Goal: Task Accomplishment & Management: Use online tool/utility

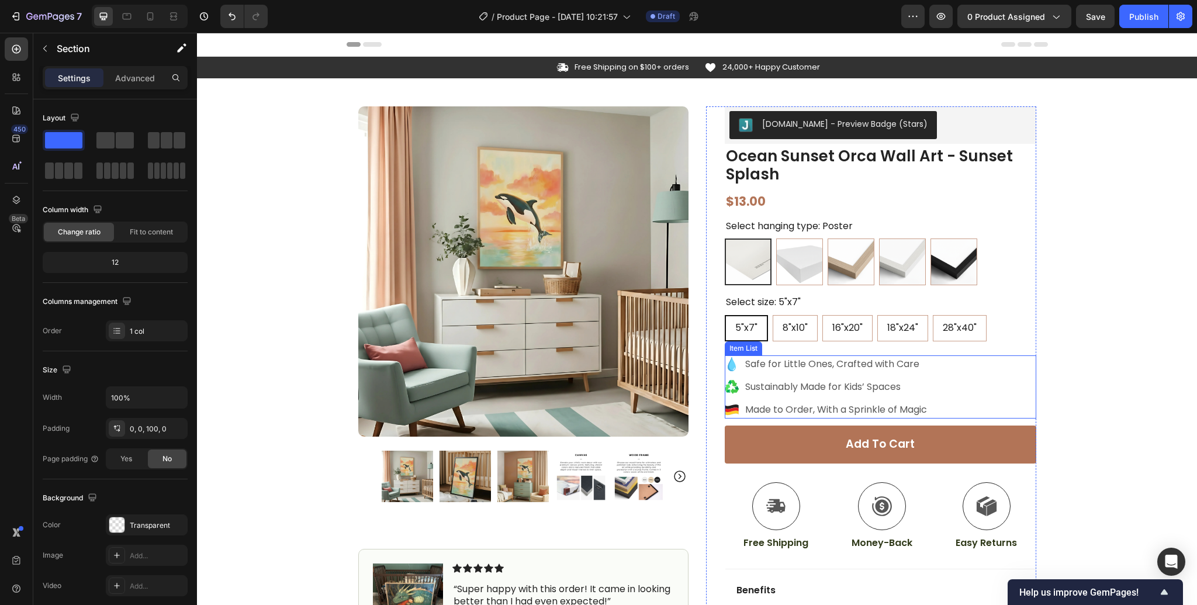
click at [732, 368] on icon at bounding box center [732, 364] width 8 height 14
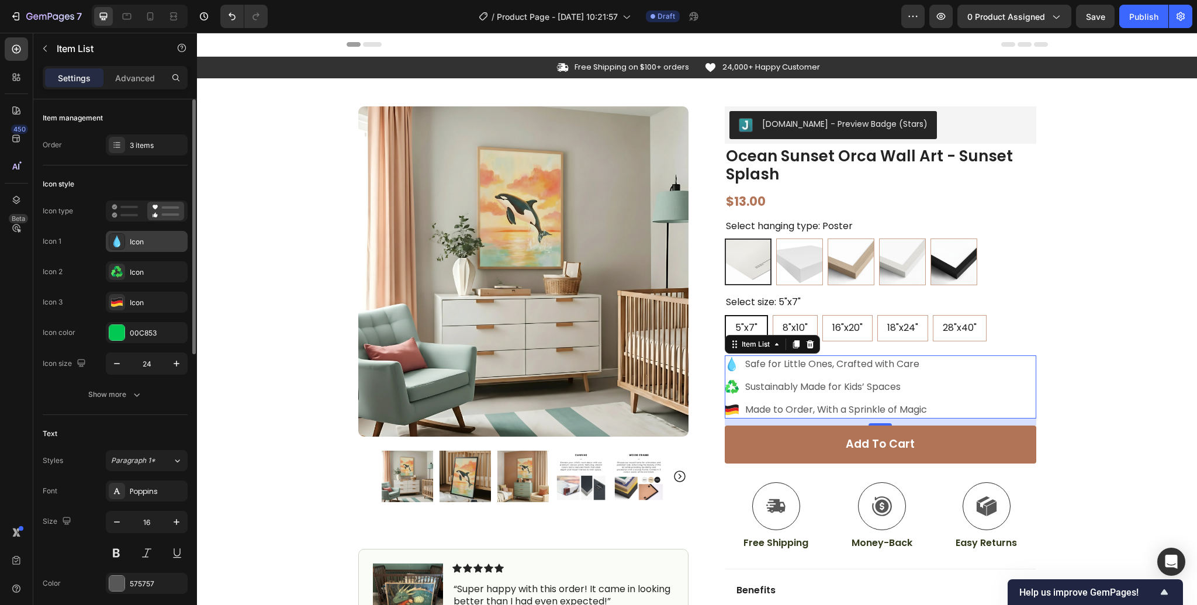
click at [122, 242] on icon at bounding box center [117, 242] width 12 height 12
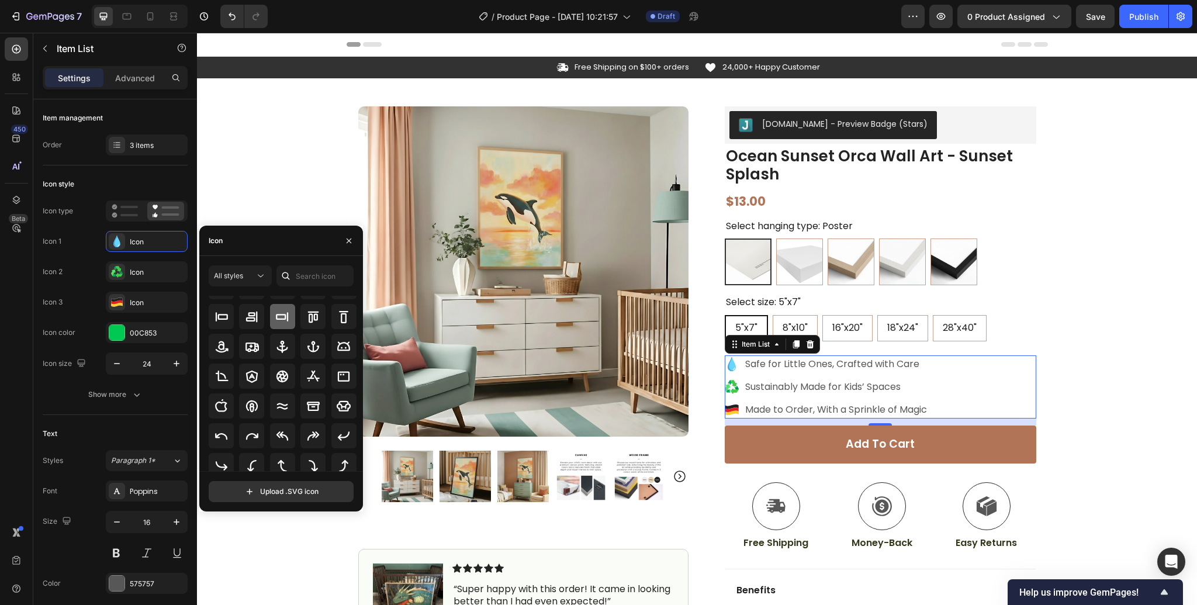
scroll to position [129, 0]
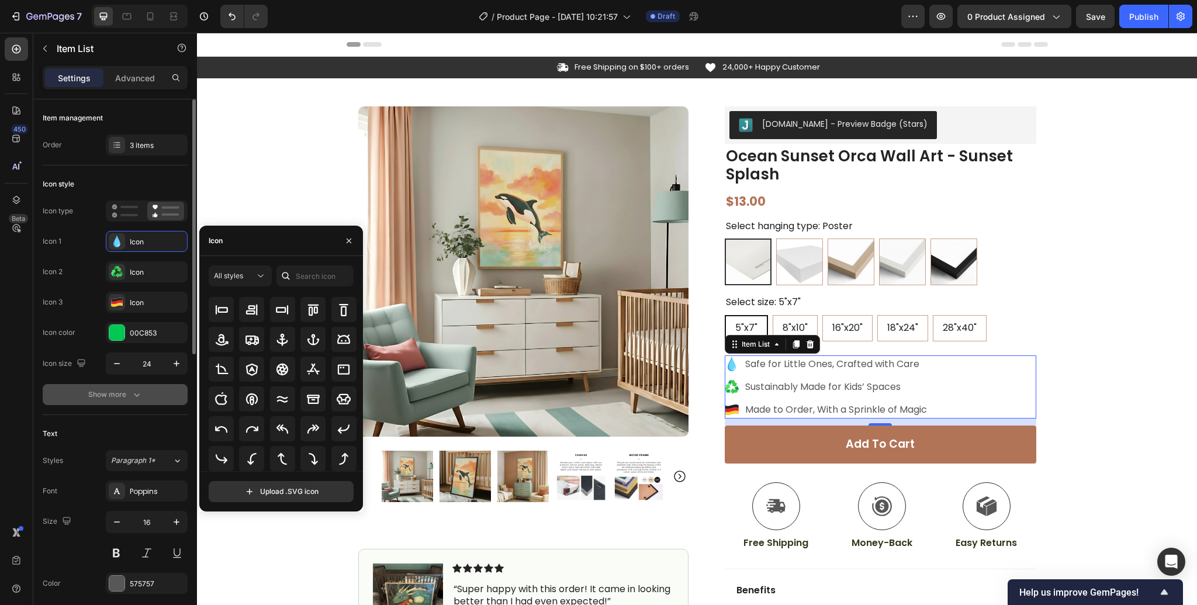
click at [122, 393] on div "Show more" at bounding box center [115, 395] width 54 height 12
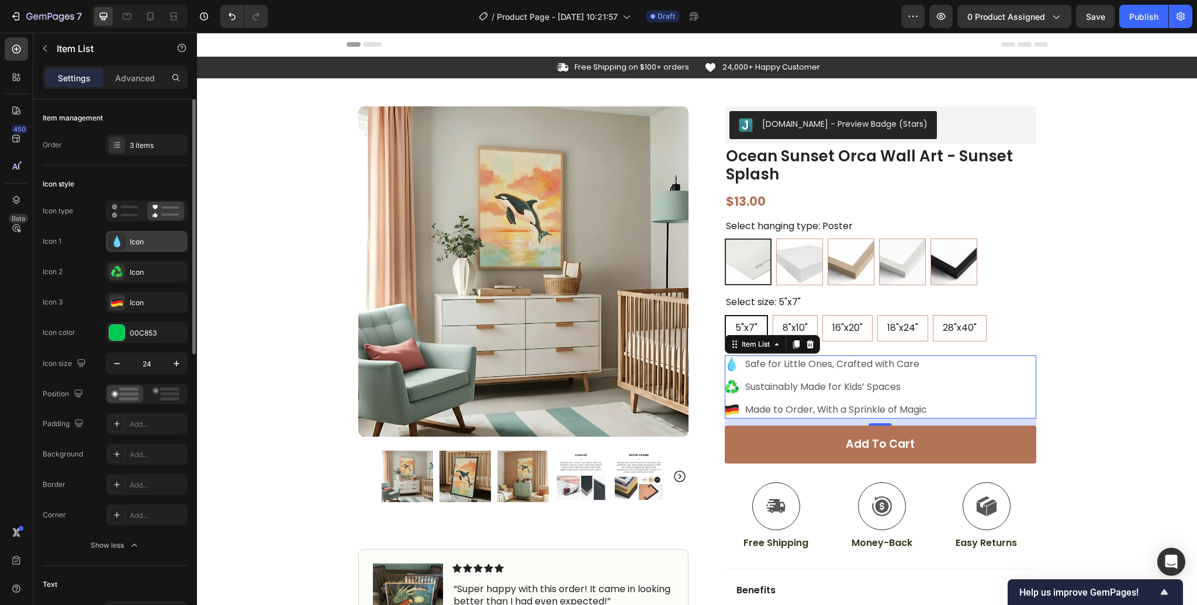
click at [140, 240] on div "Icon" at bounding box center [157, 242] width 55 height 11
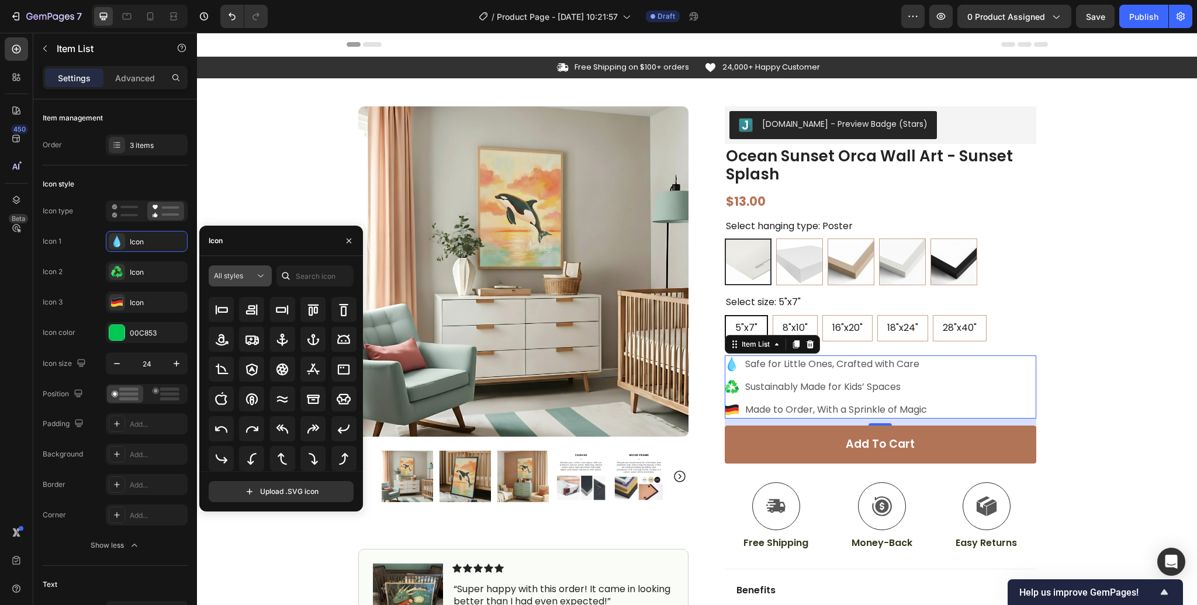
click at [260, 282] on button "All styles" at bounding box center [240, 275] width 63 height 21
click at [233, 411] on p "Uploaded" at bounding box center [228, 416] width 67 height 12
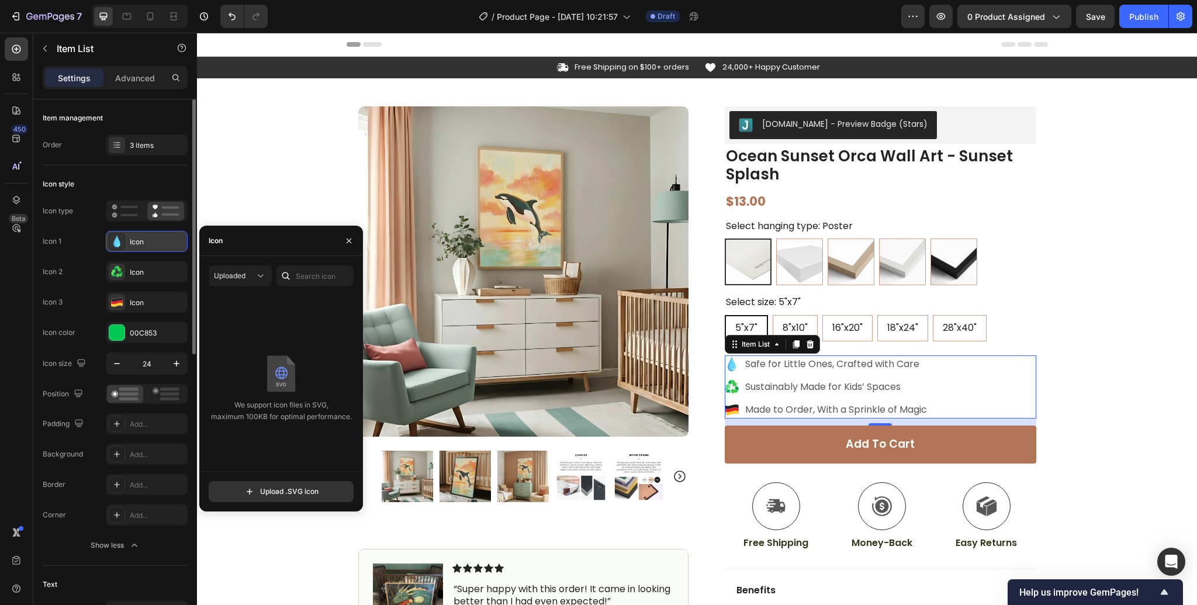
click at [119, 243] on icon at bounding box center [116, 242] width 7 height 12
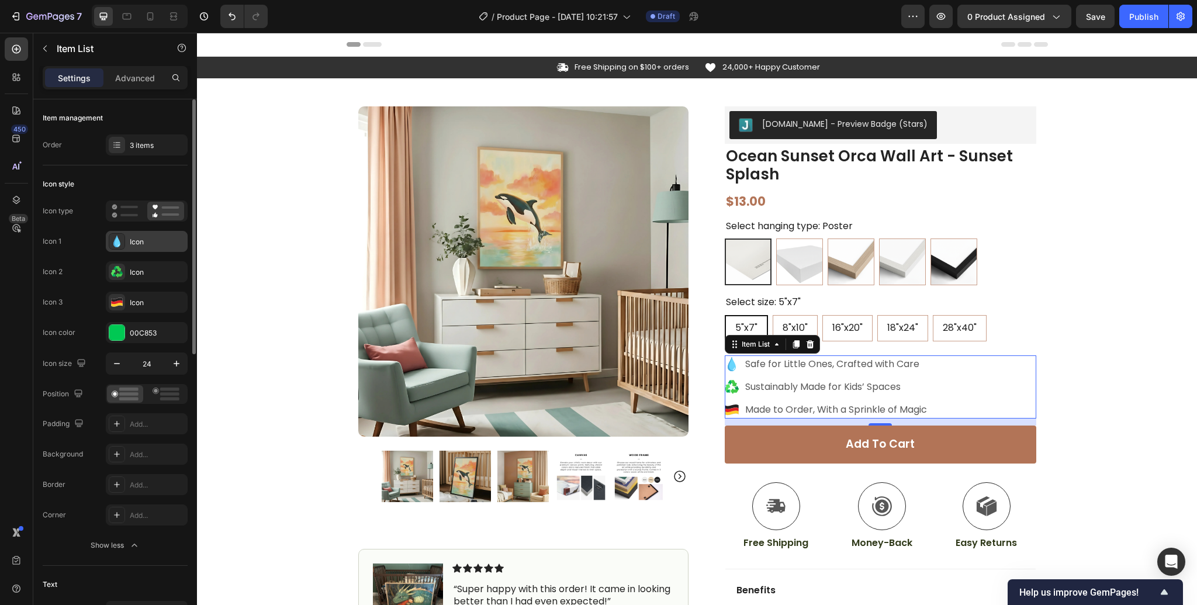
click at [119, 243] on icon at bounding box center [116, 242] width 7 height 12
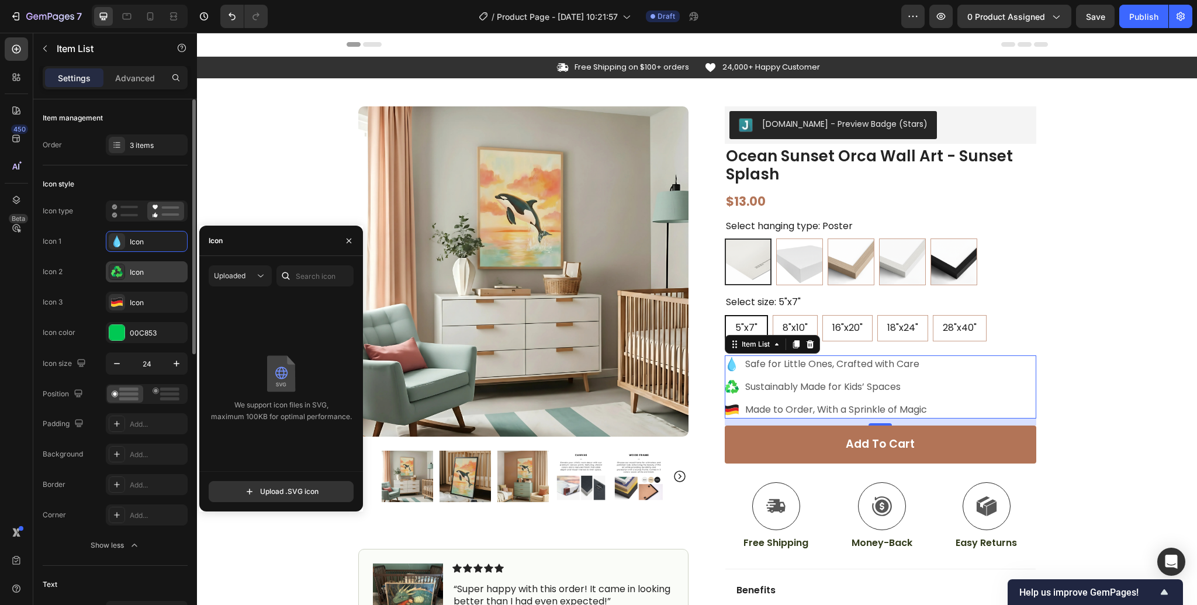
click at [140, 274] on div "Icon" at bounding box center [157, 272] width 55 height 11
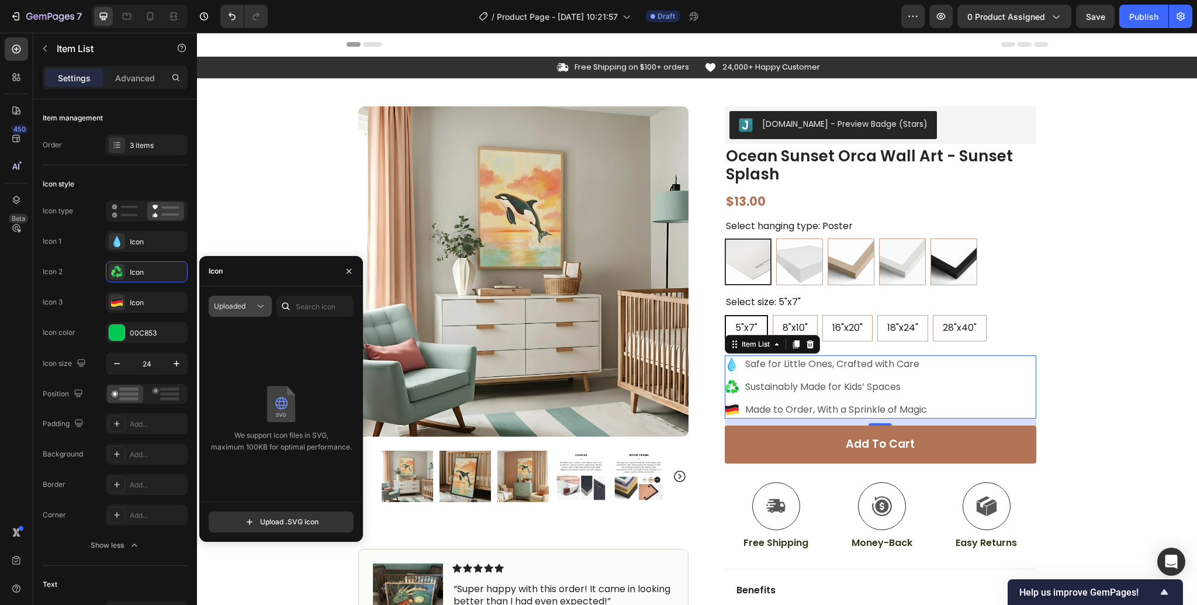
click at [255, 308] on icon at bounding box center [261, 306] width 12 height 12
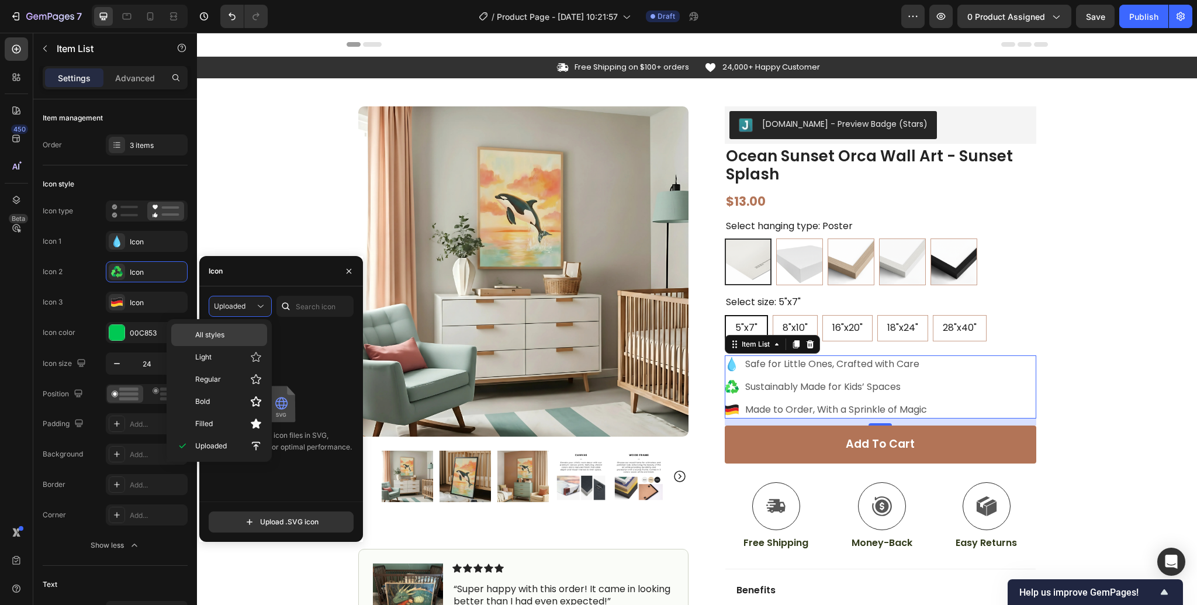
click at [225, 336] on p "All styles" at bounding box center [228, 335] width 67 height 11
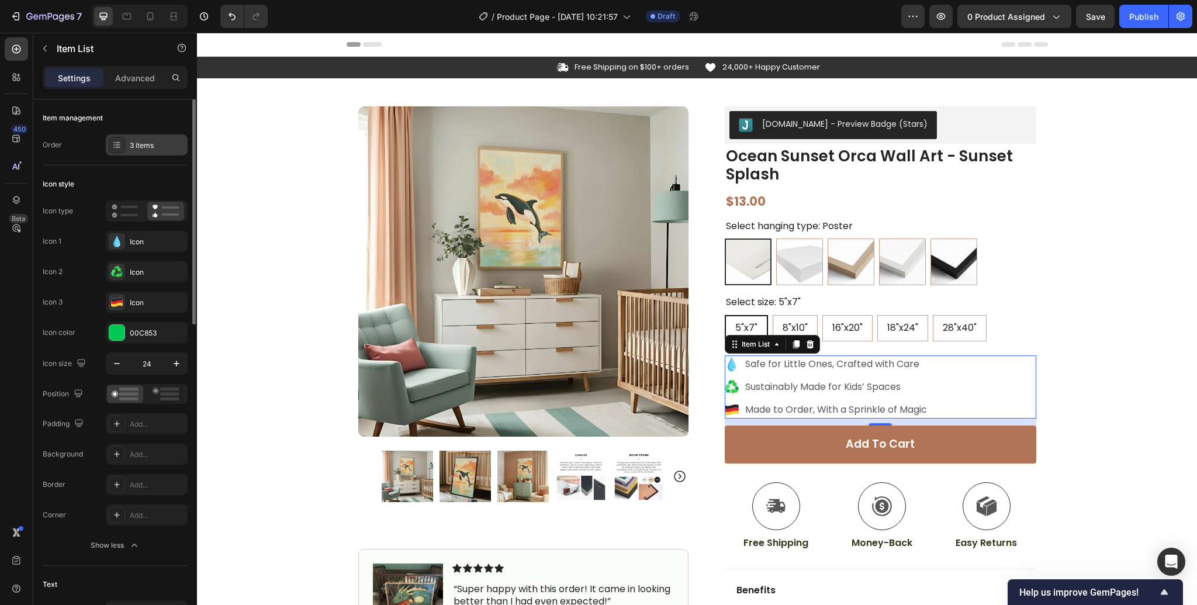
click at [118, 151] on div at bounding box center [117, 145] width 16 height 16
click at [150, 244] on div "Icon" at bounding box center [157, 242] width 55 height 11
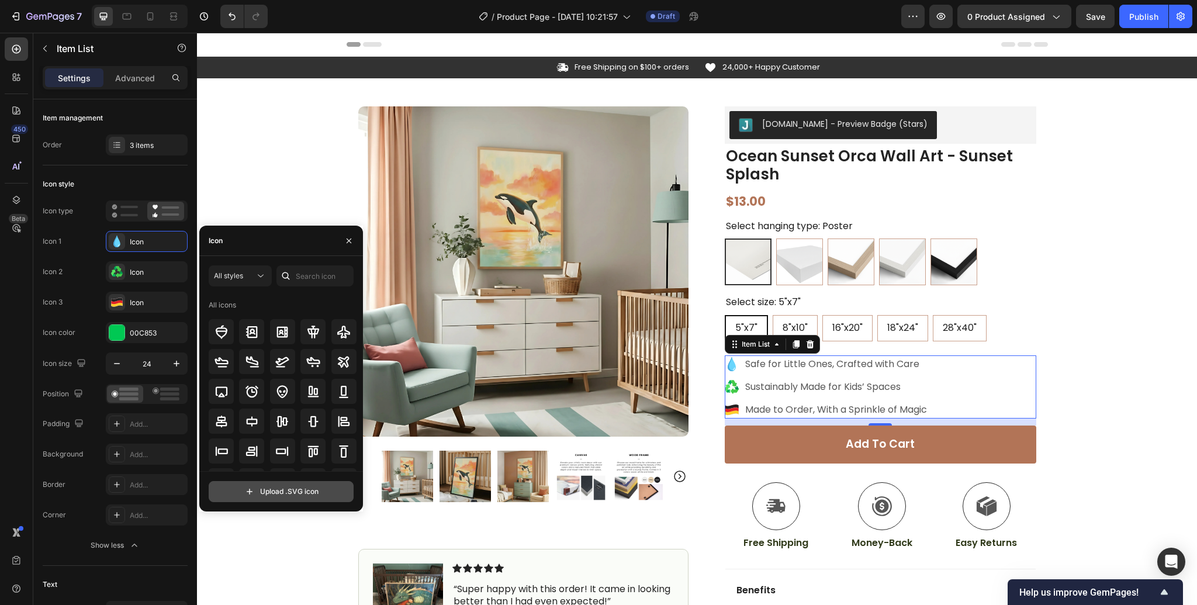
click at [293, 494] on input "file" at bounding box center [281, 492] width 144 height 20
click at [299, 492] on input "file" at bounding box center [281, 492] width 144 height 20
type input "C:\fakepath\189.svg"
click at [267, 493] on input "file" at bounding box center [281, 492] width 144 height 20
click at [292, 489] on input "file" at bounding box center [281, 492] width 144 height 20
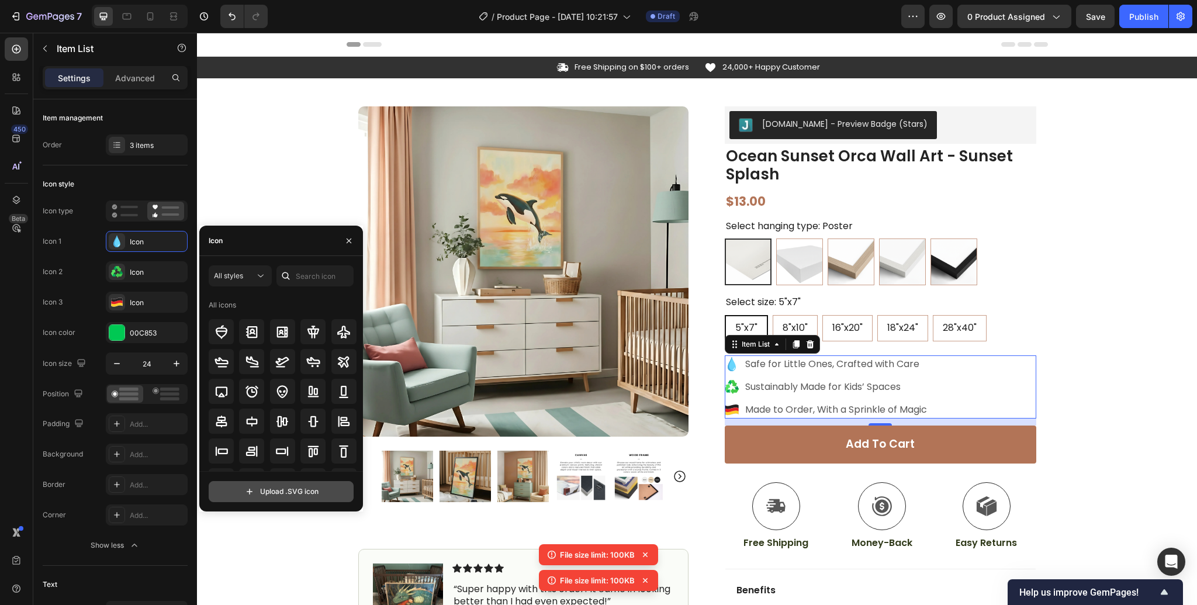
type input "C:\fakepath\189_under100k.svg"
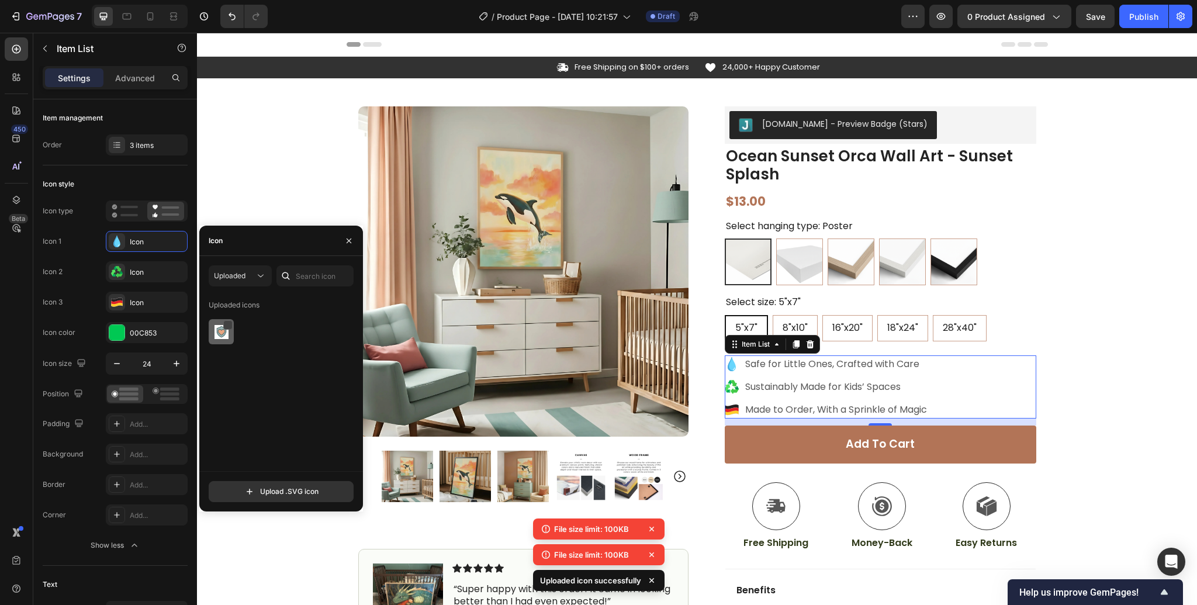
click at [226, 323] on div at bounding box center [227, 324] width 9 height 9
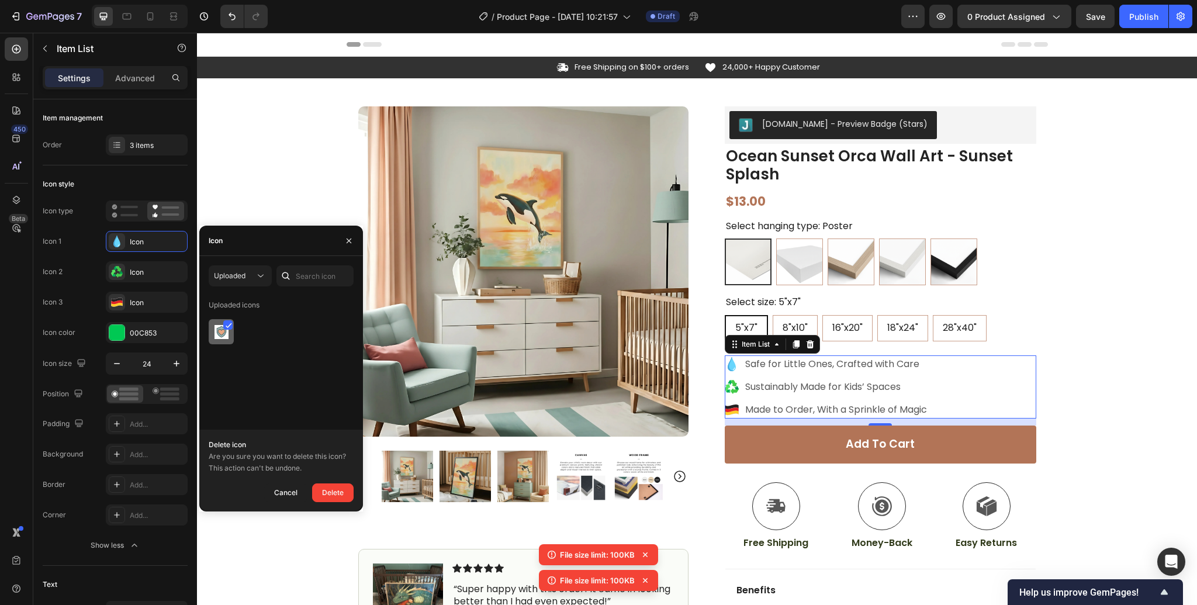
click at [226, 323] on icon at bounding box center [229, 326] width 6 height 6
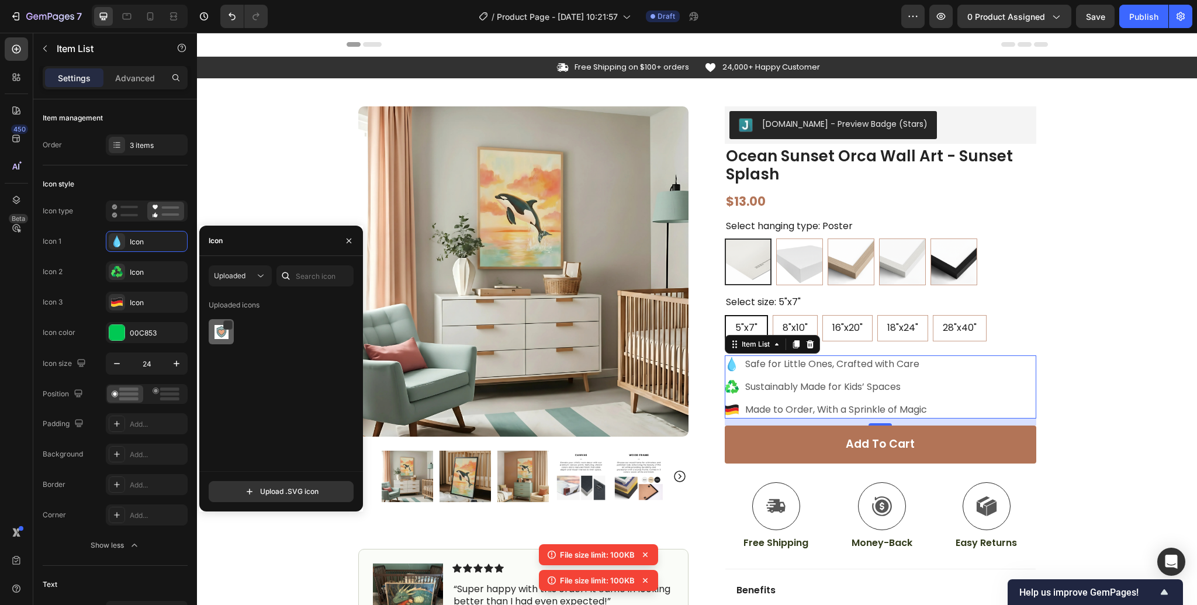
click at [221, 335] on img at bounding box center [222, 332] width 14 height 14
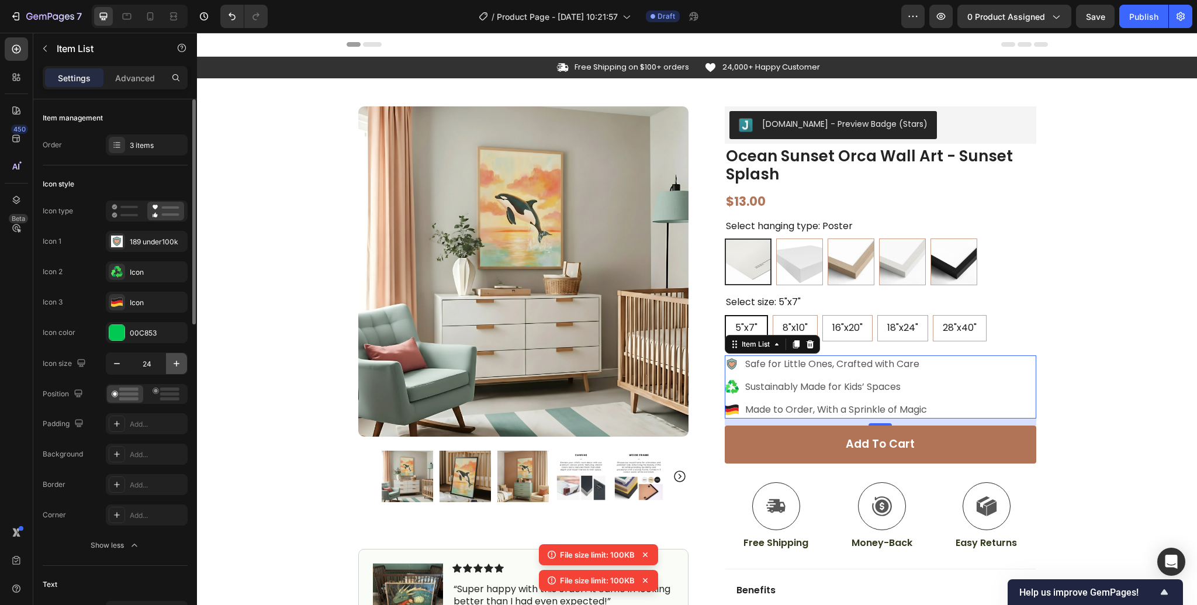
click at [174, 364] on icon "button" at bounding box center [177, 364] width 12 height 12
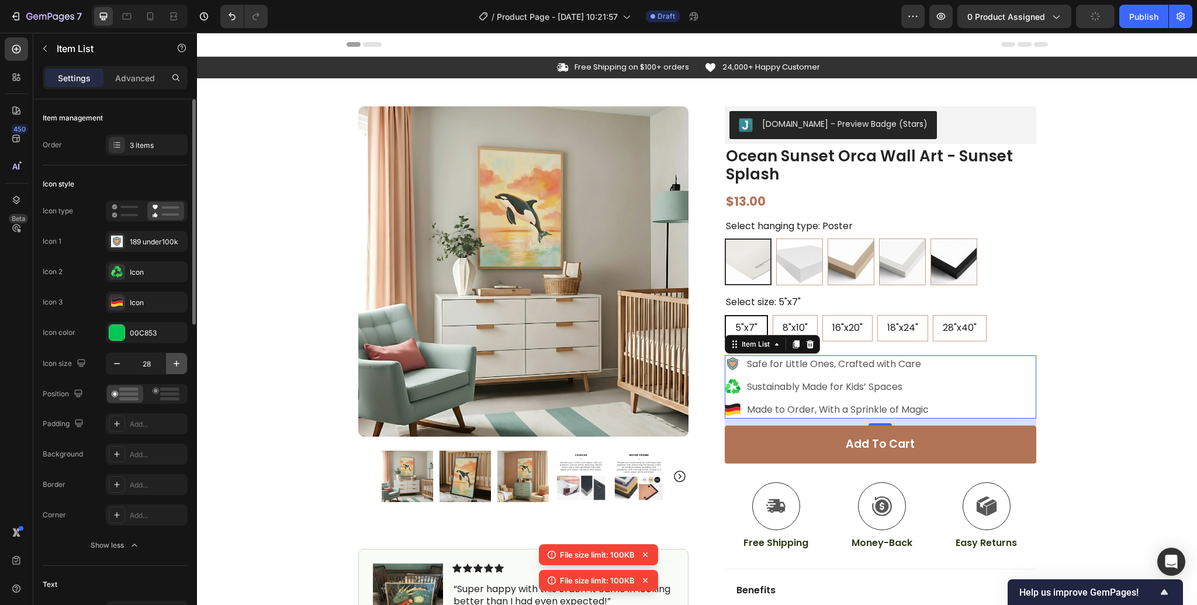
click at [174, 364] on icon "button" at bounding box center [177, 364] width 12 height 12
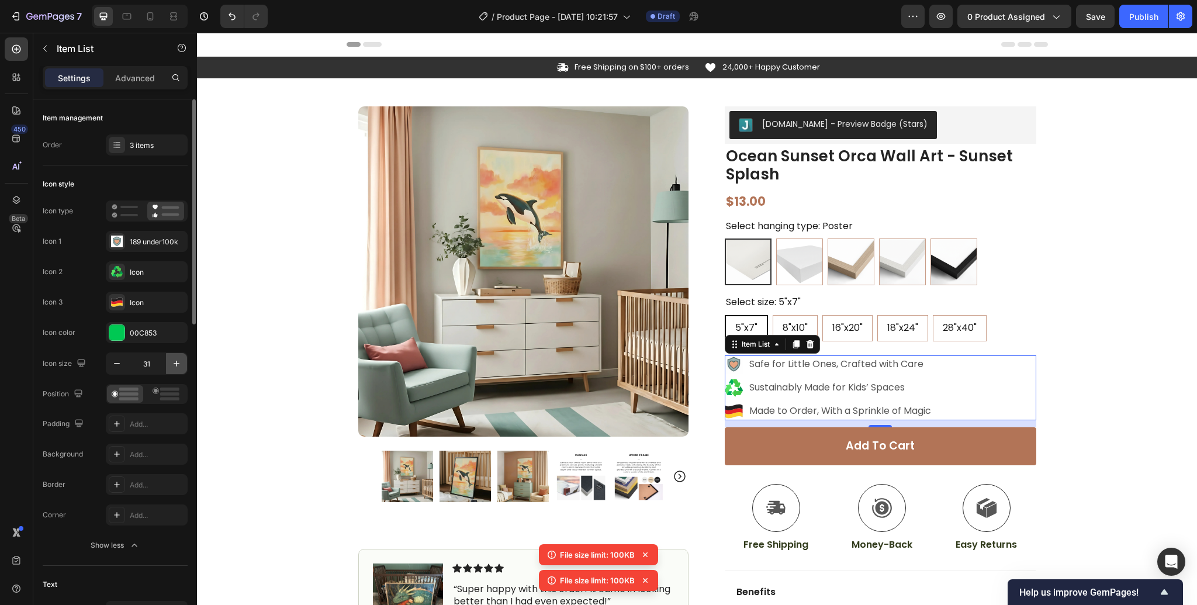
click at [174, 364] on icon "button" at bounding box center [177, 364] width 12 height 12
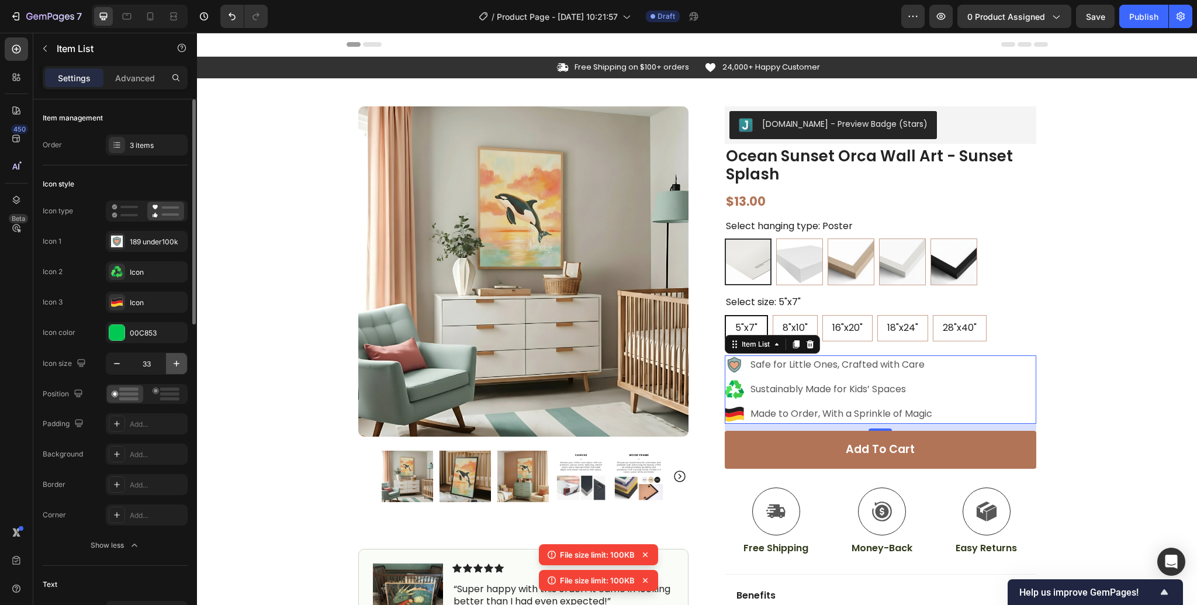
click at [174, 364] on icon "button" at bounding box center [177, 364] width 12 height 12
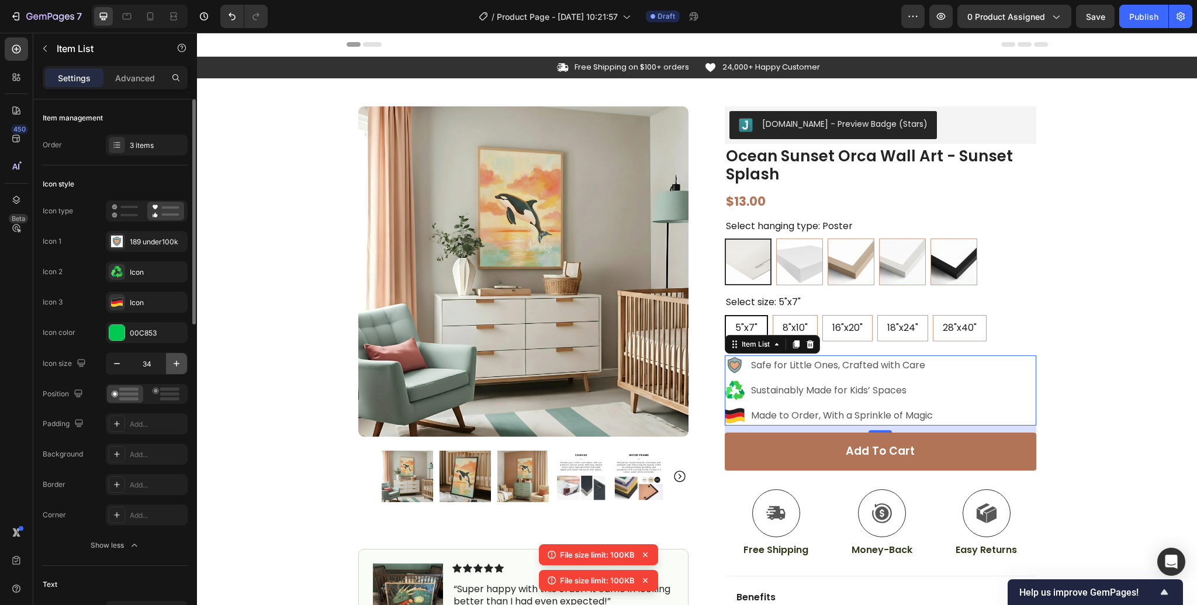
click at [174, 364] on icon "button" at bounding box center [177, 364] width 12 height 12
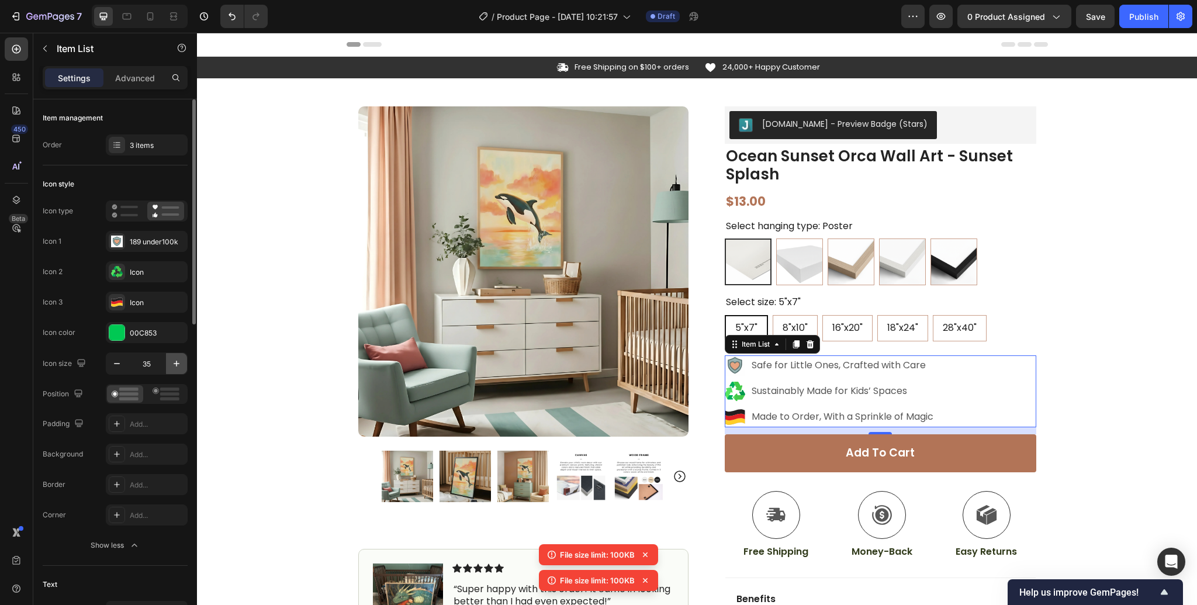
click at [174, 364] on icon "button" at bounding box center [177, 364] width 12 height 12
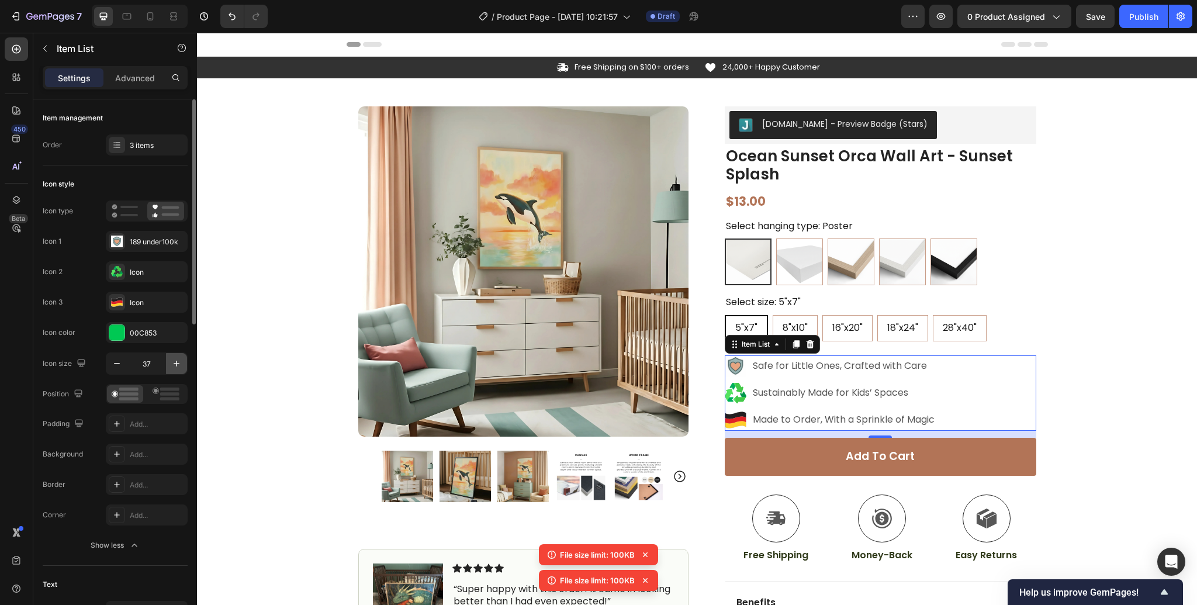
click at [174, 364] on icon "button" at bounding box center [177, 364] width 12 height 12
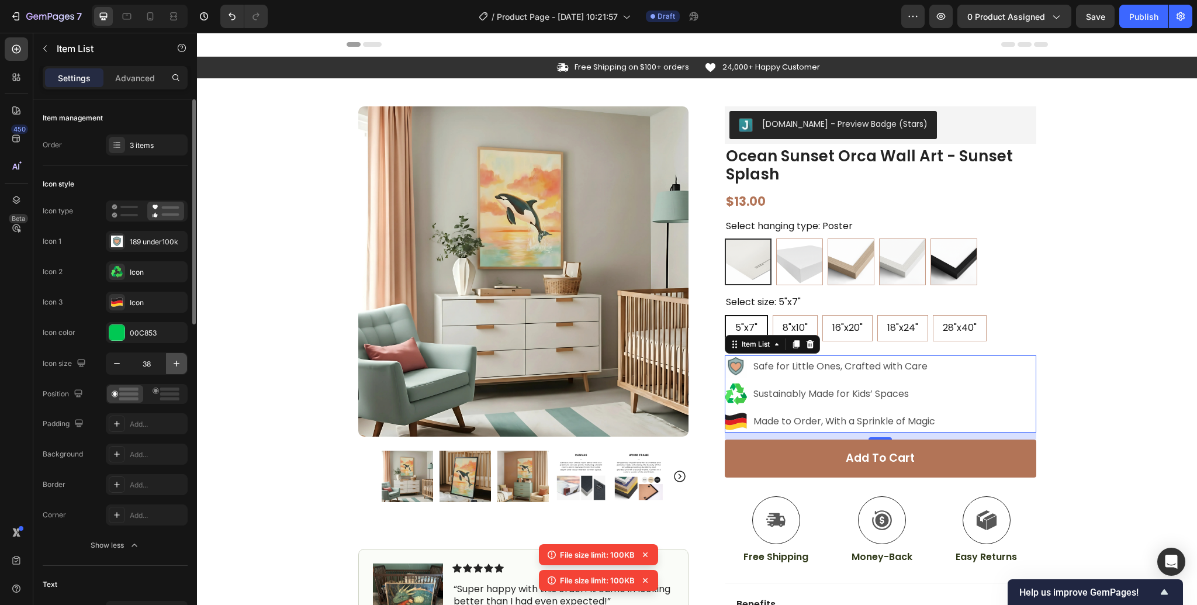
click at [174, 364] on icon "button" at bounding box center [177, 364] width 12 height 12
type input "40"
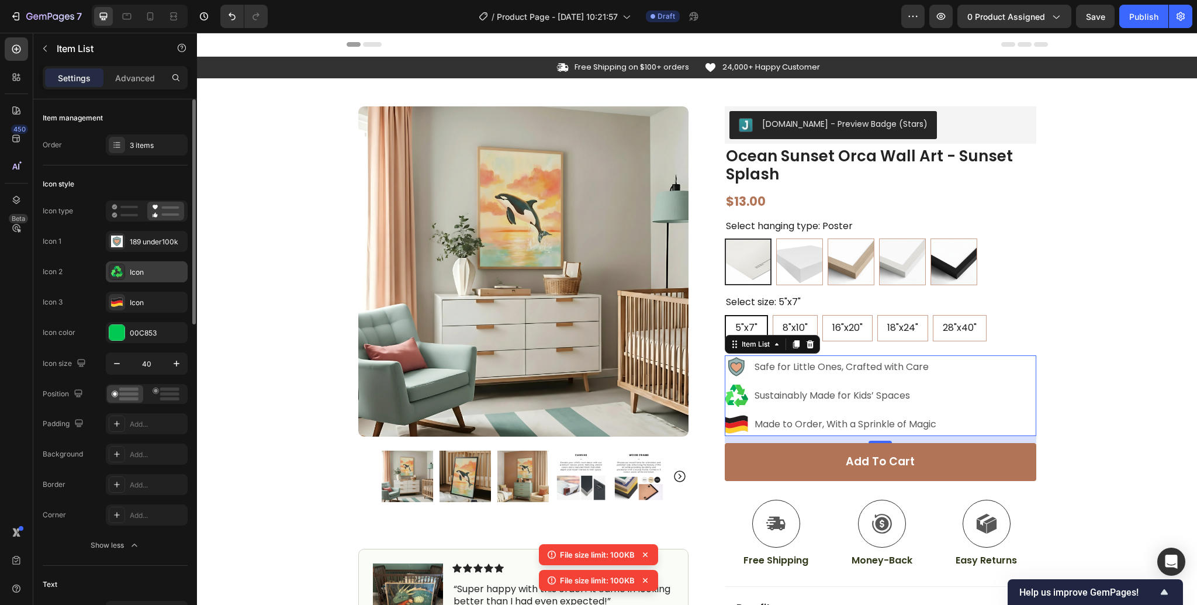
click at [125, 275] on div at bounding box center [117, 272] width 16 height 16
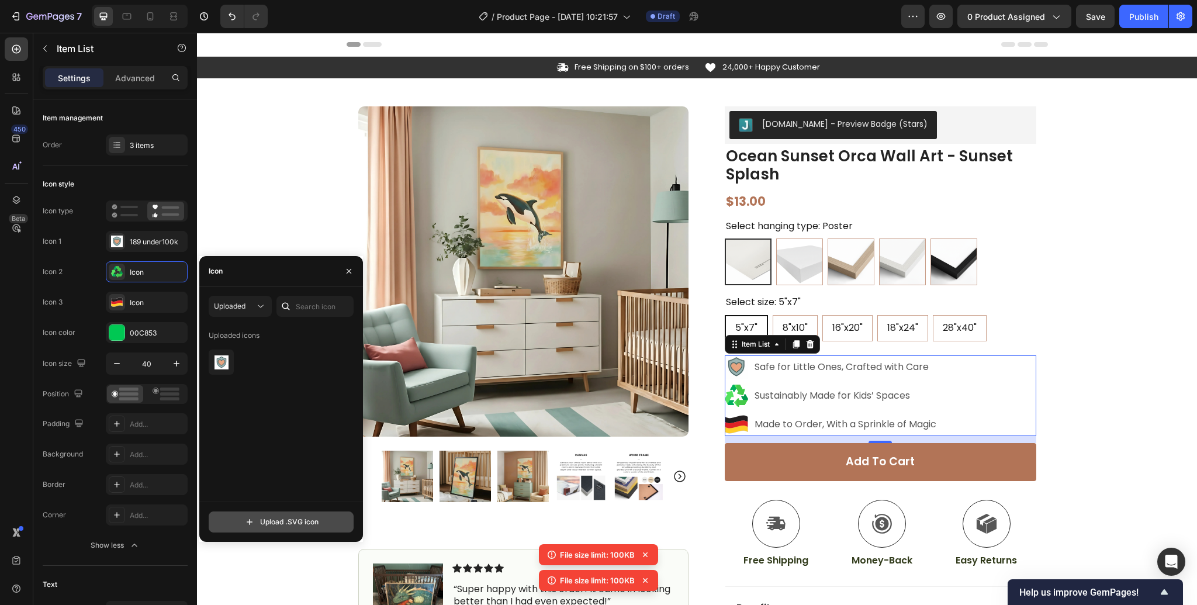
click at [288, 525] on input "file" at bounding box center [281, 522] width 144 height 20
click at [215, 362] on img at bounding box center [222, 362] width 14 height 14
click at [228, 356] on div at bounding box center [227, 355] width 9 height 9
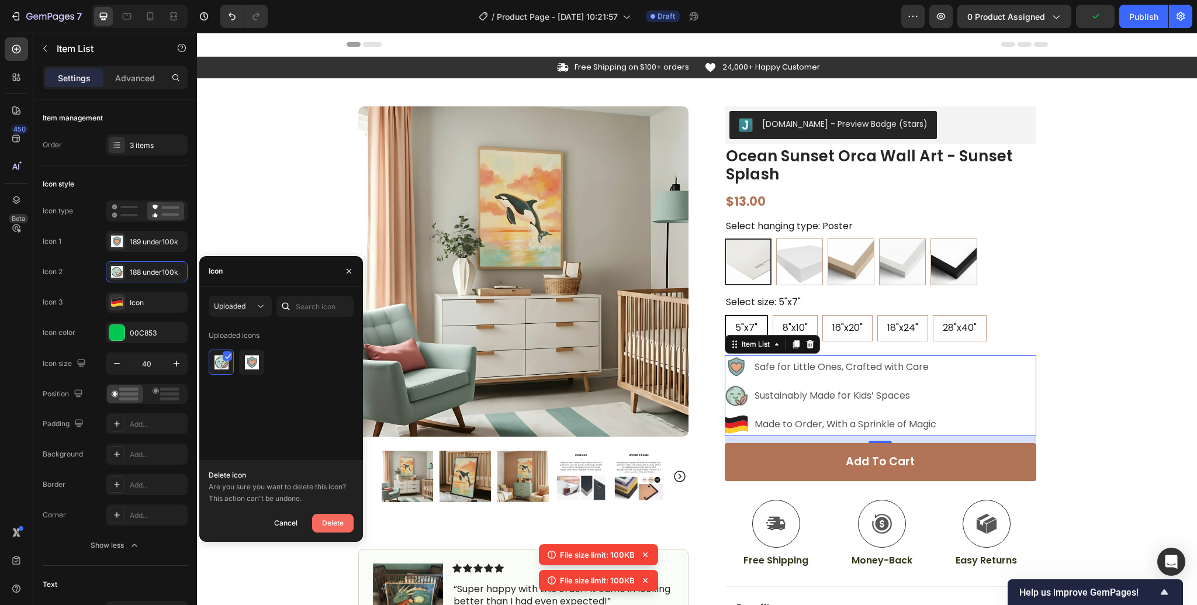
click at [333, 523] on div "Delete" at bounding box center [333, 523] width 22 height 14
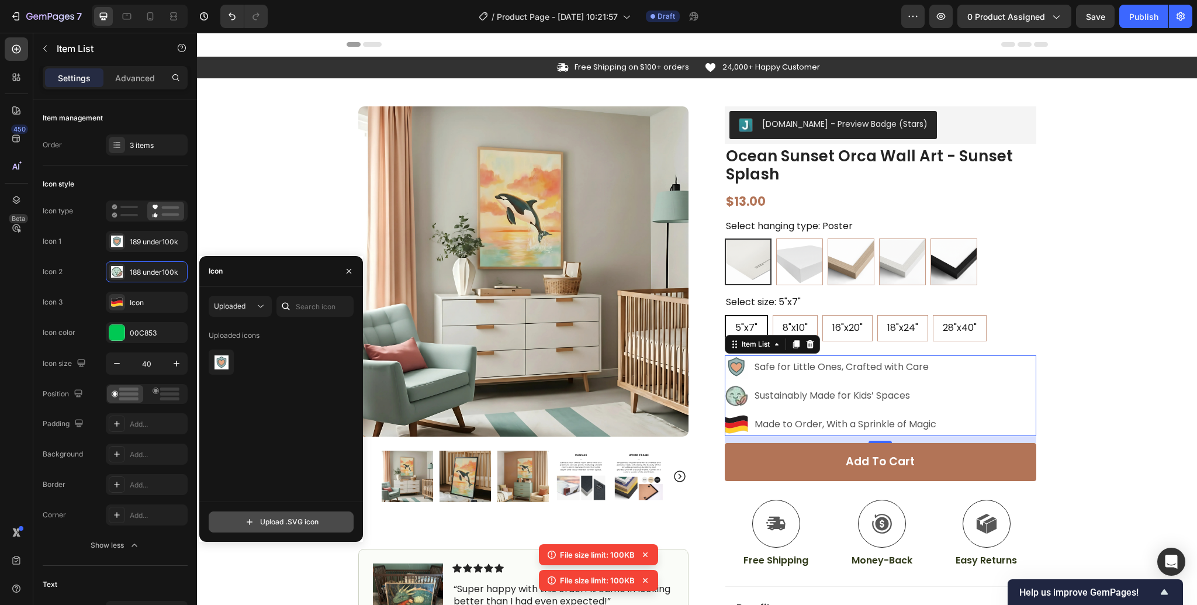
click at [280, 521] on input "file" at bounding box center [281, 522] width 144 height 20
type input "C:\fakepath\188_target18k.svg"
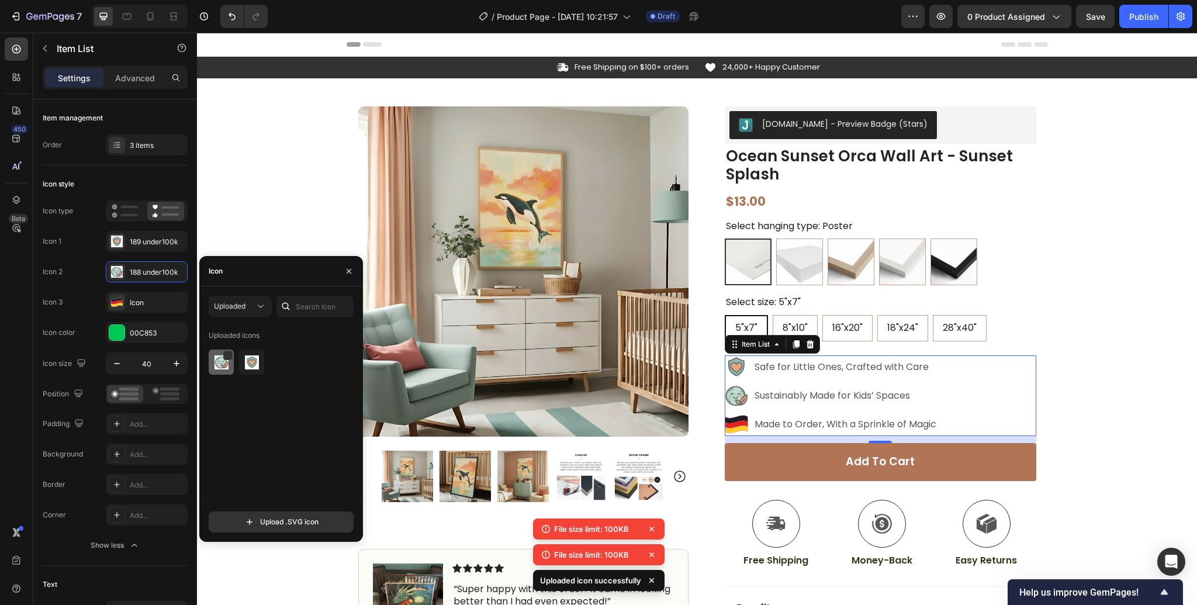
click at [219, 364] on img at bounding box center [222, 362] width 14 height 14
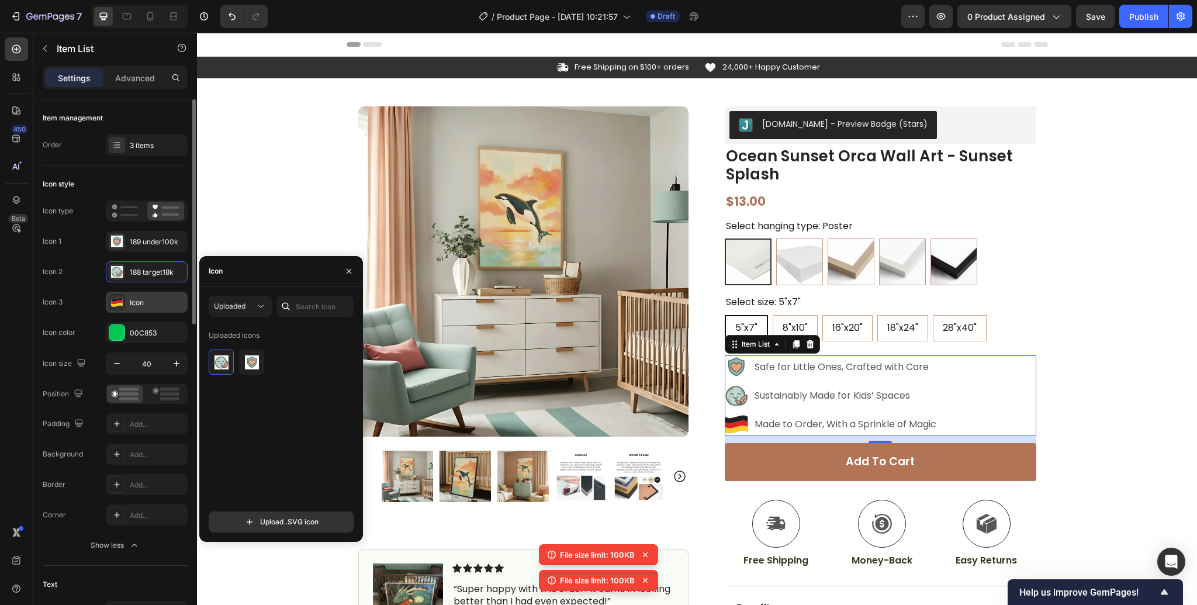
click at [127, 303] on div "Icon" at bounding box center [147, 302] width 82 height 21
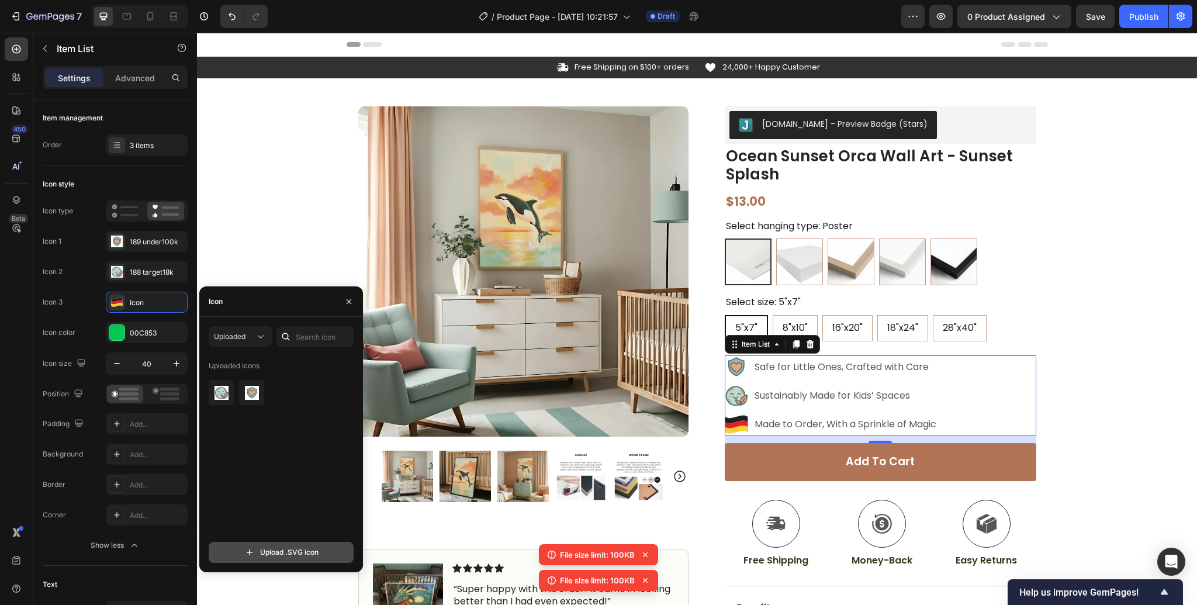
click at [273, 556] on input "file" at bounding box center [281, 552] width 144 height 20
type input "C:\fakepath\187_target18k.svg"
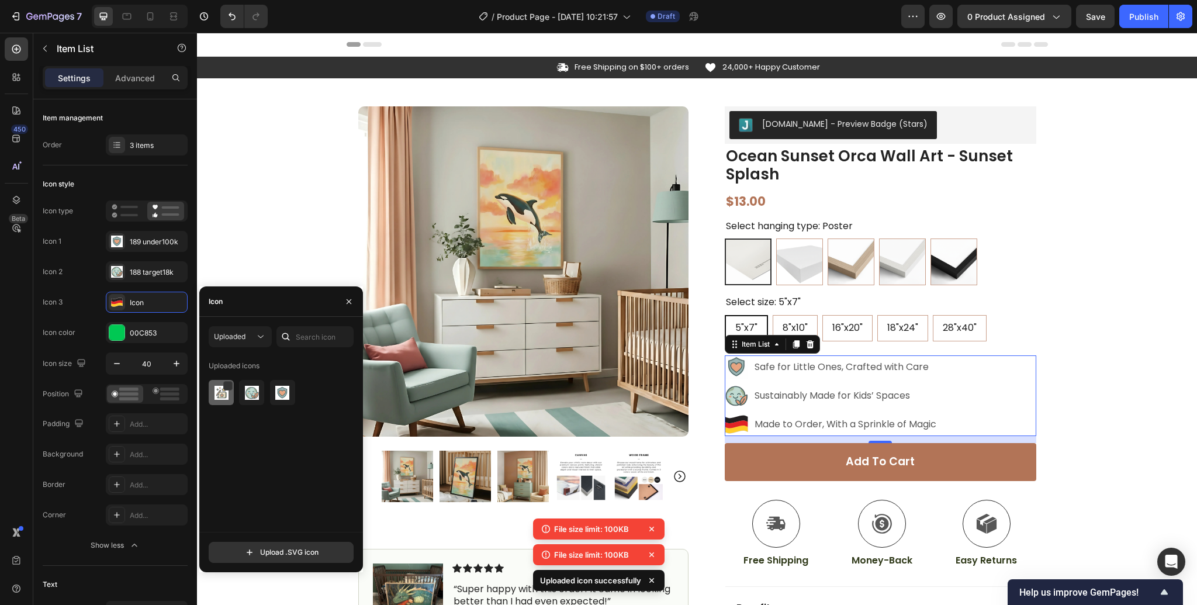
click at [216, 391] on img at bounding box center [222, 393] width 14 height 14
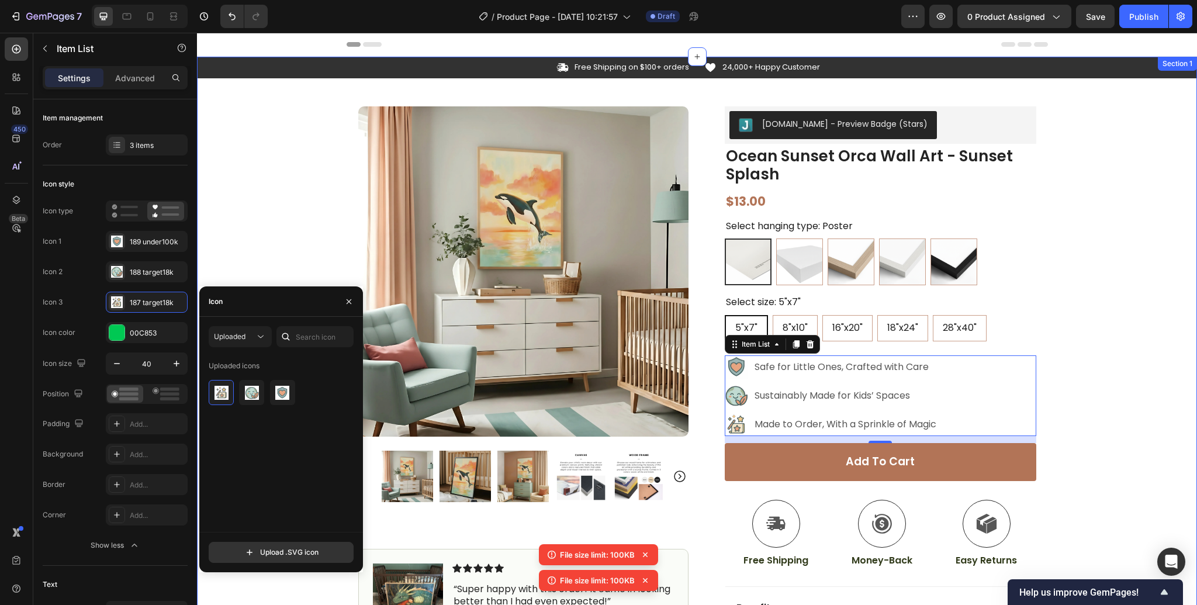
click at [1073, 411] on div "Icon Free Shipping on $100+ orders Text Block Row Icon 24,000+ Happy Customer T…" at bounding box center [697, 396] width 1000 height 679
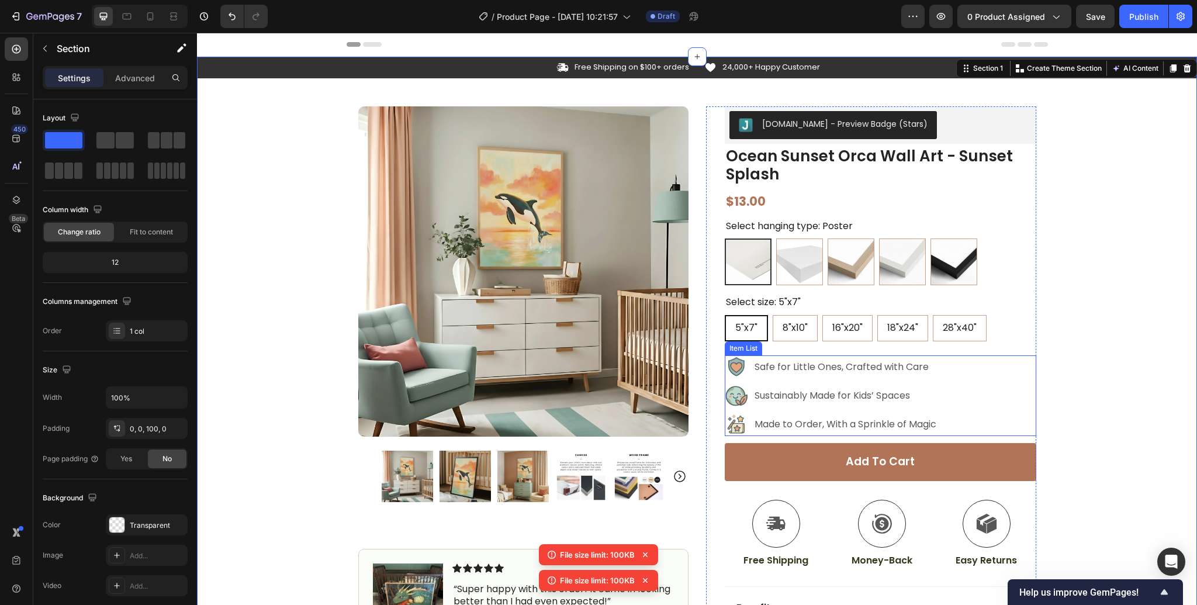
click at [821, 404] on div "Sustainably Made for Kids’ Spaces" at bounding box center [845, 396] width 185 height 18
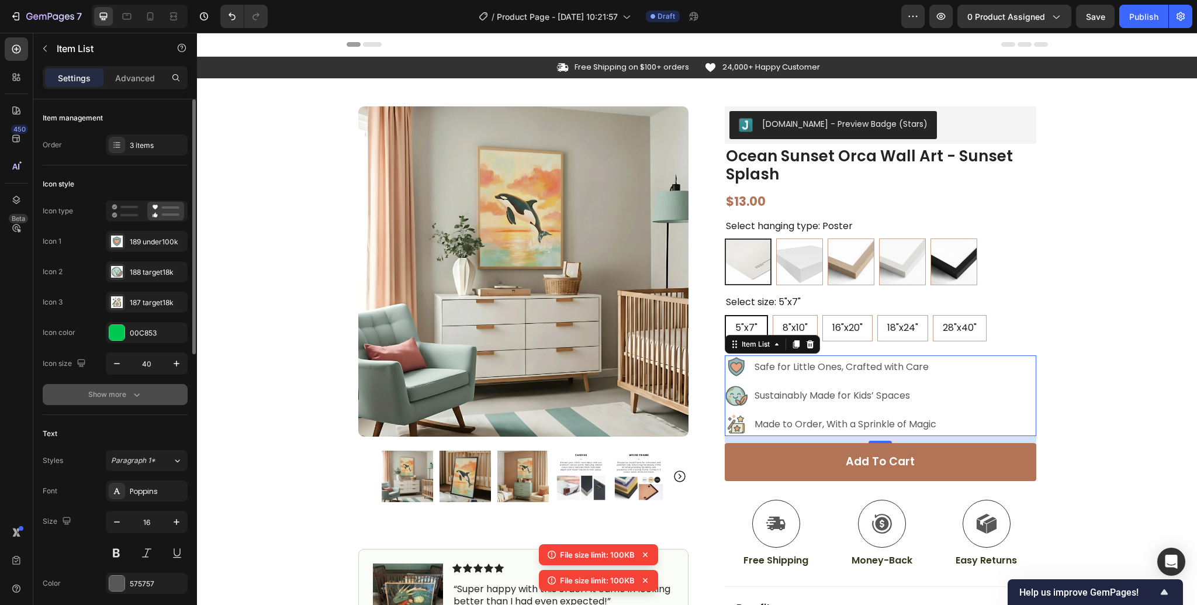
click at [133, 399] on icon "button" at bounding box center [137, 395] width 12 height 12
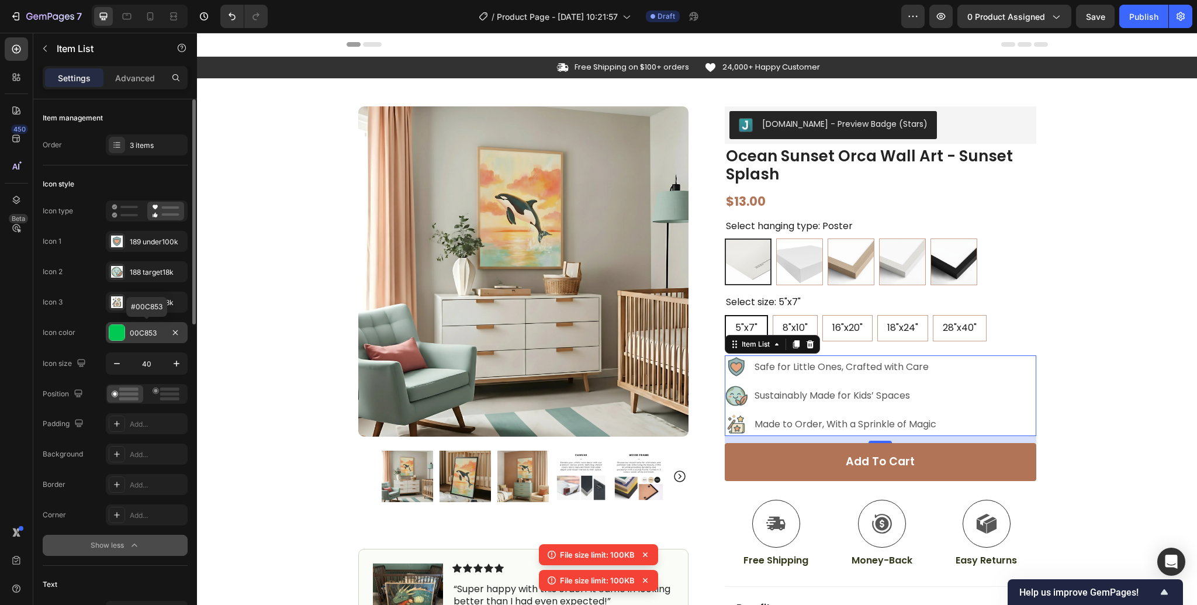
click at [116, 337] on div at bounding box center [116, 332] width 15 height 15
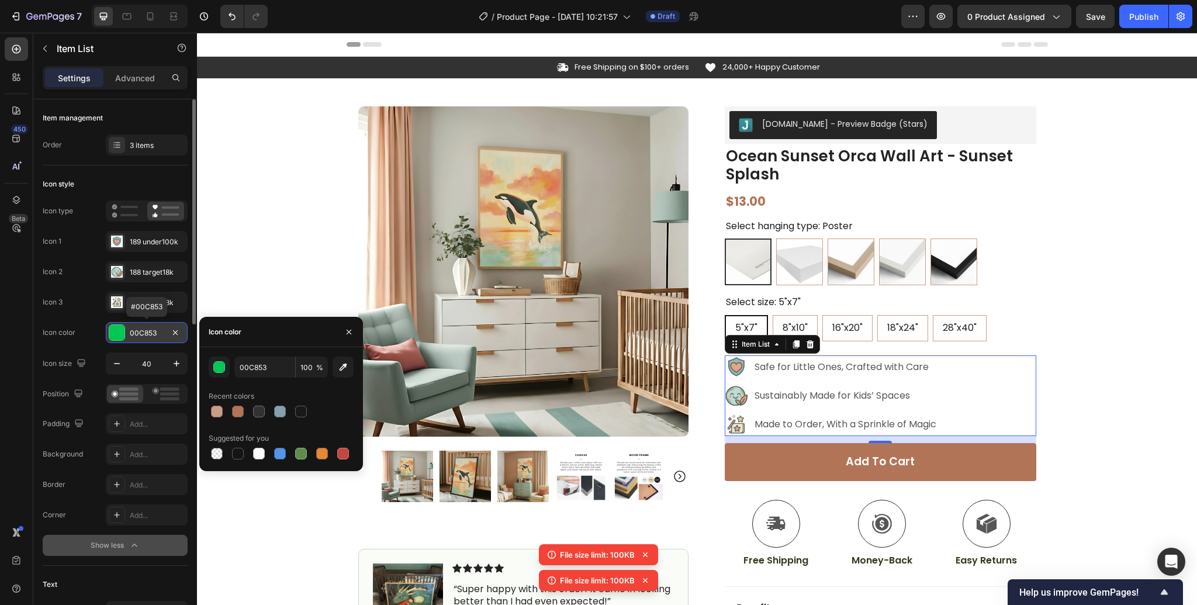
scroll to position [1, 0]
click at [175, 330] on icon "button" at bounding box center [175, 331] width 5 height 5
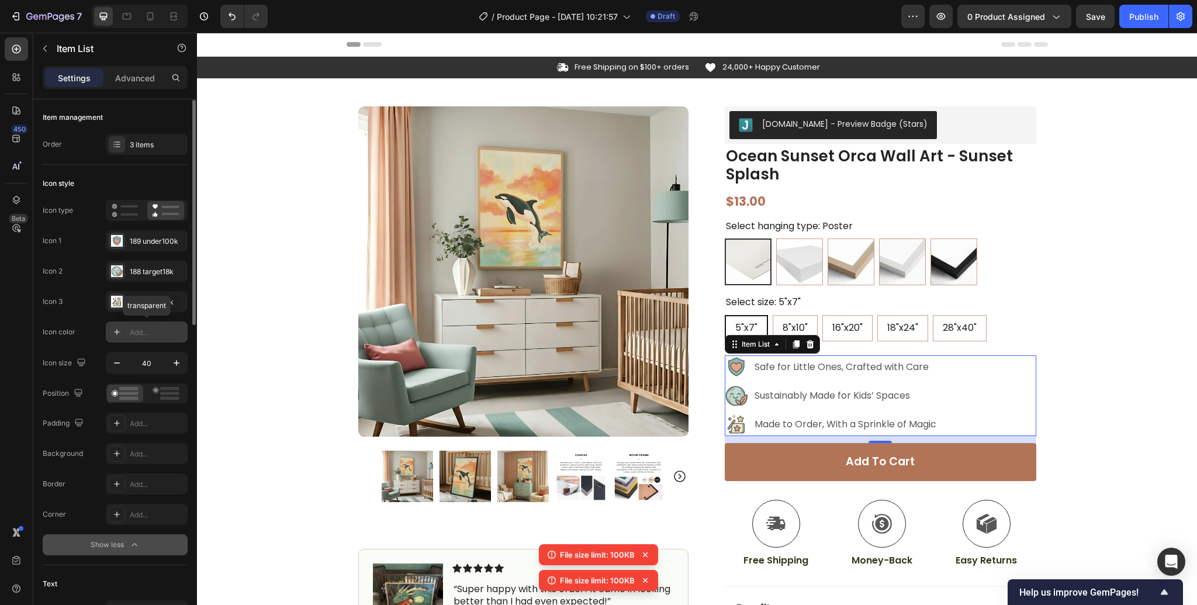
scroll to position [1, 0]
click at [118, 362] on icon "button" at bounding box center [117, 363] width 12 height 12
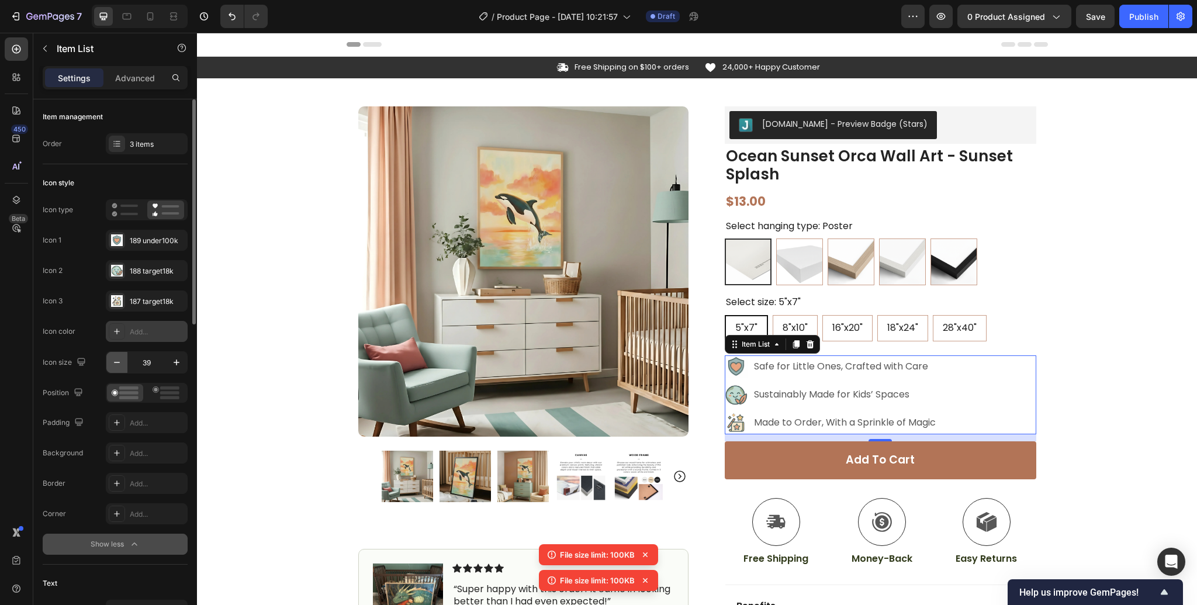
click at [118, 362] on icon "button" at bounding box center [117, 363] width 12 height 12
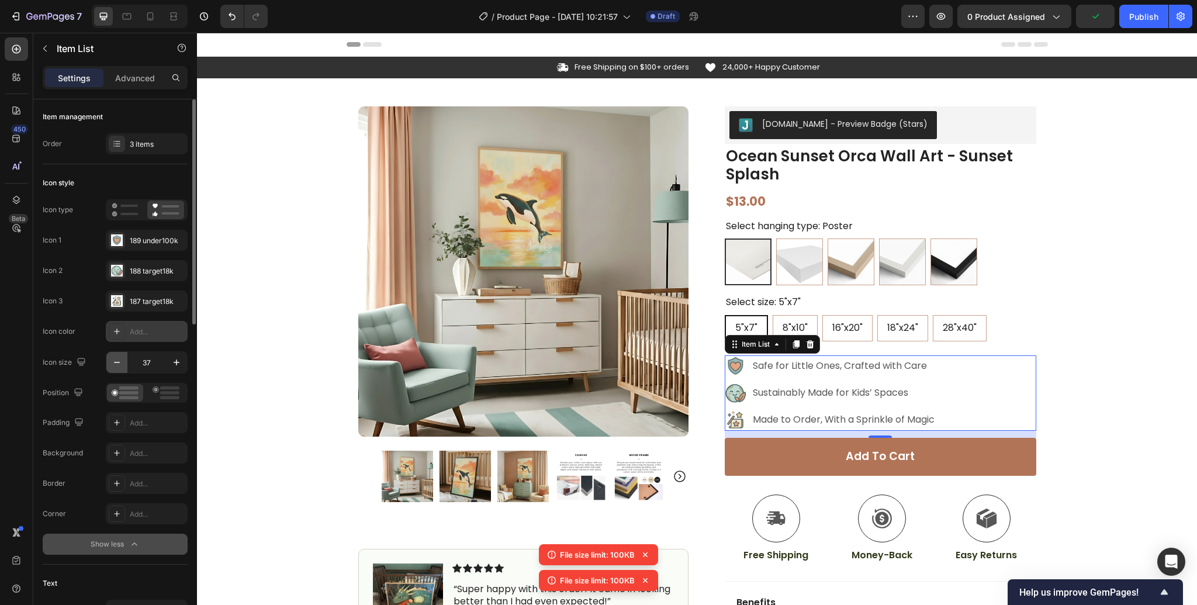
click at [118, 362] on icon "button" at bounding box center [117, 363] width 12 height 12
type input "35"
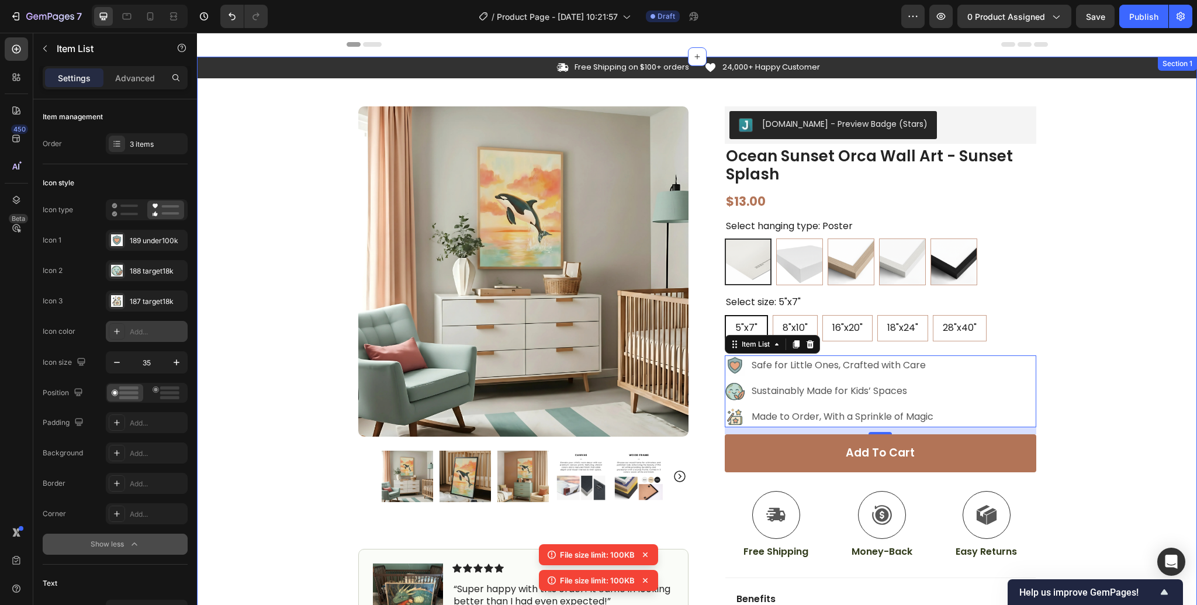
click at [1122, 379] on div "Icon Free Shipping on $100+ orders Text Block Row Icon 24,000+ Happy Customer T…" at bounding box center [697, 392] width 1000 height 670
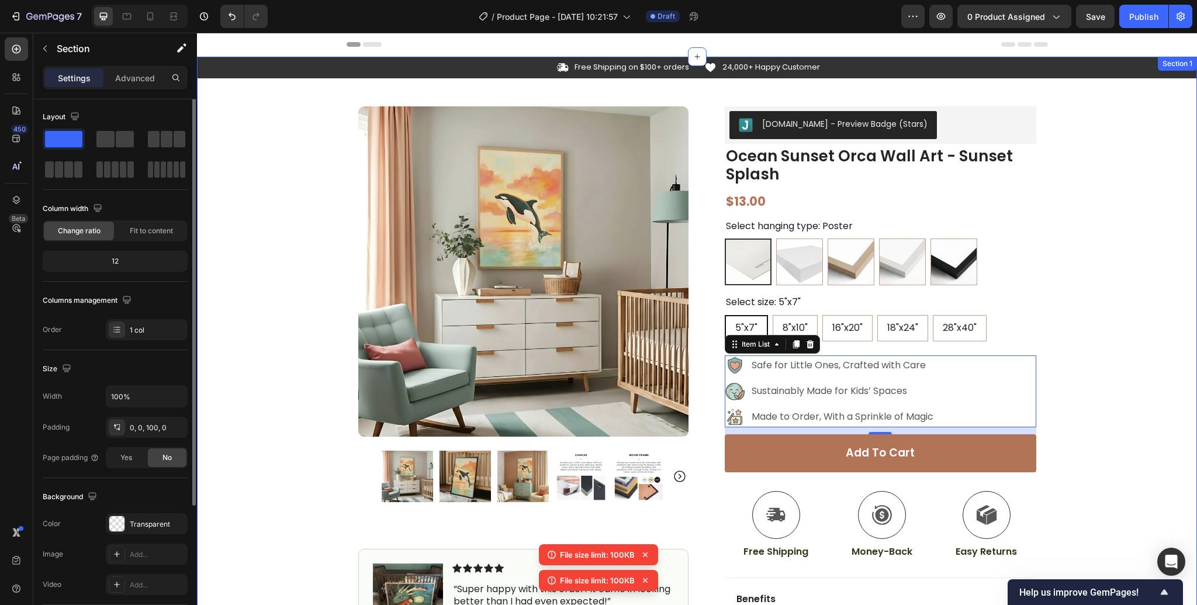
scroll to position [0, 0]
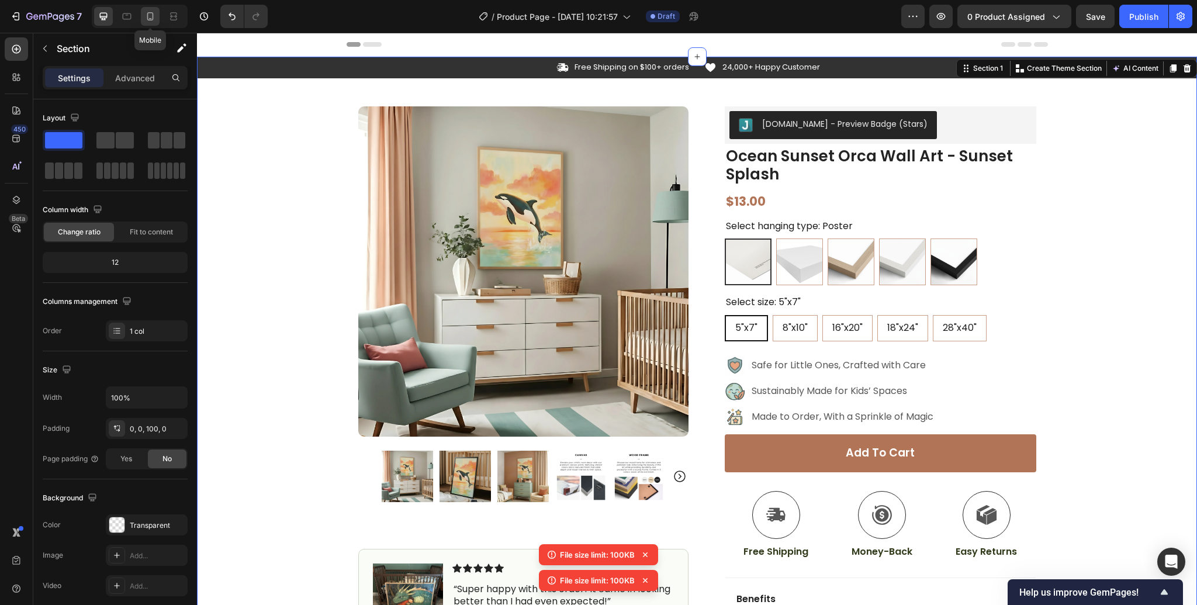
click at [147, 13] on icon at bounding box center [150, 17] width 12 height 12
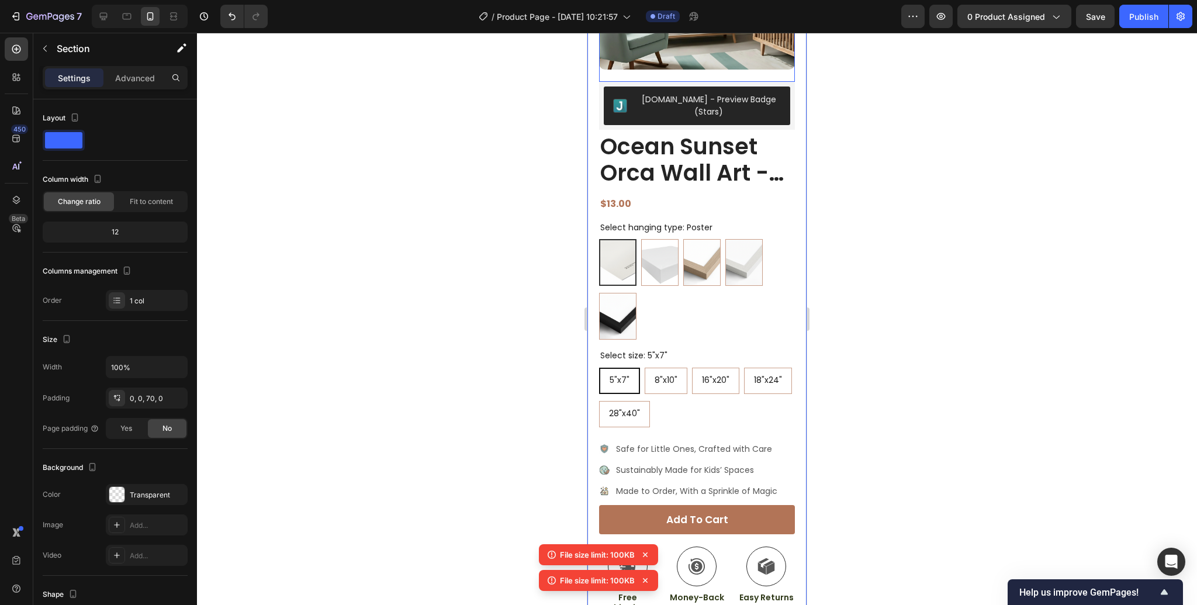
scroll to position [217, 0]
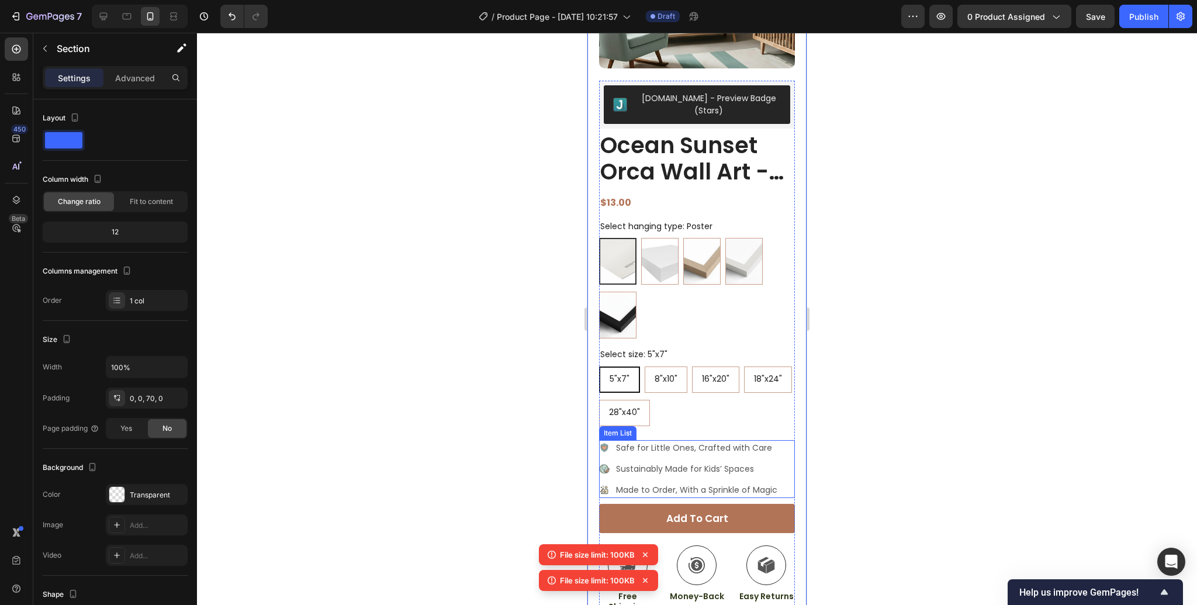
click at [617, 428] on div "Item List" at bounding box center [617, 433] width 33 height 11
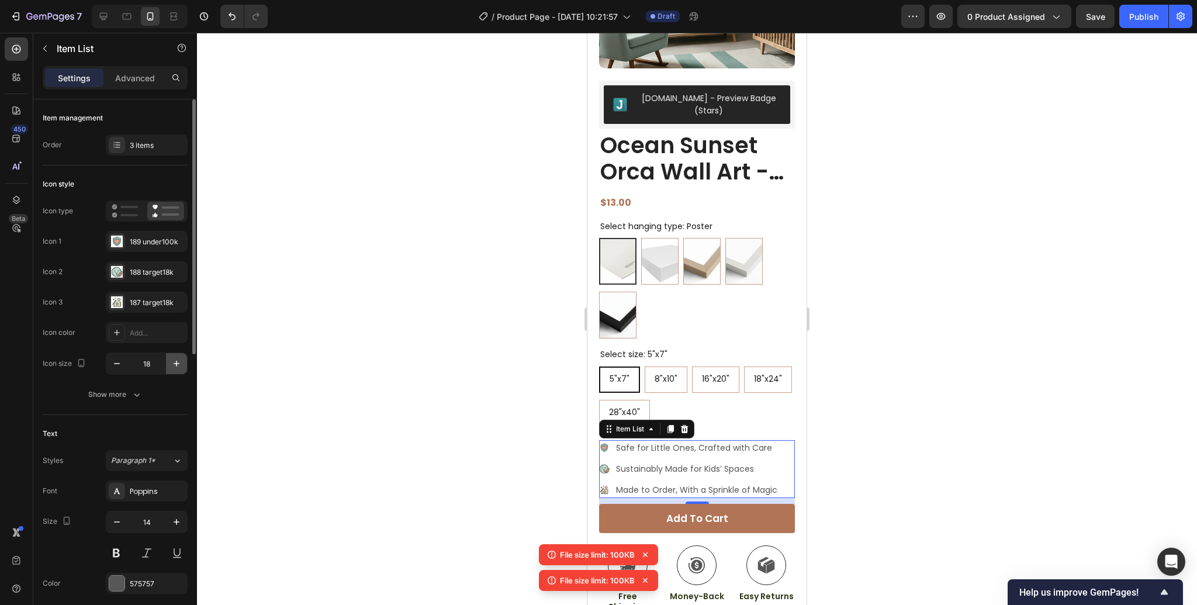
click at [175, 367] on icon "button" at bounding box center [177, 364] width 12 height 12
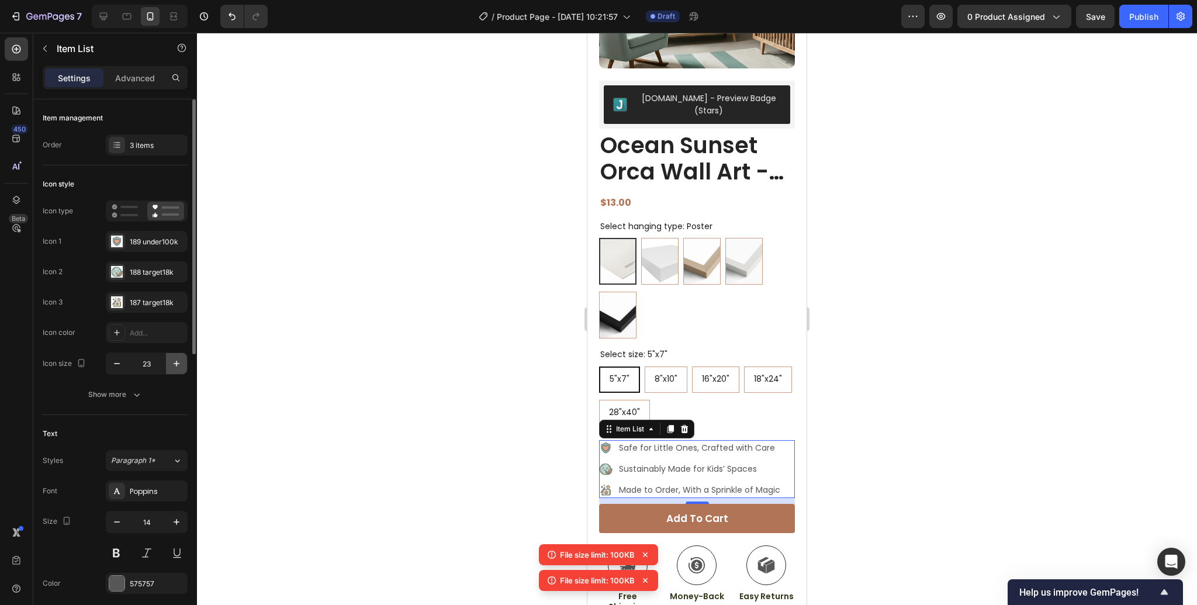
click at [175, 367] on icon "button" at bounding box center [177, 364] width 12 height 12
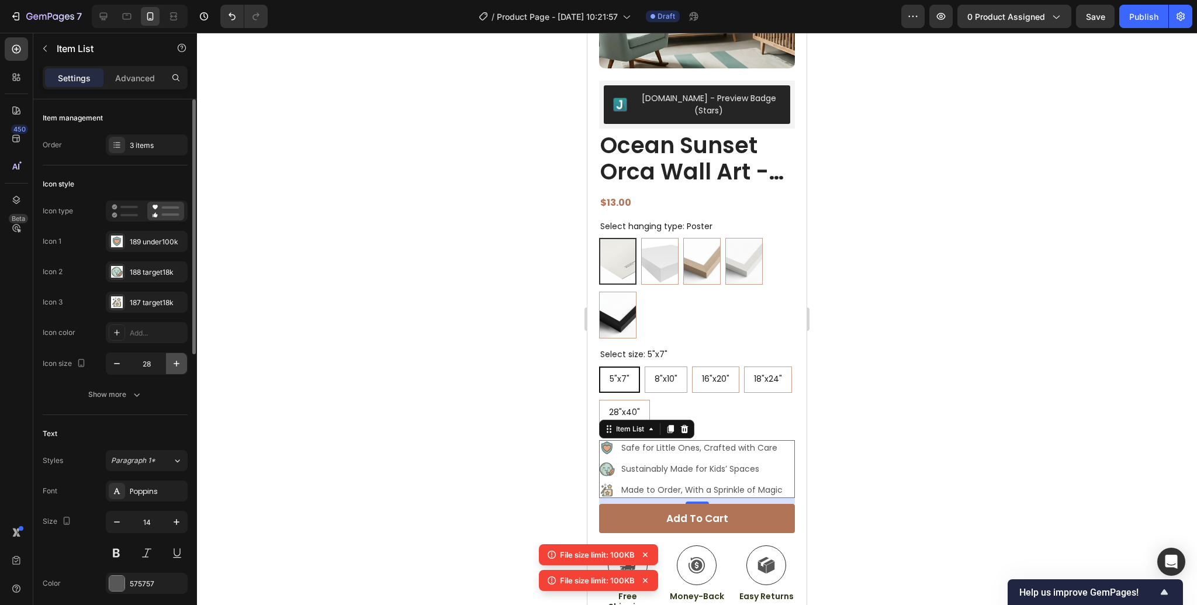
click at [175, 367] on icon "button" at bounding box center [177, 364] width 12 height 12
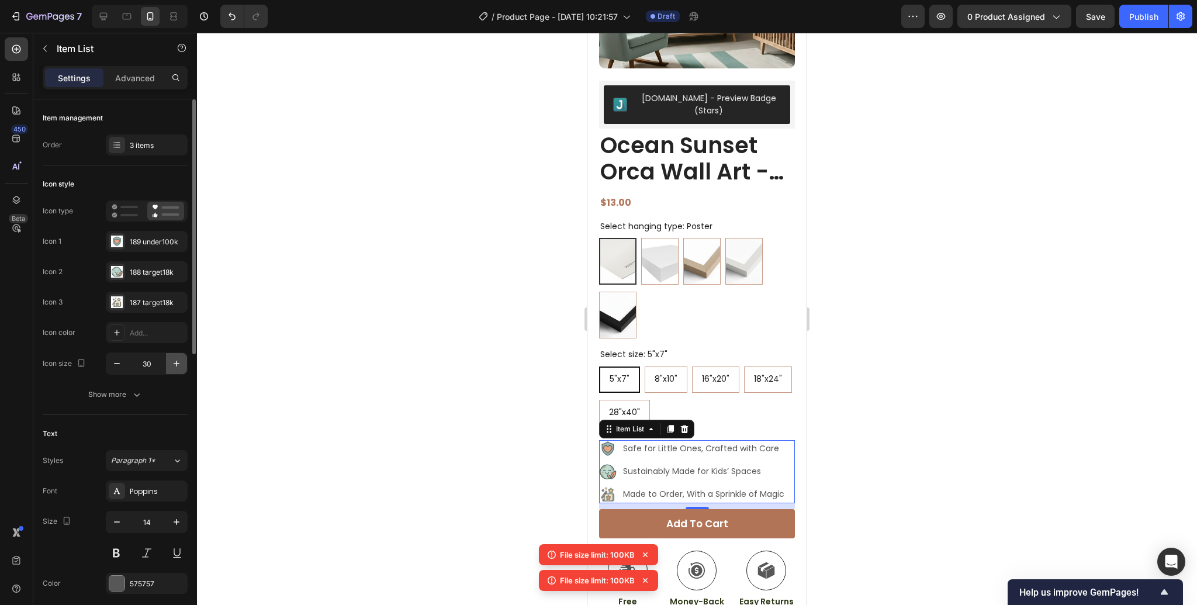
click at [175, 367] on icon "button" at bounding box center [177, 364] width 12 height 12
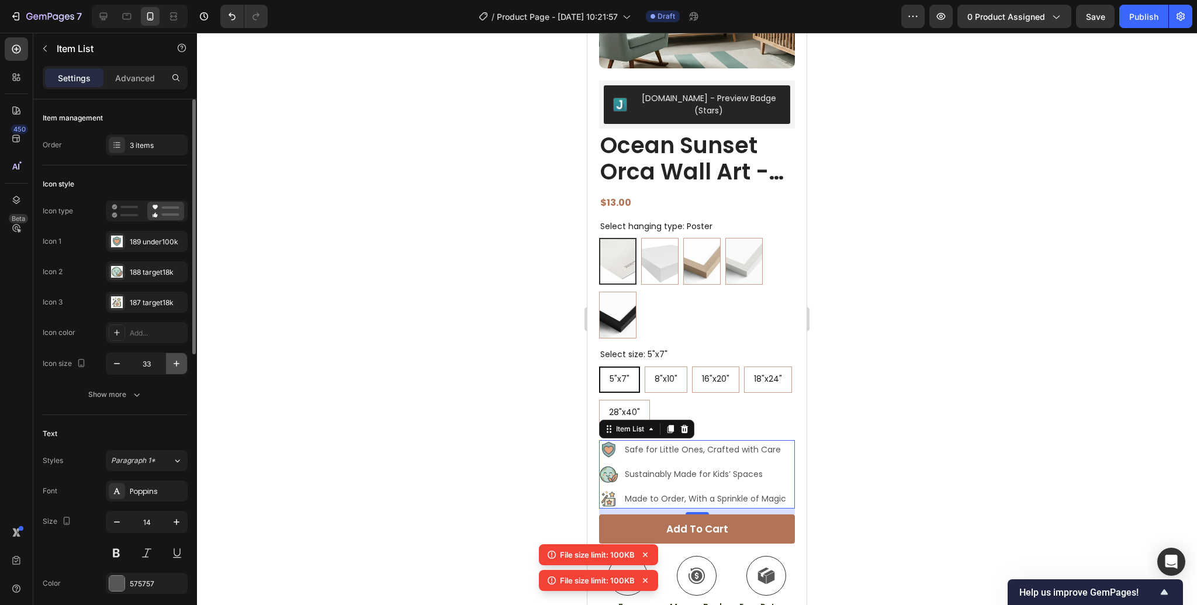
click at [175, 367] on icon "button" at bounding box center [177, 364] width 12 height 12
type input "35"
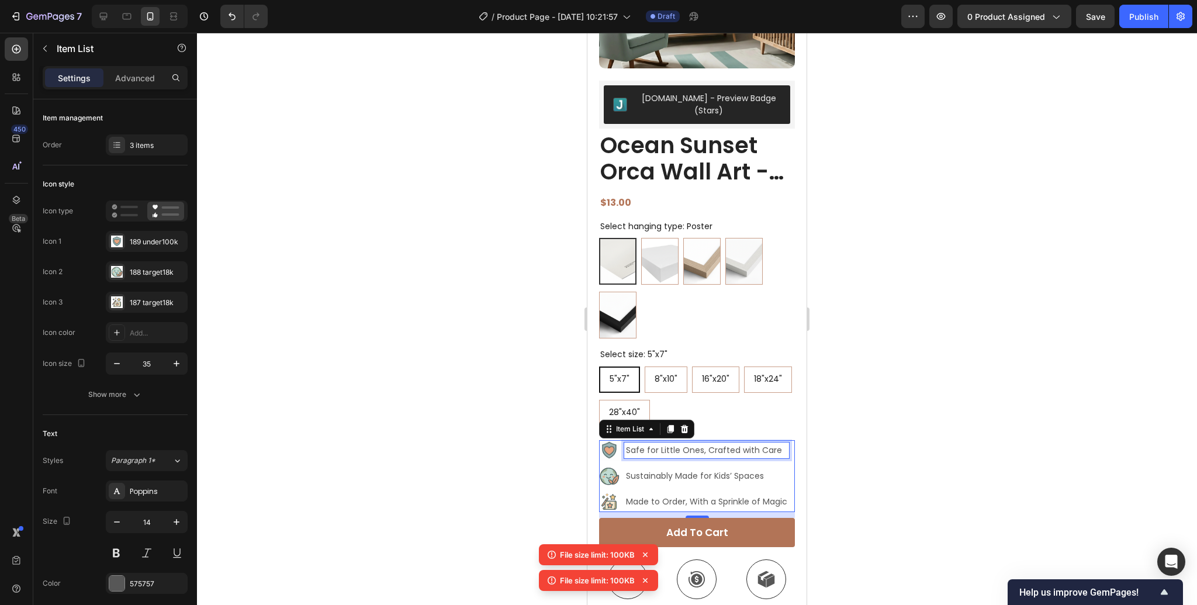
click at [777, 444] on p "Safe for Little Ones, Crafted with Care" at bounding box center [706, 450] width 161 height 12
click at [768, 470] on p "Sustainably Made for Kids’ Spaces" at bounding box center [706, 476] width 161 height 12
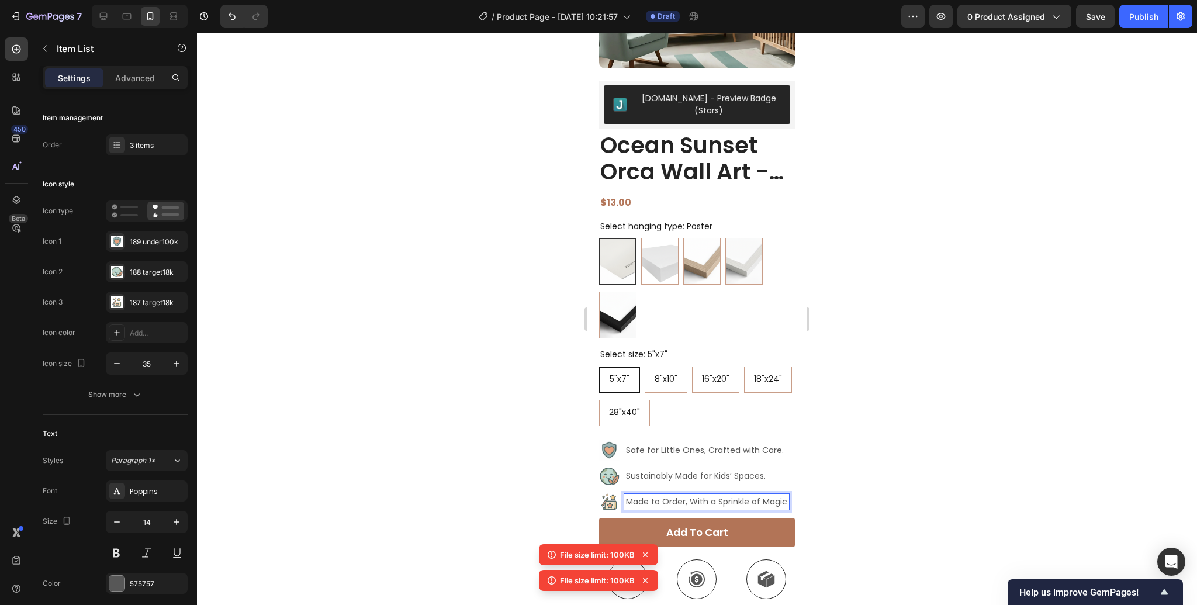
click at [784, 496] on p "Made to Order, With a Sprinkle of Magic" at bounding box center [706, 502] width 161 height 12
click at [102, 15] on icon at bounding box center [104, 17] width 12 height 12
type input "16"
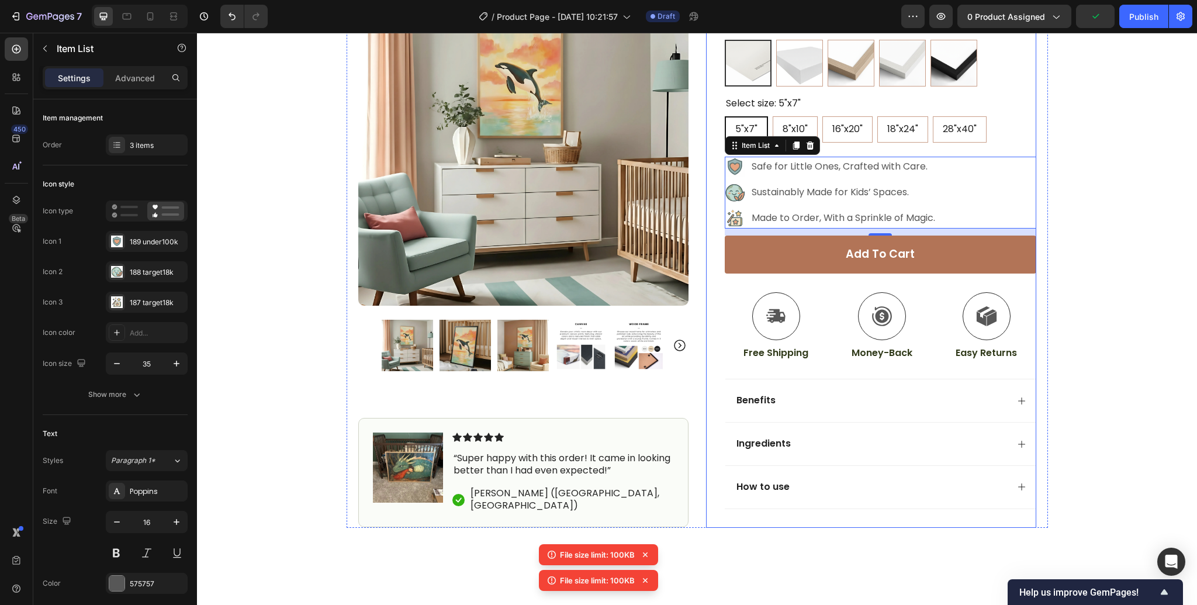
scroll to position [149, 0]
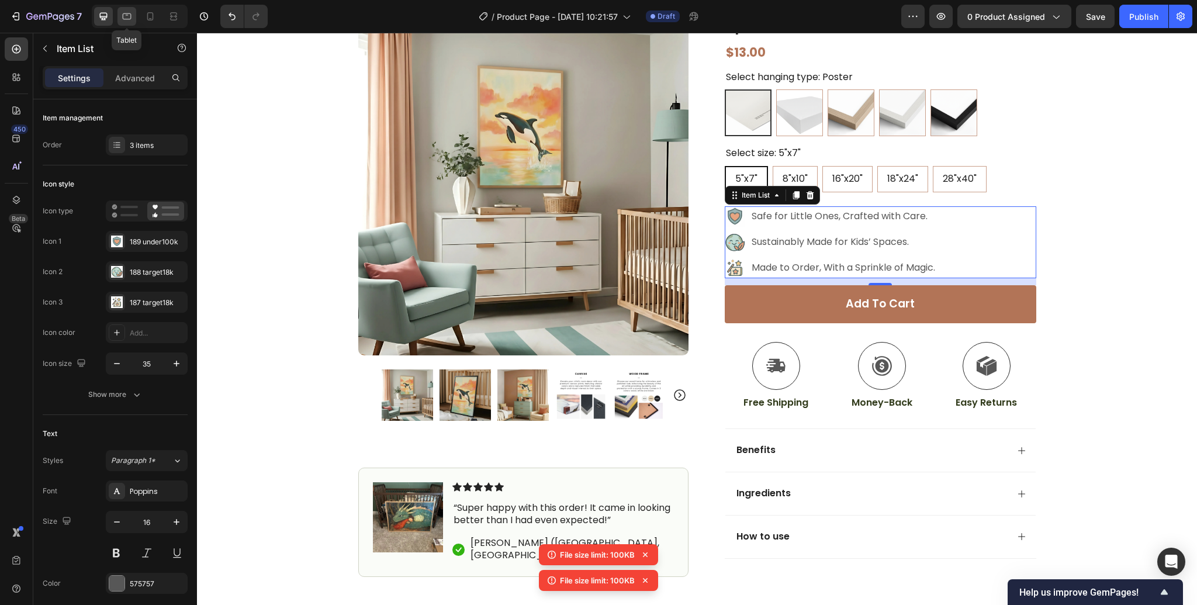
click at [126, 15] on icon at bounding box center [127, 17] width 12 height 12
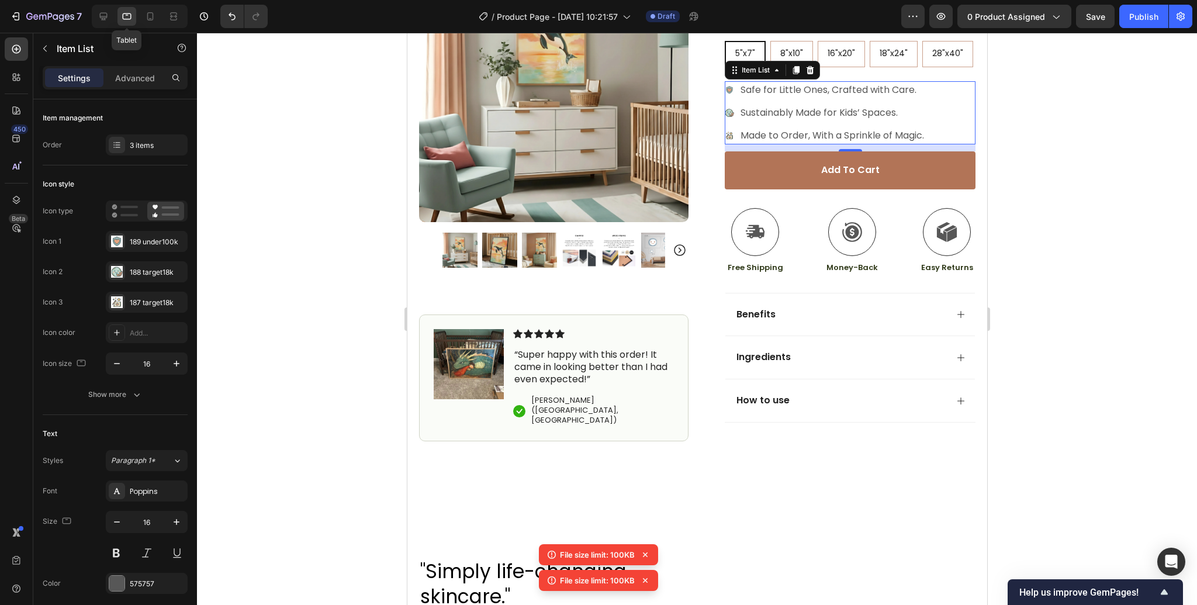
scroll to position [298, 0]
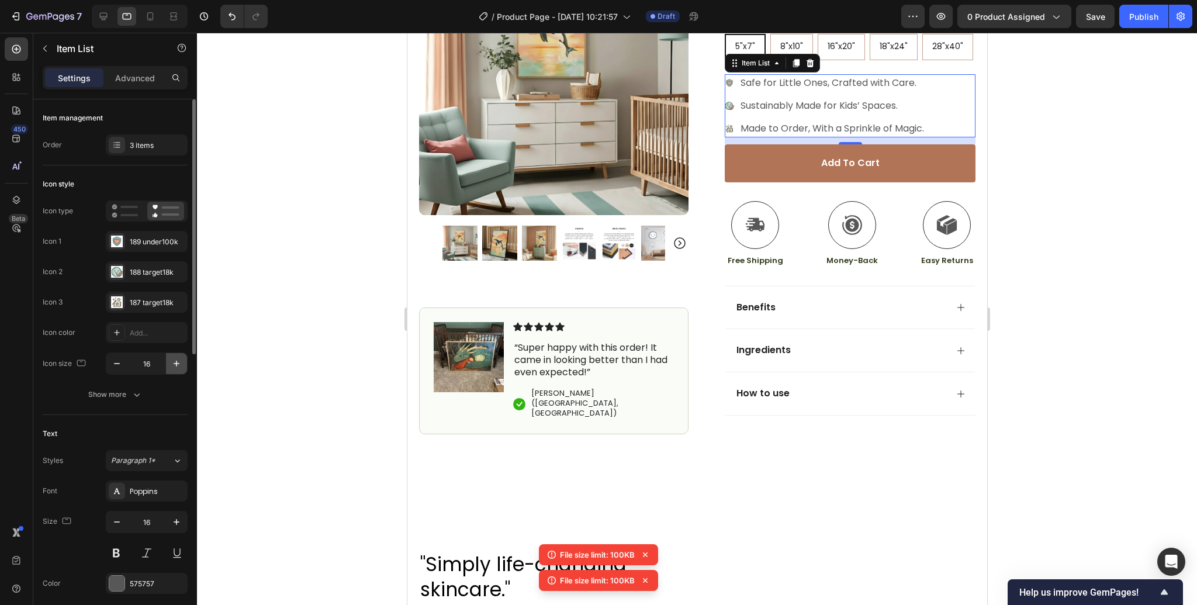
click at [175, 365] on icon "button" at bounding box center [177, 364] width 12 height 12
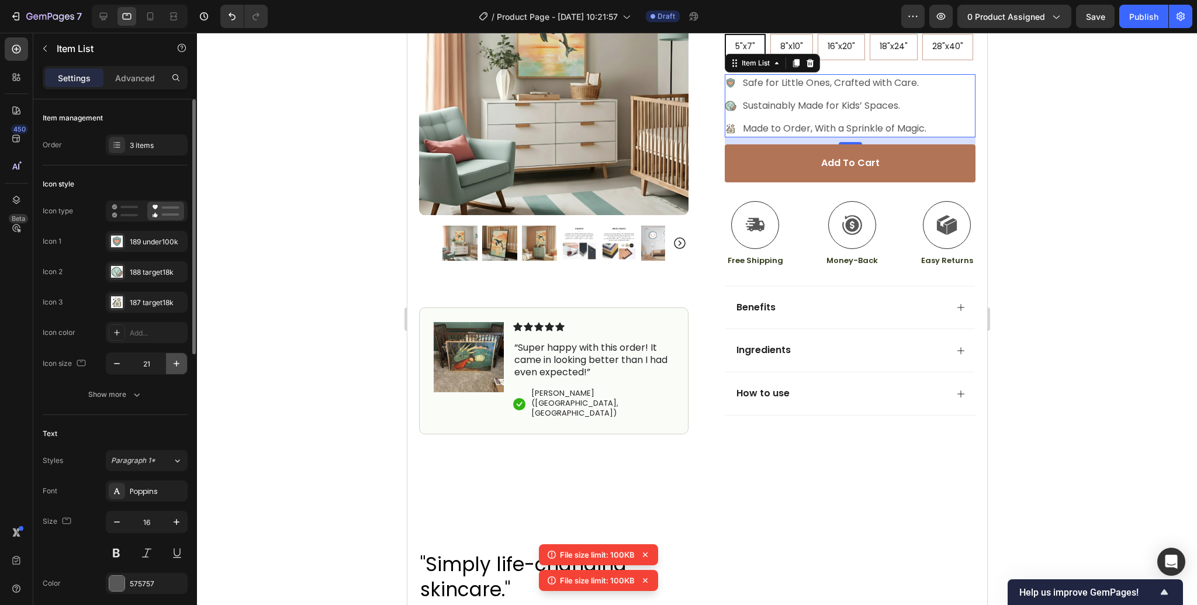
click at [175, 365] on icon "button" at bounding box center [177, 364] width 12 height 12
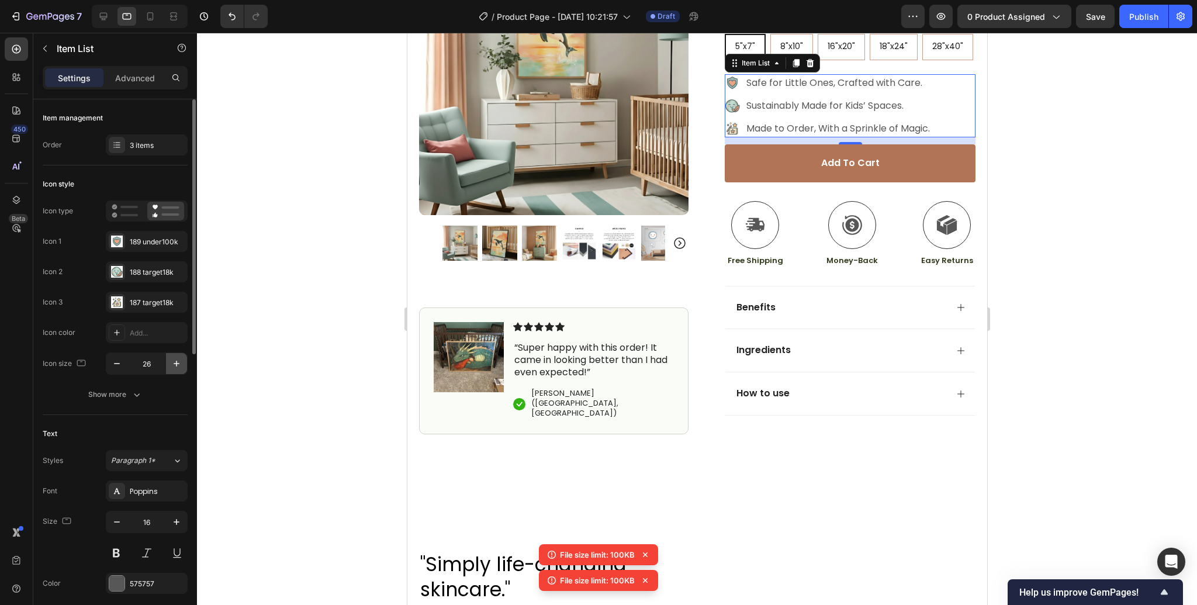
click at [175, 365] on icon "button" at bounding box center [177, 364] width 12 height 12
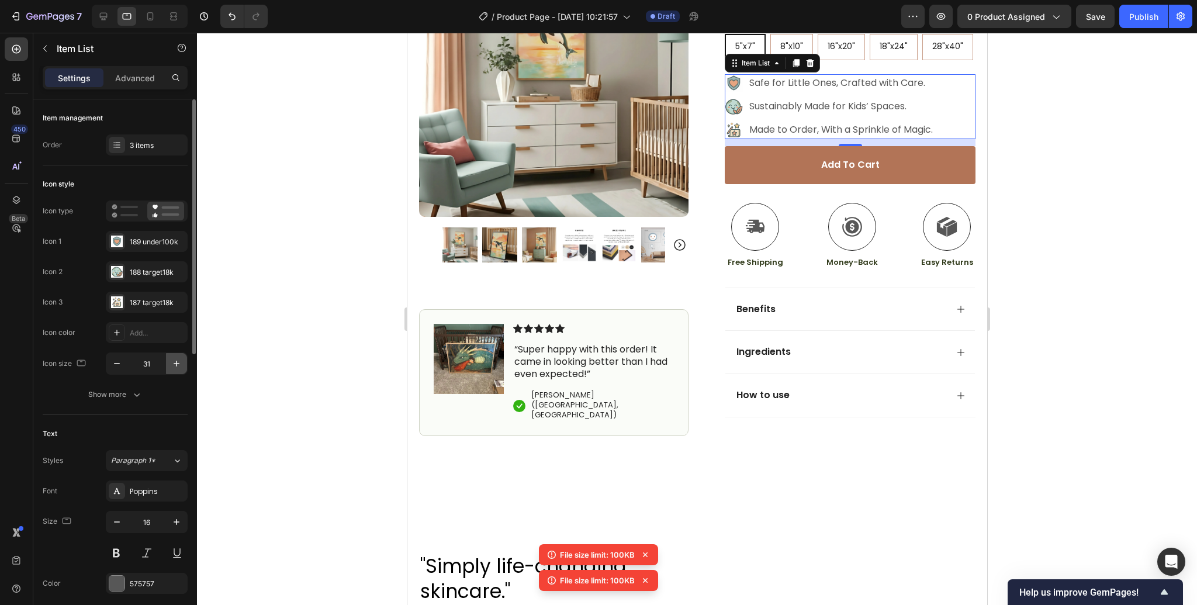
click at [175, 365] on icon "button" at bounding box center [177, 364] width 12 height 12
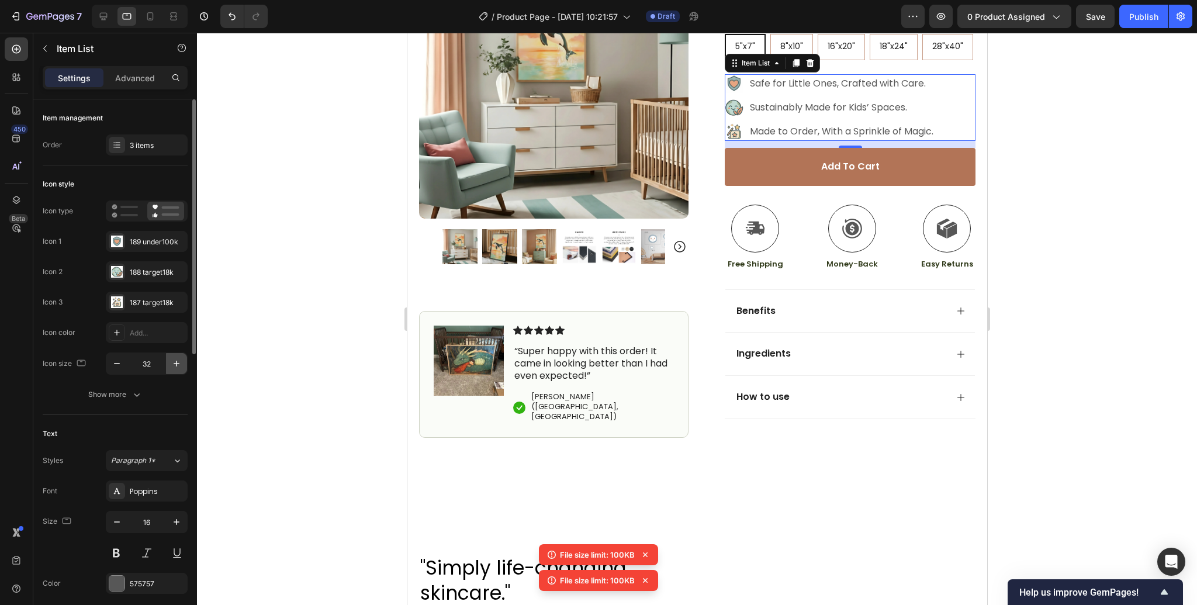
click at [175, 365] on icon "button" at bounding box center [177, 364] width 12 height 12
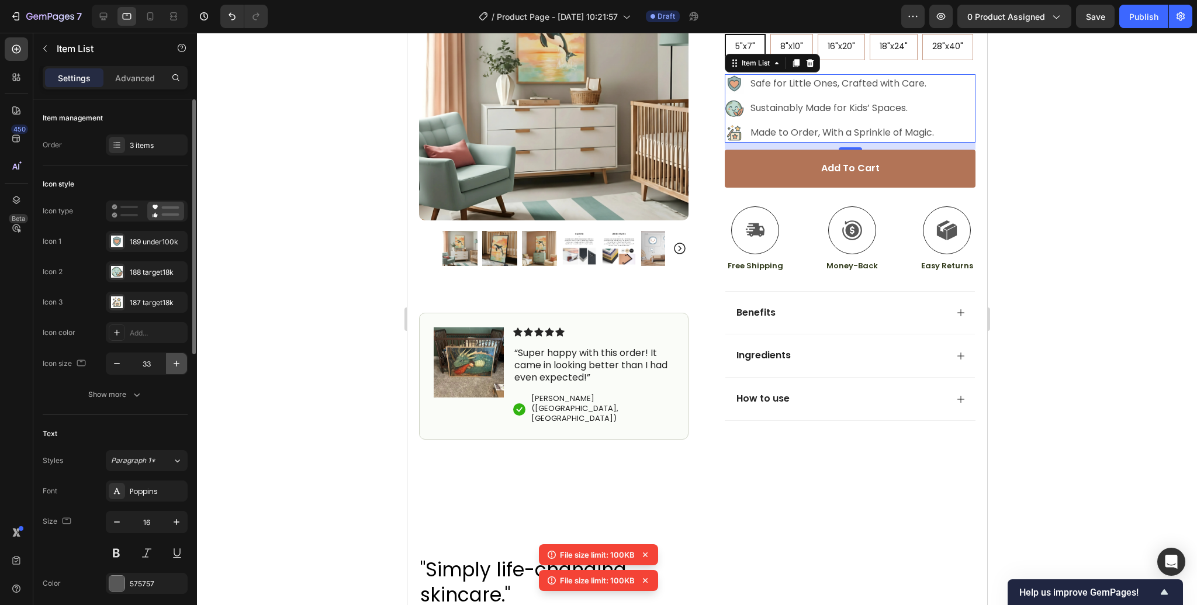
click at [175, 365] on icon "button" at bounding box center [177, 364] width 12 height 12
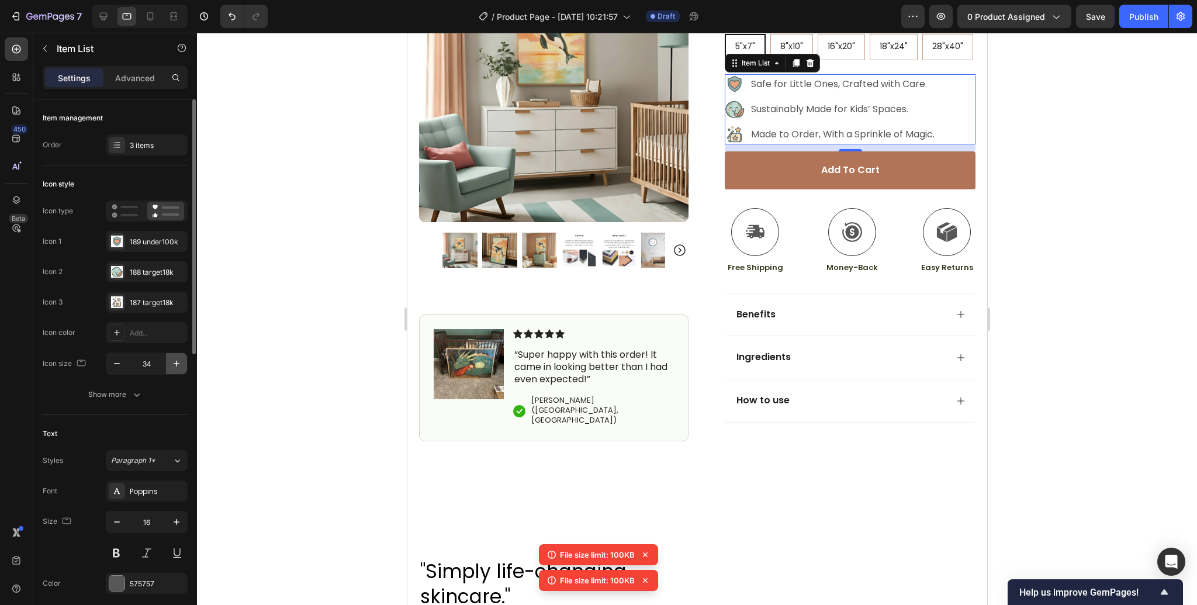
type input "35"
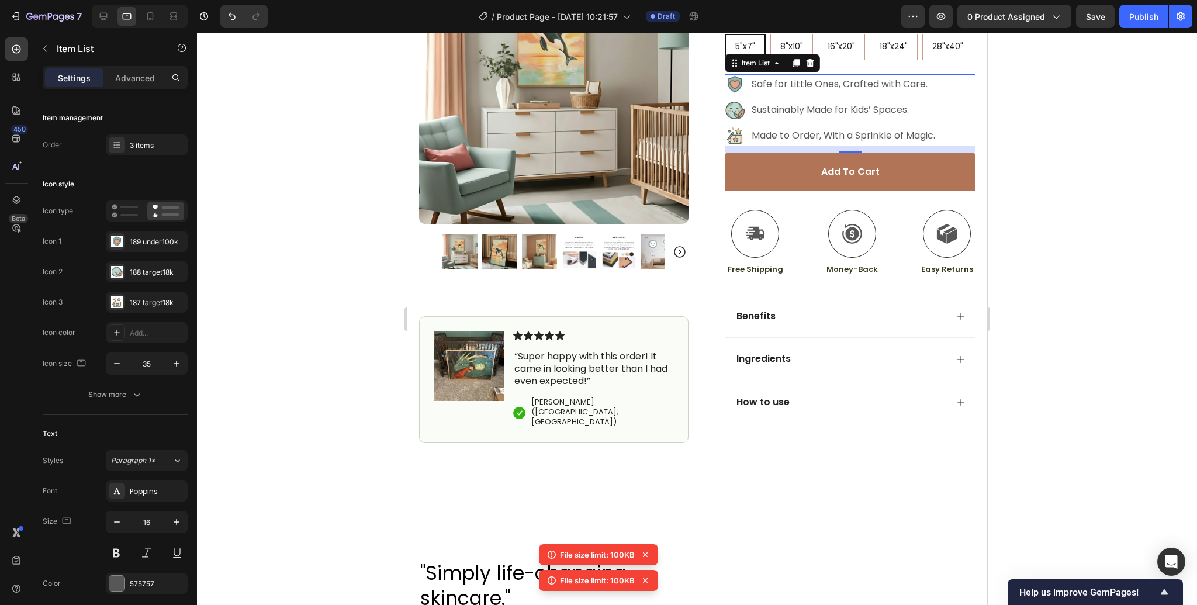
click at [996, 173] on div at bounding box center [697, 319] width 1000 height 572
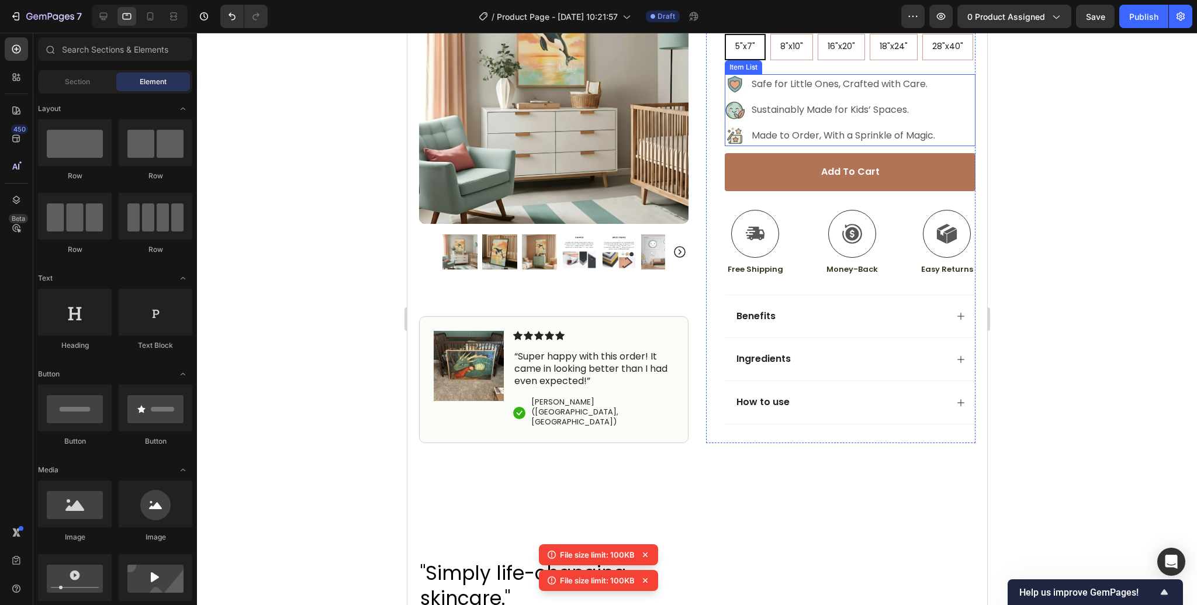
click at [738, 67] on div "Item List" at bounding box center [743, 67] width 33 height 11
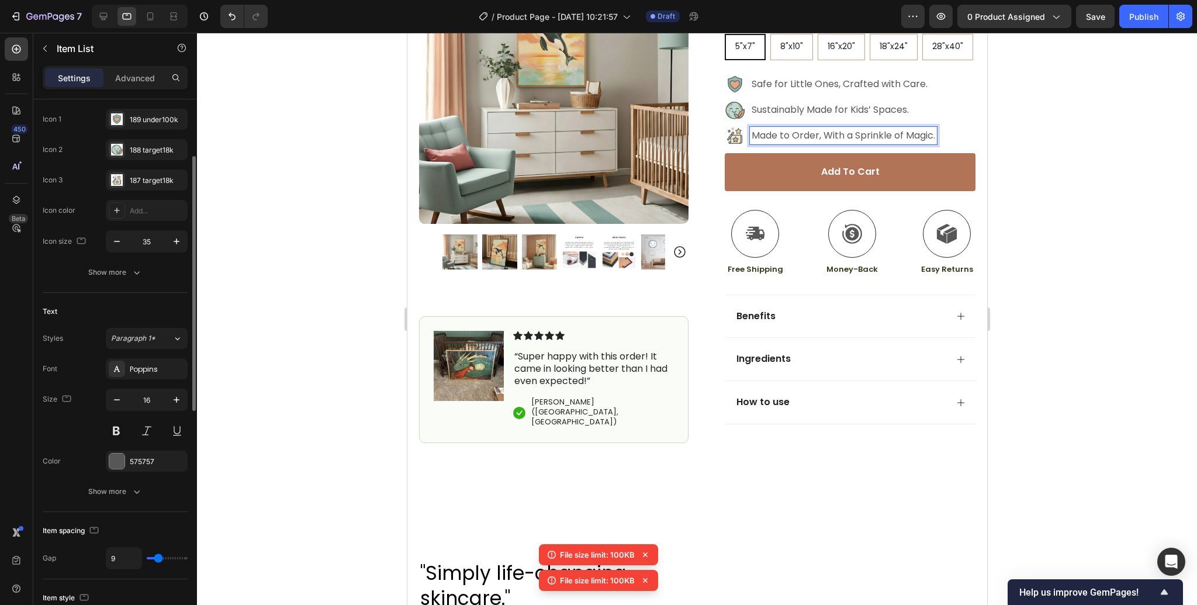
scroll to position [125, 0]
click at [145, 20] on icon at bounding box center [150, 17] width 12 height 12
type input "14"
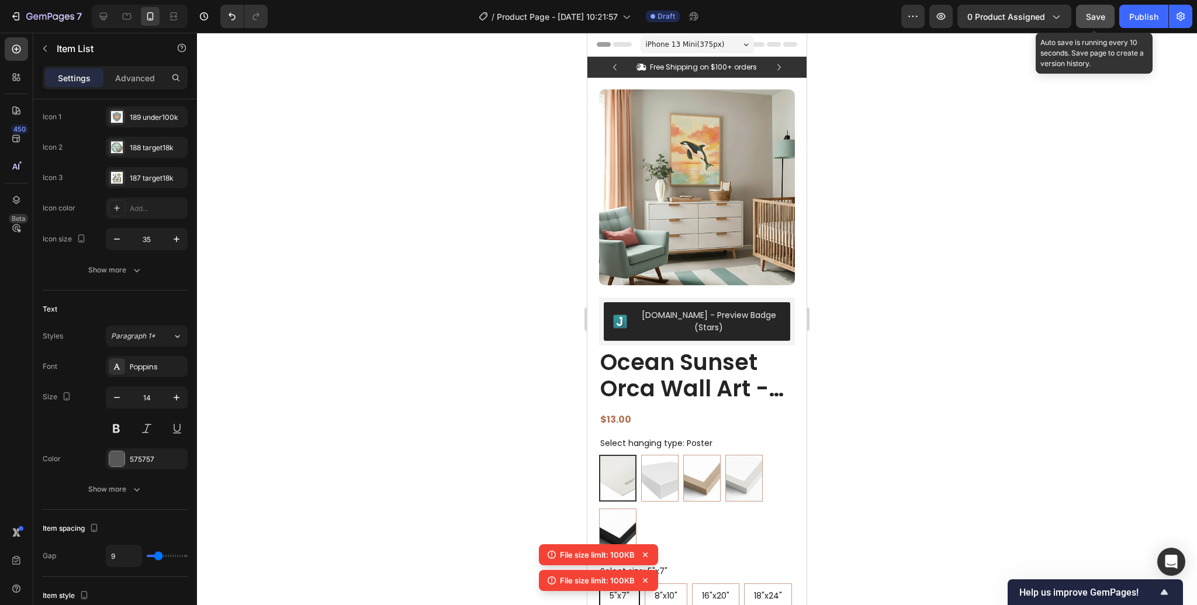
click at [1094, 21] on span "Save" at bounding box center [1095, 17] width 19 height 10
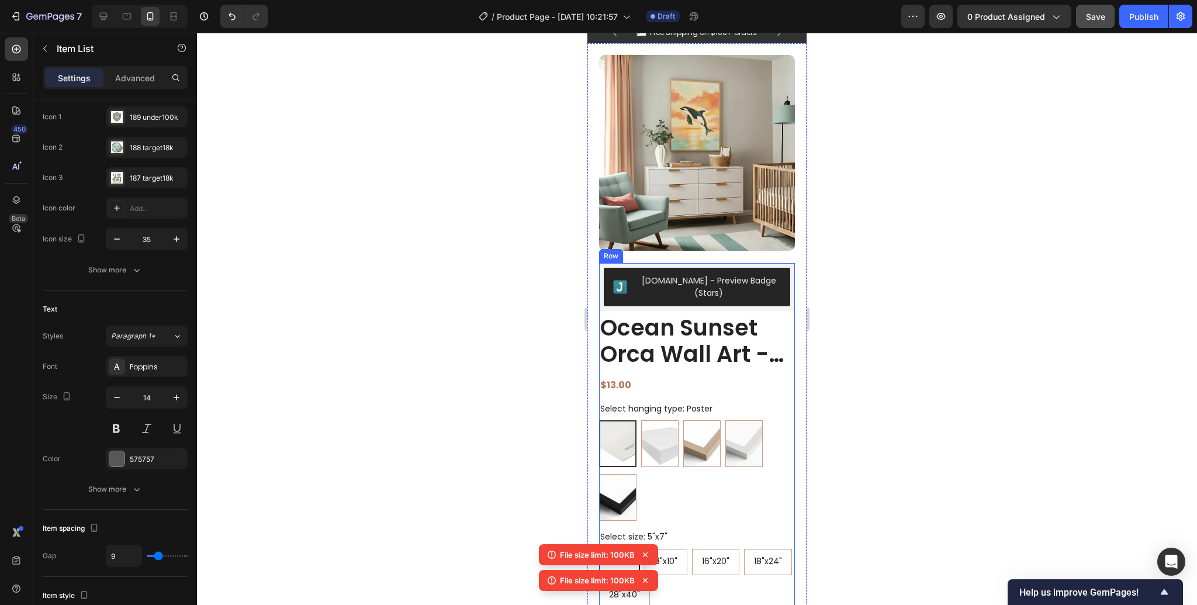
scroll to position [57, 0]
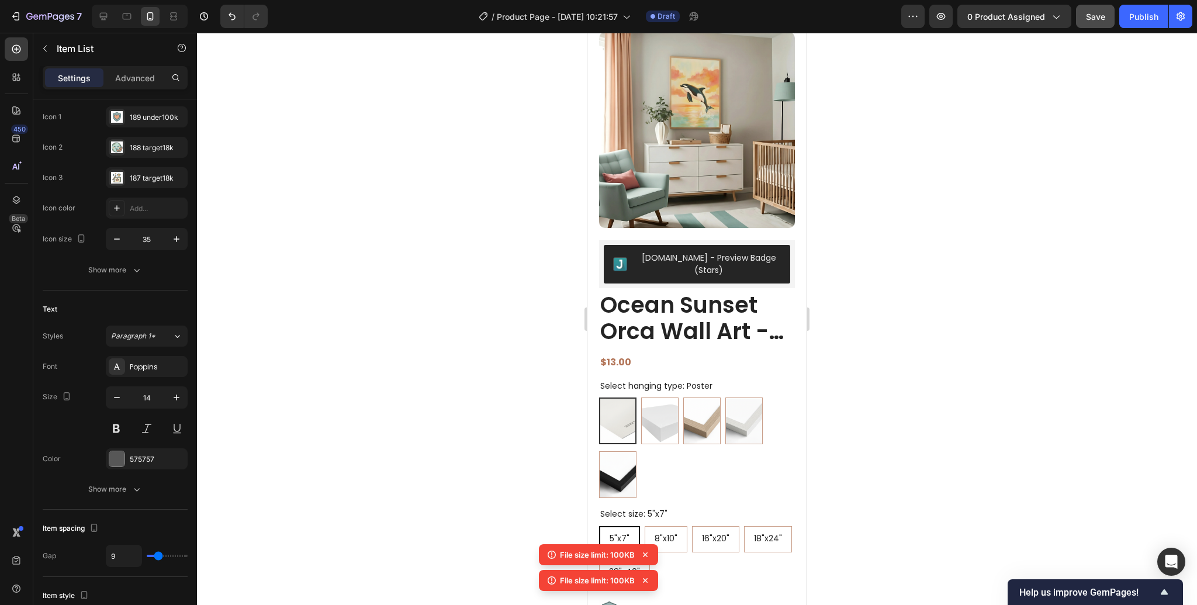
click at [645, 554] on icon at bounding box center [645, 555] width 12 height 12
click at [645, 578] on icon at bounding box center [645, 581] width 12 height 12
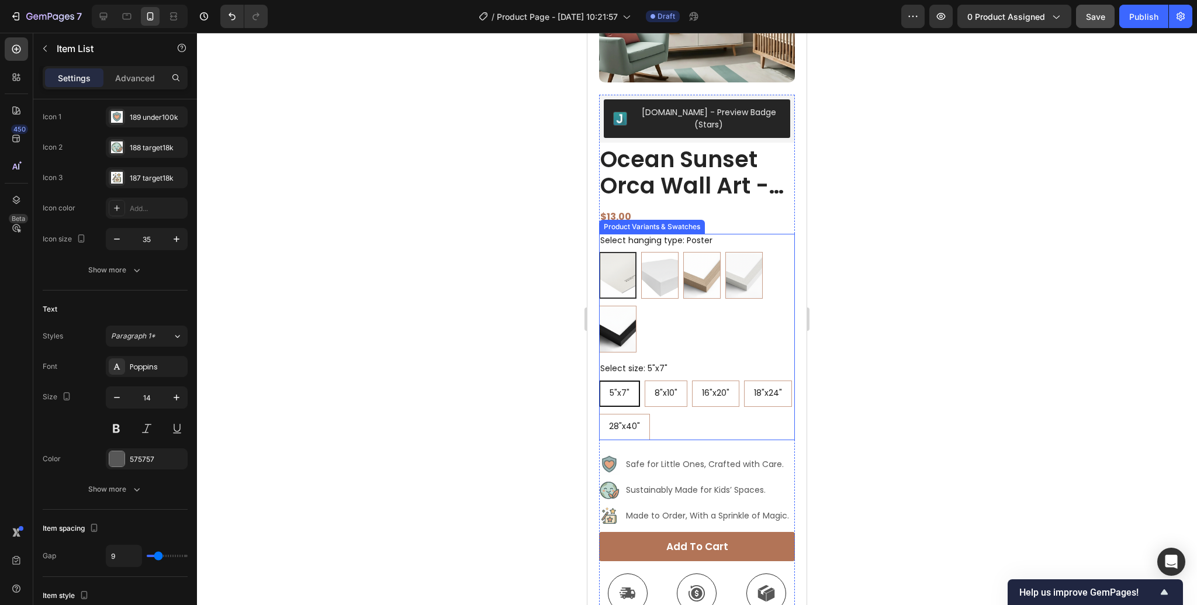
scroll to position [202, 0]
click at [666, 171] on h1 "Ocean Sunset Orca Wall Art - Sunset Splash" at bounding box center [697, 174] width 196 height 56
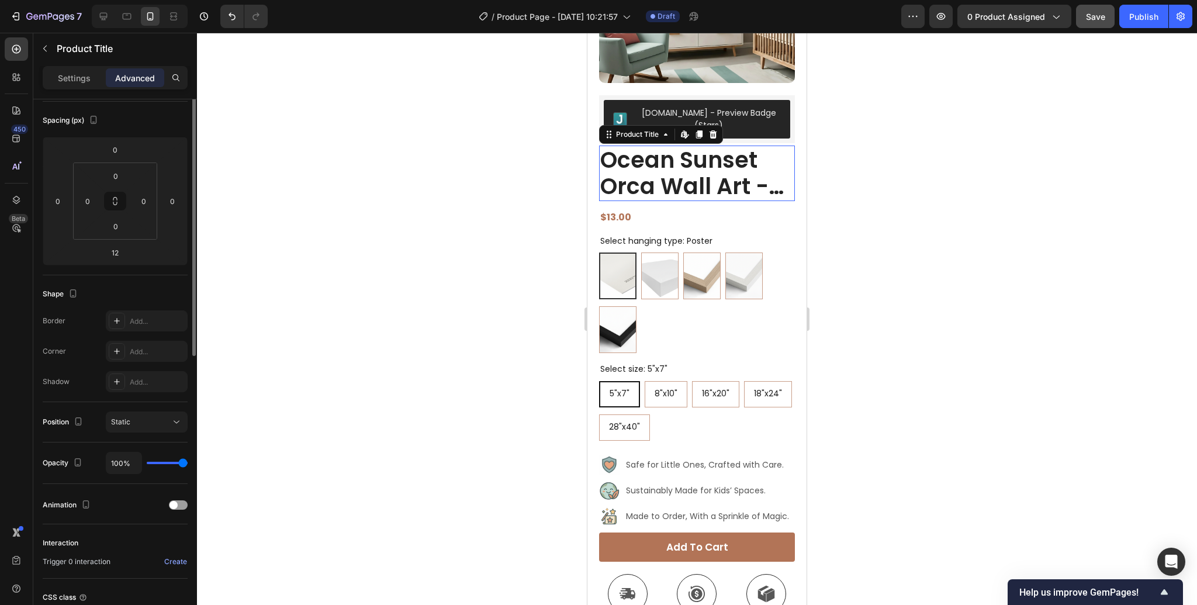
scroll to position [0, 0]
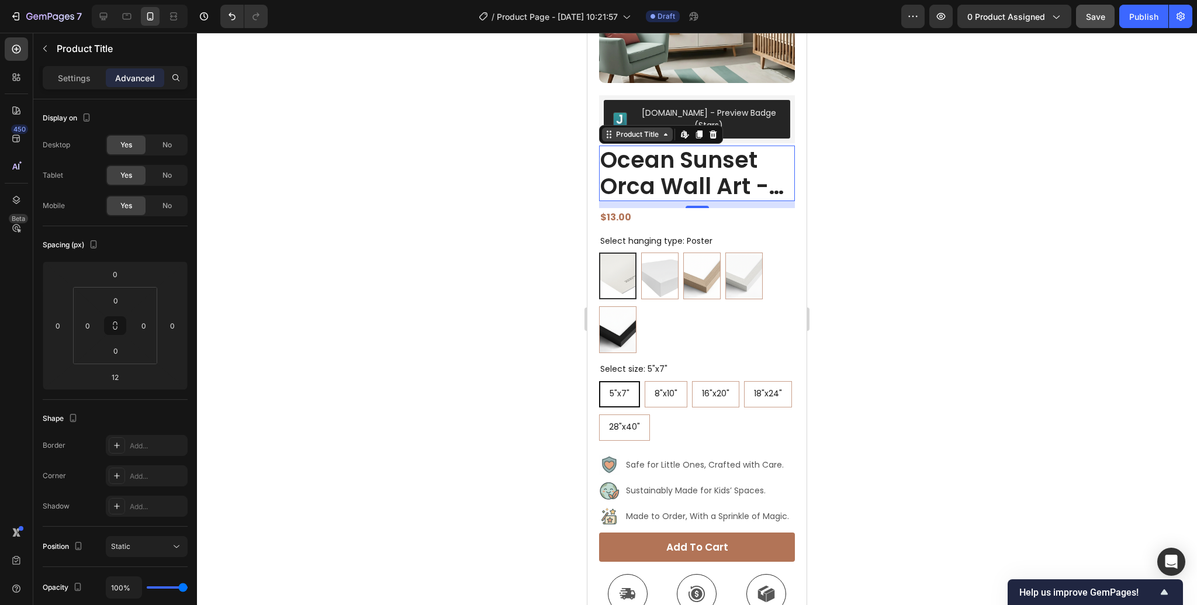
click at [638, 129] on div "Product Title" at bounding box center [637, 134] width 47 height 11
click at [65, 76] on p "Settings" at bounding box center [74, 78] width 33 height 12
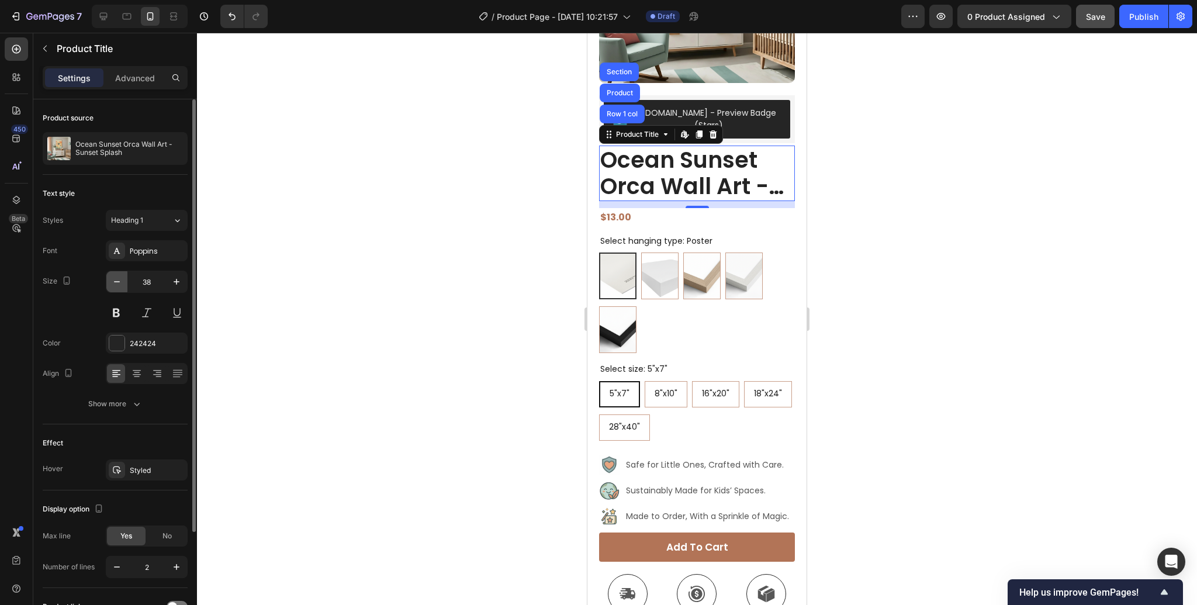
click at [119, 282] on icon "button" at bounding box center [117, 282] width 12 height 12
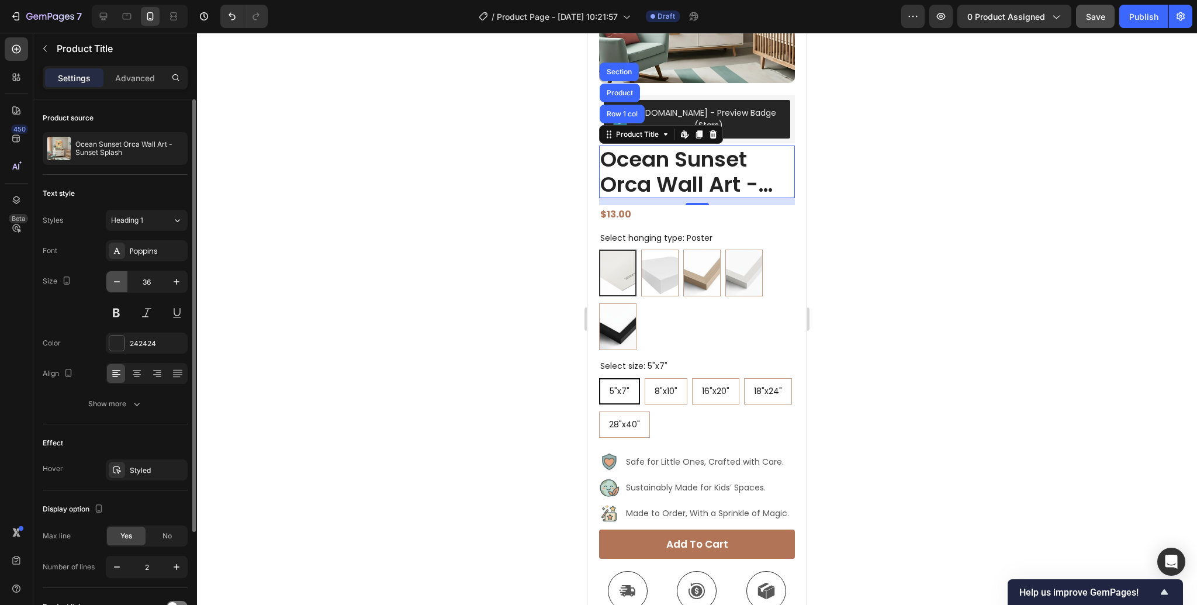
click at [119, 282] on icon "button" at bounding box center [117, 282] width 12 height 12
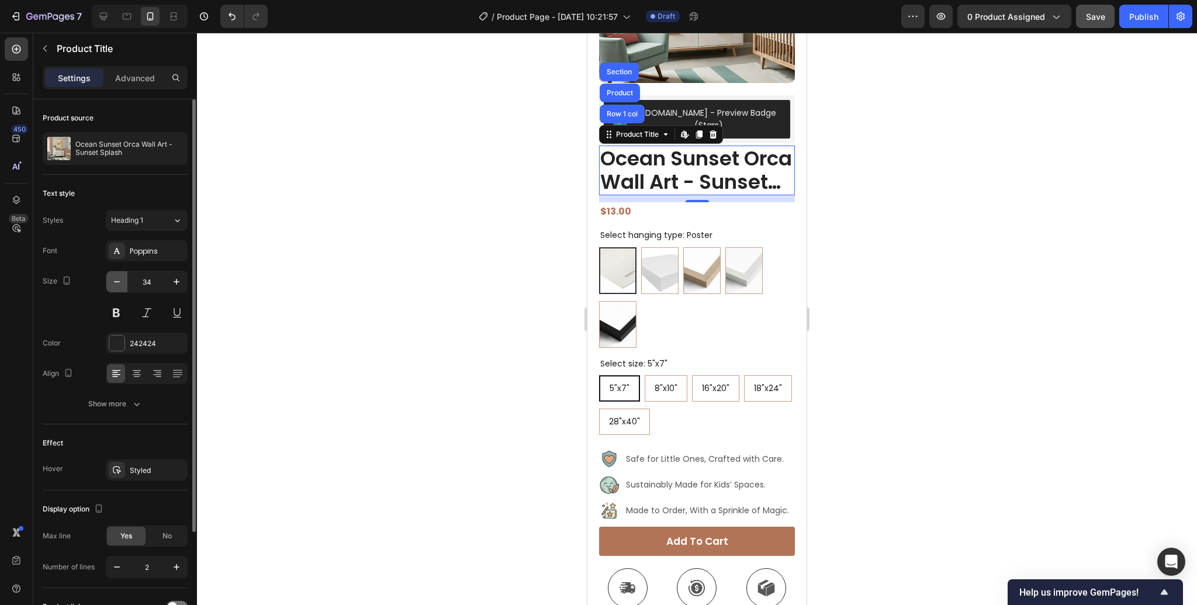
click at [119, 282] on icon "button" at bounding box center [117, 282] width 12 height 12
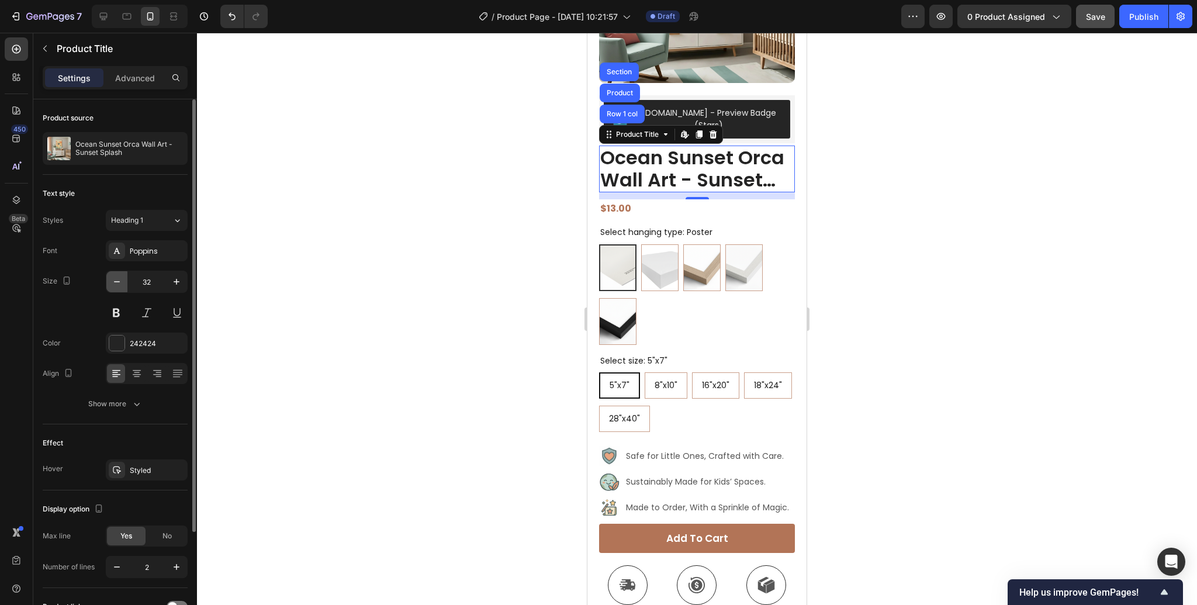
click at [119, 282] on icon "button" at bounding box center [117, 282] width 12 height 12
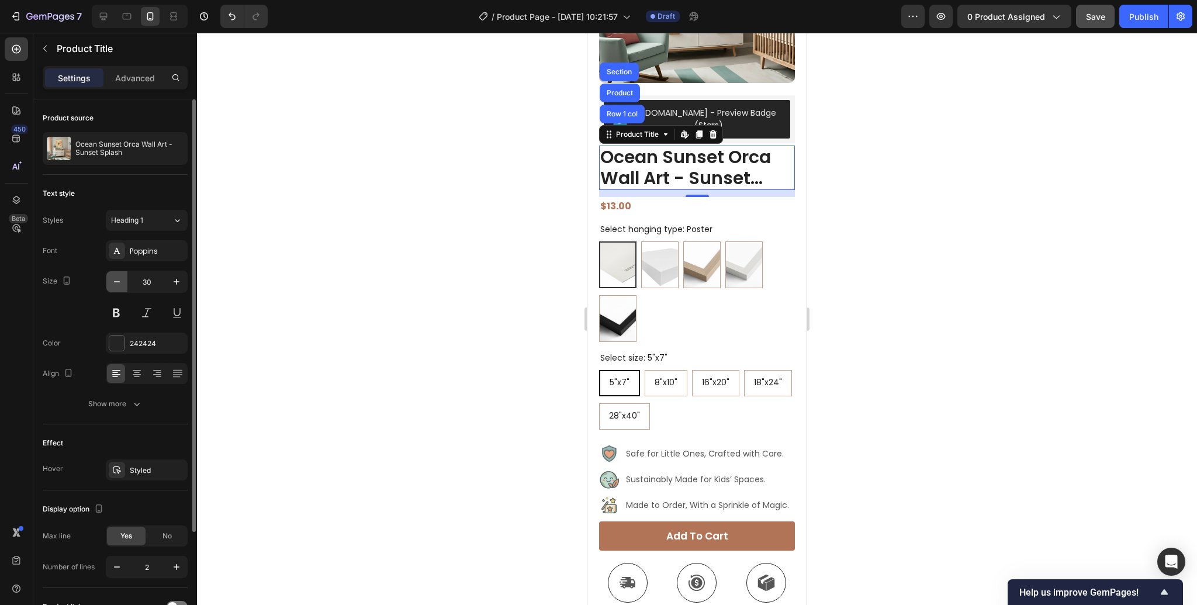
click at [119, 282] on icon "button" at bounding box center [117, 282] width 12 height 12
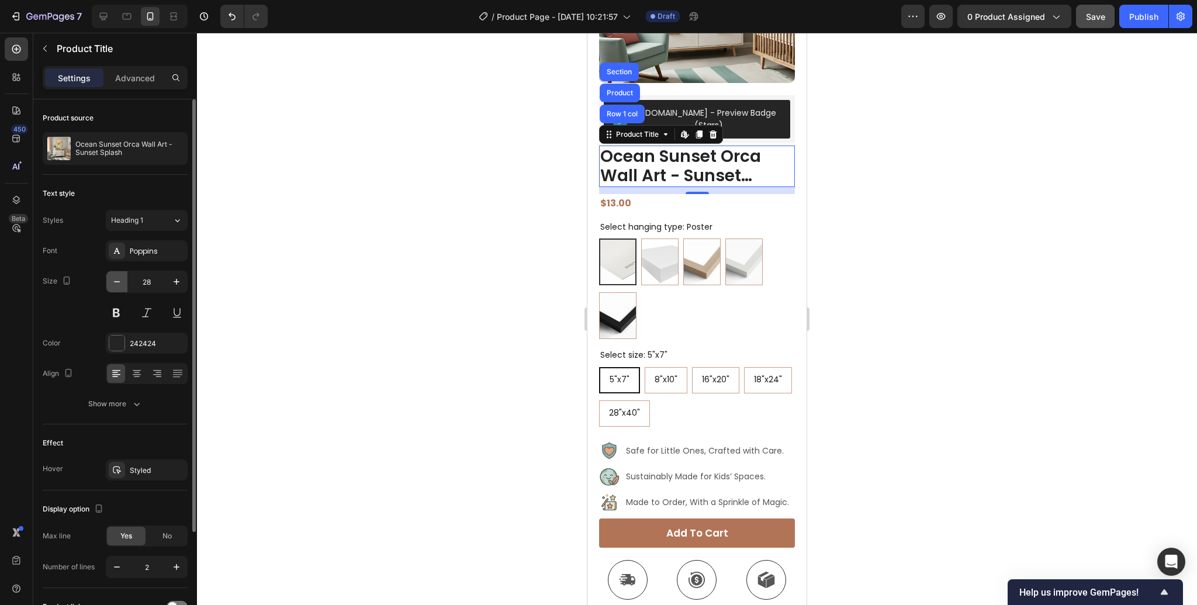
click at [119, 282] on icon "button" at bounding box center [117, 282] width 12 height 12
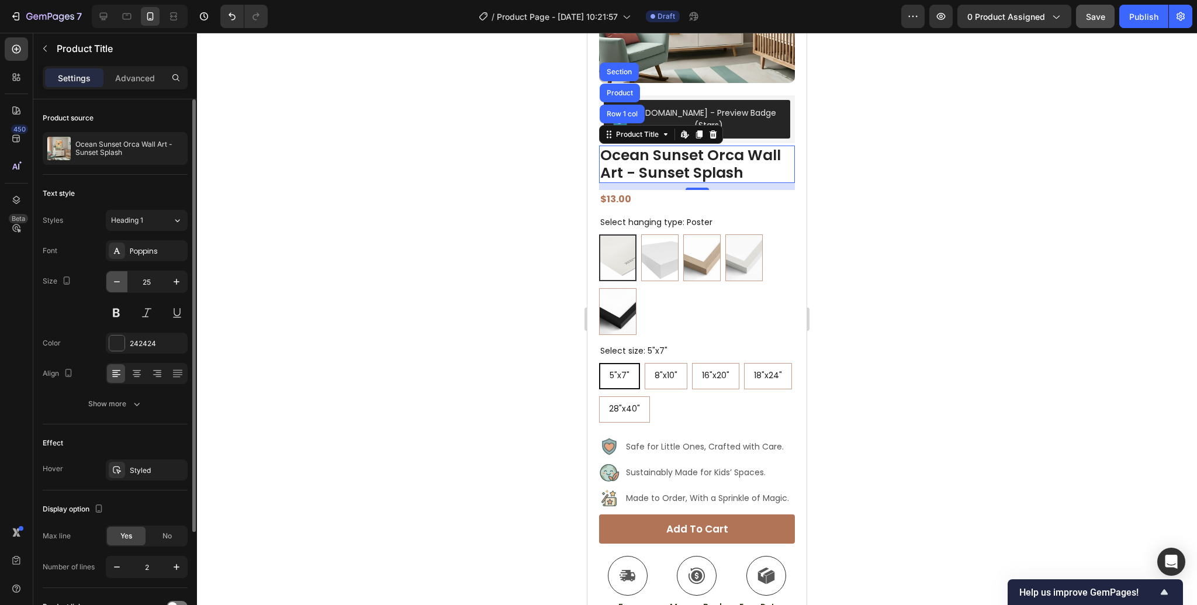
click at [119, 282] on icon "button" at bounding box center [117, 282] width 12 height 12
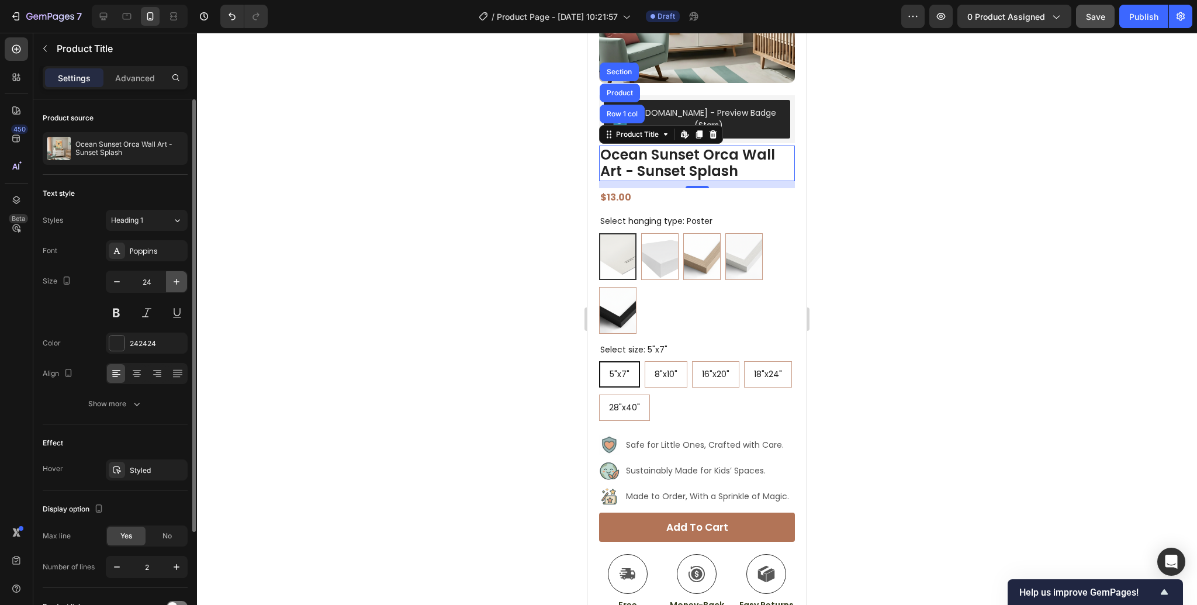
click at [172, 282] on icon "button" at bounding box center [177, 282] width 12 height 12
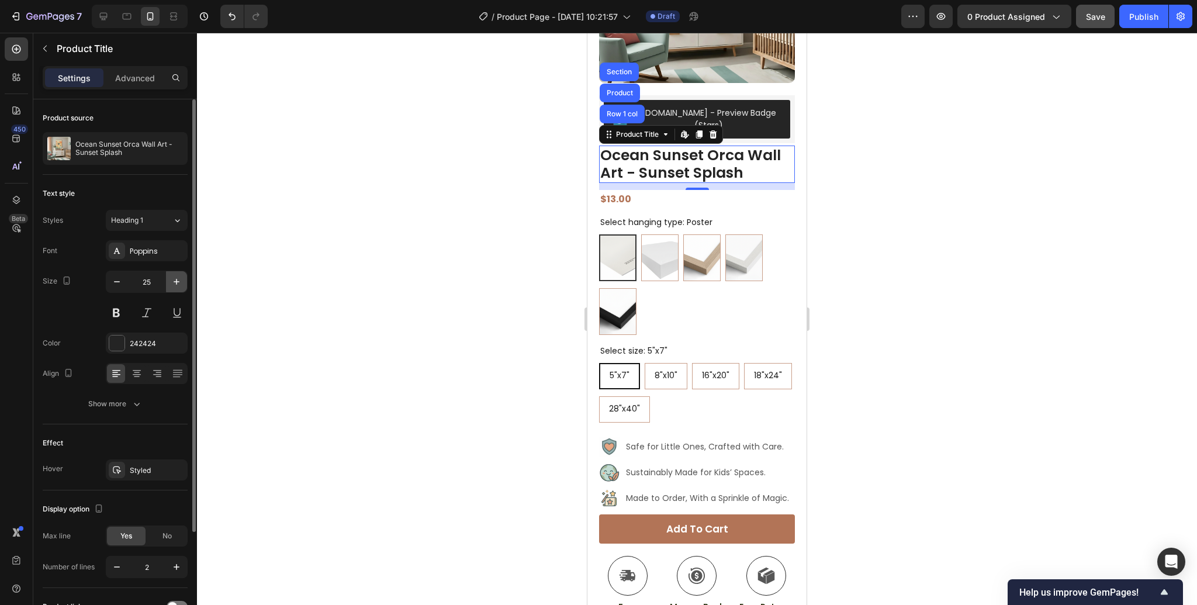
click at [172, 282] on icon "button" at bounding box center [177, 282] width 12 height 12
type input "26"
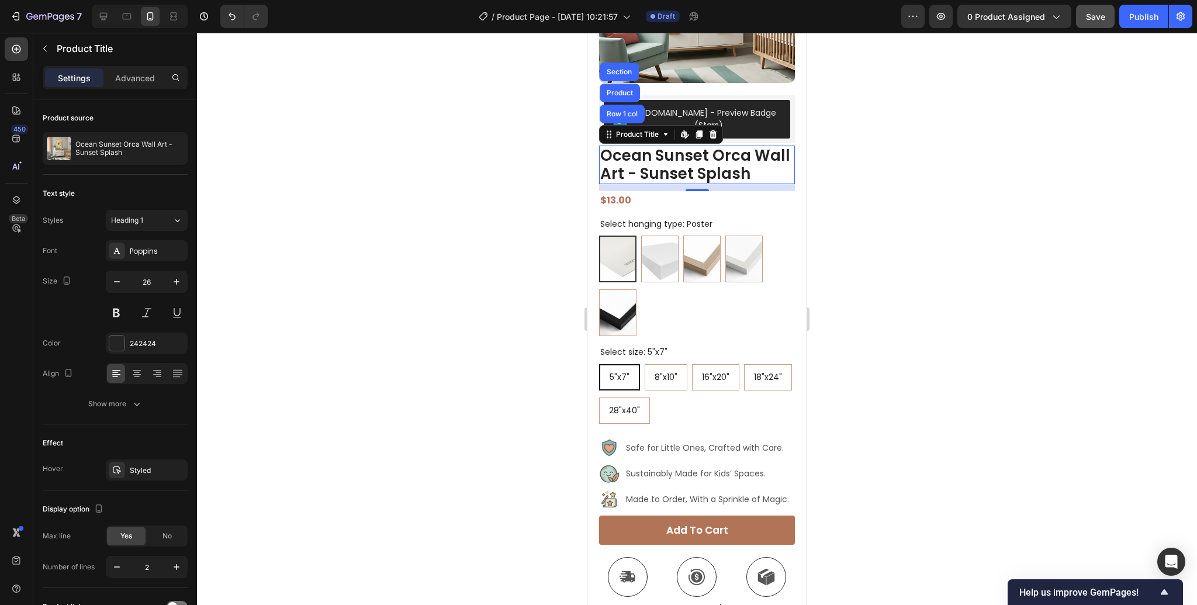
click at [908, 239] on div at bounding box center [697, 319] width 1000 height 572
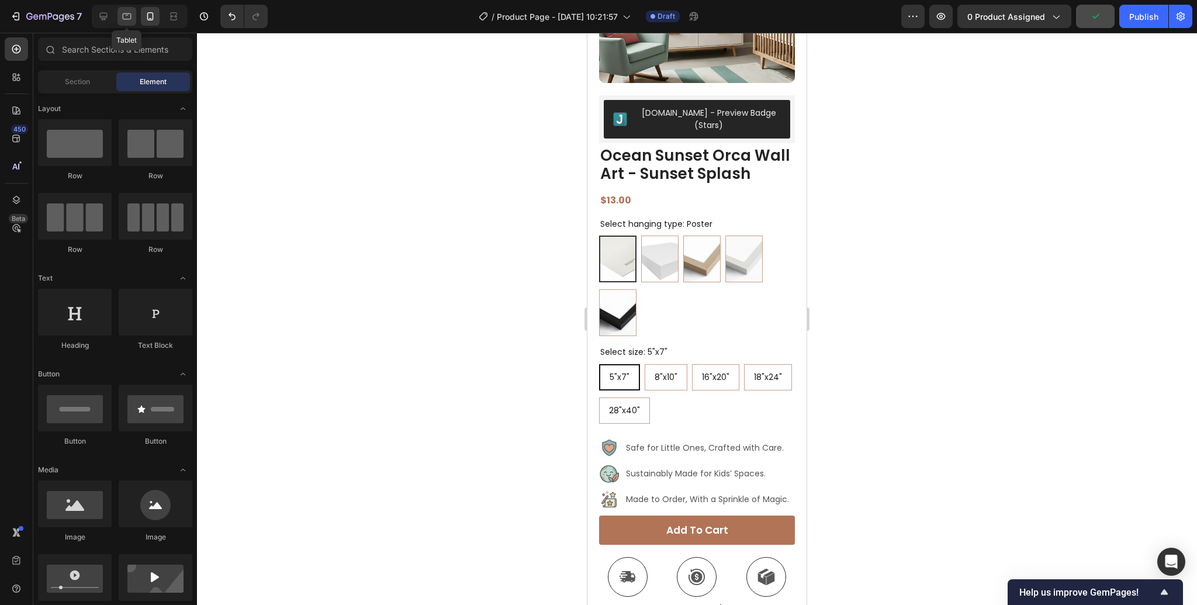
click at [129, 18] on icon at bounding box center [127, 17] width 12 height 12
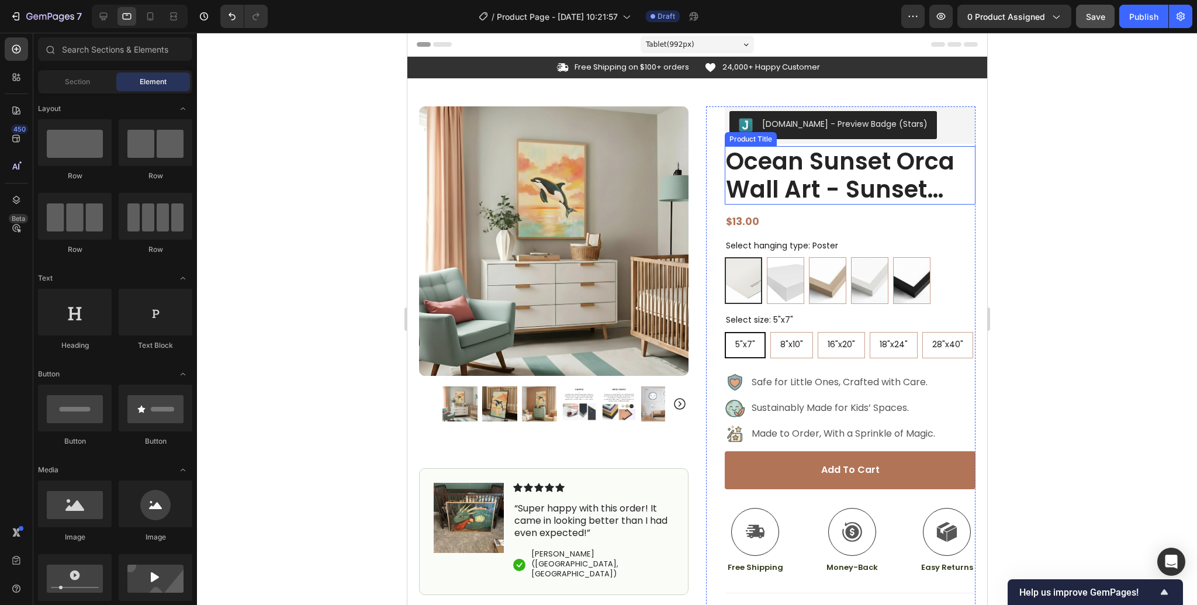
click at [825, 171] on h1 "Ocean Sunset Orca Wall Art - Sunset Splash" at bounding box center [849, 175] width 251 height 58
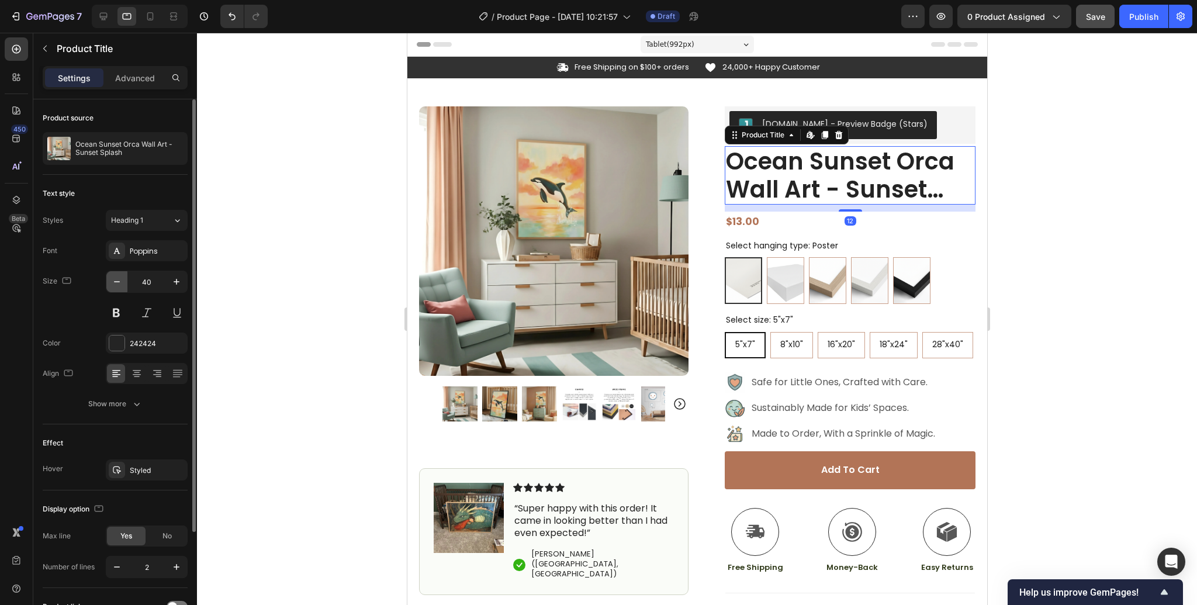
click at [113, 282] on icon "button" at bounding box center [117, 282] width 12 height 12
click at [114, 282] on icon "button" at bounding box center [117, 282] width 12 height 12
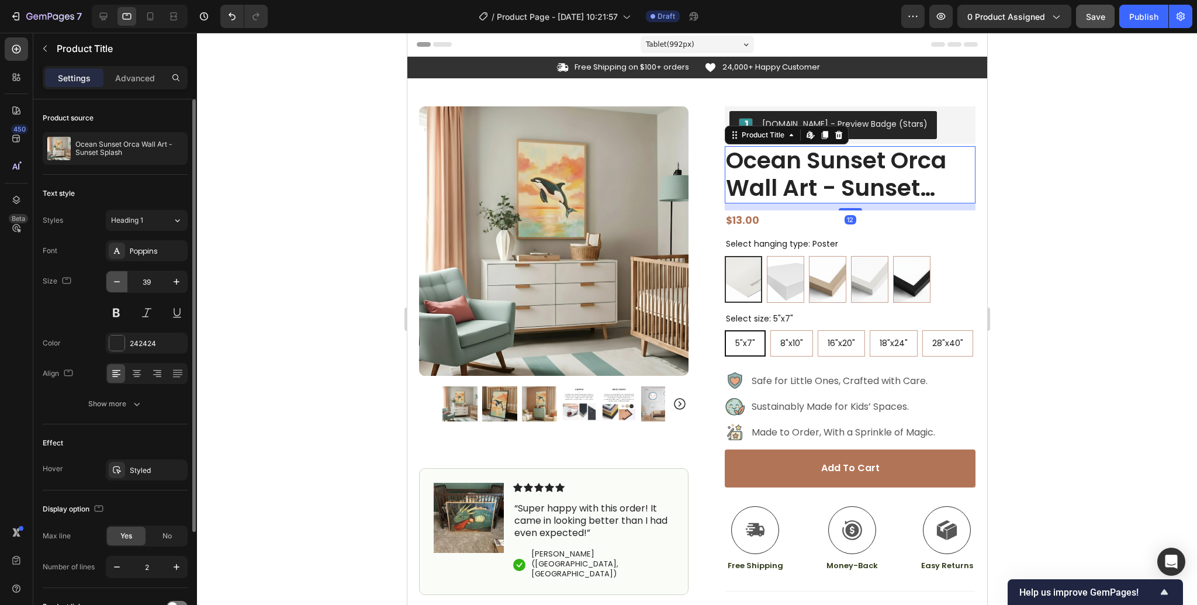
click at [114, 282] on icon "button" at bounding box center [117, 282] width 12 height 12
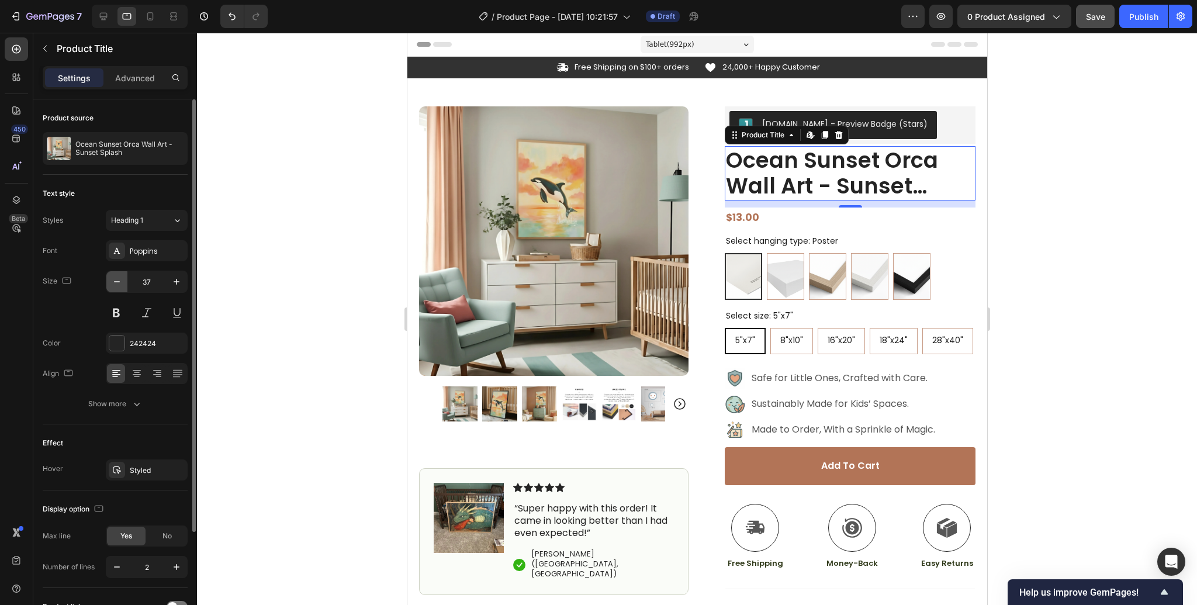
click at [114, 282] on icon "button" at bounding box center [117, 282] width 12 height 12
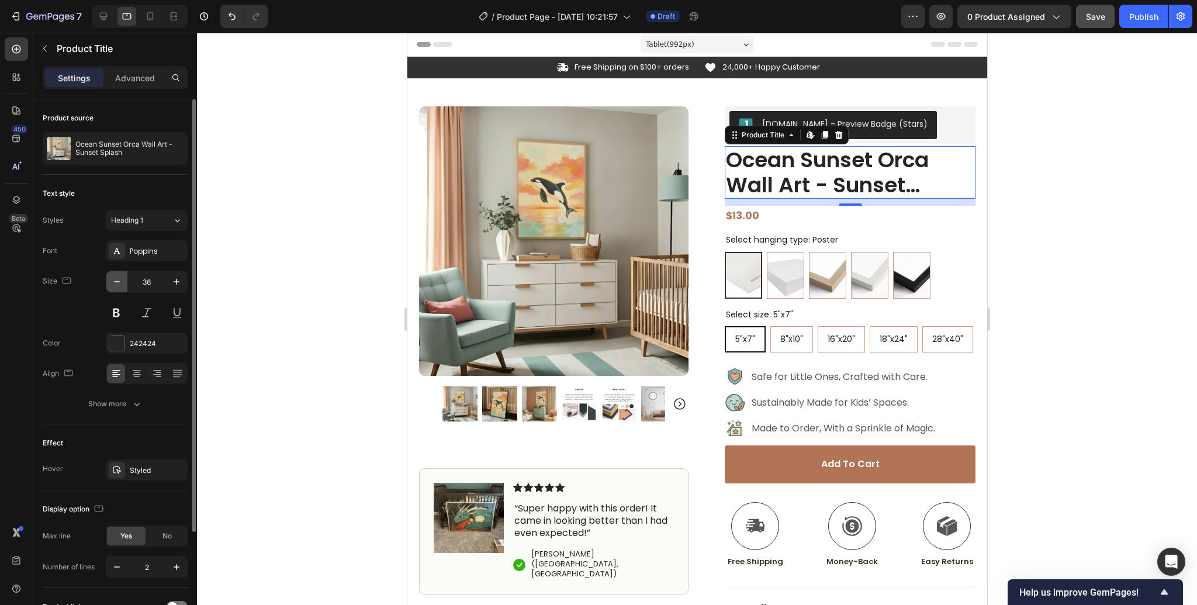
click at [114, 282] on icon "button" at bounding box center [117, 282] width 12 height 12
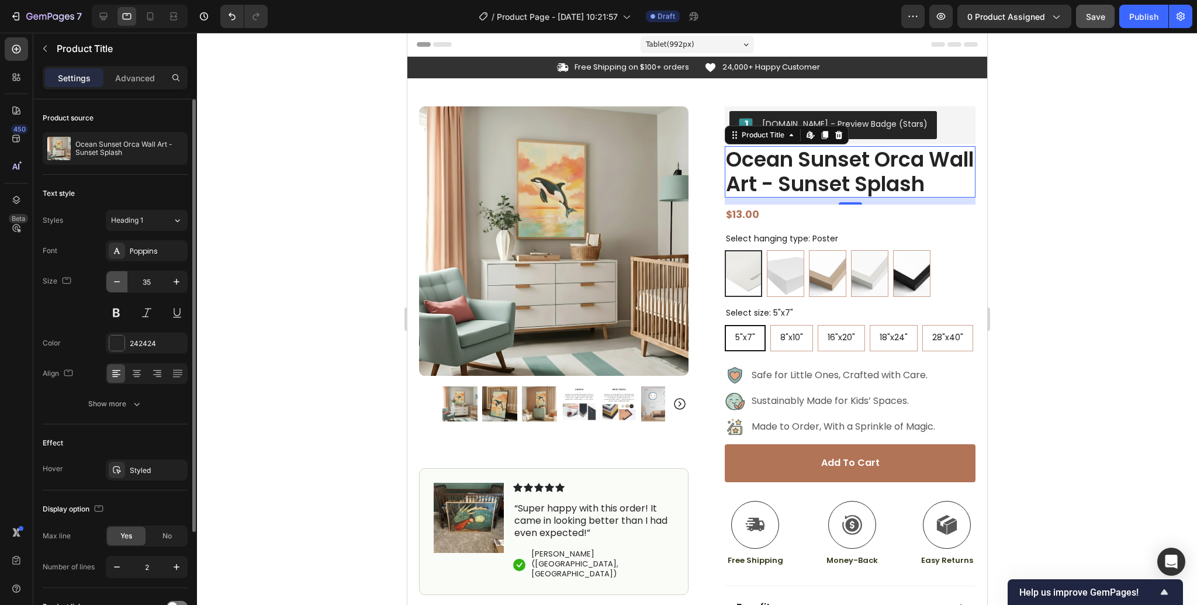
click at [114, 282] on icon "button" at bounding box center [117, 282] width 12 height 12
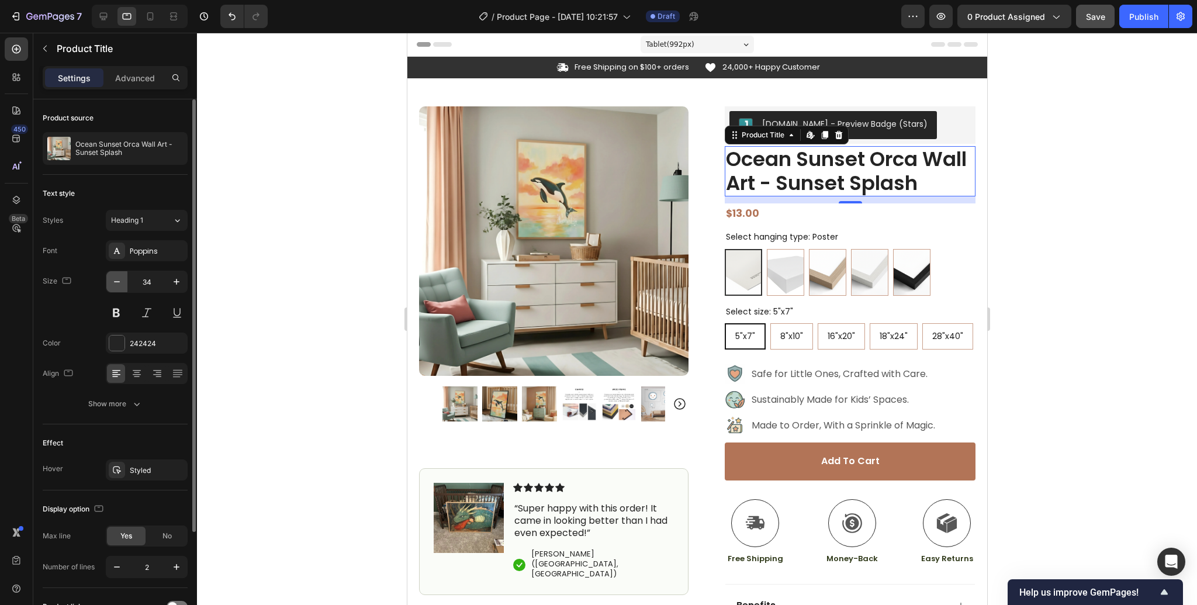
click at [114, 282] on icon "button" at bounding box center [117, 282] width 12 height 12
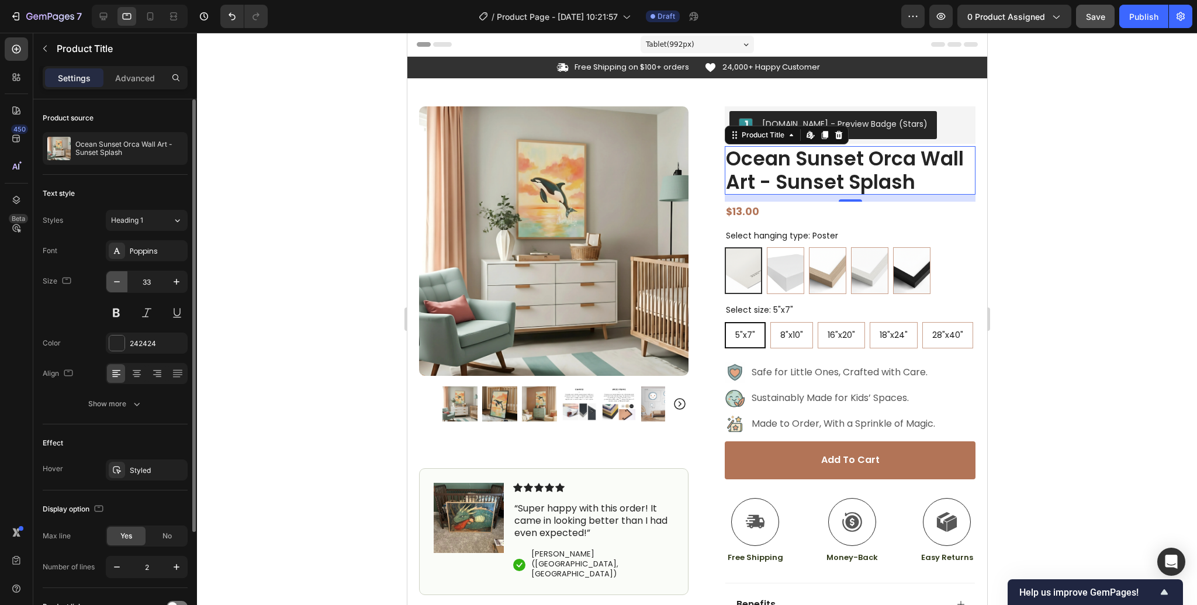
click at [114, 282] on icon "button" at bounding box center [117, 282] width 12 height 12
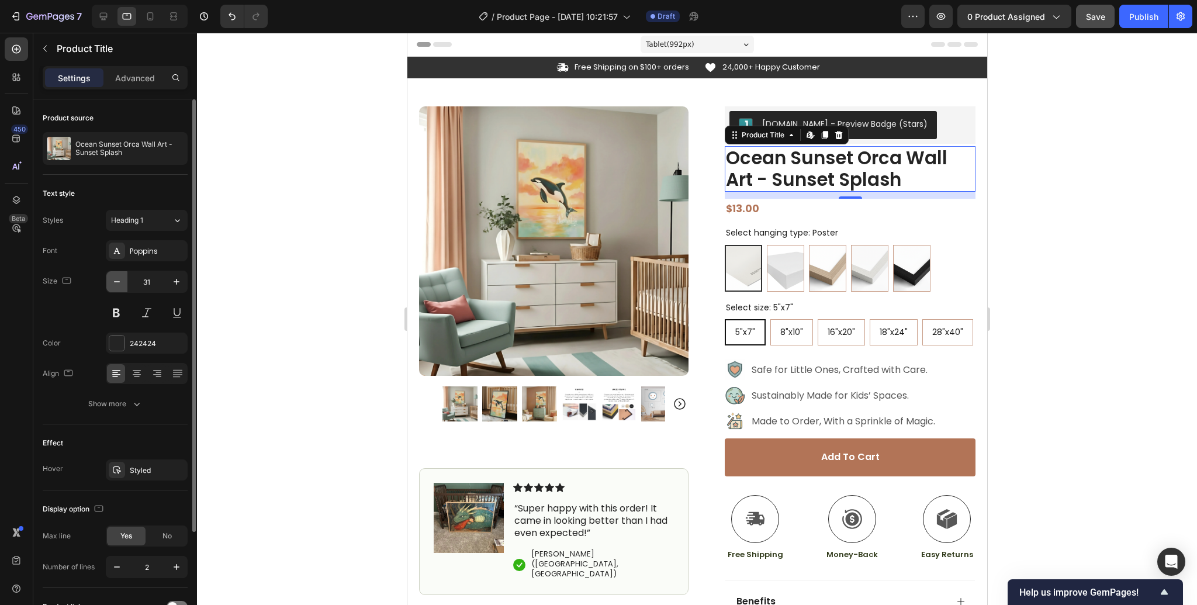
click at [114, 282] on icon "button" at bounding box center [117, 282] width 12 height 12
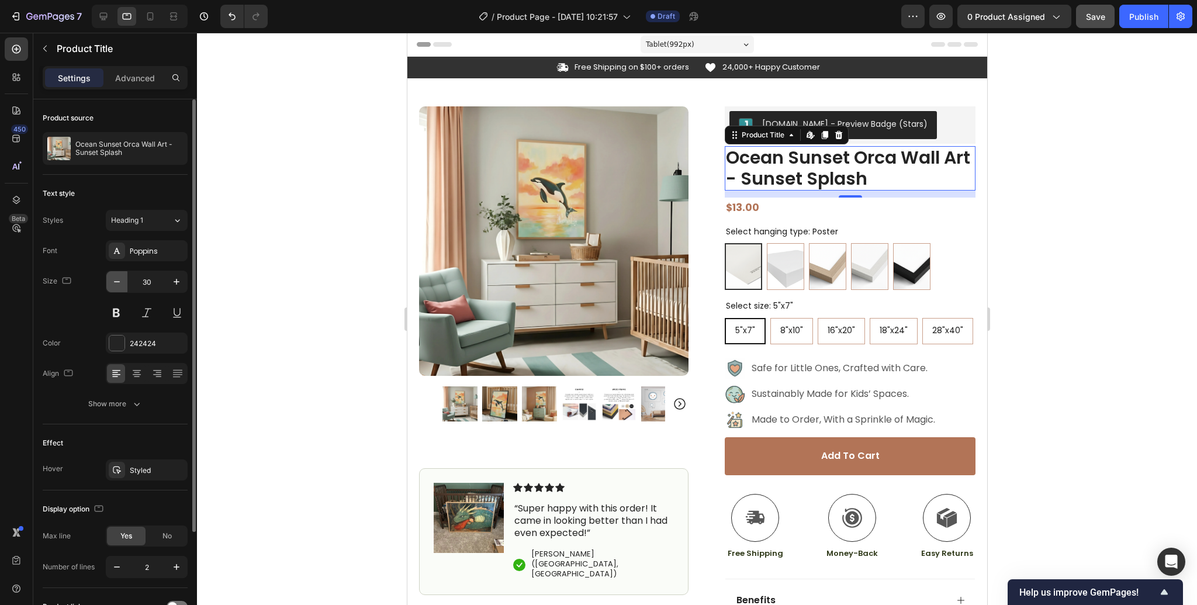
click at [114, 282] on icon "button" at bounding box center [117, 282] width 12 height 12
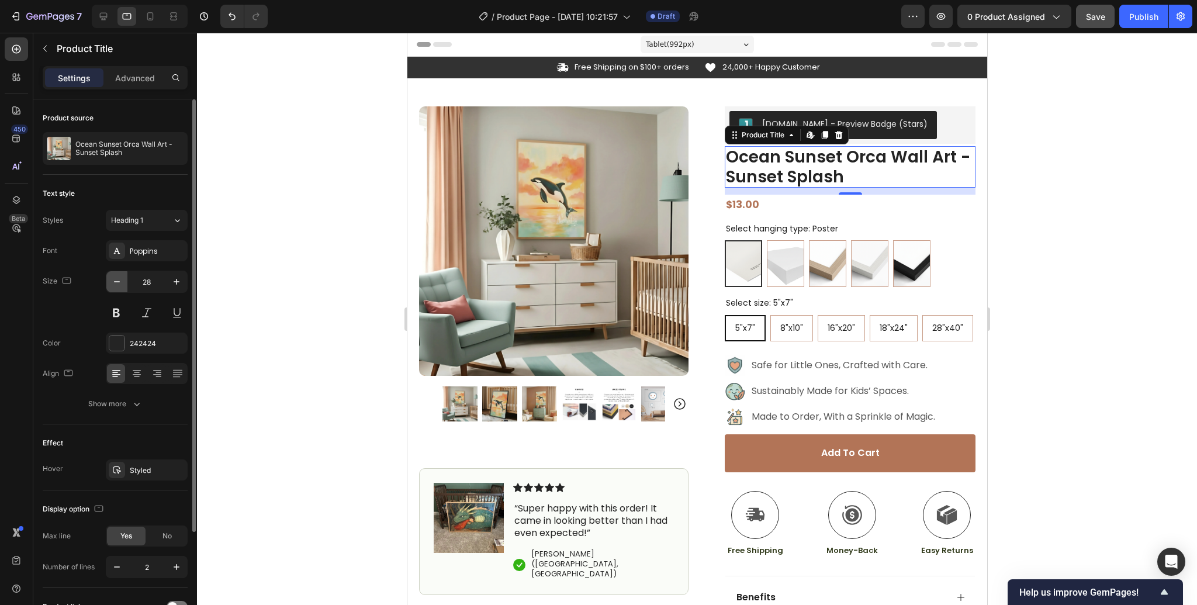
click at [114, 282] on icon "button" at bounding box center [117, 282] width 12 height 12
type input "26"
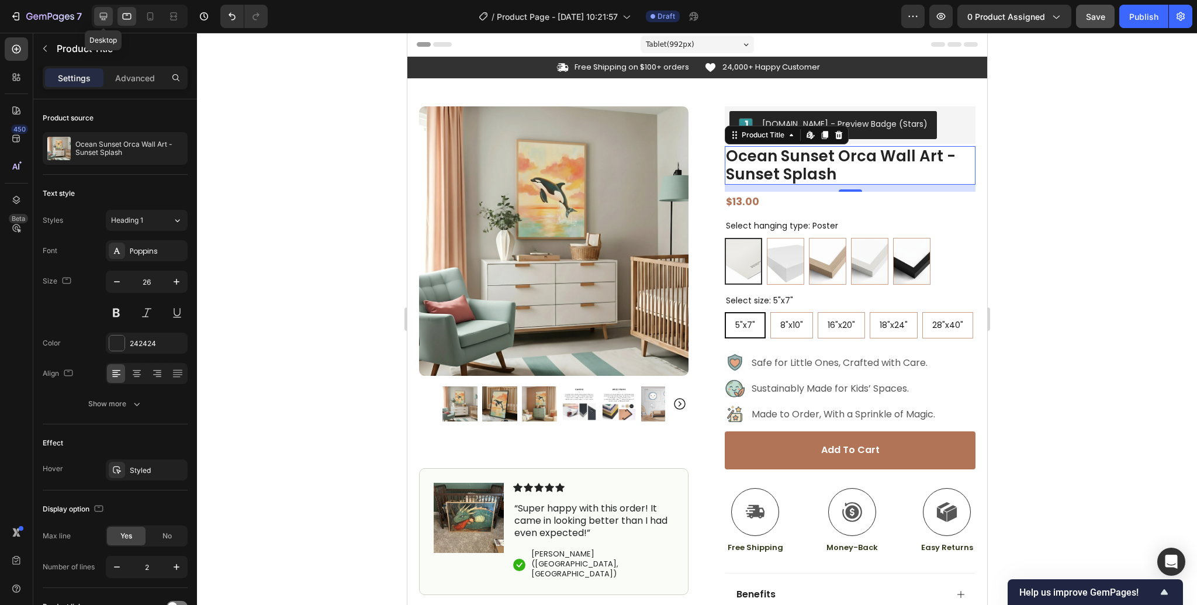
click at [107, 23] on div at bounding box center [103, 16] width 19 height 19
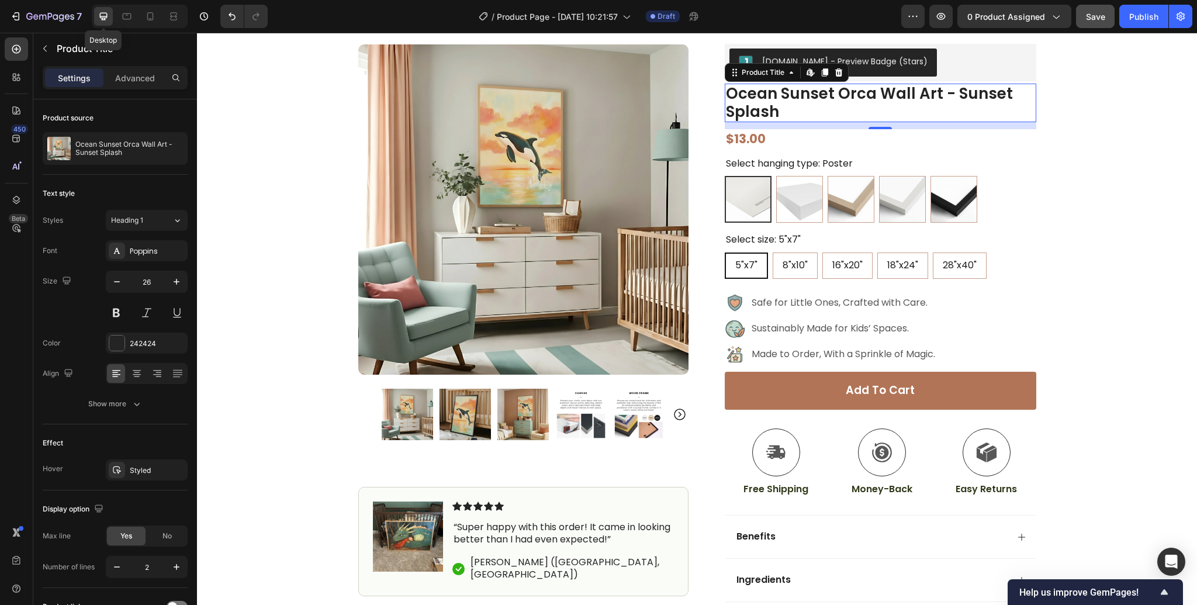
scroll to position [72, 0]
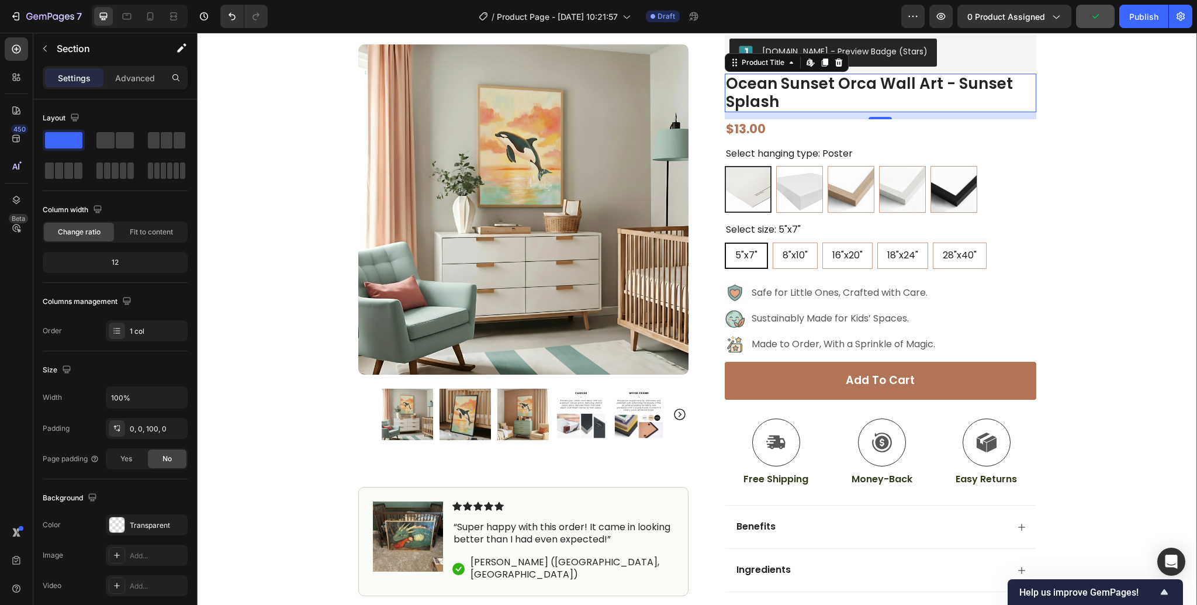
click at [1072, 197] on div "Icon Free Shipping on $100+ orders Text Block Row Icon 24,000+ Happy Customer T…" at bounding box center [697, 319] width 1000 height 670
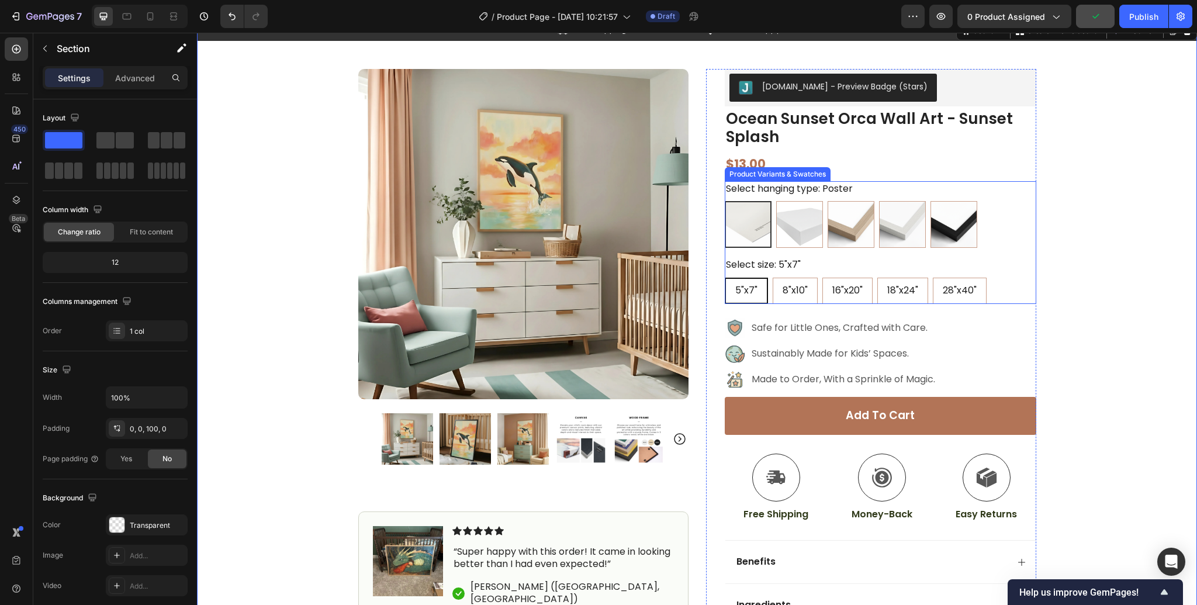
scroll to position [0, 0]
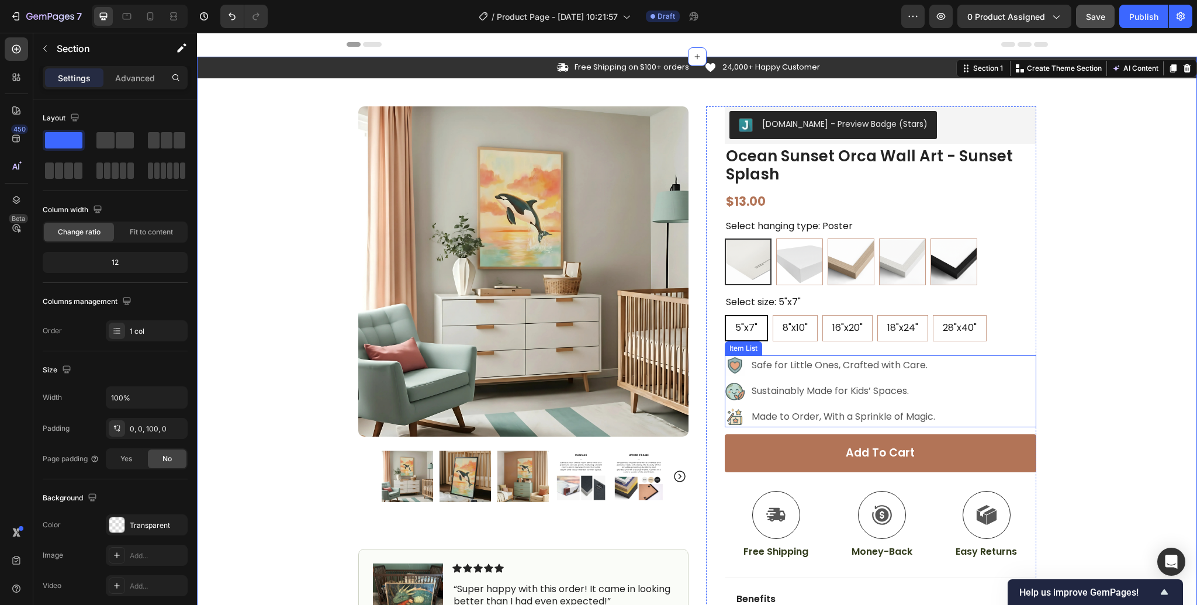
click at [852, 425] on div "Made to Order, With a Sprinkle of Magic." at bounding box center [843, 417] width 187 height 18
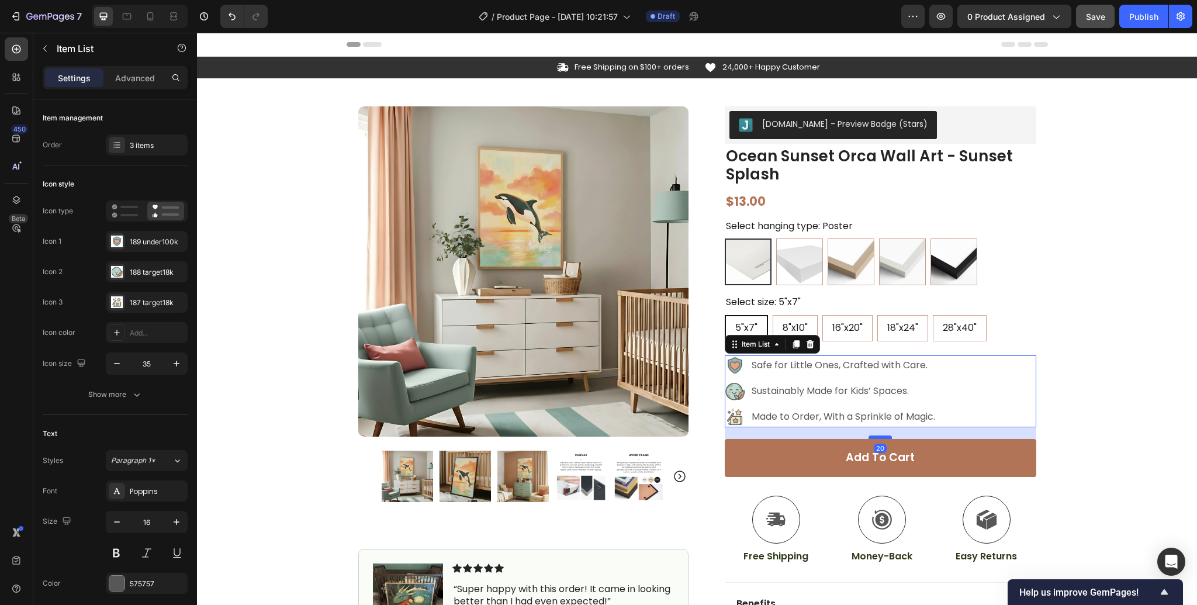
drag, startPoint x: 876, startPoint y: 433, endPoint x: 1088, endPoint y: 431, distance: 211.6
click at [876, 438] on div at bounding box center [880, 438] width 23 height 2
type input "100%"
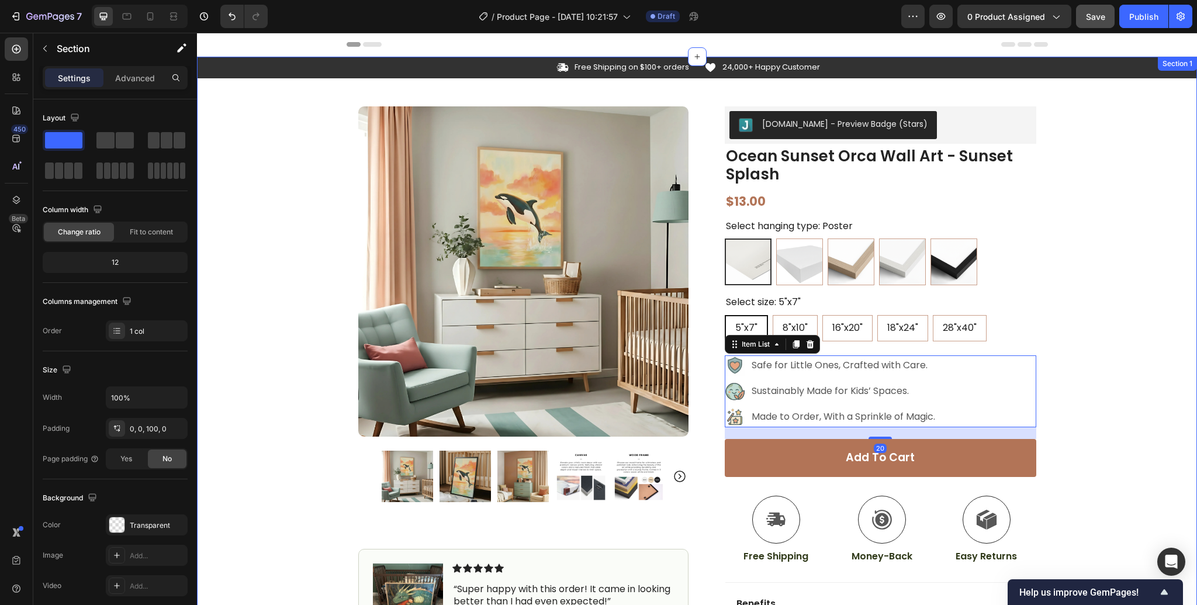
click at [1105, 427] on div "Icon Free Shipping on $100+ orders Text Block Row Icon 24,000+ Happy Customer T…" at bounding box center [697, 394] width 1000 height 675
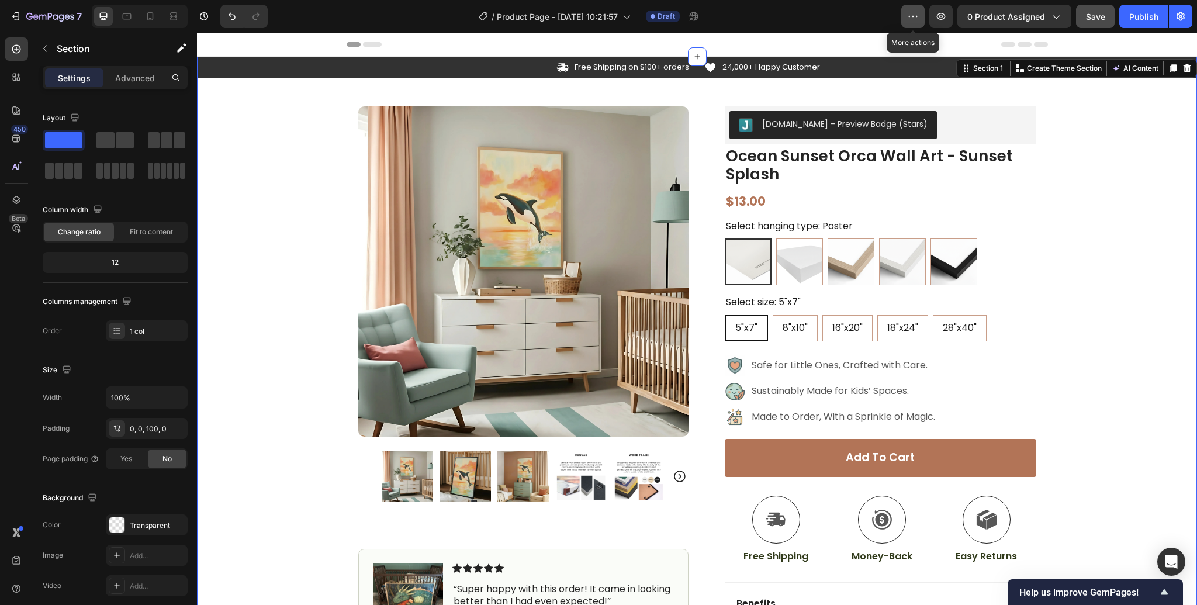
click at [918, 13] on icon "button" at bounding box center [913, 17] width 12 height 12
click at [45, 53] on icon "button" at bounding box center [44, 48] width 9 height 9
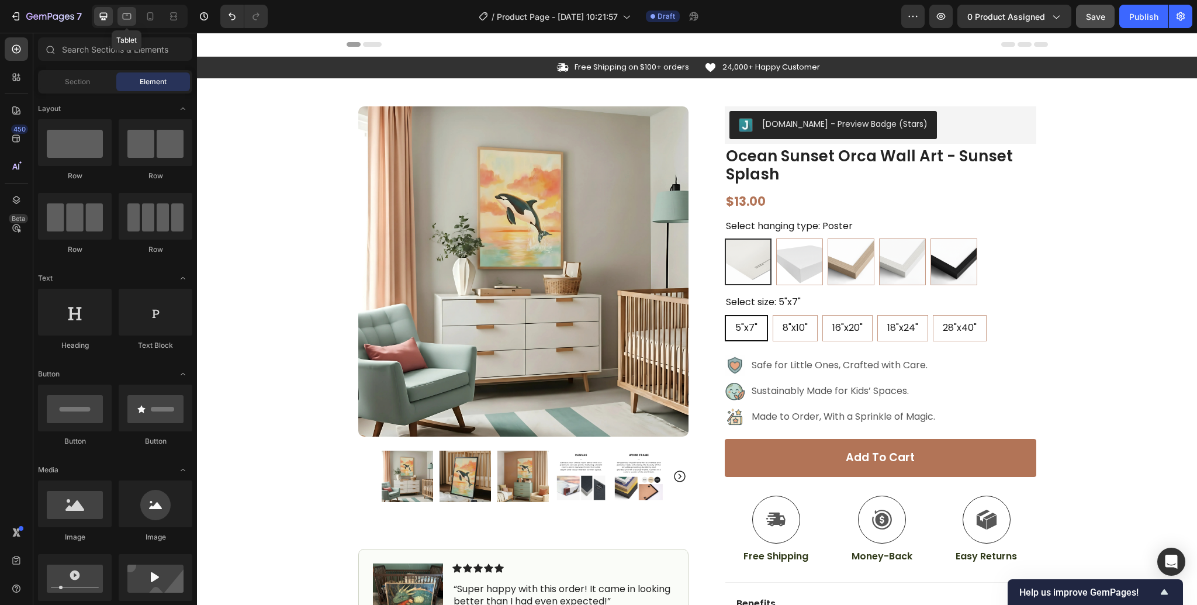
click at [126, 14] on icon at bounding box center [127, 17] width 12 height 12
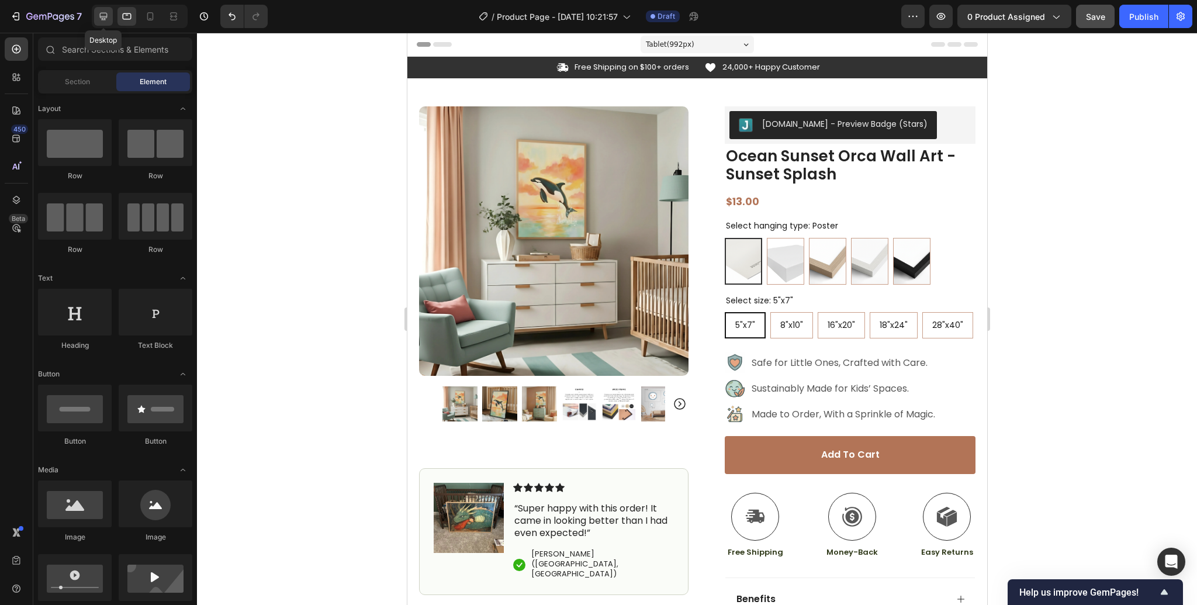
click at [96, 16] on div at bounding box center [103, 16] width 19 height 19
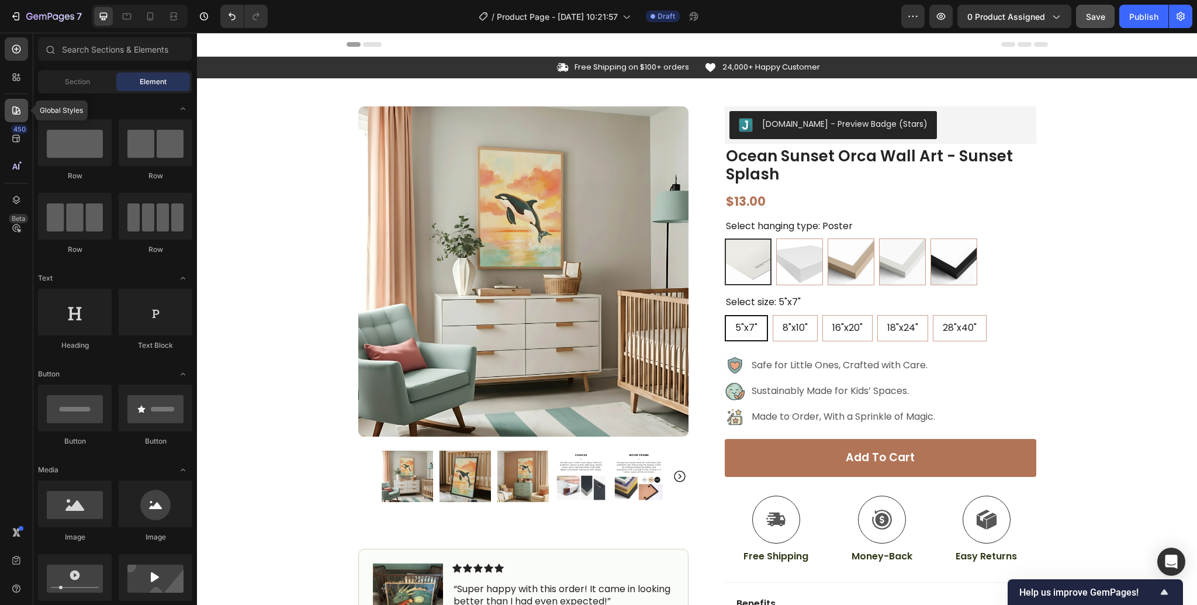
click at [12, 116] on div at bounding box center [16, 110] width 23 height 23
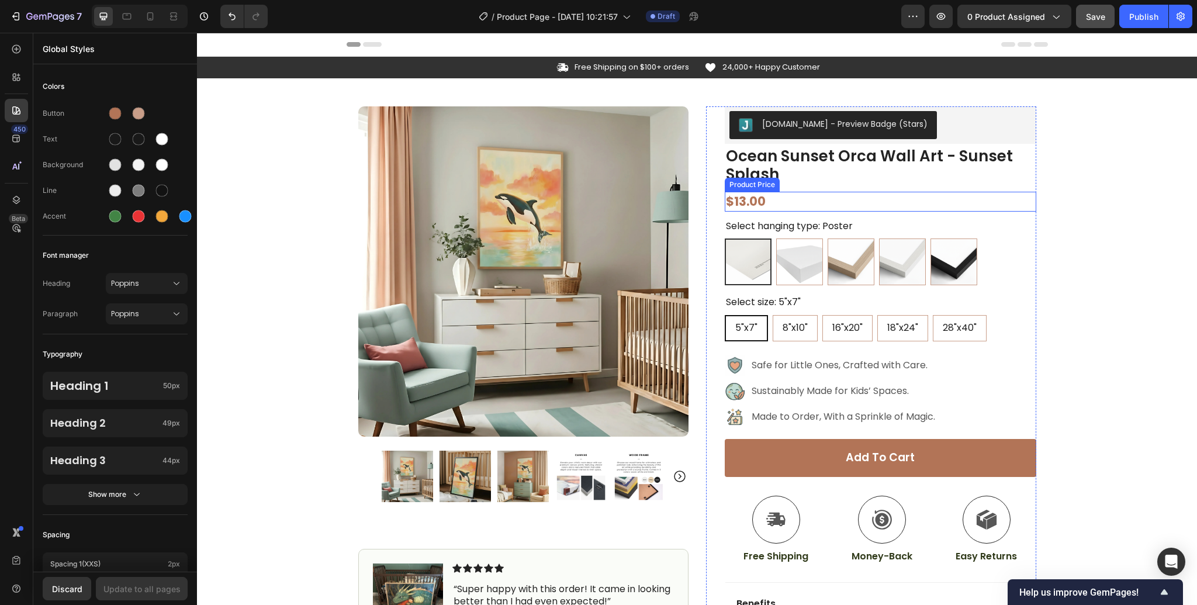
click at [751, 199] on div "$13.00" at bounding box center [881, 201] width 312 height 19
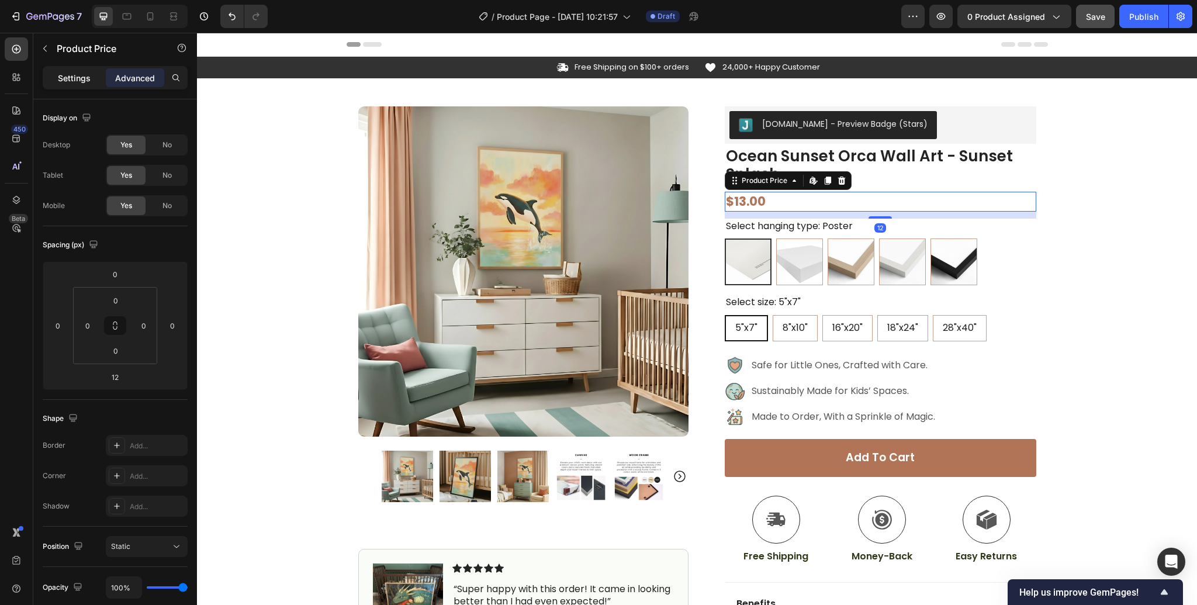
click at [87, 81] on p "Settings" at bounding box center [74, 78] width 33 height 12
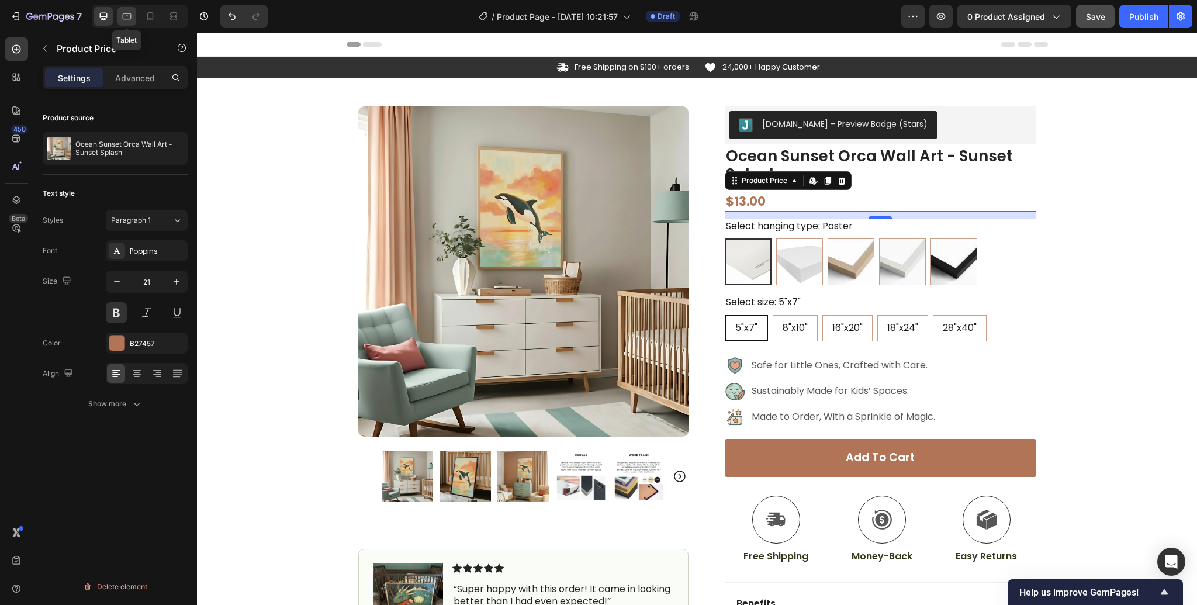
click at [126, 17] on icon at bounding box center [127, 17] width 12 height 12
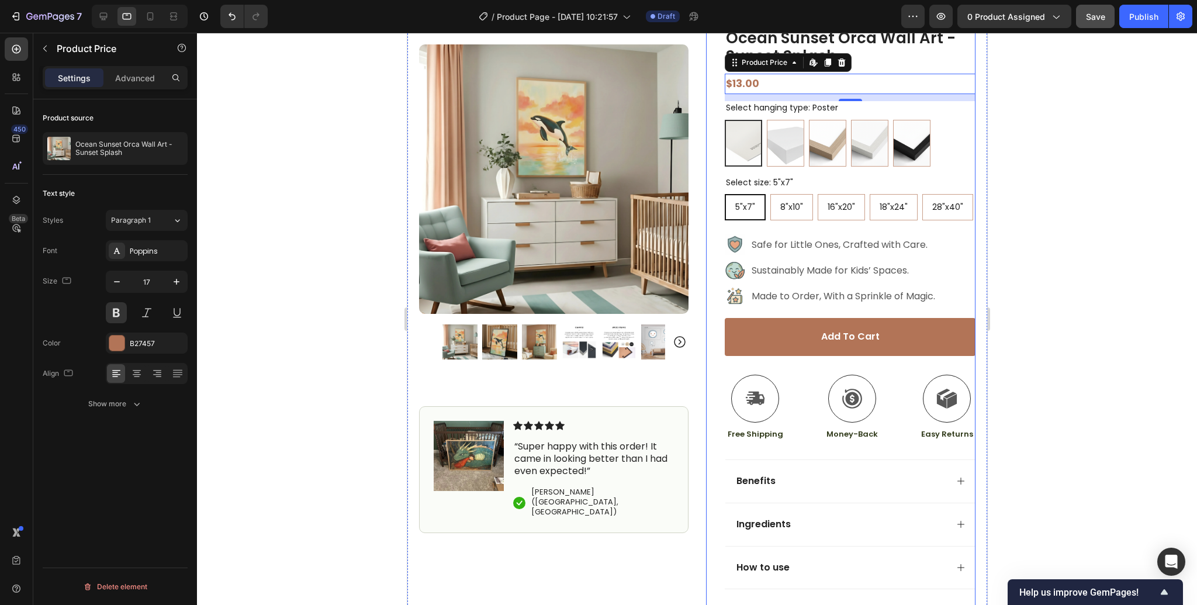
scroll to position [118, 0]
click at [749, 86] on div "$13.00" at bounding box center [849, 84] width 251 height 20
click at [176, 284] on icon "button" at bounding box center [177, 282] width 12 height 12
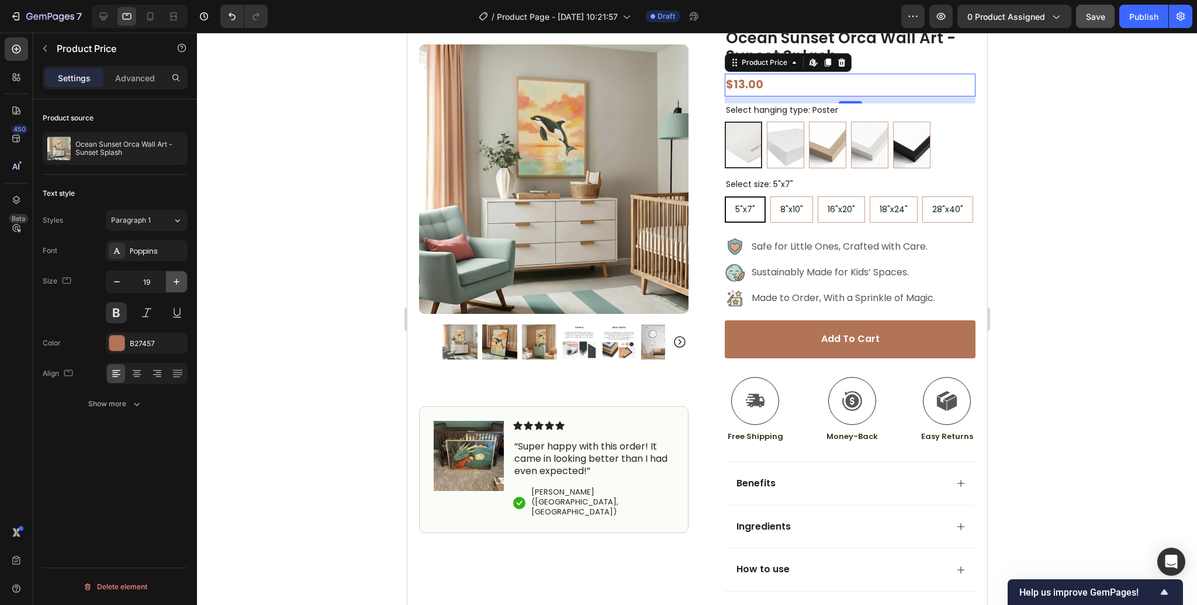
click at [176, 284] on icon "button" at bounding box center [177, 282] width 12 height 12
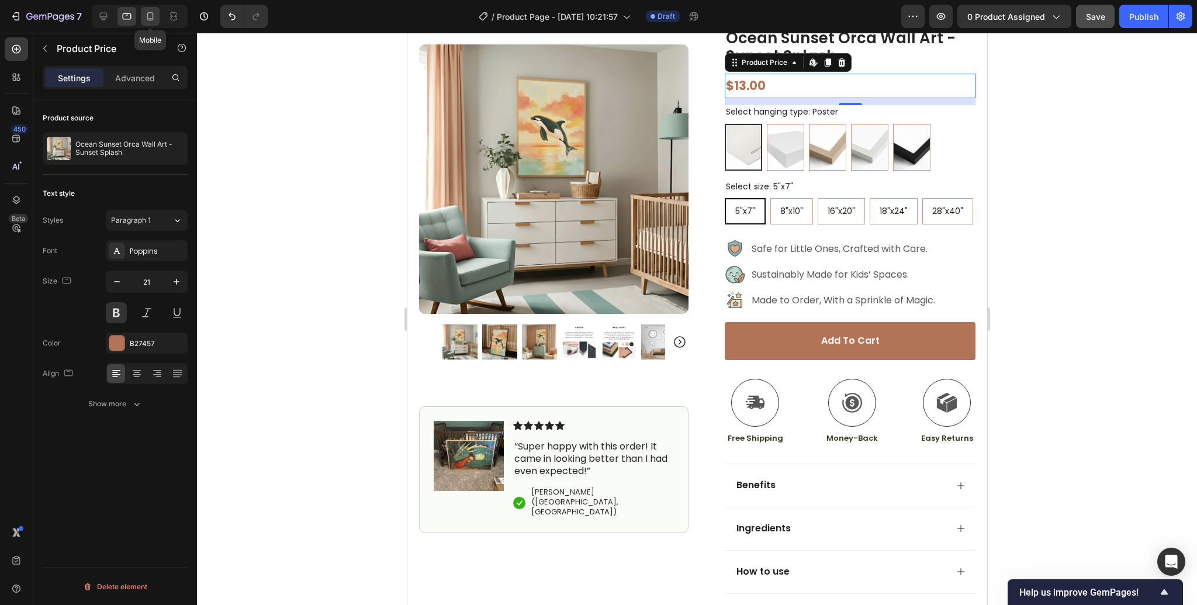
click at [148, 12] on icon at bounding box center [150, 16] width 6 height 8
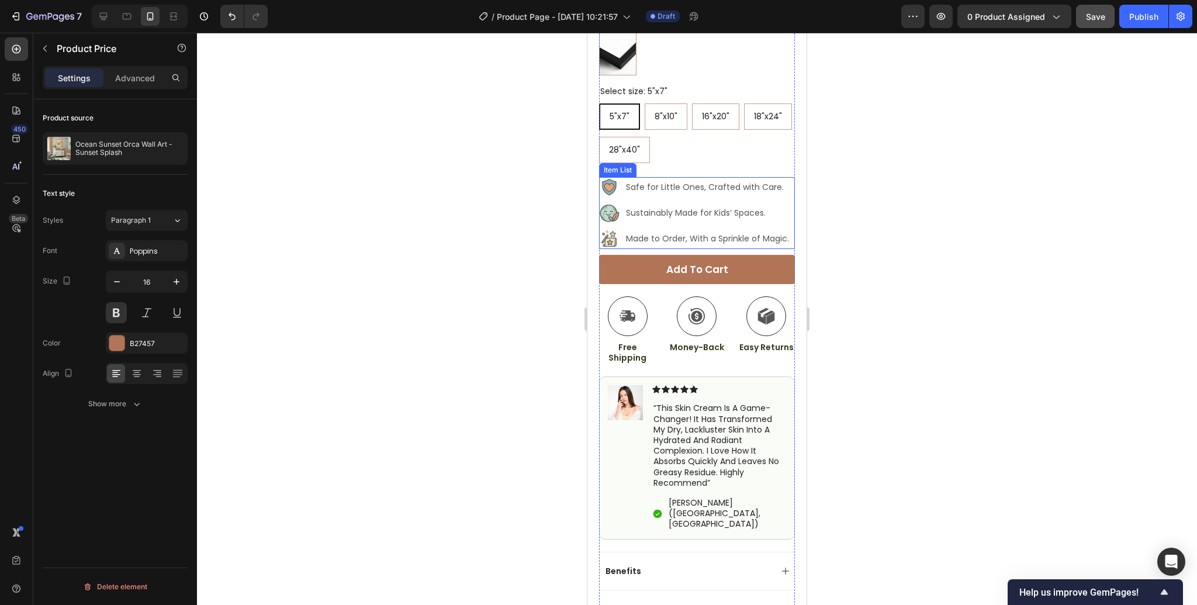
scroll to position [63, 0]
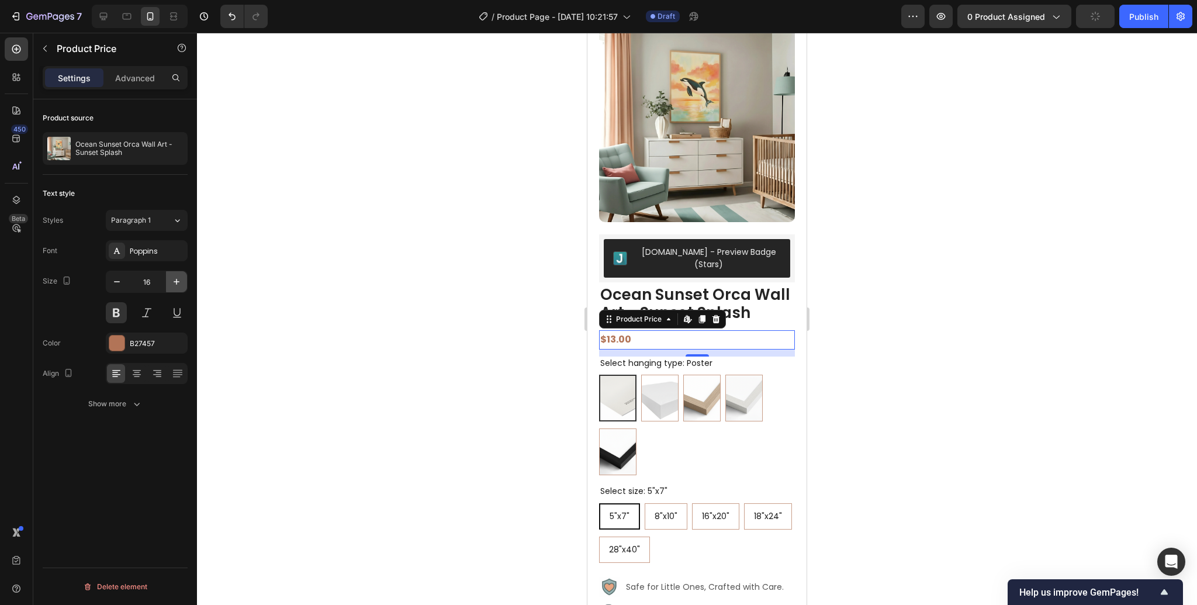
click at [178, 280] on icon "button" at bounding box center [177, 282] width 12 height 12
type input "20"
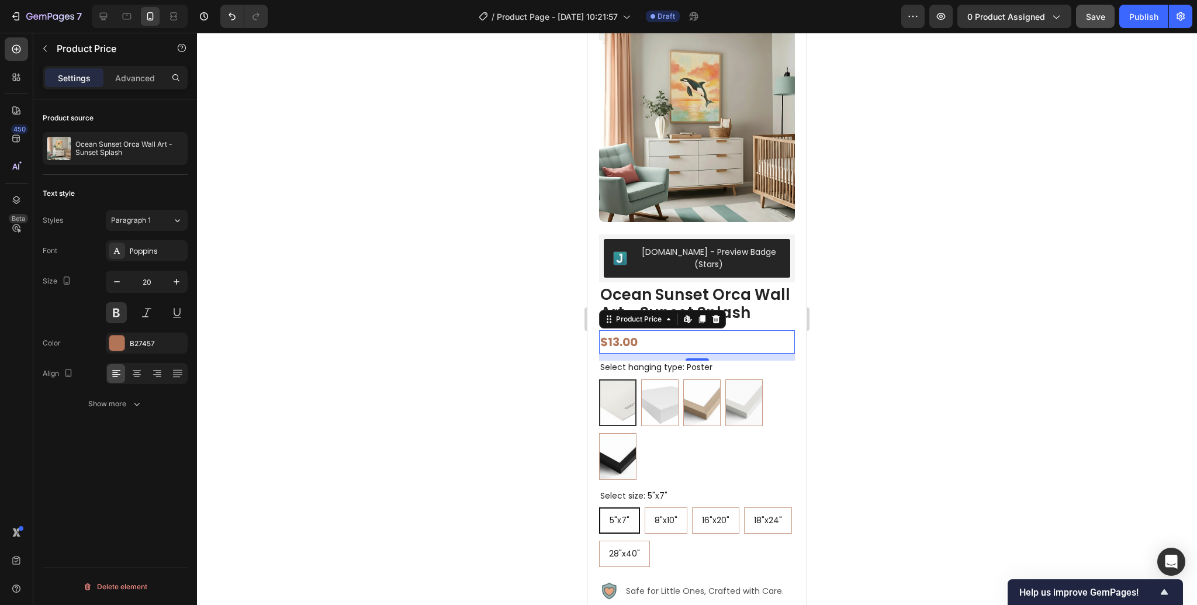
click at [859, 331] on div at bounding box center [697, 319] width 1000 height 572
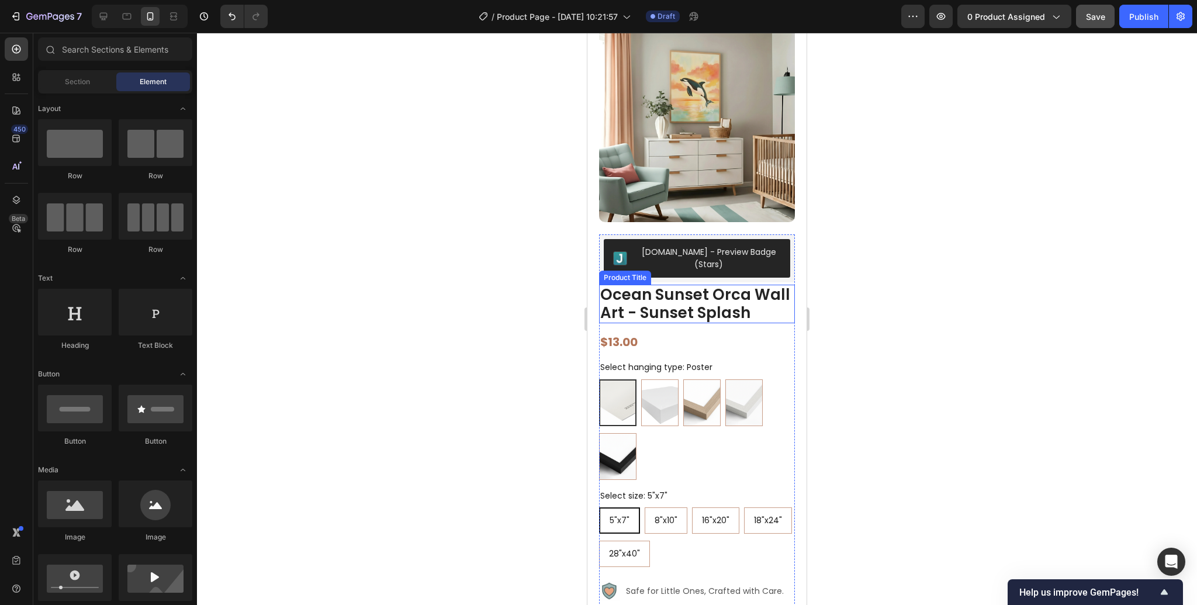
click at [635, 307] on h1 "Ocean Sunset Orca Wall Art - Sunset Splash" at bounding box center [697, 304] width 196 height 39
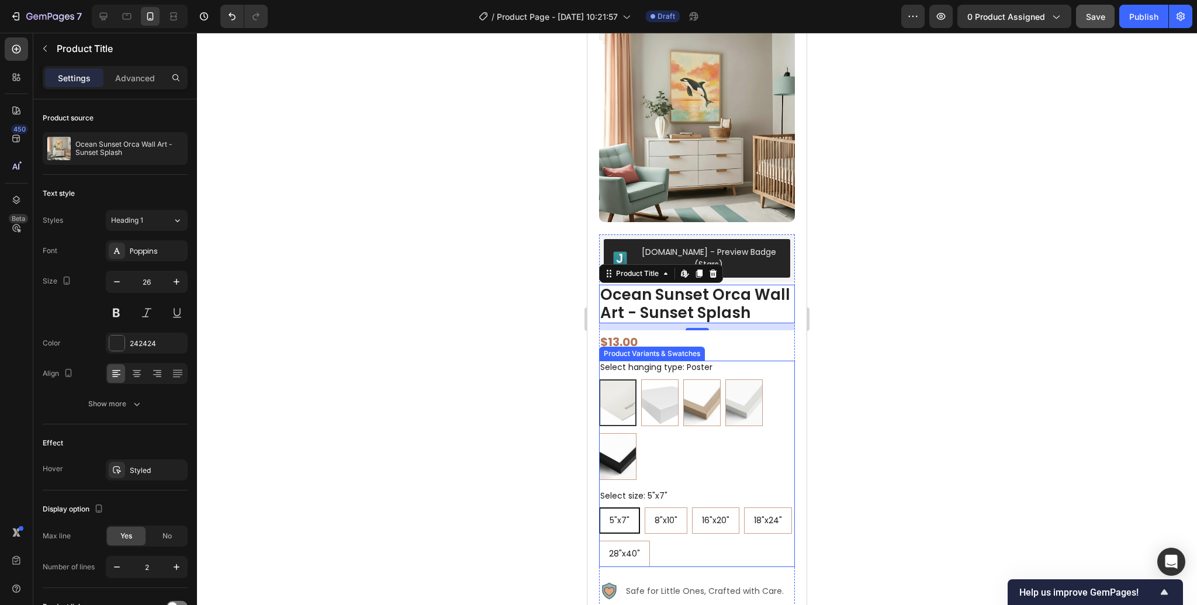
click at [693, 361] on legend "Select hanging type: Poster" at bounding box center [656, 368] width 115 height 14
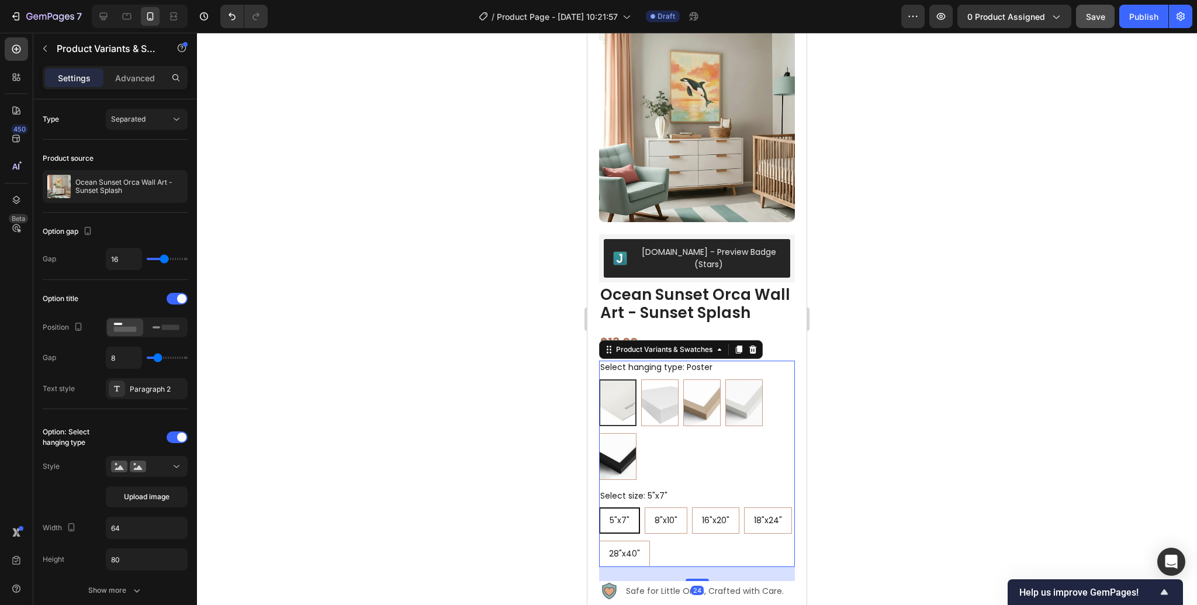
click at [827, 332] on div at bounding box center [697, 319] width 1000 height 572
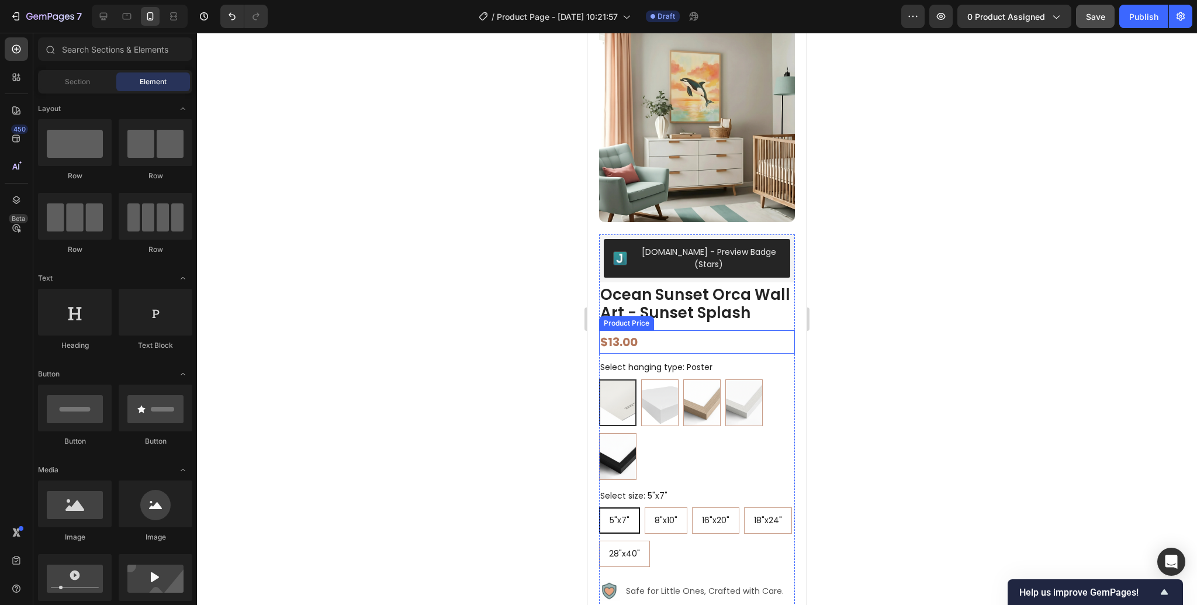
click at [677, 336] on div "$13.00" at bounding box center [697, 341] width 196 height 23
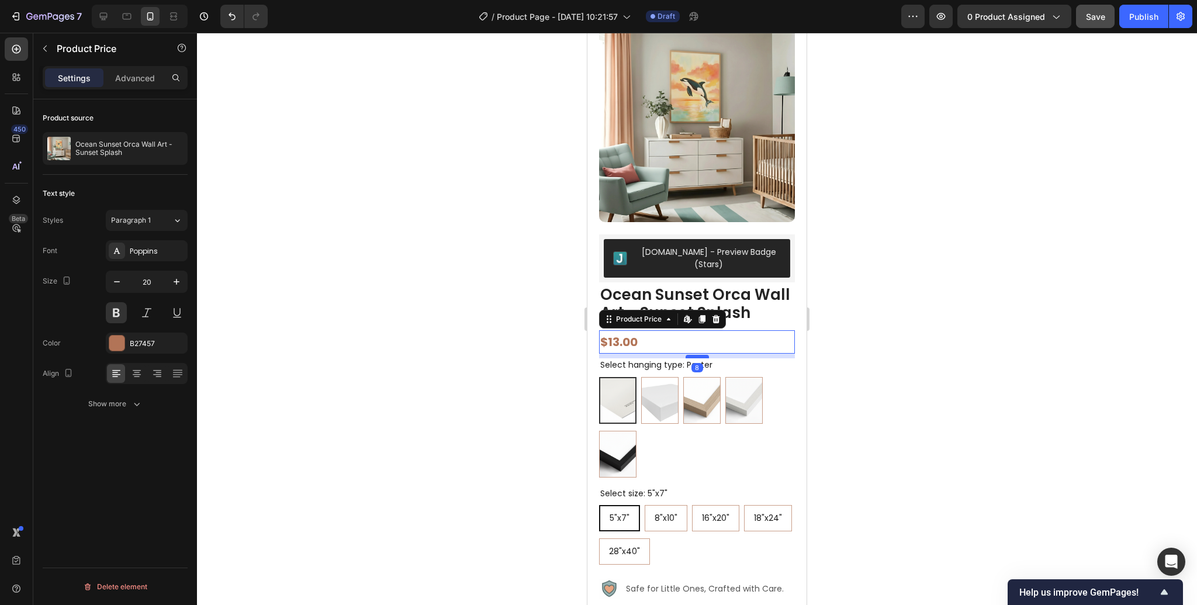
click at [698, 355] on div at bounding box center [697, 357] width 23 height 4
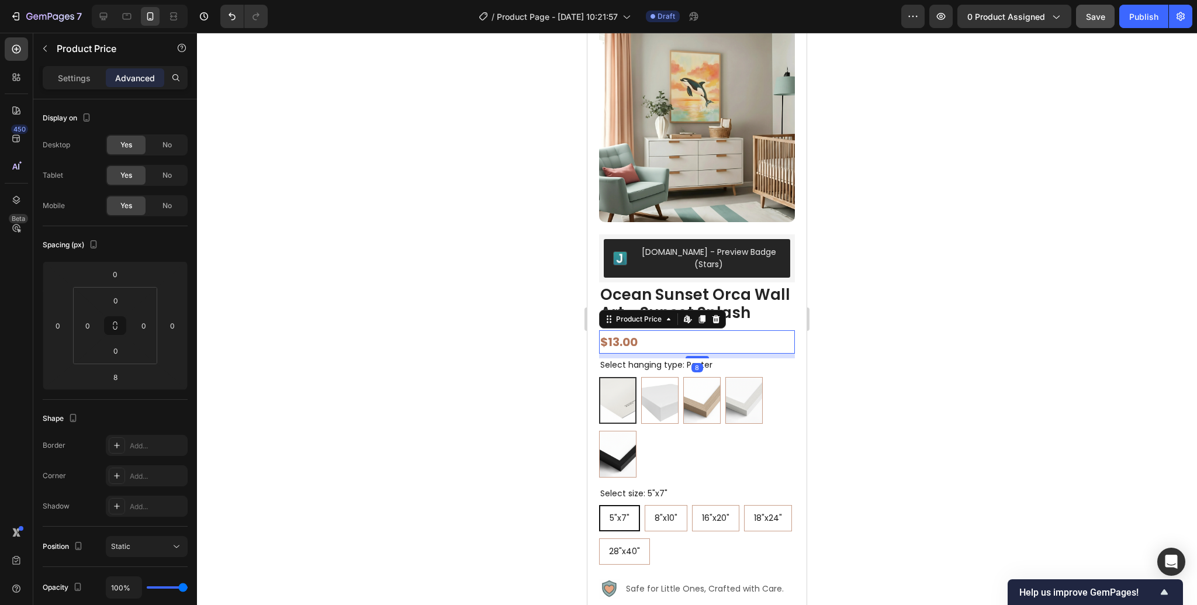
click at [886, 305] on div at bounding box center [697, 319] width 1000 height 572
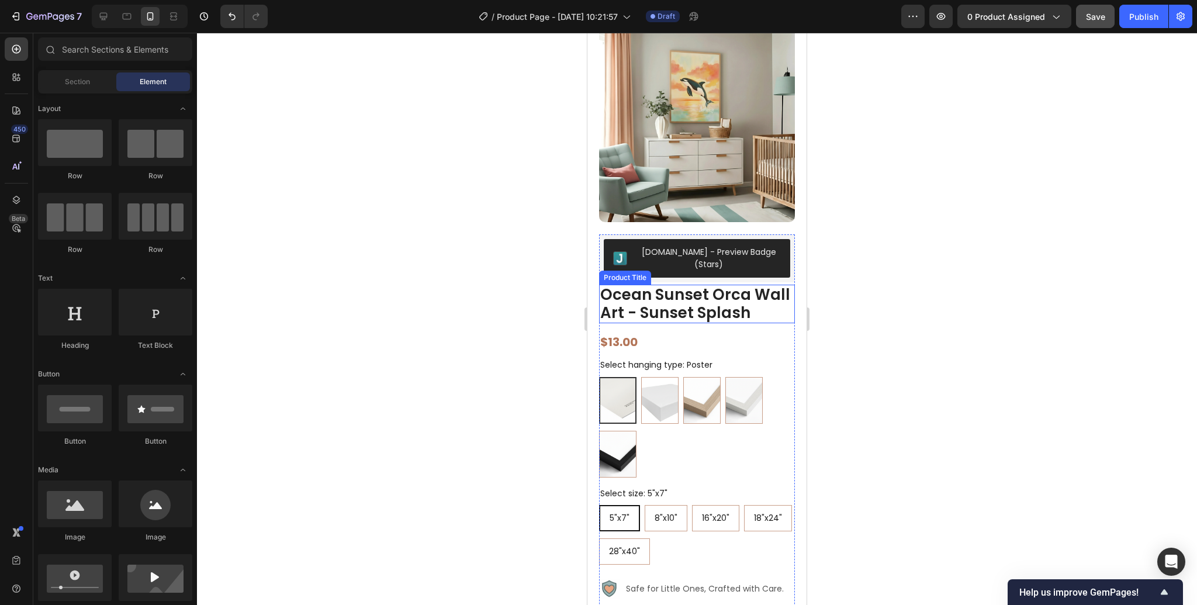
click at [699, 307] on h1 "Ocean Sunset Orca Wall Art - Sunset Splash" at bounding box center [697, 304] width 196 height 39
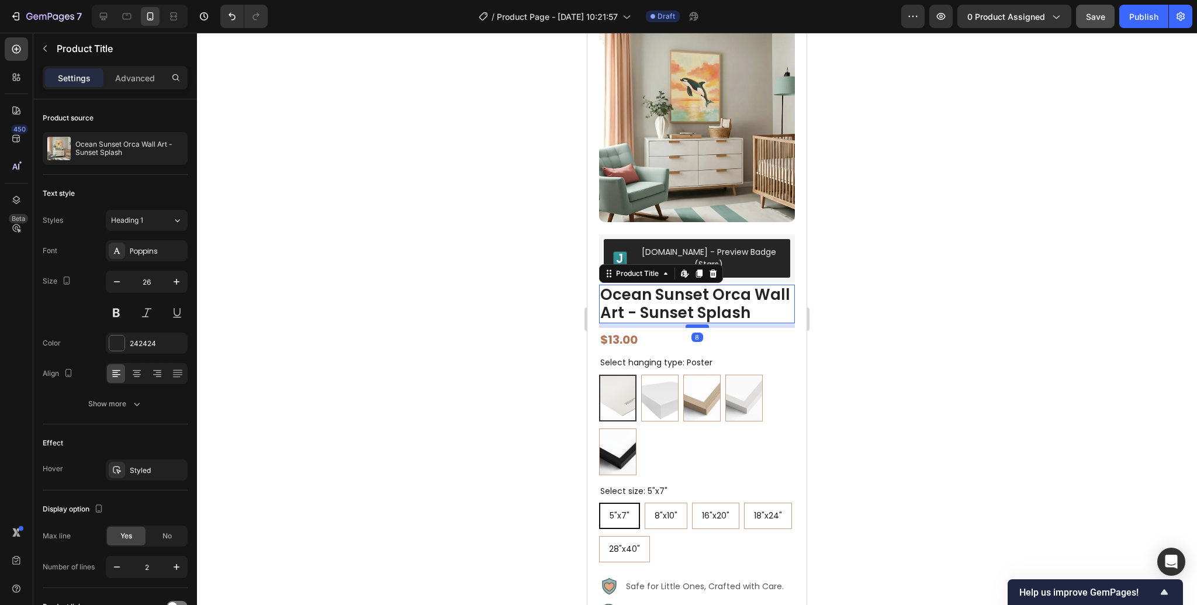
click at [696, 324] on div at bounding box center [697, 326] width 23 height 4
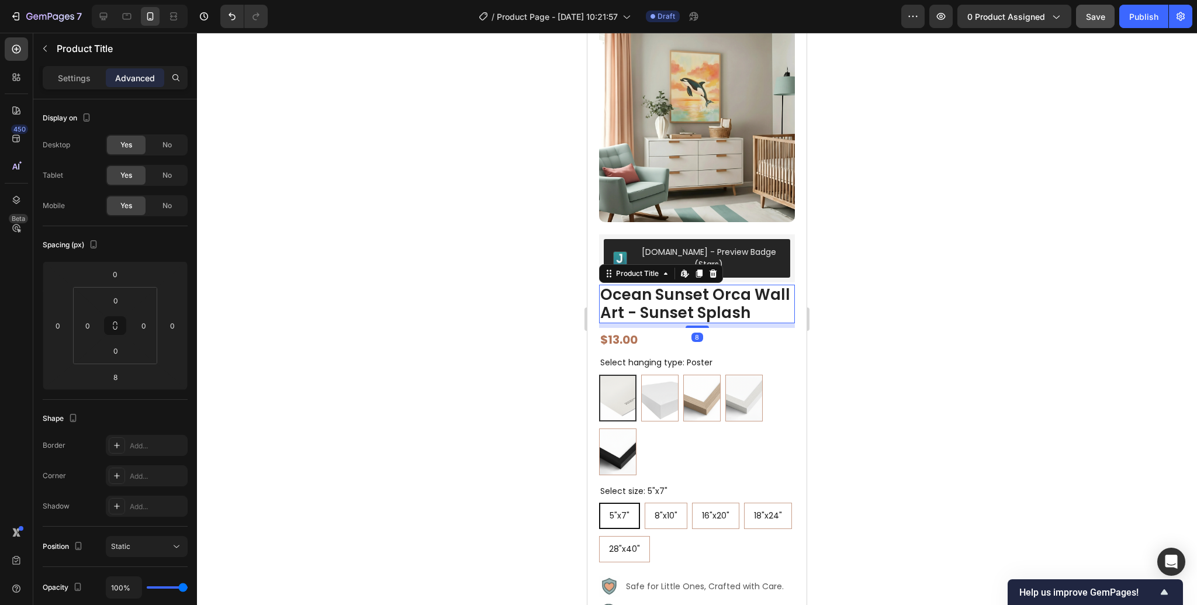
click at [867, 329] on div at bounding box center [697, 319] width 1000 height 572
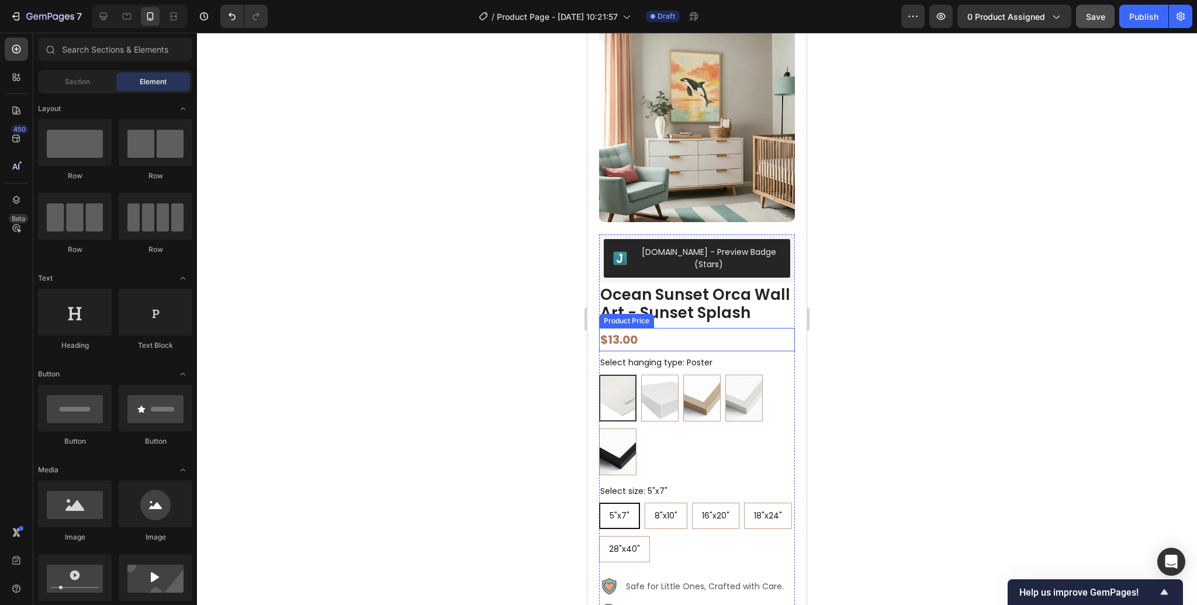
click at [621, 330] on div "$13.00" at bounding box center [697, 339] width 196 height 23
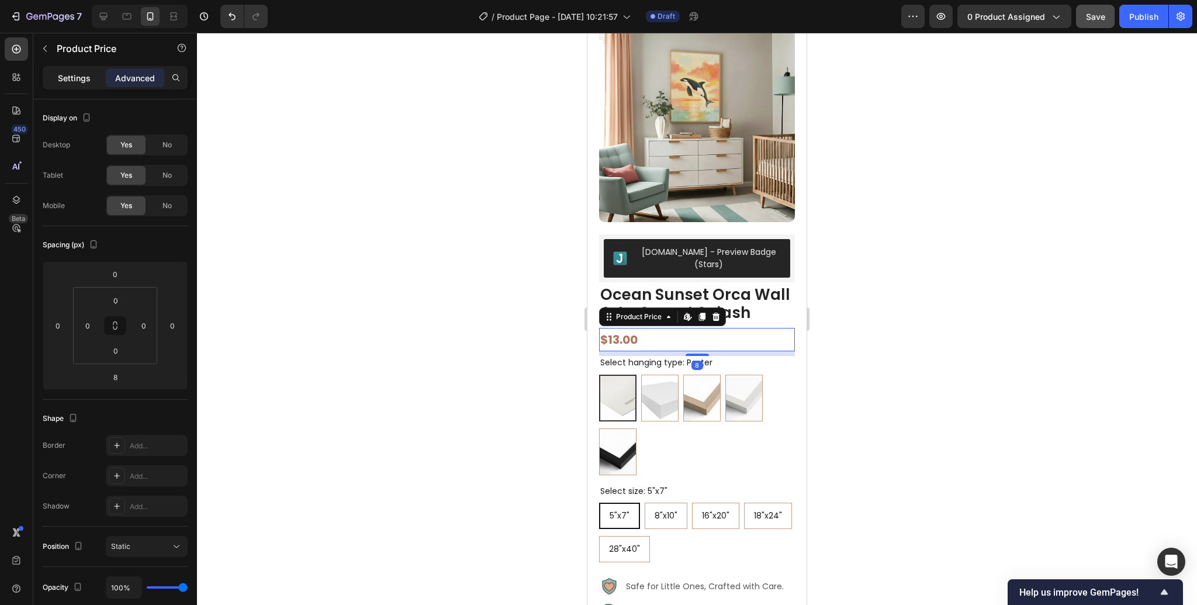
click at [66, 84] on div "Settings" at bounding box center [74, 77] width 58 height 19
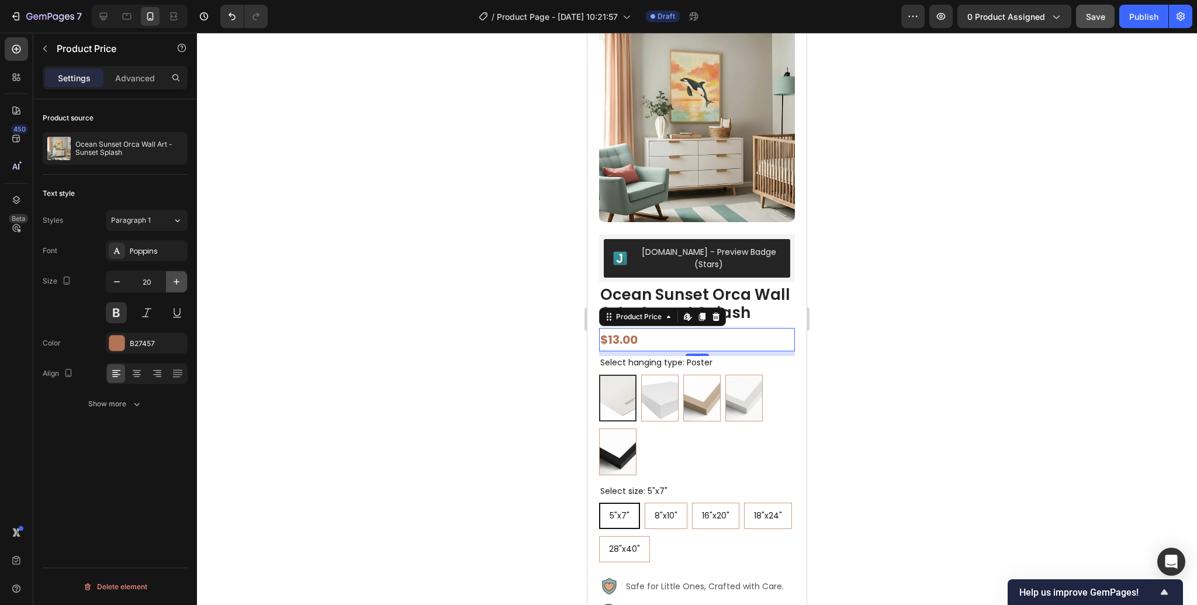
click at [175, 283] on icon "button" at bounding box center [177, 282] width 12 height 12
type input "22"
click at [872, 339] on div at bounding box center [697, 319] width 1000 height 572
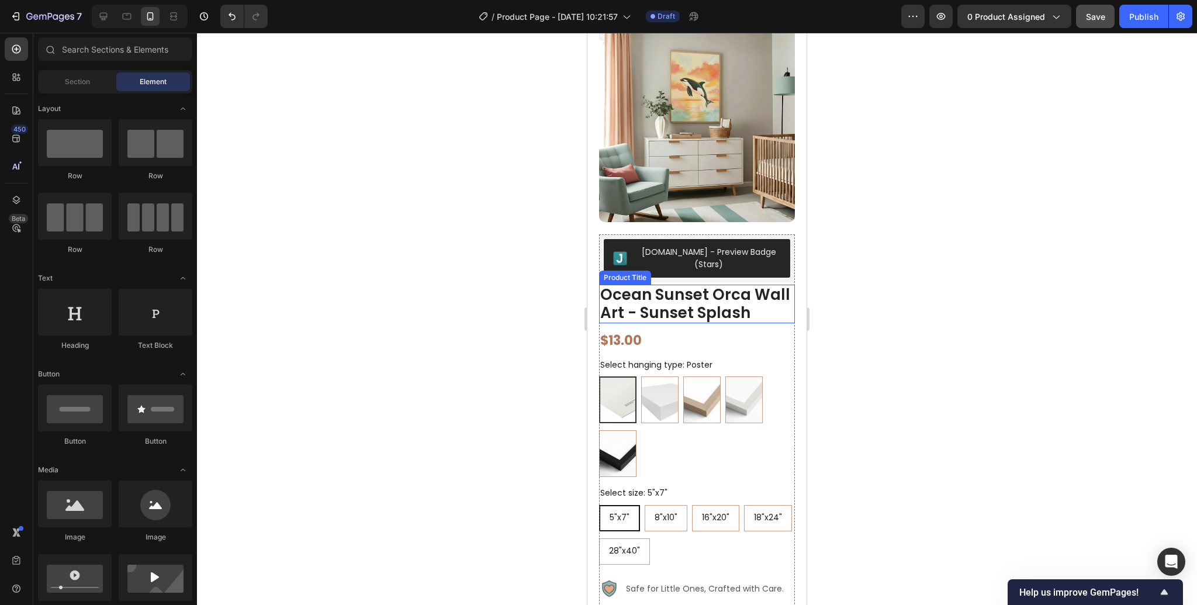
click at [723, 300] on h1 "Ocean Sunset Orca Wall Art - Sunset Splash" at bounding box center [697, 304] width 196 height 39
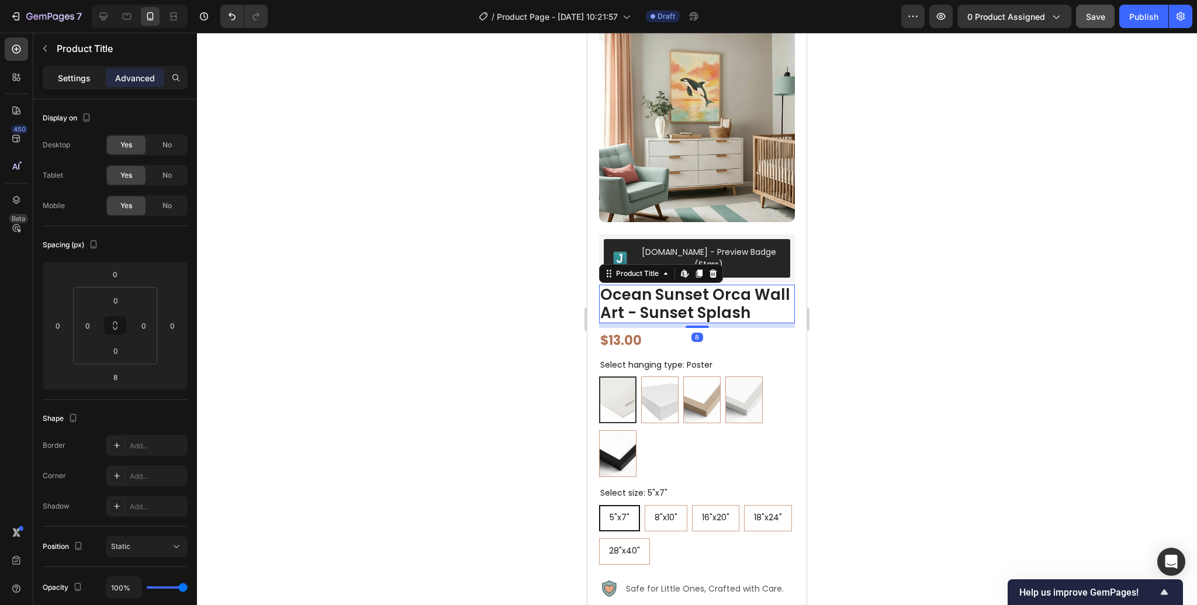
click at [56, 75] on div "Settings" at bounding box center [74, 77] width 58 height 19
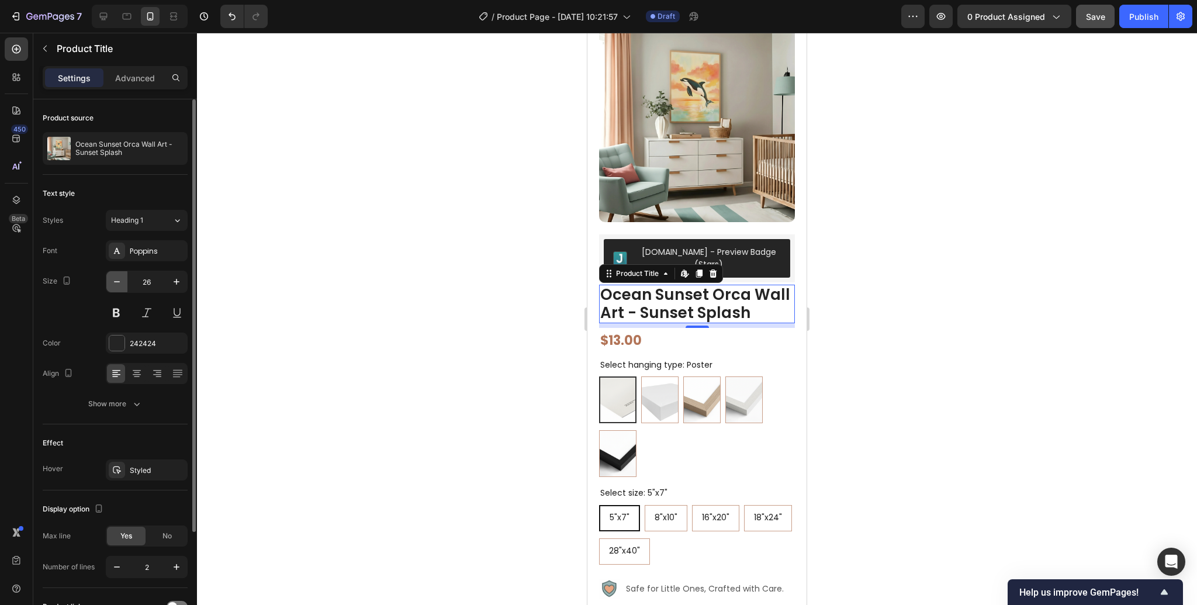
click at [118, 281] on icon "button" at bounding box center [117, 282] width 12 height 12
type input "24"
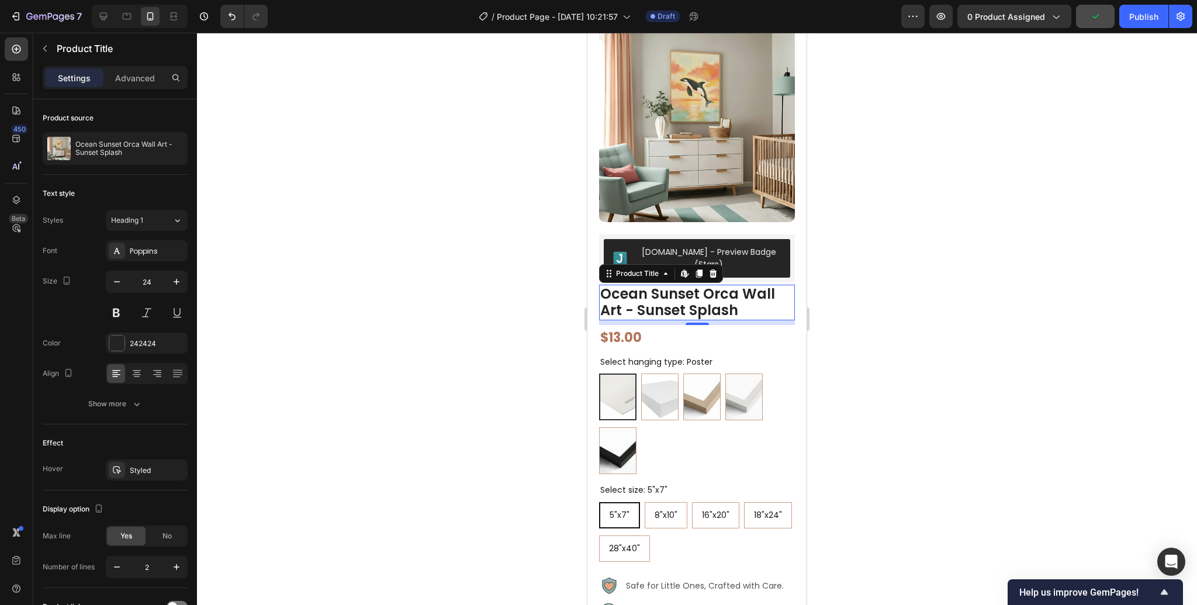
click at [891, 345] on div at bounding box center [697, 319] width 1000 height 572
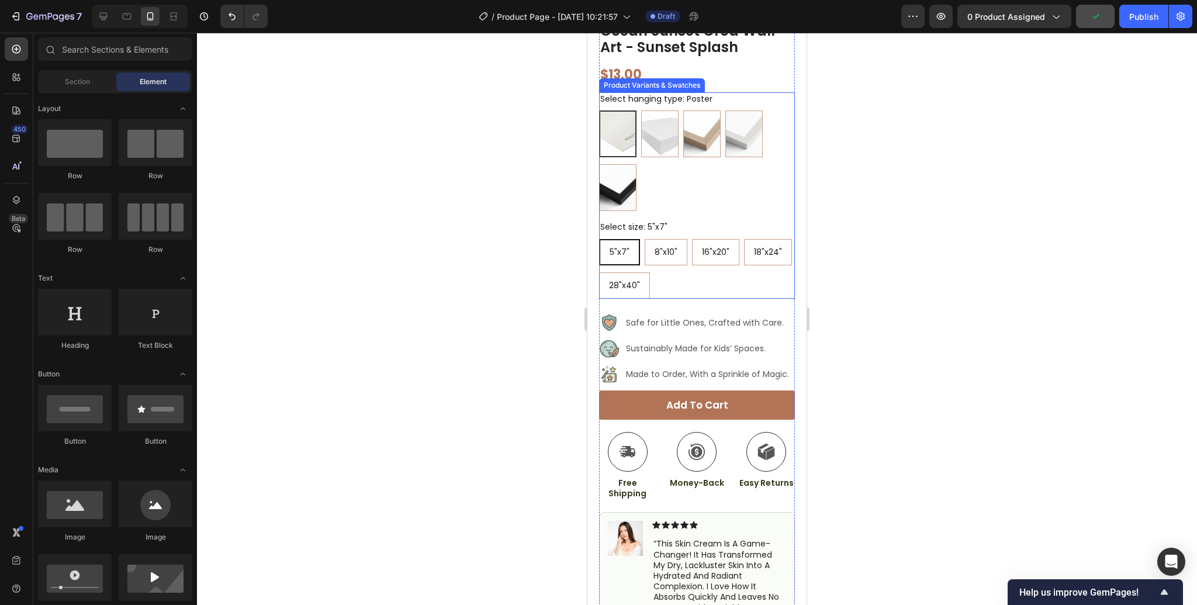
scroll to position [329, 0]
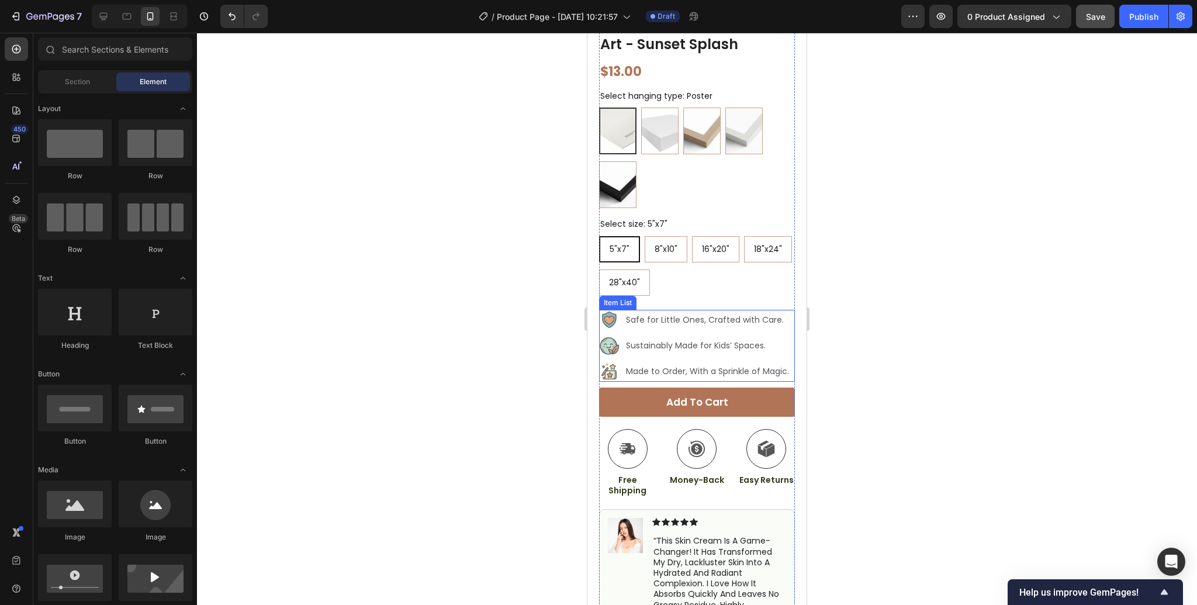
click at [670, 314] on p "Safe for Little Ones, Crafted with Care." at bounding box center [707, 320] width 163 height 12
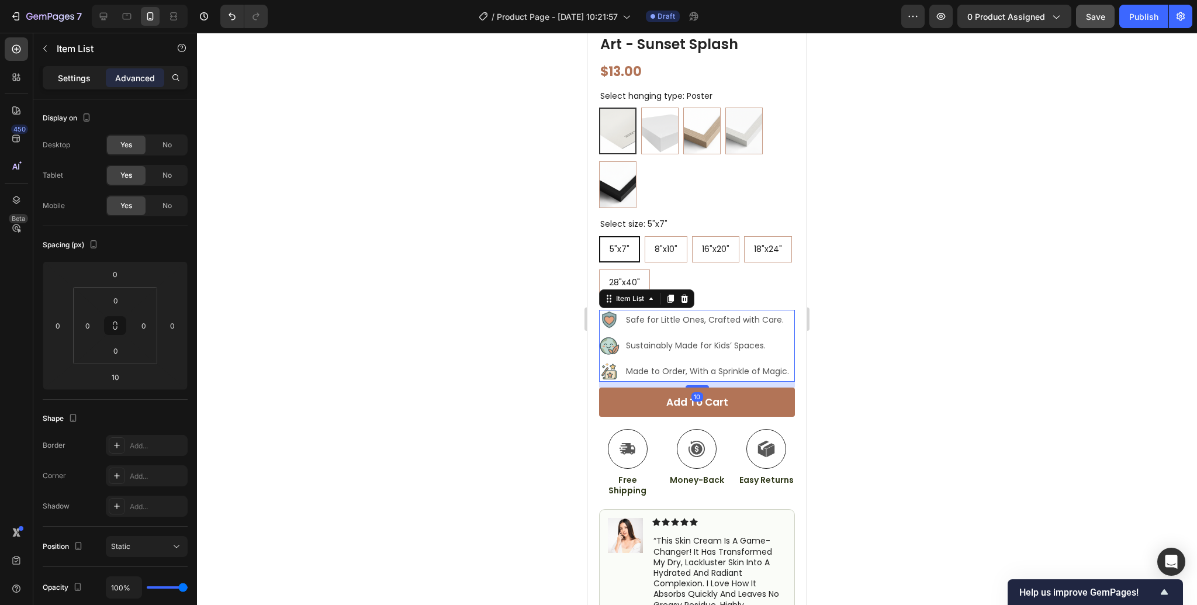
click at [69, 82] on p "Settings" at bounding box center [74, 78] width 33 height 12
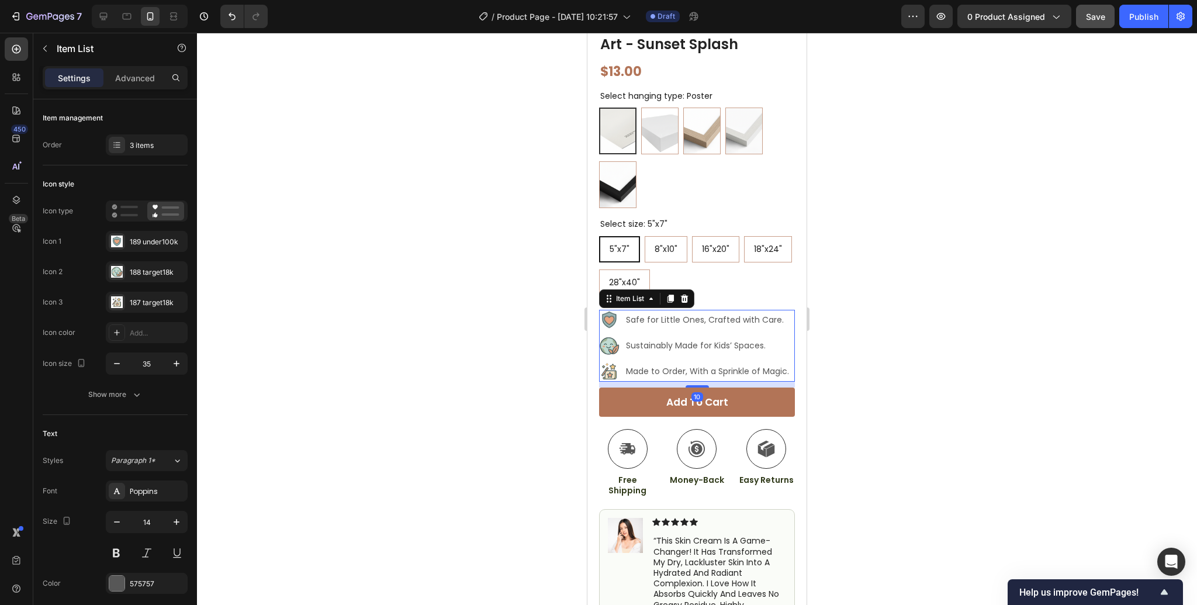
type input "8"
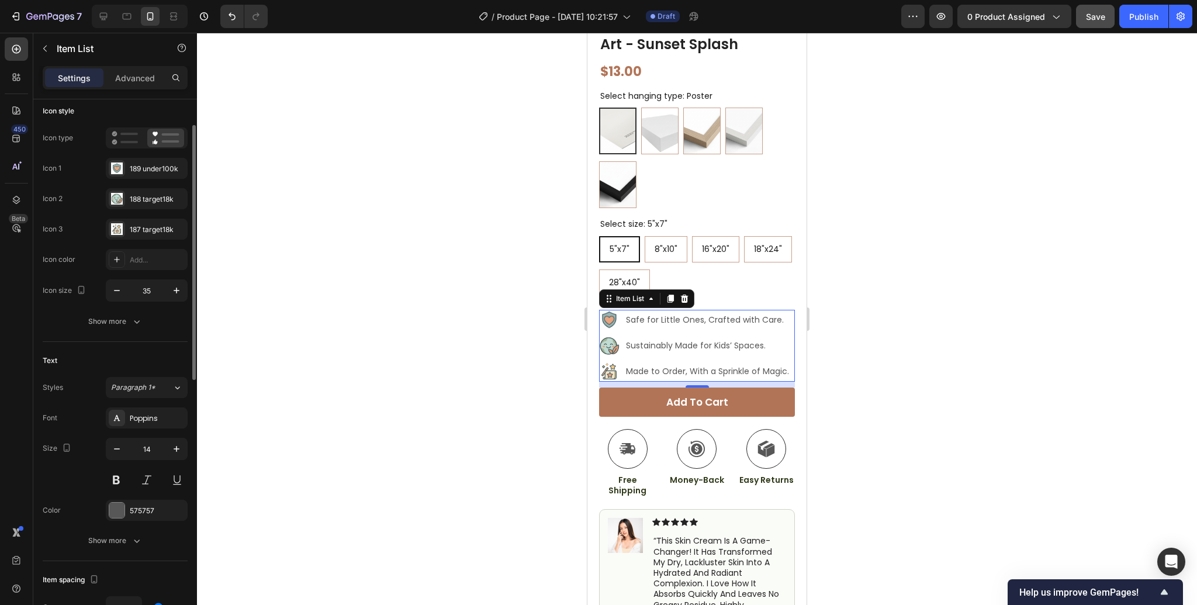
scroll to position [79, 0]
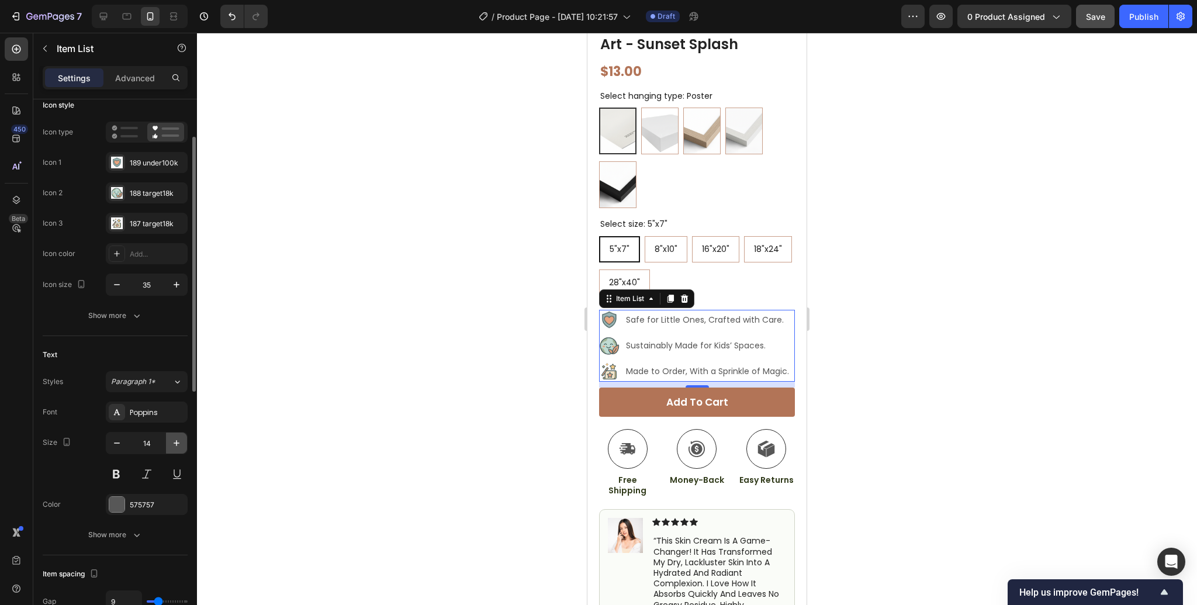
click at [177, 444] on icon "button" at bounding box center [177, 443] width 6 height 6
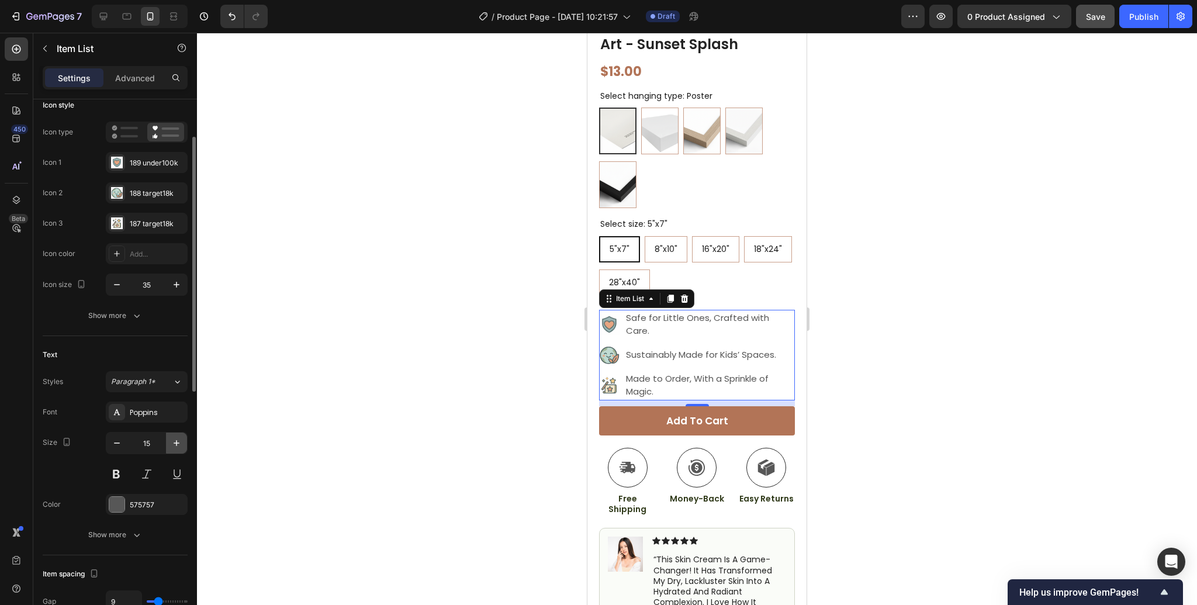
click at [177, 444] on icon "button" at bounding box center [177, 443] width 6 height 6
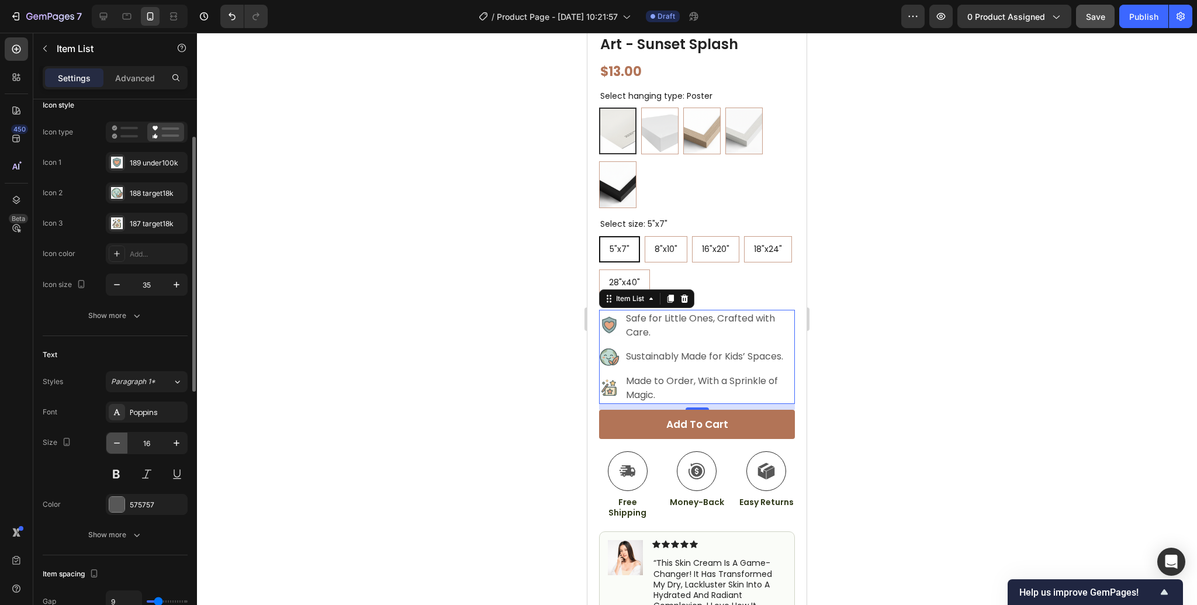
click at [114, 441] on icon "button" at bounding box center [117, 443] width 12 height 12
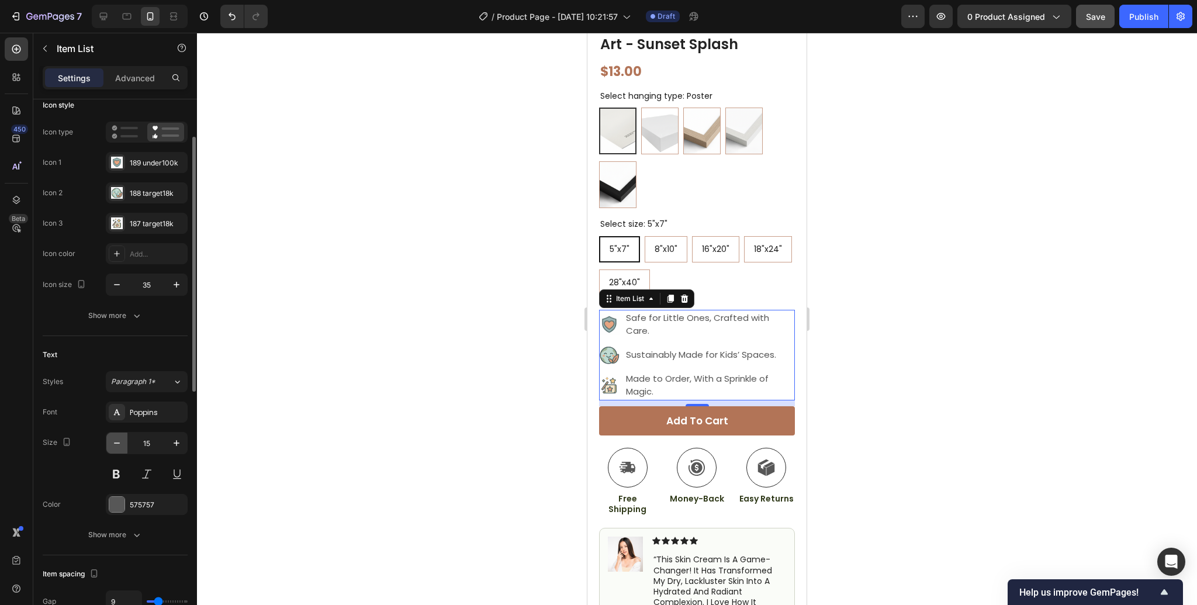
click at [114, 441] on icon "button" at bounding box center [117, 443] width 12 height 12
type input "14"
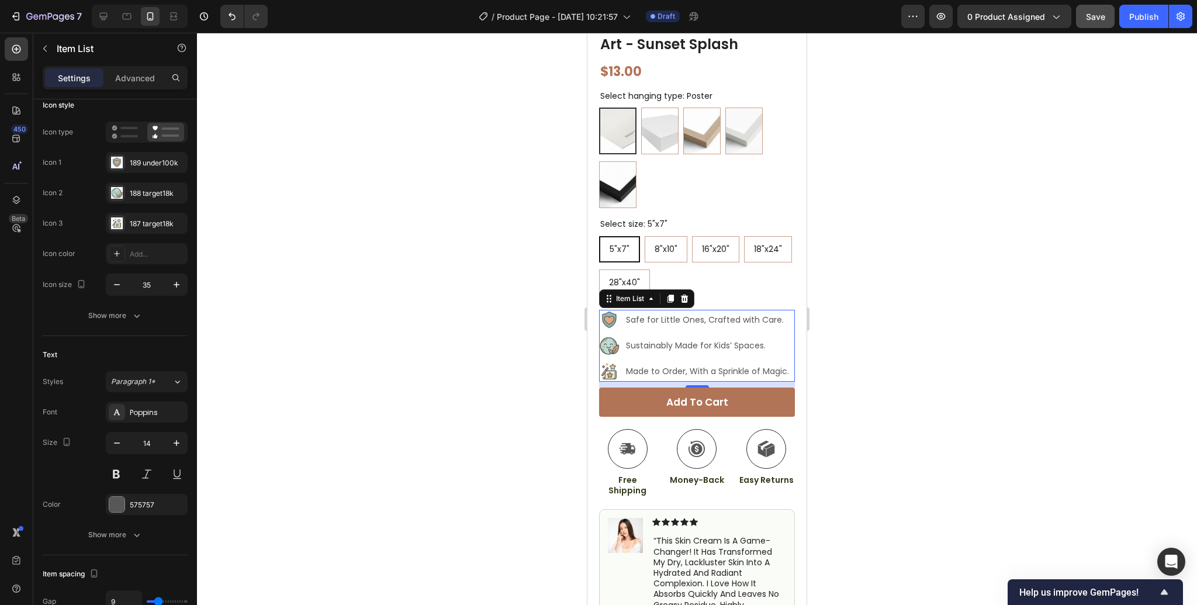
click at [897, 330] on div at bounding box center [697, 319] width 1000 height 572
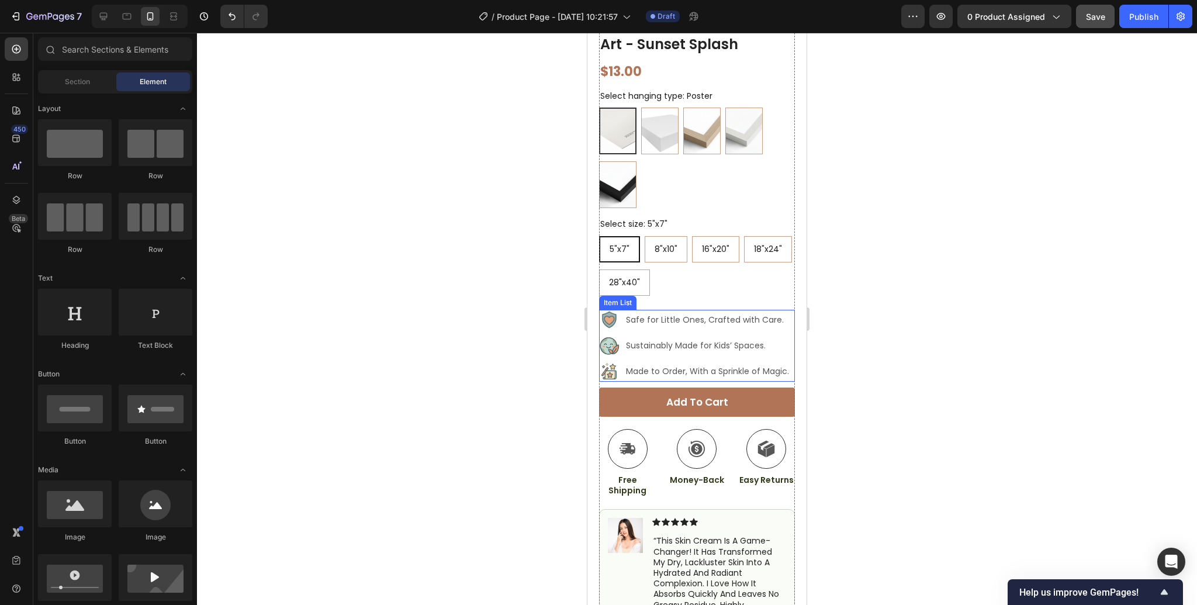
click at [697, 323] on div "Safe for Little Ones, Crafted with Care. Sustainably Made for Kids’ Spaces. Mad…" at bounding box center [695, 346] width 192 height 72
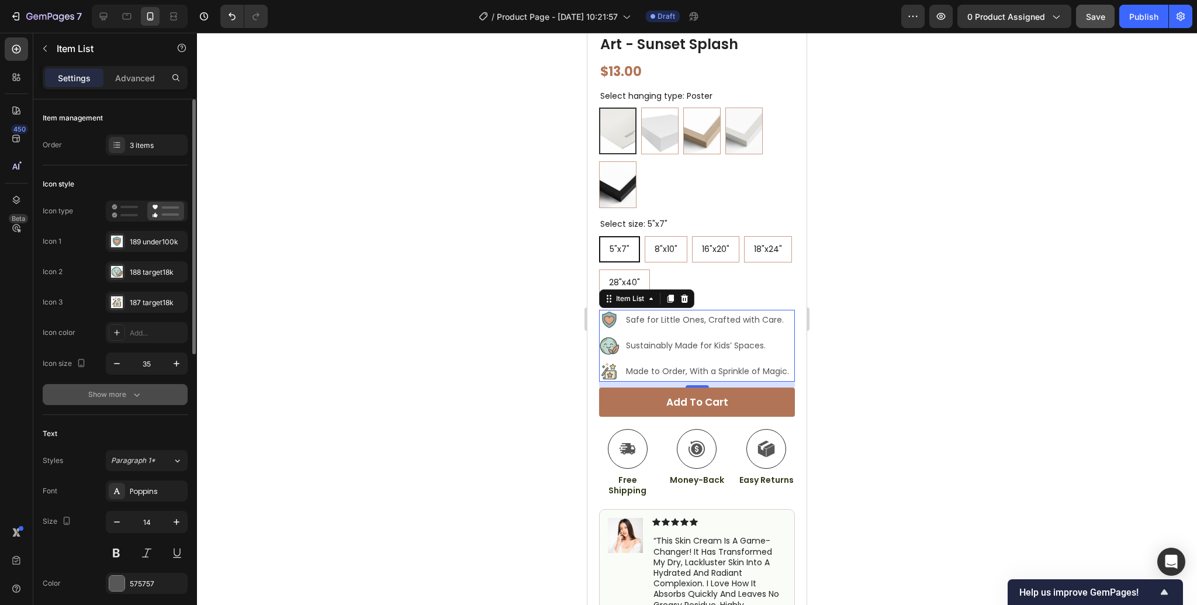
click at [134, 394] on icon "button" at bounding box center [137, 395] width 6 height 4
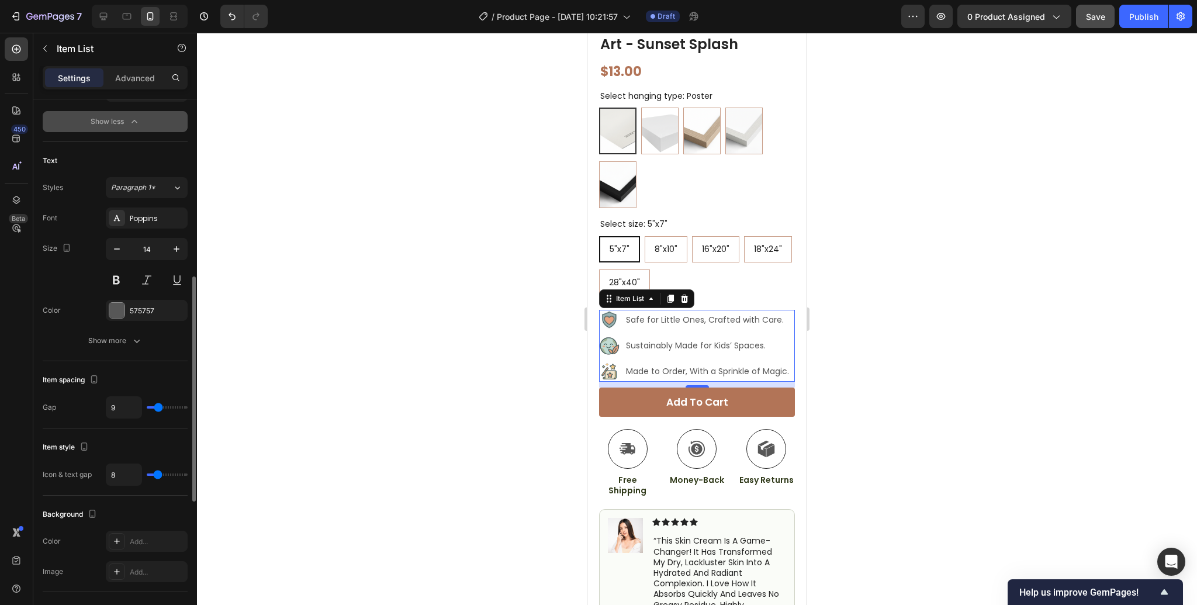
scroll to position [426, 0]
type input "4"
type input "3"
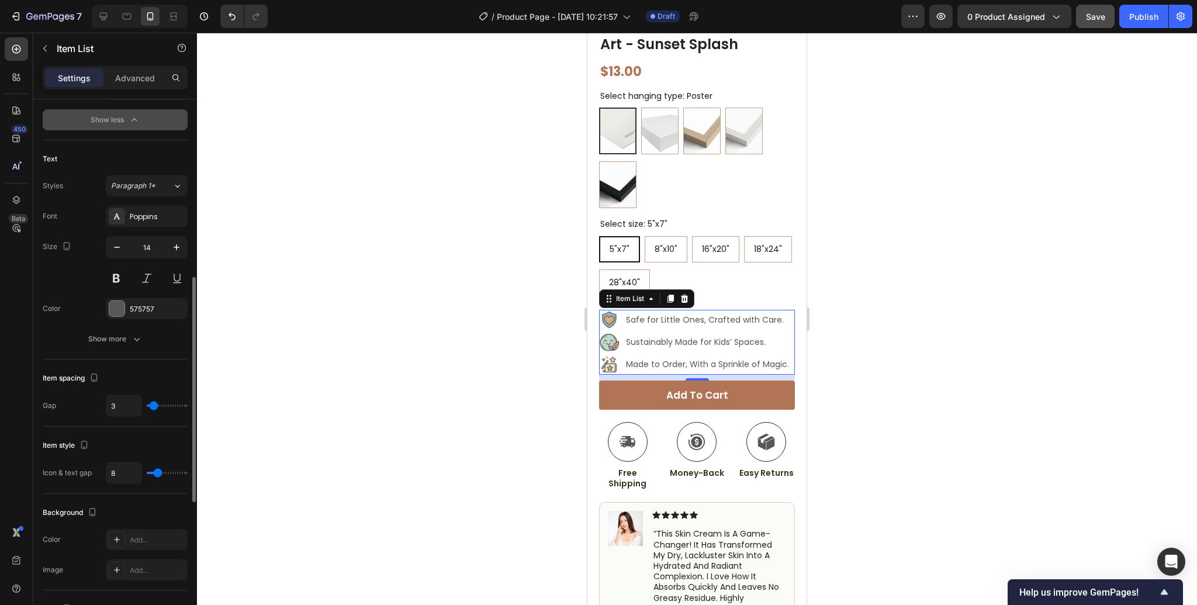
type input "2"
type input "1"
type input "0"
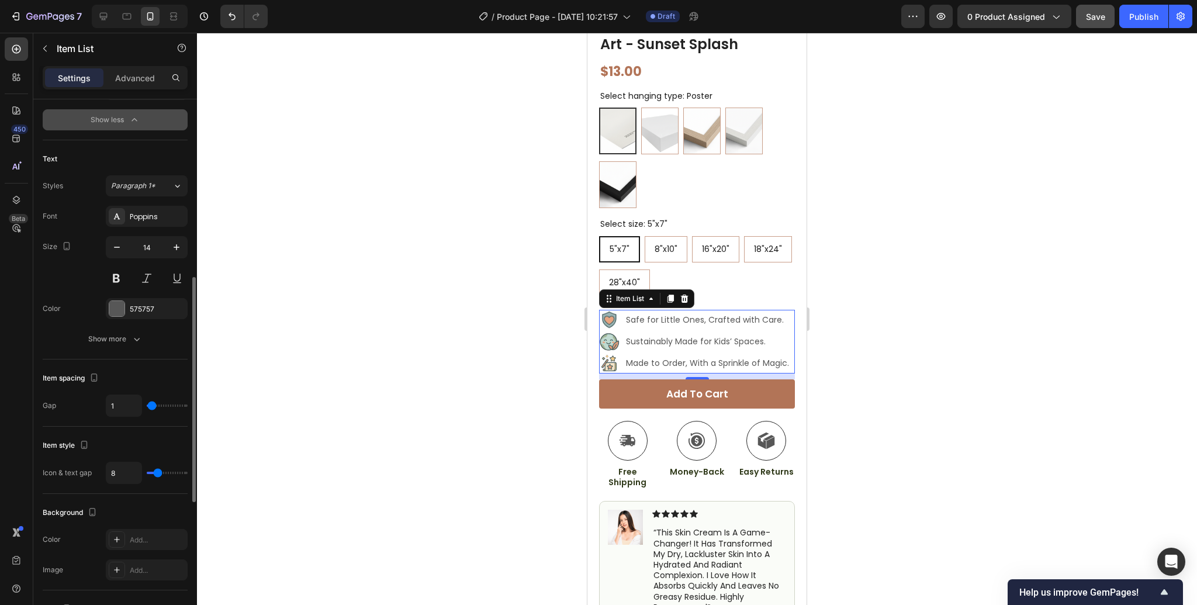
type input "0"
type input "1"
type input "2"
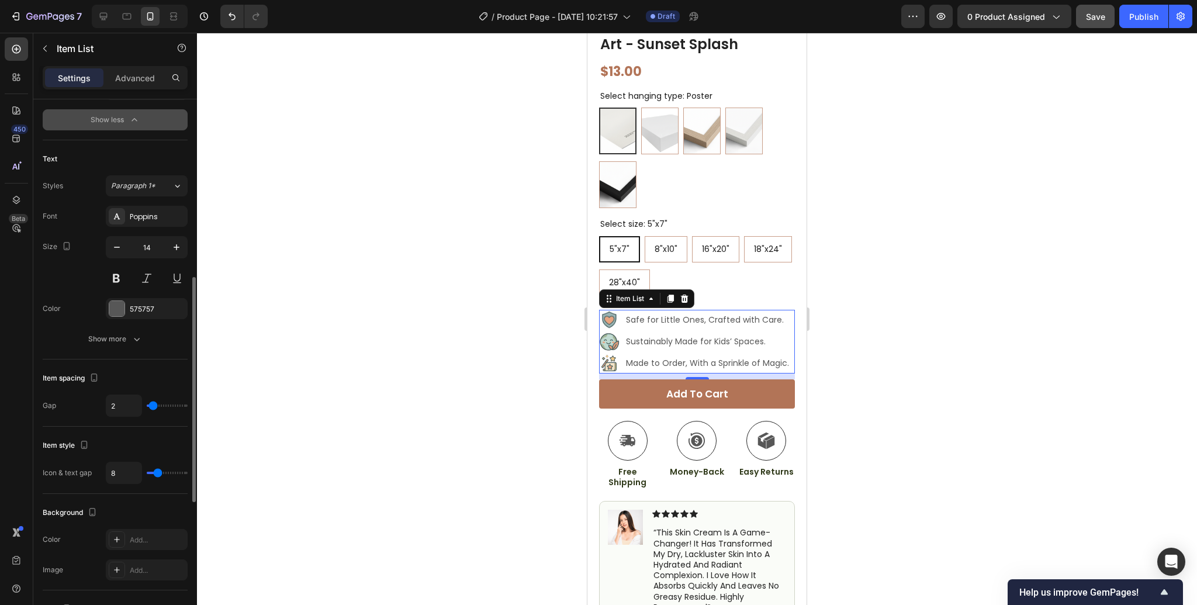
click at [153, 406] on input "range" at bounding box center [167, 405] width 41 height 2
type input "3"
type input "4"
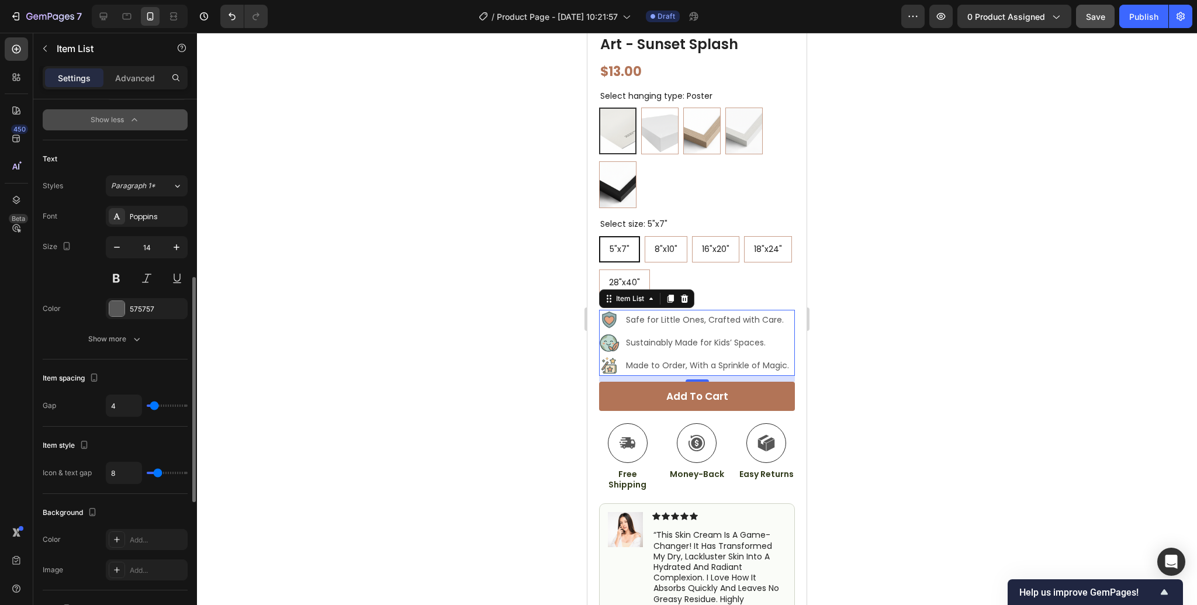
type input "5"
type input "4"
click at [154, 406] on input "range" at bounding box center [167, 405] width 41 height 2
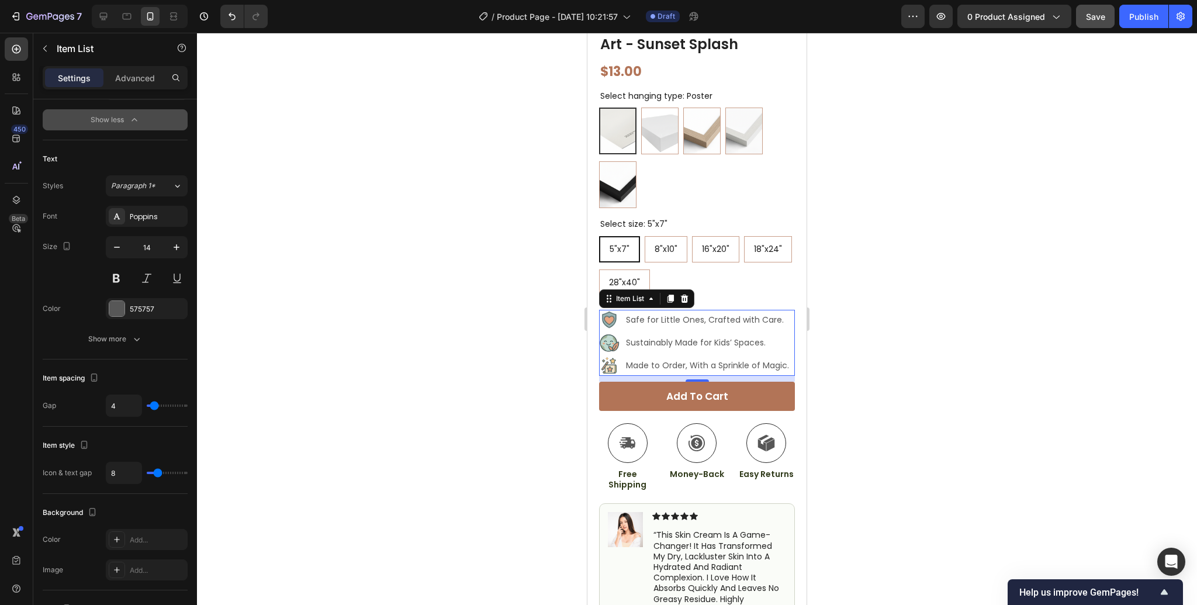
click at [908, 316] on div at bounding box center [697, 319] width 1000 height 572
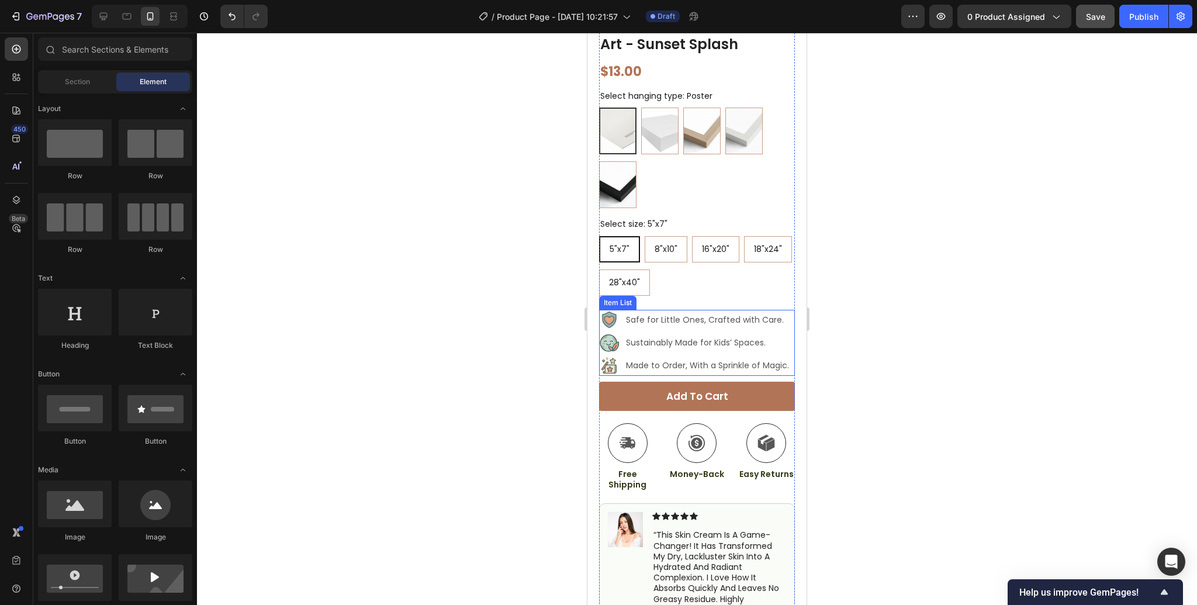
click at [613, 342] on image at bounding box center [609, 343] width 68 height 46
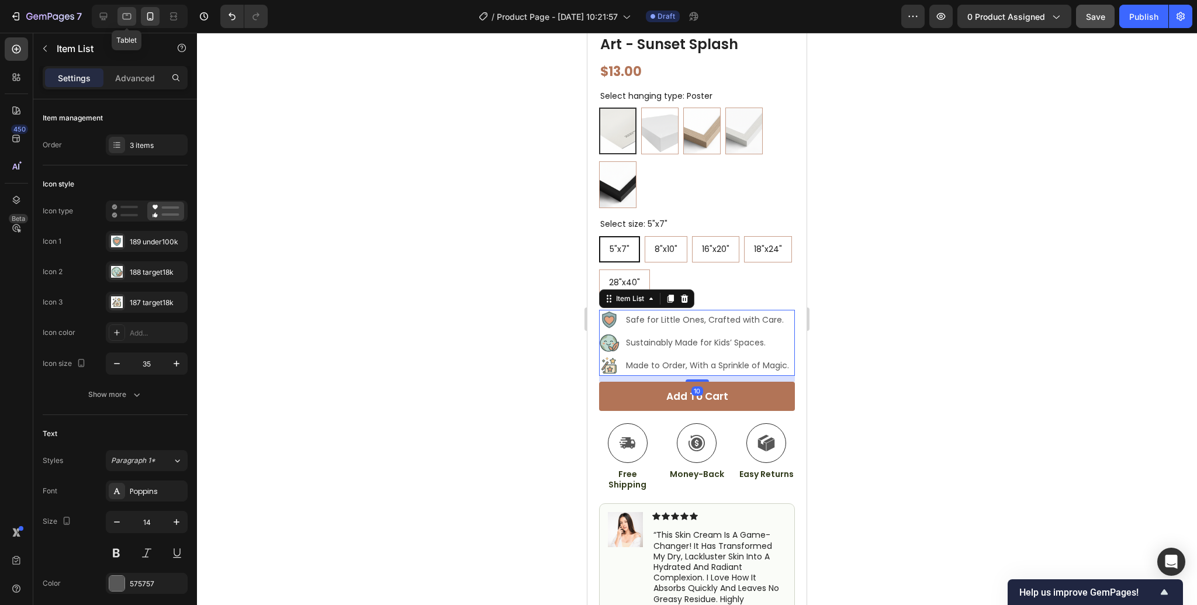
click at [130, 16] on icon at bounding box center [127, 16] width 9 height 6
type input "16"
type input "9"
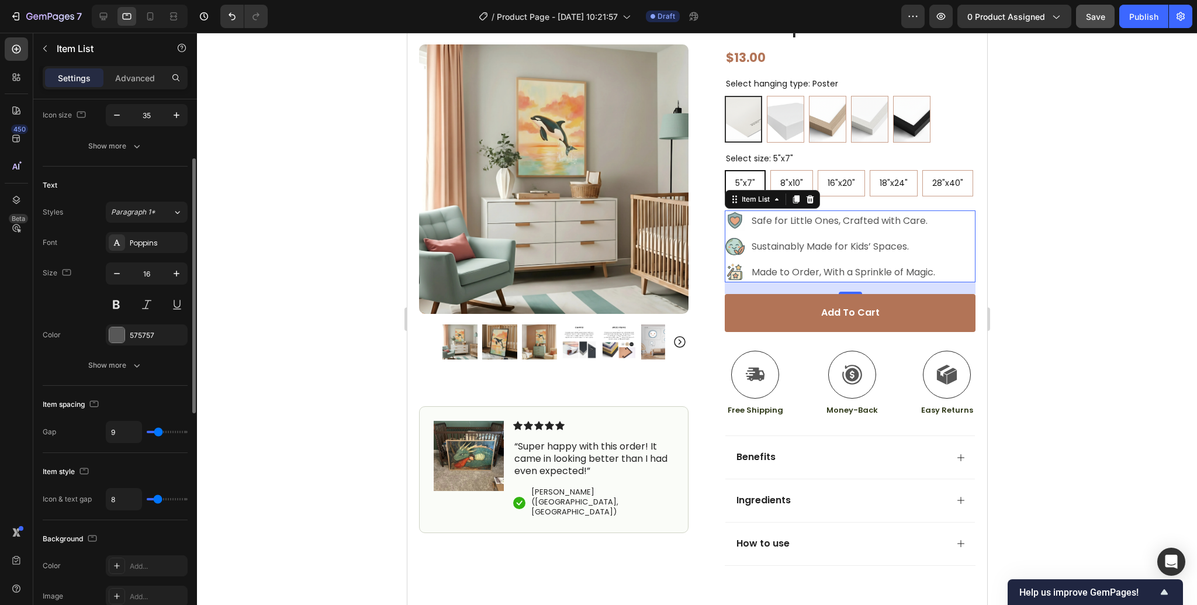
scroll to position [264, 0]
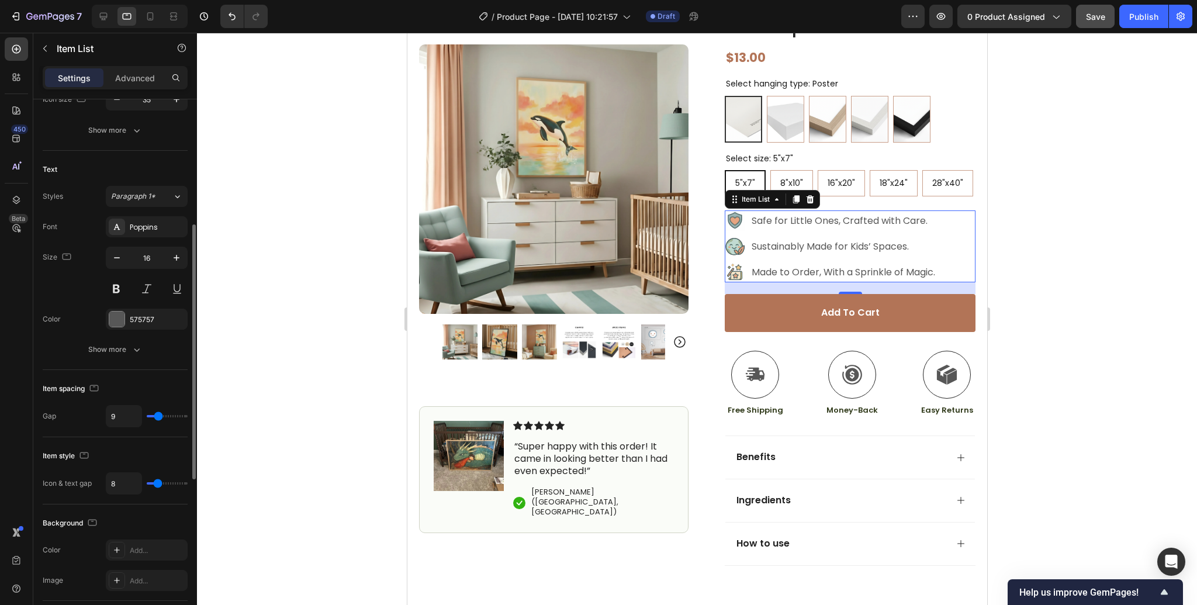
type input "6"
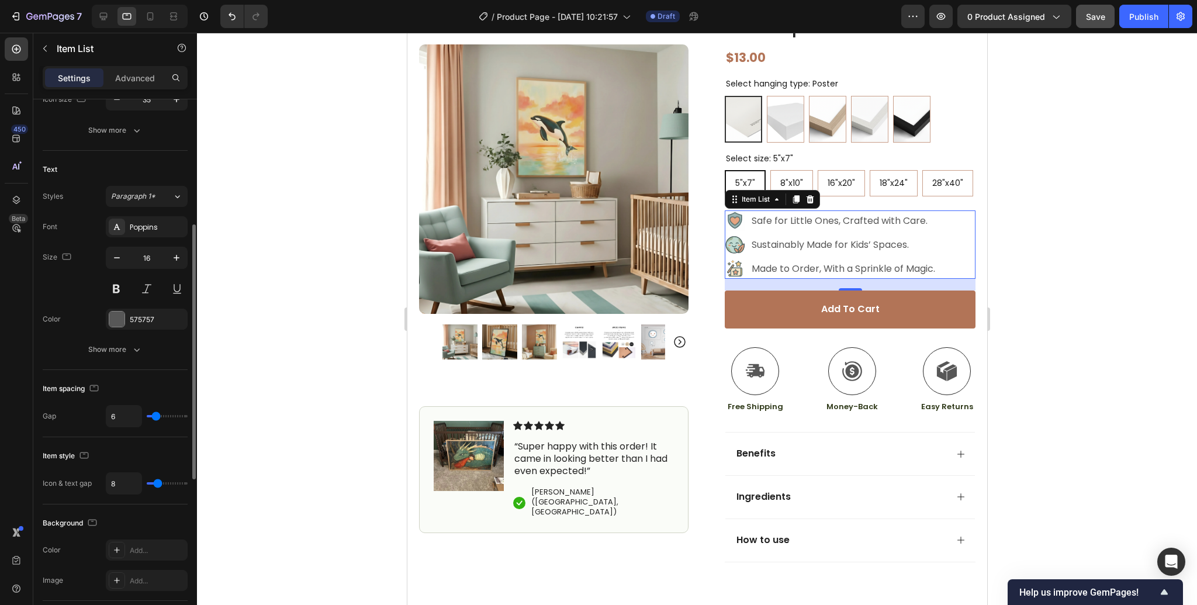
type input "5"
type input "4"
click at [154, 417] on input "range" at bounding box center [167, 416] width 41 height 2
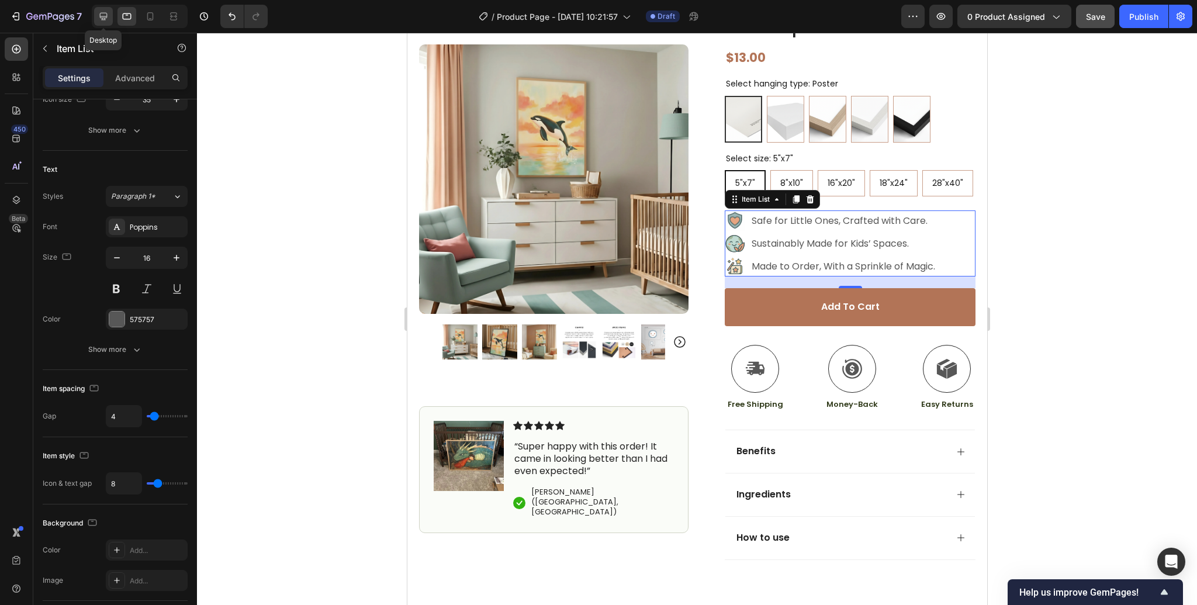
click at [99, 23] on div at bounding box center [103, 16] width 19 height 19
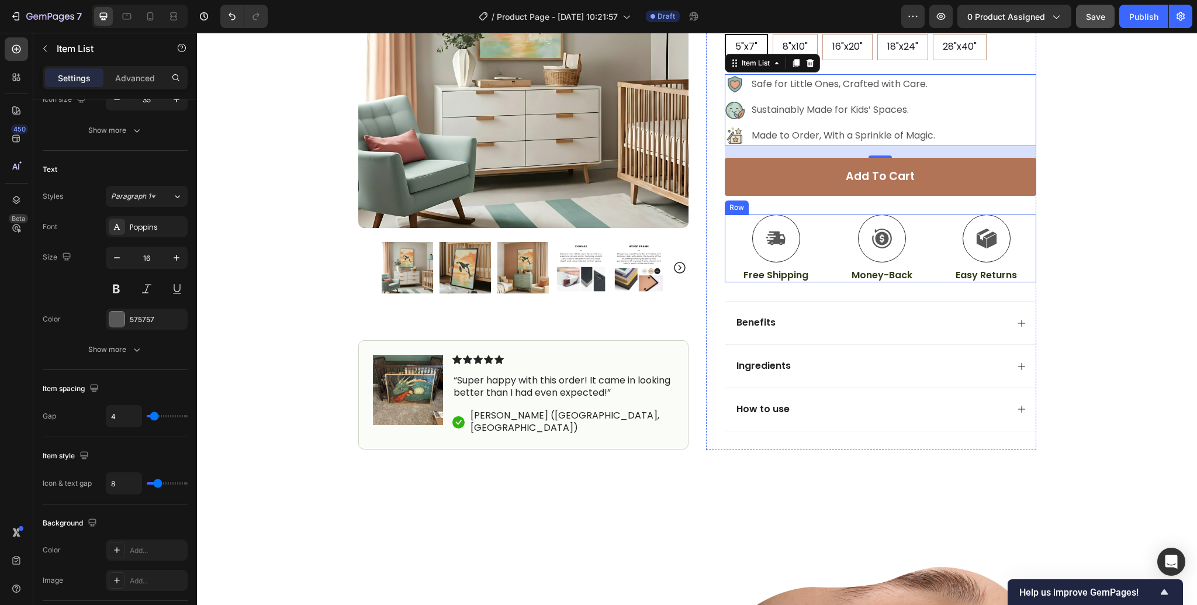
scroll to position [179, 0]
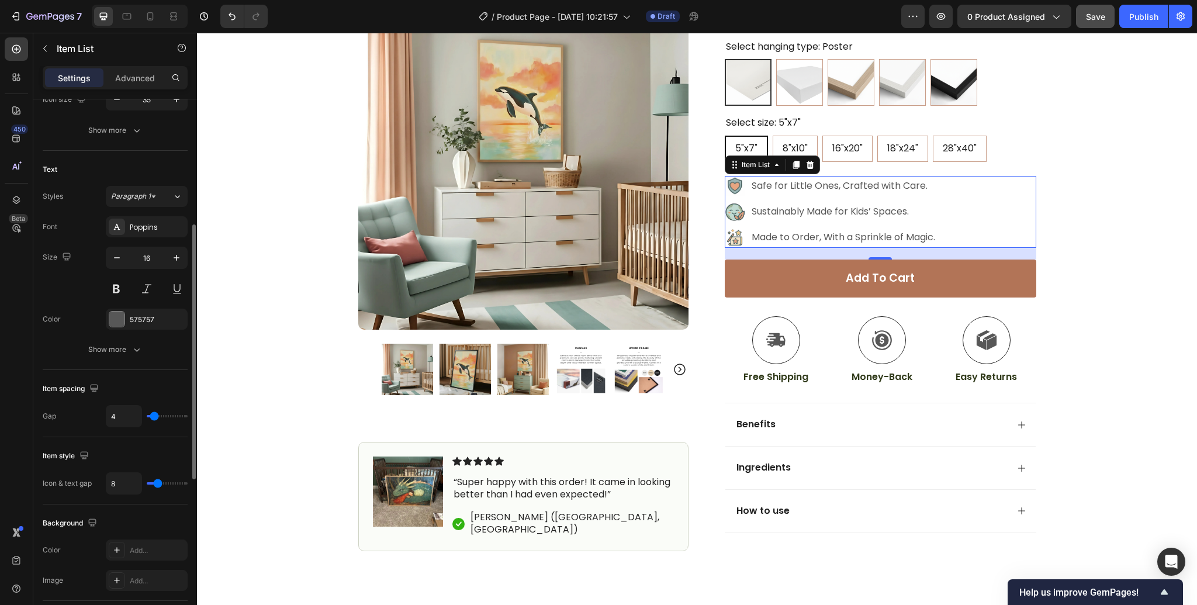
type input "2"
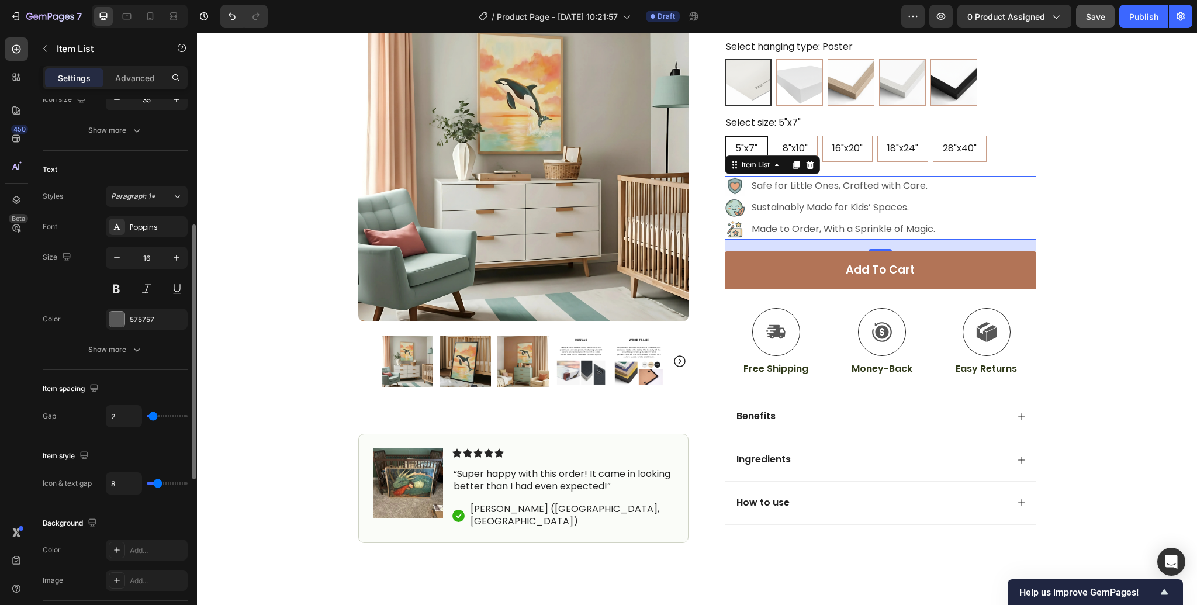
type input "1"
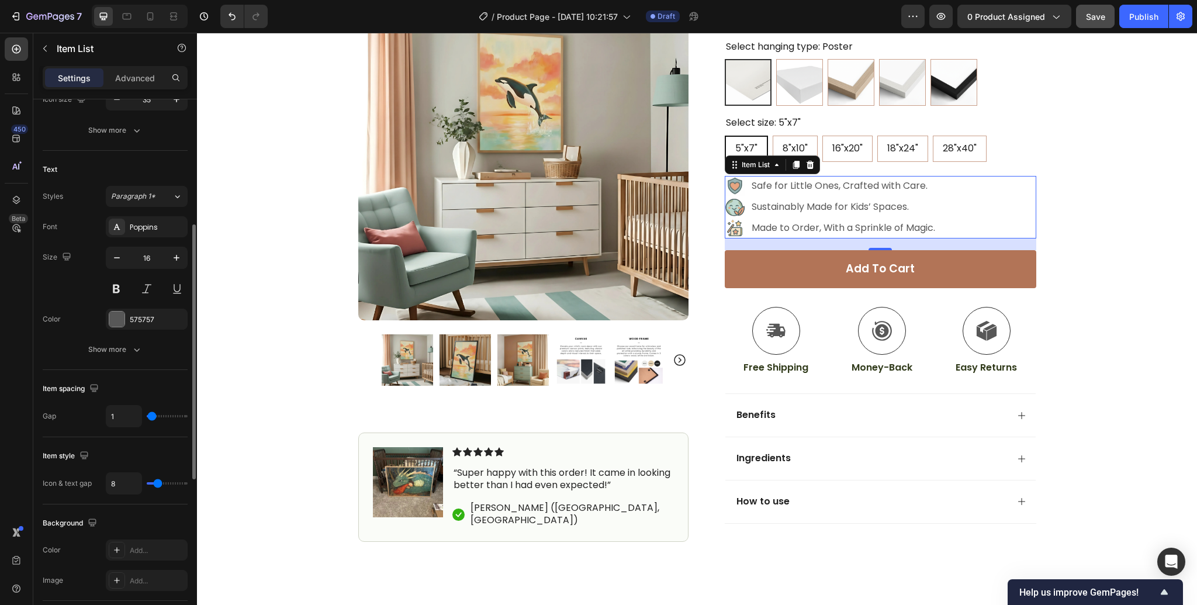
type input "2"
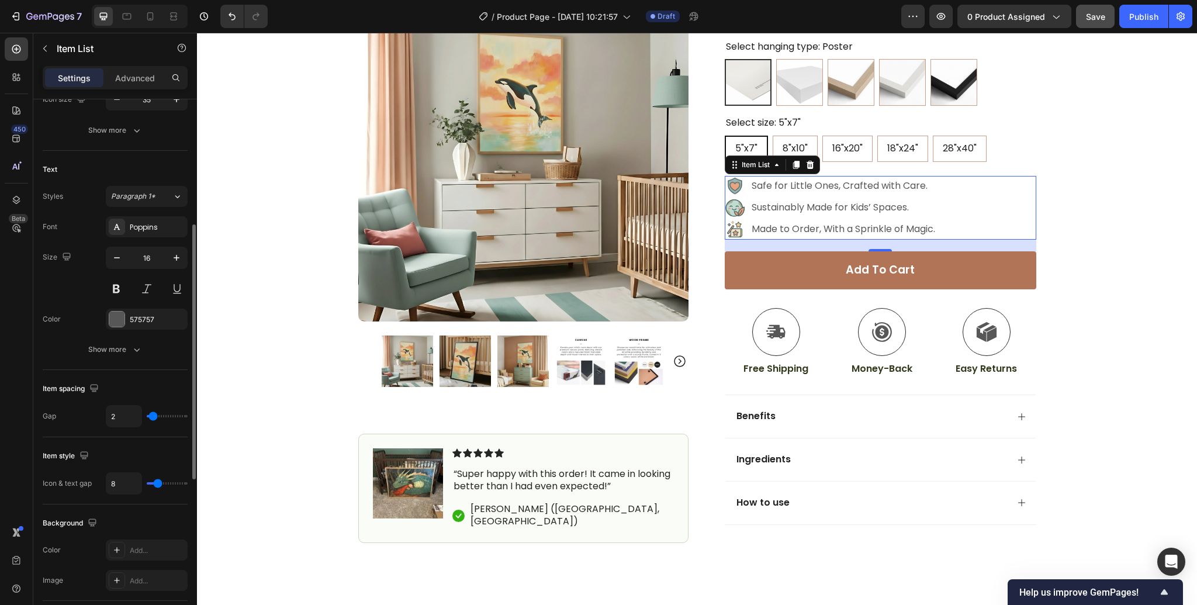
type input "3"
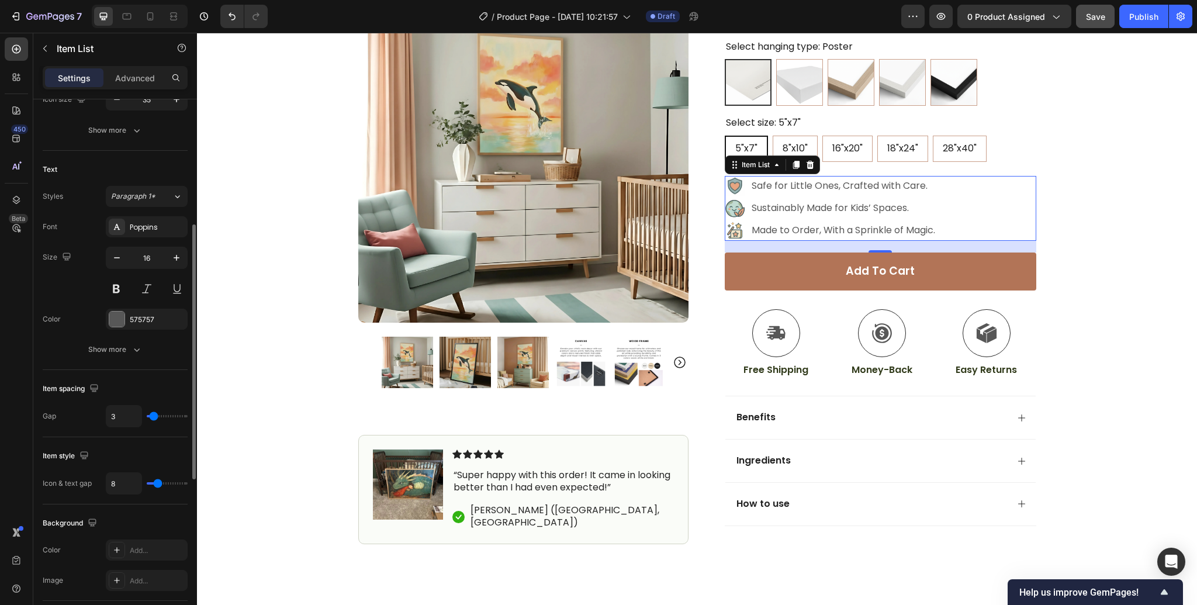
type input "3"
click at [154, 417] on input "range" at bounding box center [167, 416] width 41 height 2
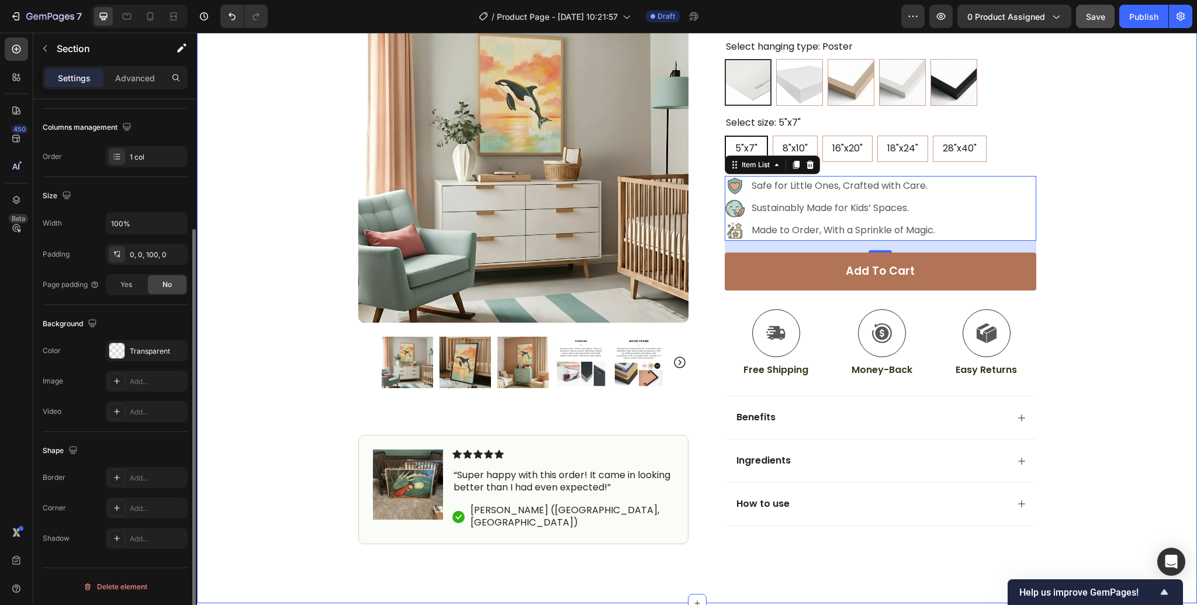
click at [1130, 264] on div "Icon Free Shipping on $100+ orders Text Block Row Icon 24,000+ Happy Customer T…" at bounding box center [697, 211] width 1000 height 668
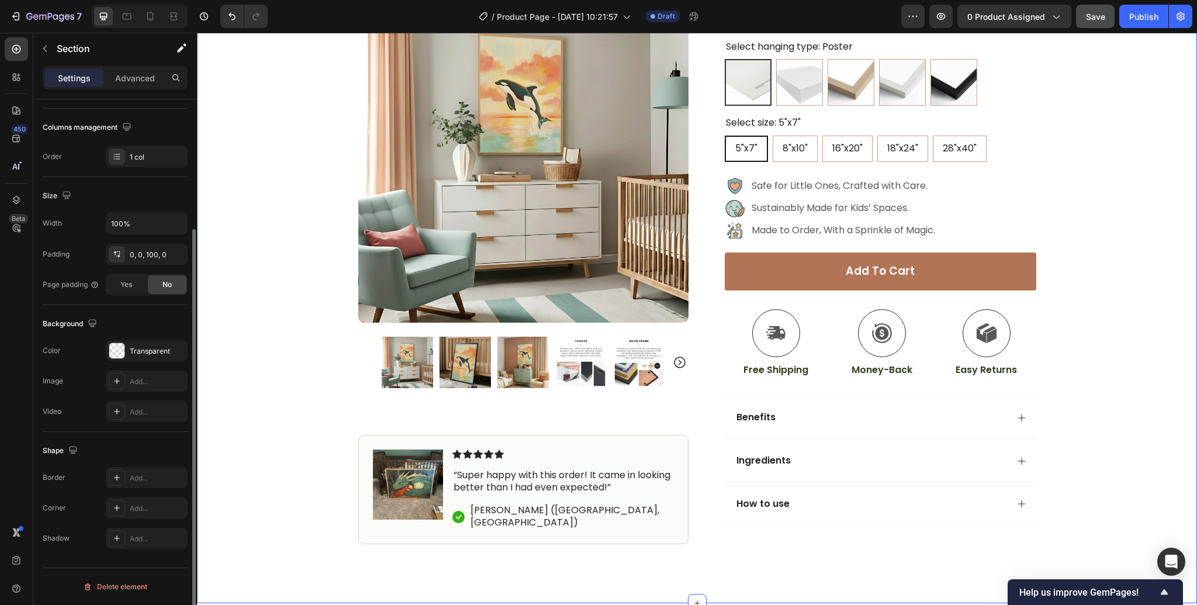
scroll to position [0, 0]
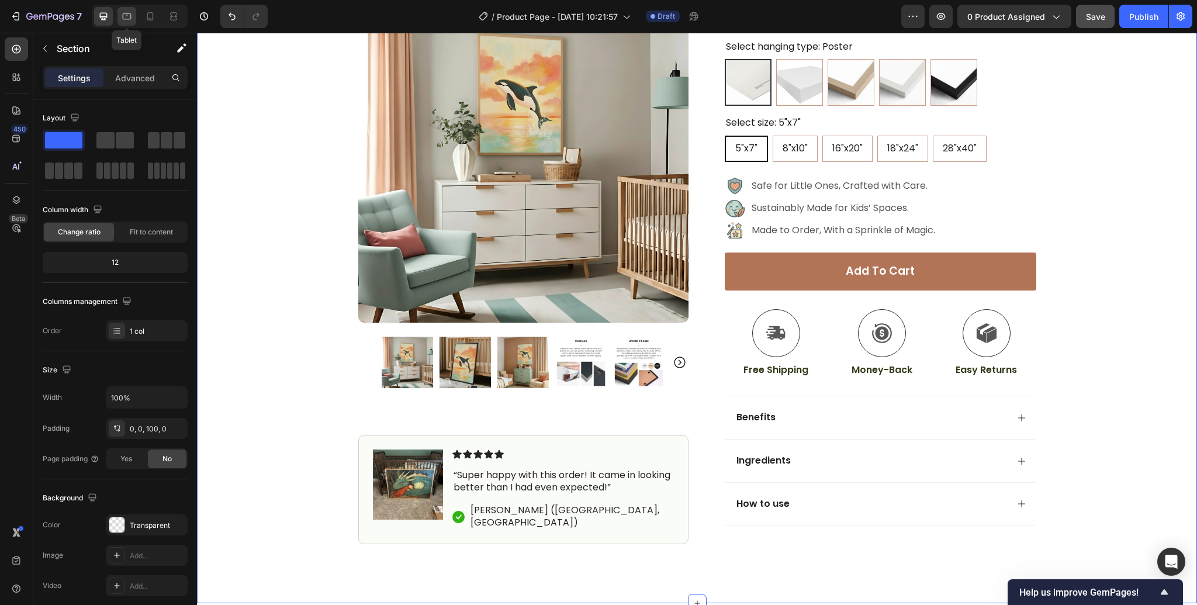
click at [124, 17] on icon at bounding box center [127, 17] width 12 height 12
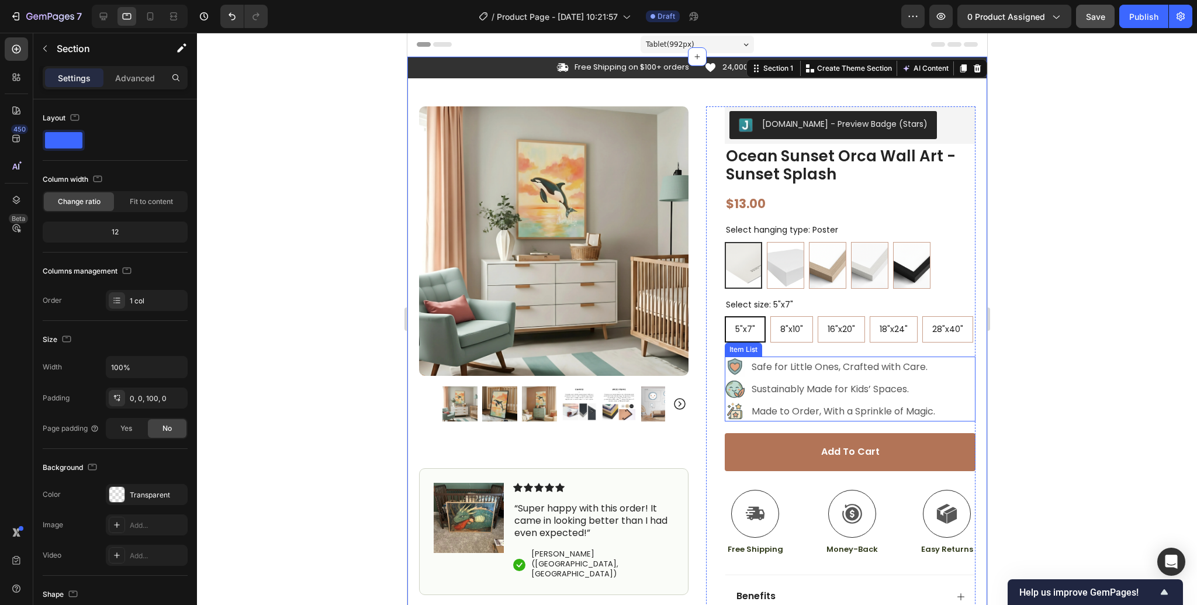
click at [743, 354] on div "Item List" at bounding box center [742, 350] width 37 height 14
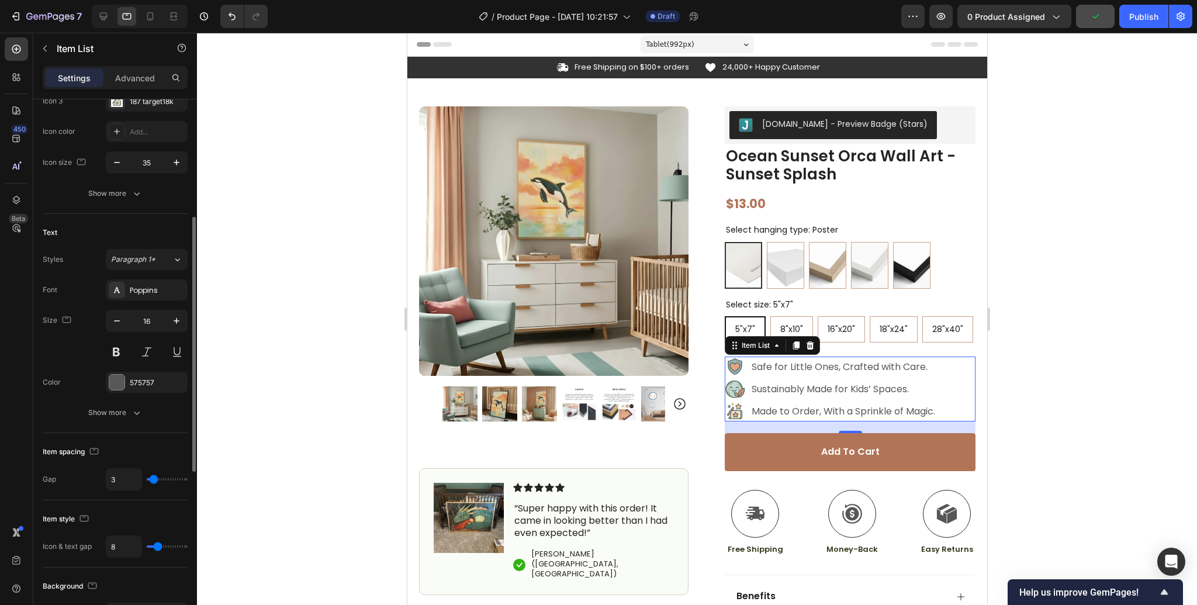
scroll to position [223, 0]
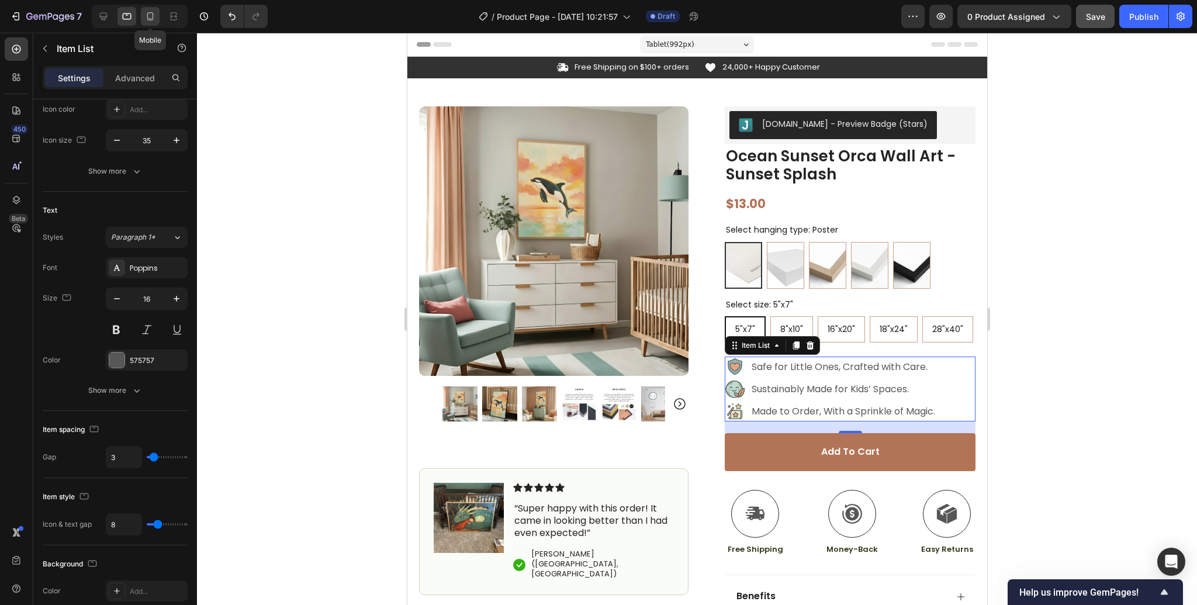
click at [153, 18] on icon at bounding box center [150, 16] width 6 height 8
type input "14"
type input "4"
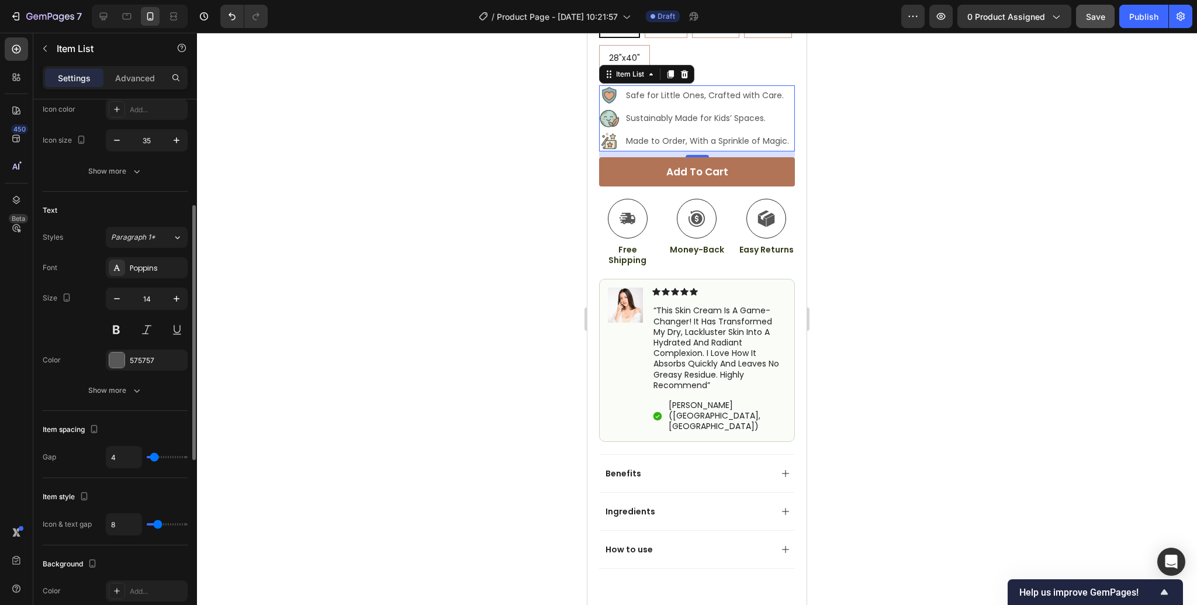
scroll to position [555, 0]
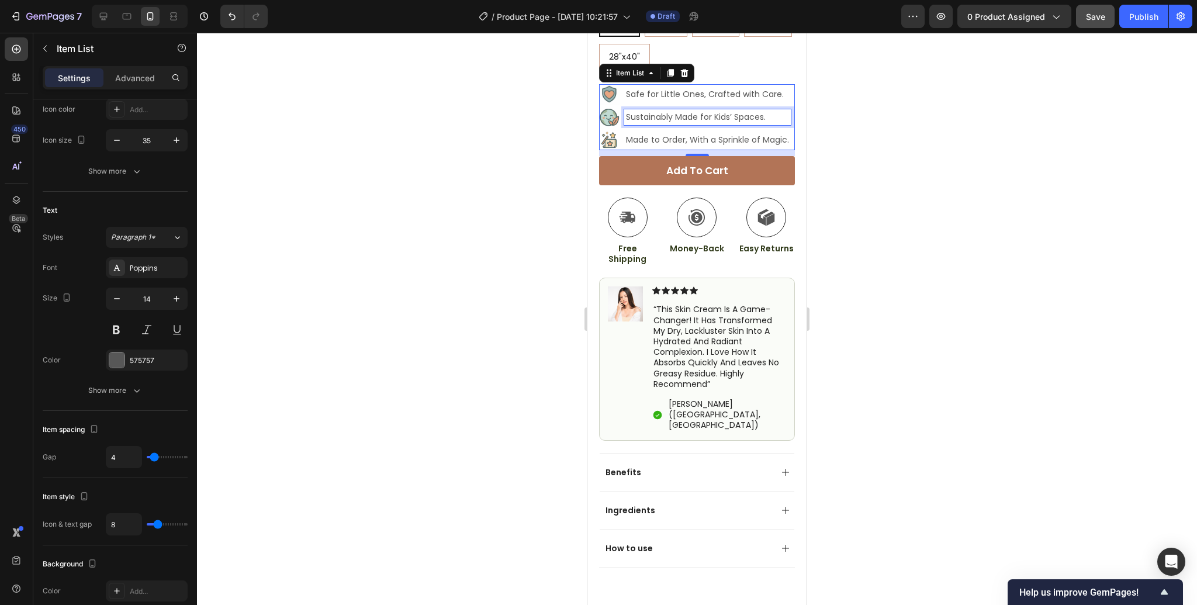
click at [668, 111] on p "Sustainably Made for Kids’ Spaces." at bounding box center [707, 117] width 163 height 12
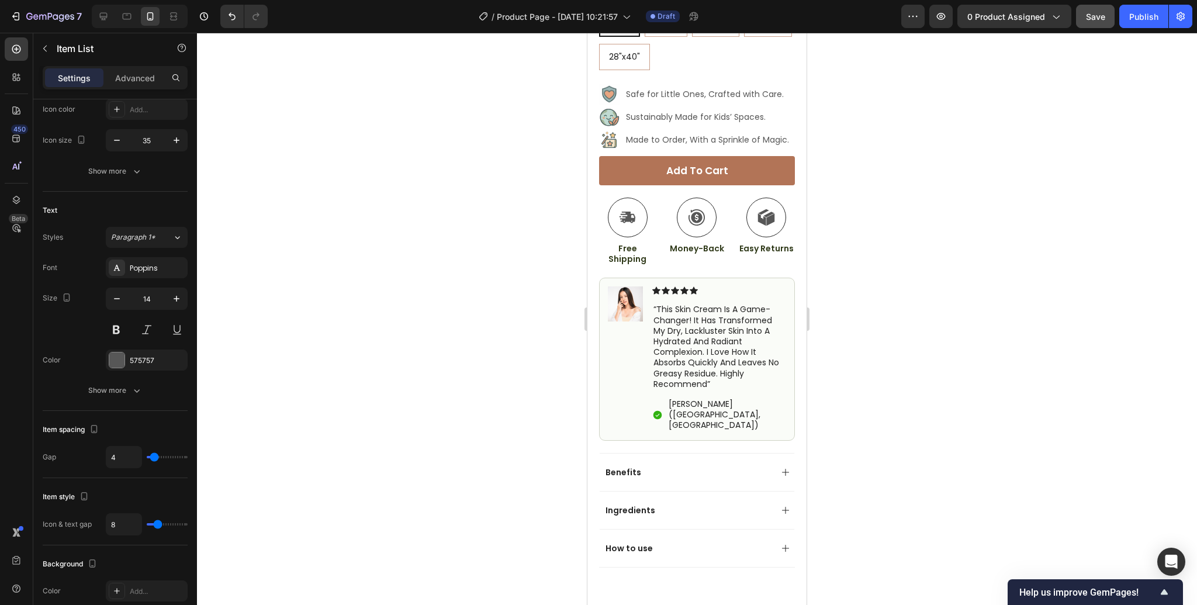
click at [617, 81] on image at bounding box center [630, 94] width 65 height 44
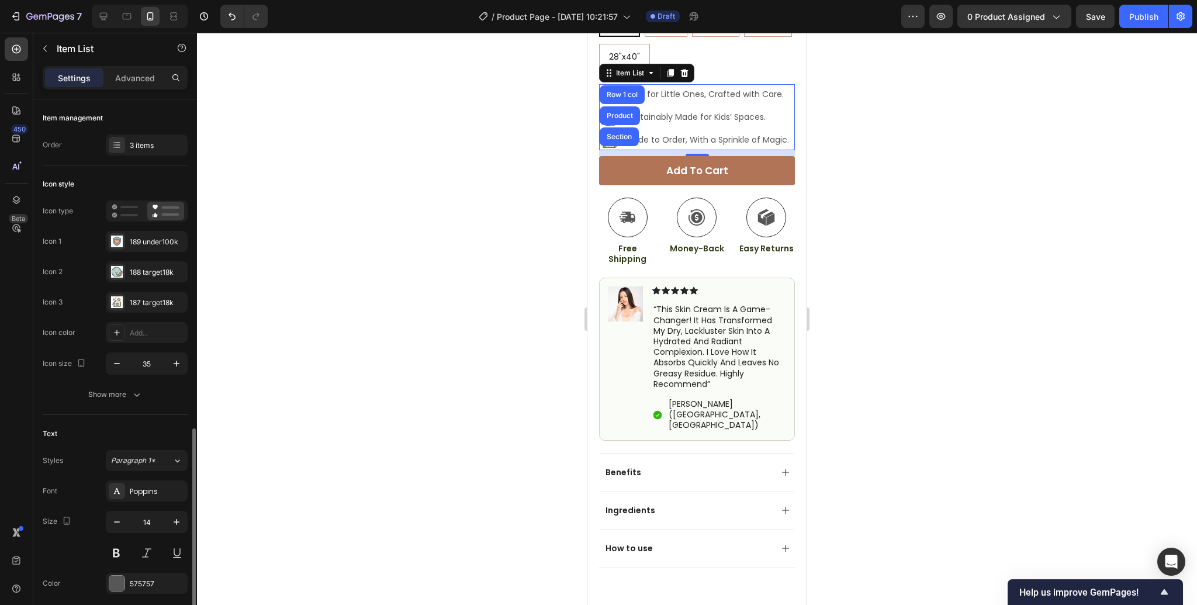
scroll to position [223, 0]
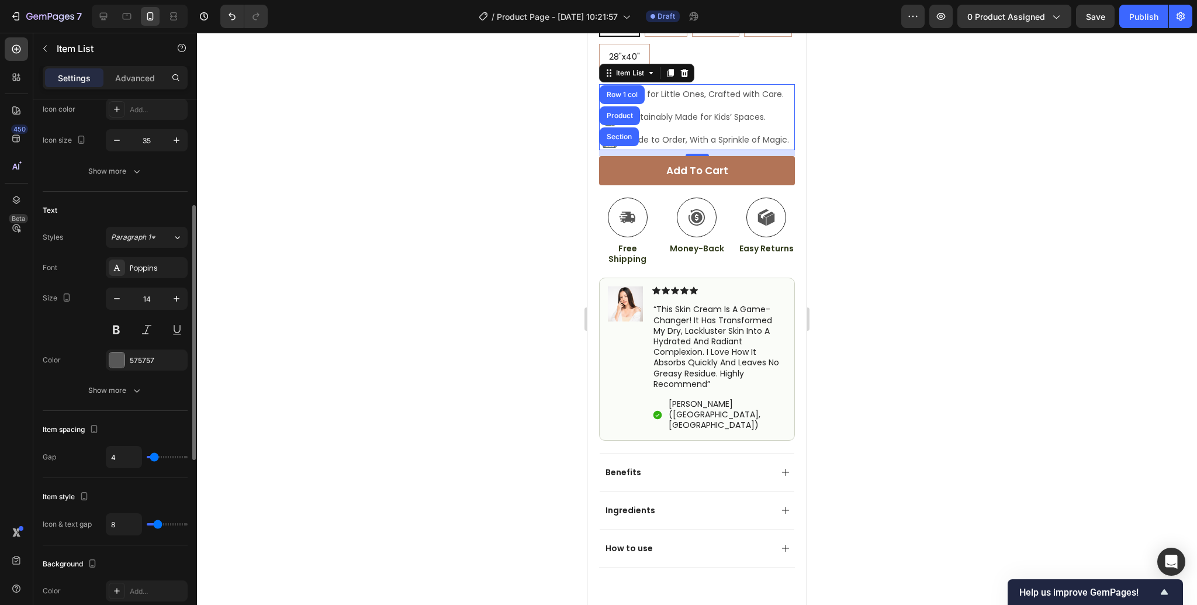
type input "8"
type input "7"
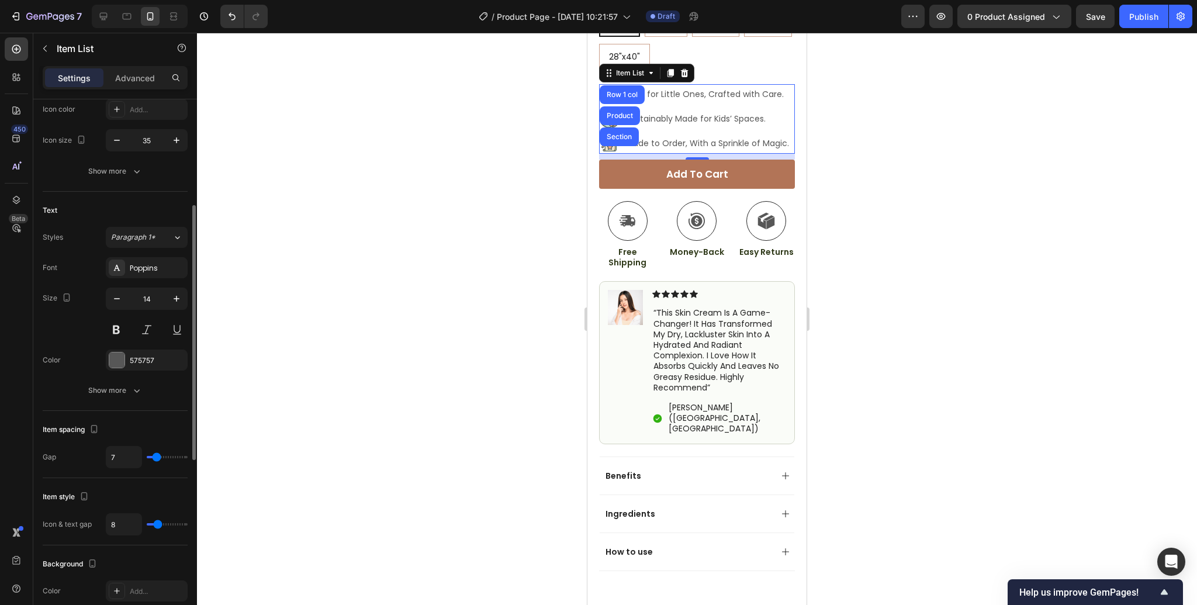
type input "5"
type input "4"
type input "3"
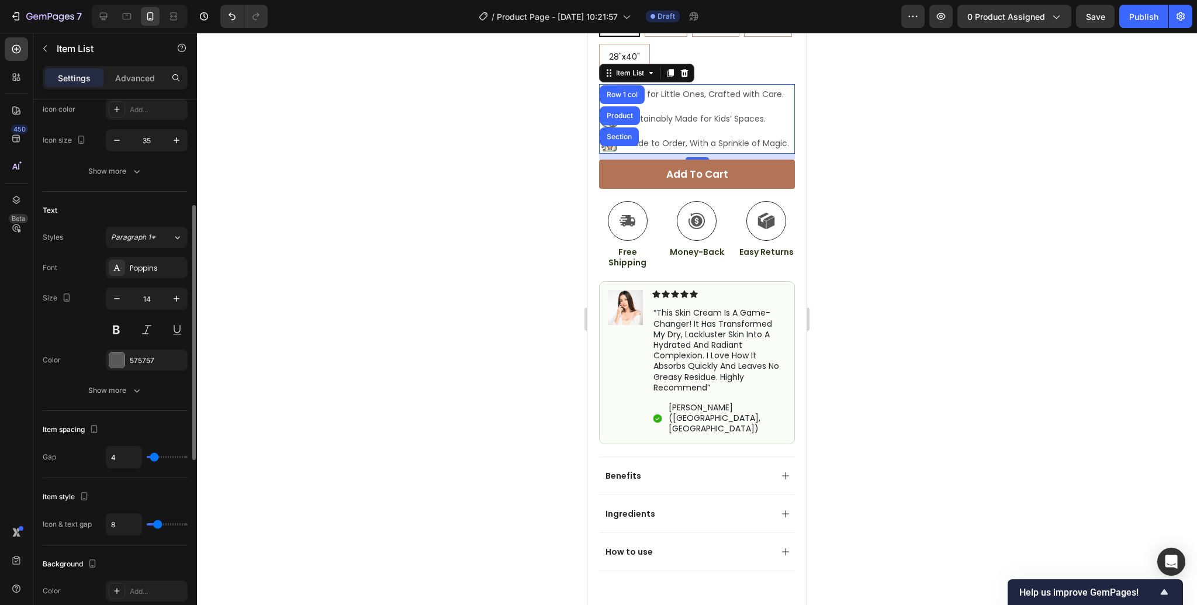
type input "3"
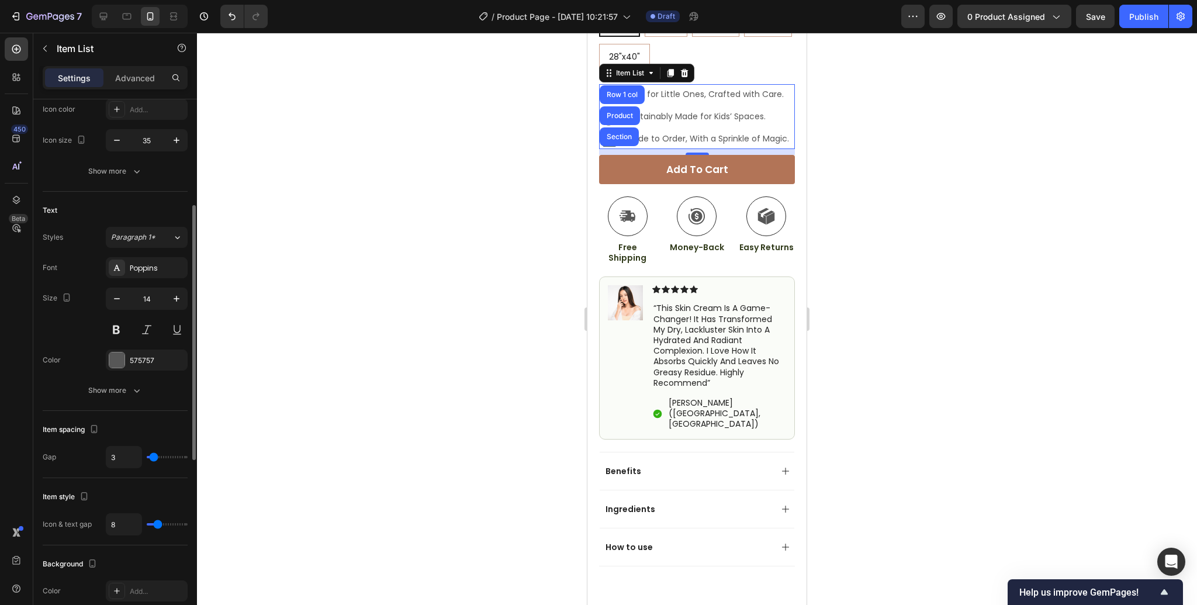
type input "2"
type input "3"
click at [153, 458] on input "range" at bounding box center [167, 457] width 41 height 2
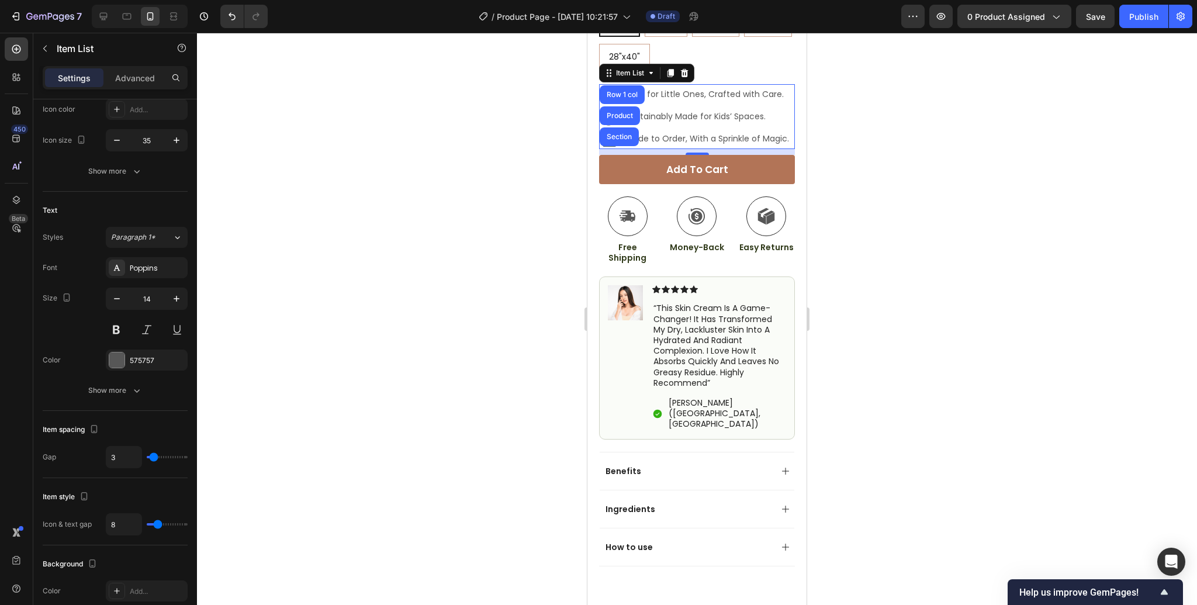
click at [892, 244] on div at bounding box center [697, 319] width 1000 height 572
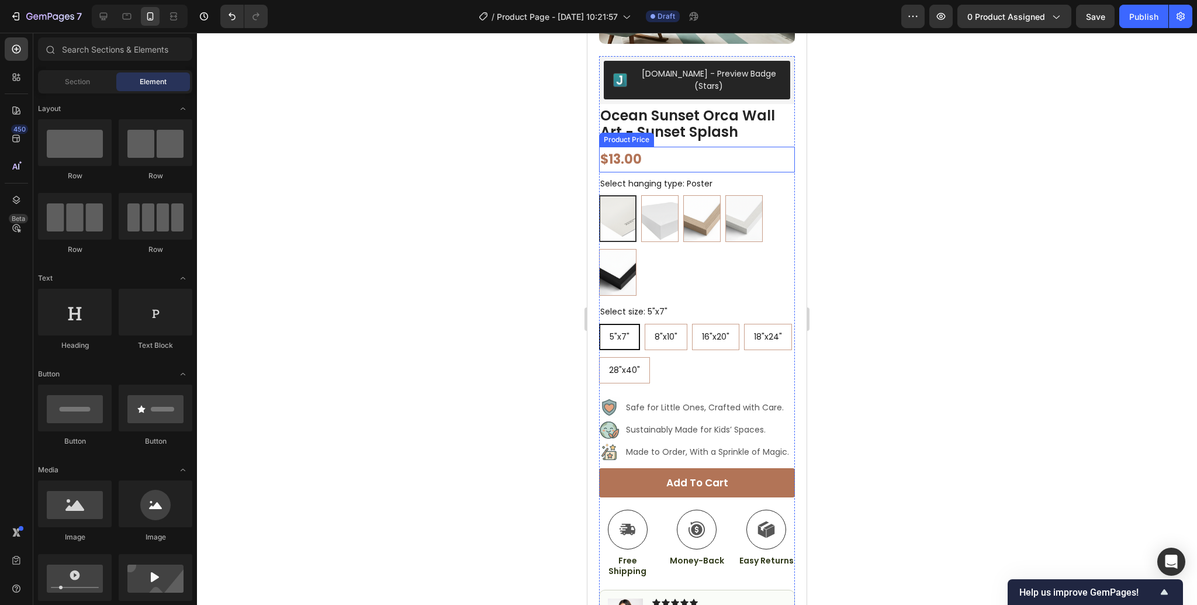
scroll to position [230, 0]
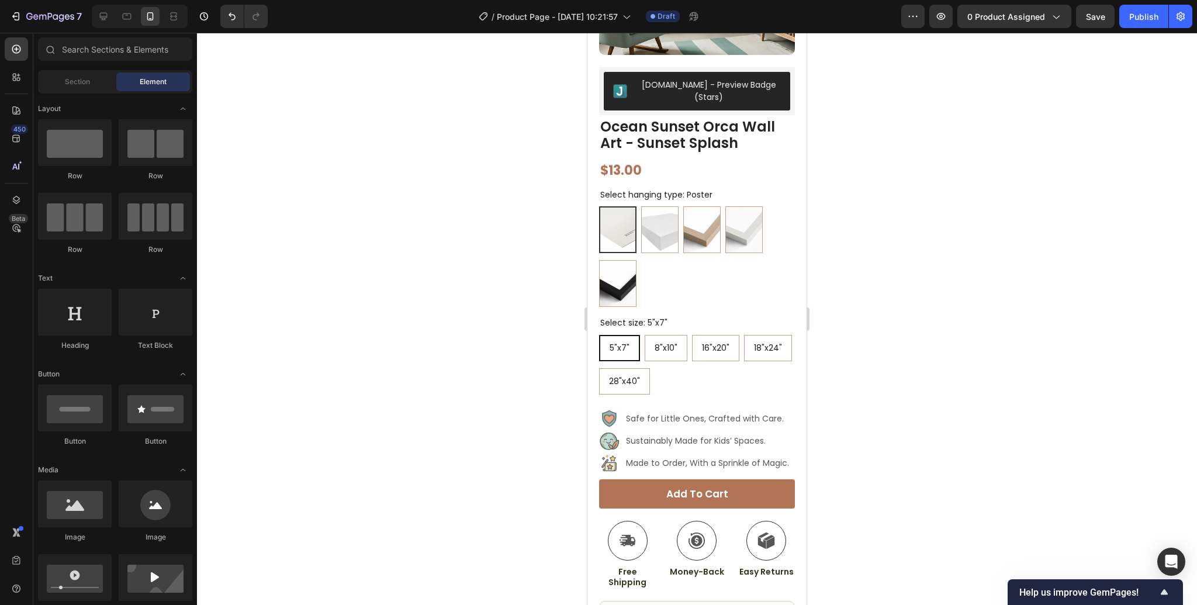
click at [897, 222] on div at bounding box center [697, 319] width 1000 height 572
click at [684, 461] on div "Made to Order, With a Sprinkle of Magic." at bounding box center [695, 463] width 192 height 20
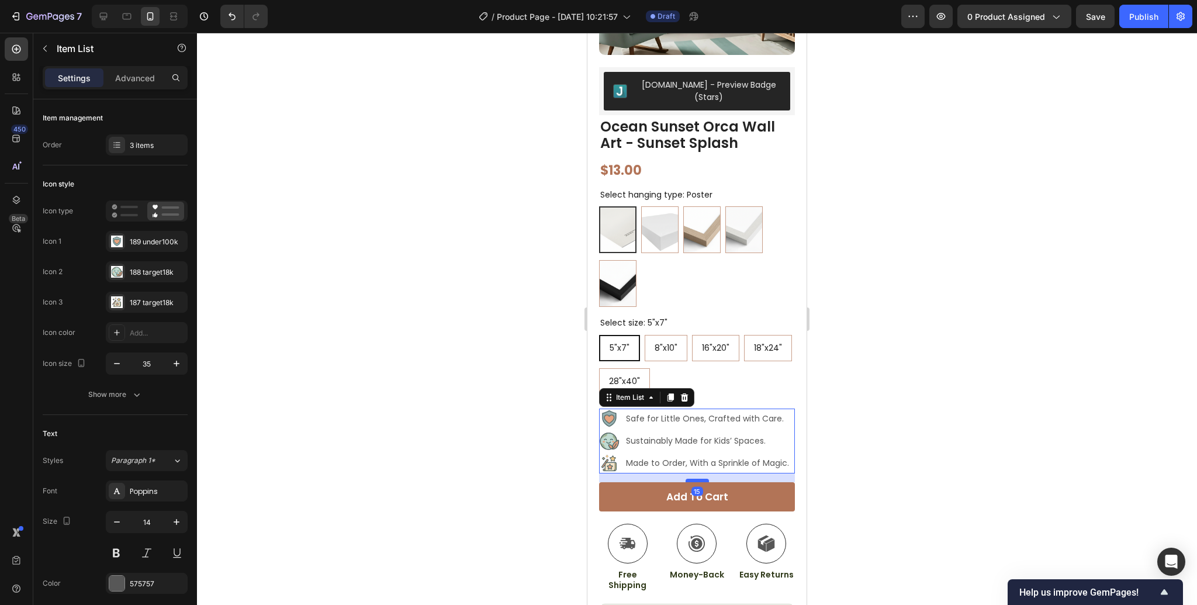
drag, startPoint x: 695, startPoint y: 466, endPoint x: 1458, endPoint y: 531, distance: 765.6
click at [694, 479] on div at bounding box center [697, 481] width 23 height 4
type input "100%"
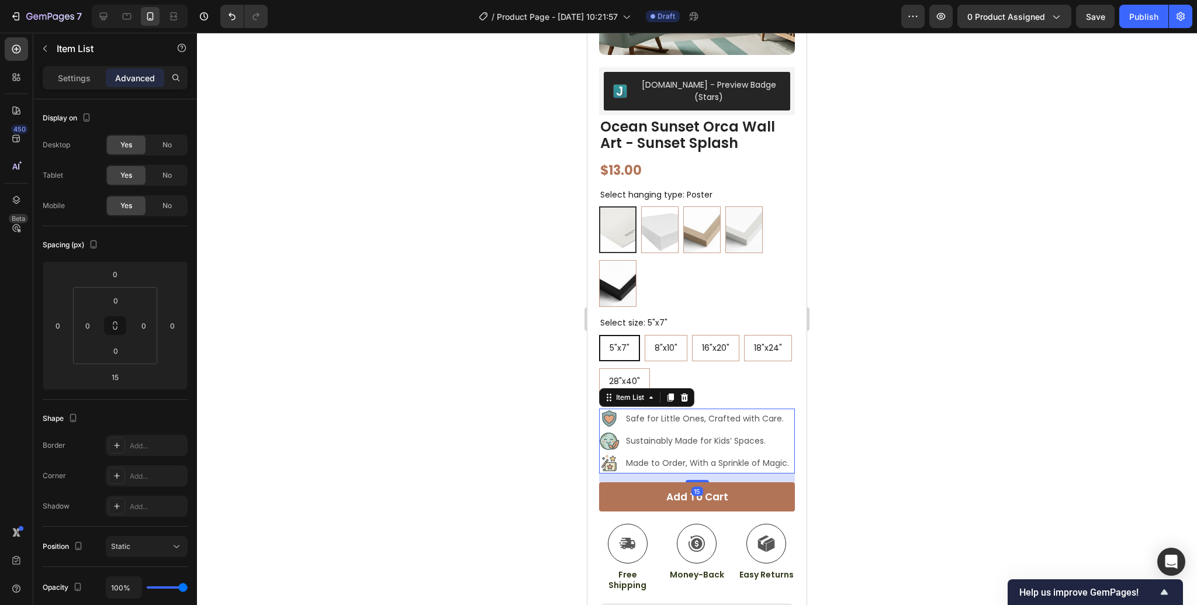
click at [889, 497] on div at bounding box center [697, 319] width 1000 height 572
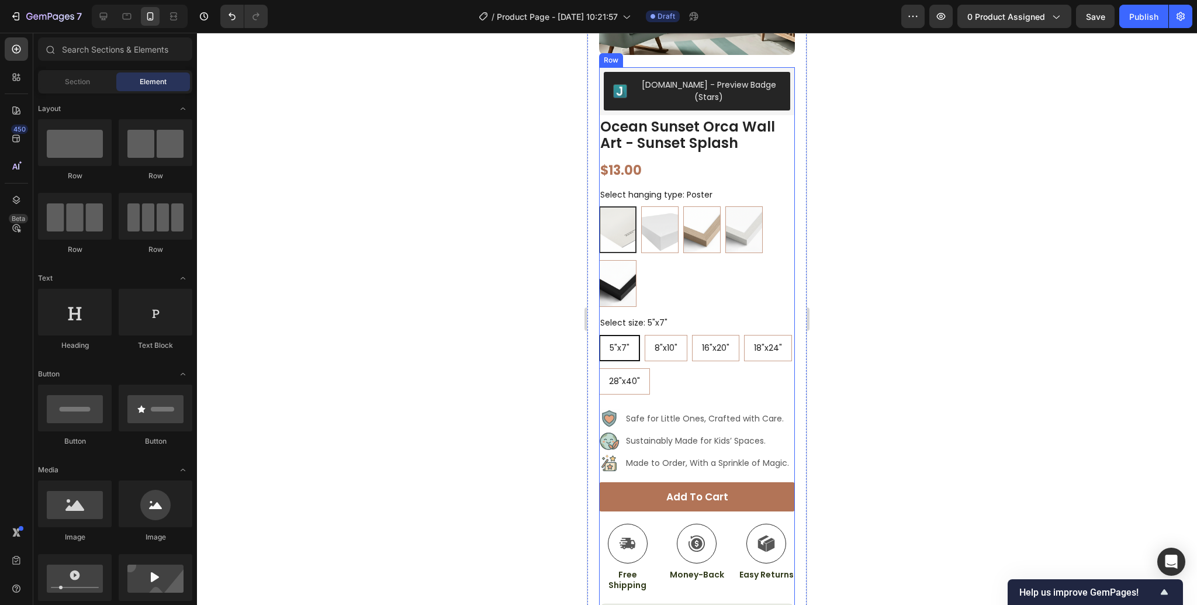
click at [685, 465] on div "Judge.me - Preview Badge (Stars) Judge.me Ocean Sunset Orca Wall Art - Sunset S…" at bounding box center [697, 486] width 196 height 839
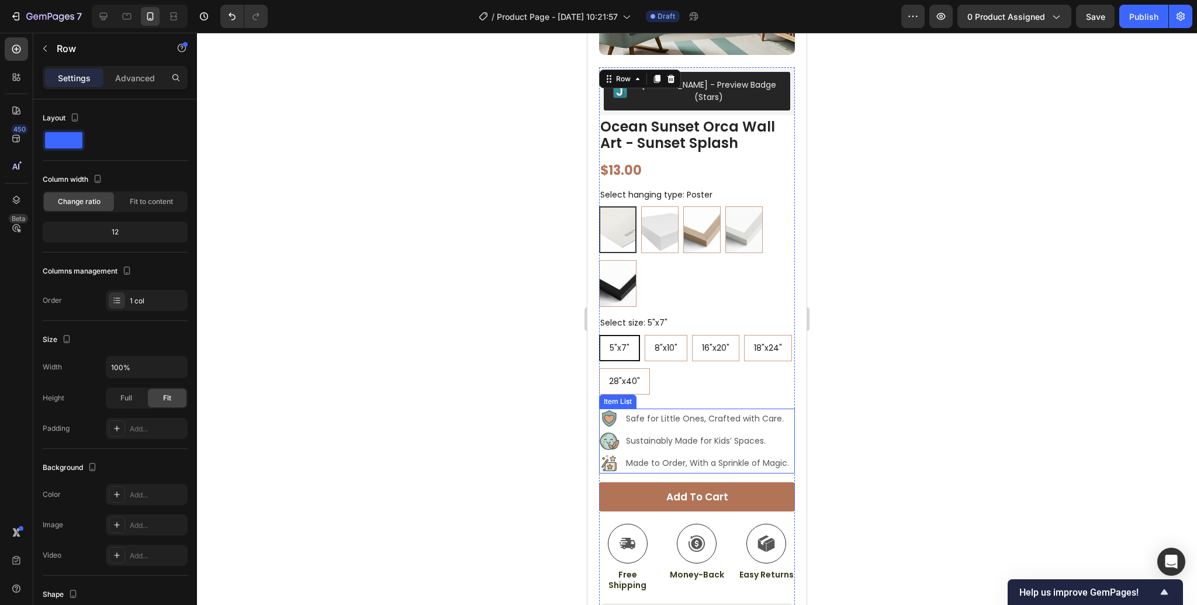
click at [694, 461] on div "Made to Order, With a Sprinkle of Magic." at bounding box center [695, 463] width 192 height 20
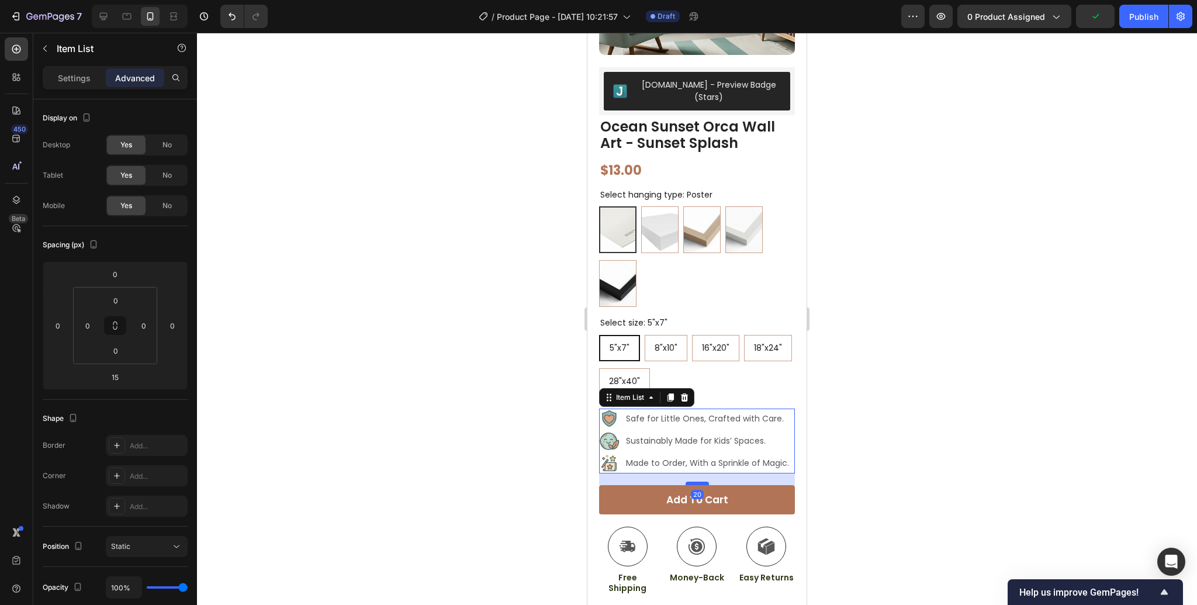
click at [694, 482] on div at bounding box center [697, 484] width 23 height 4
click at [703, 482] on div at bounding box center [697, 484] width 23 height 4
type input "20"
click at [902, 490] on div at bounding box center [697, 319] width 1000 height 572
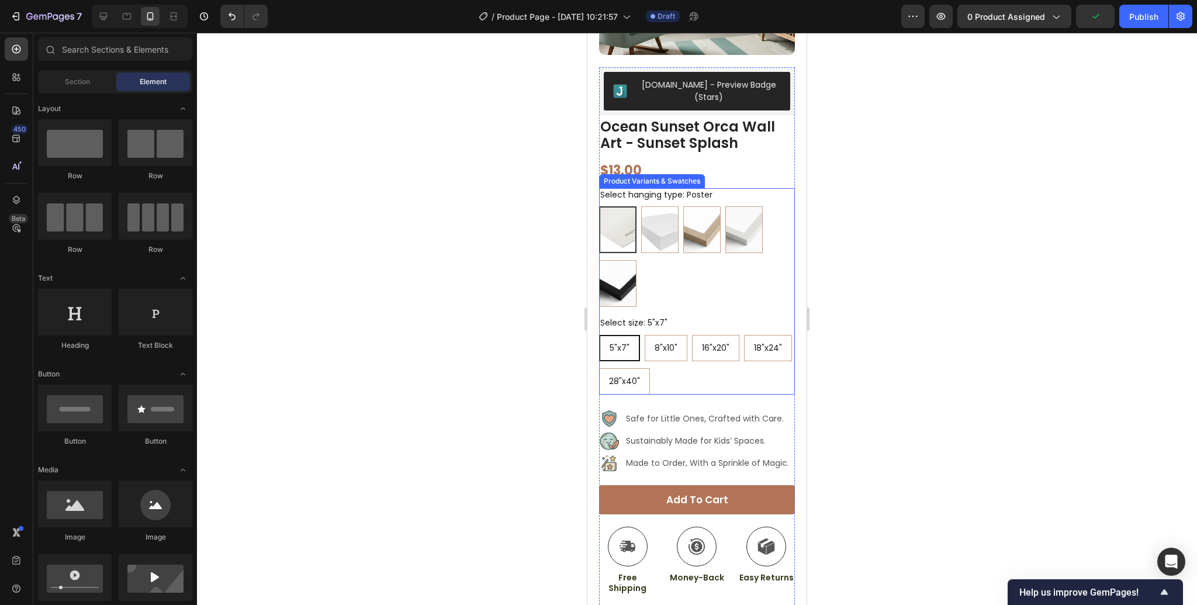
click at [658, 381] on div "5"x7" 5"x7" 5"x7" 8"x10" 8"x10" 8"x10" 16"x20" 16"x20" 16"x20" 18"x24" 18"x24" …" at bounding box center [697, 365] width 196 height 60
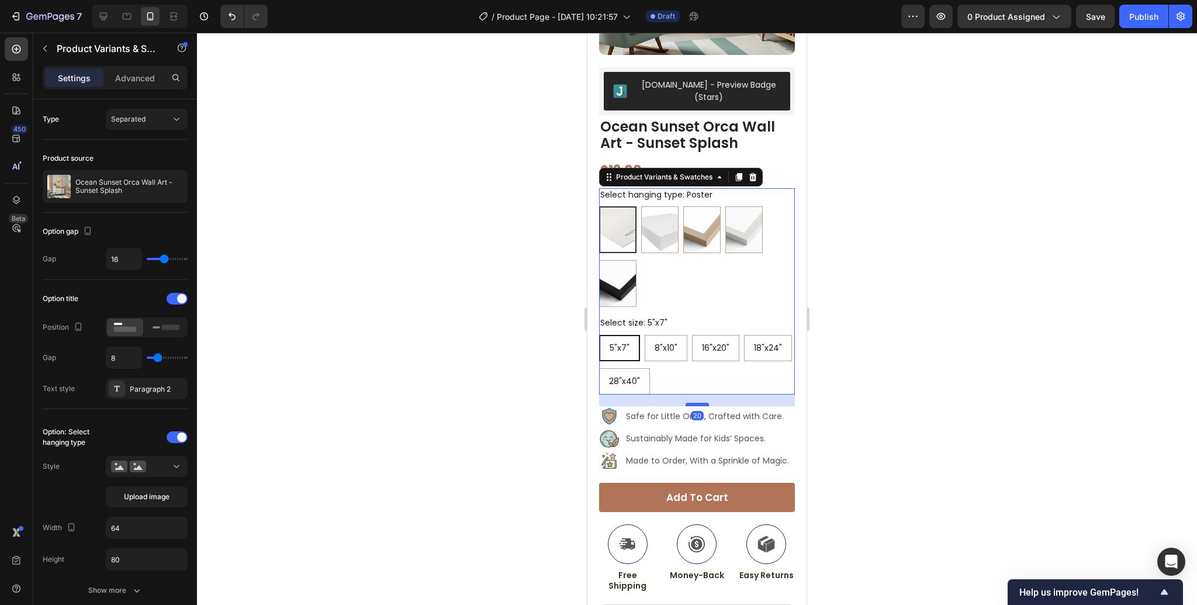
drag, startPoint x: 696, startPoint y: 397, endPoint x: 1455, endPoint y: 444, distance: 760.8
click at [697, 403] on div at bounding box center [697, 405] width 23 height 4
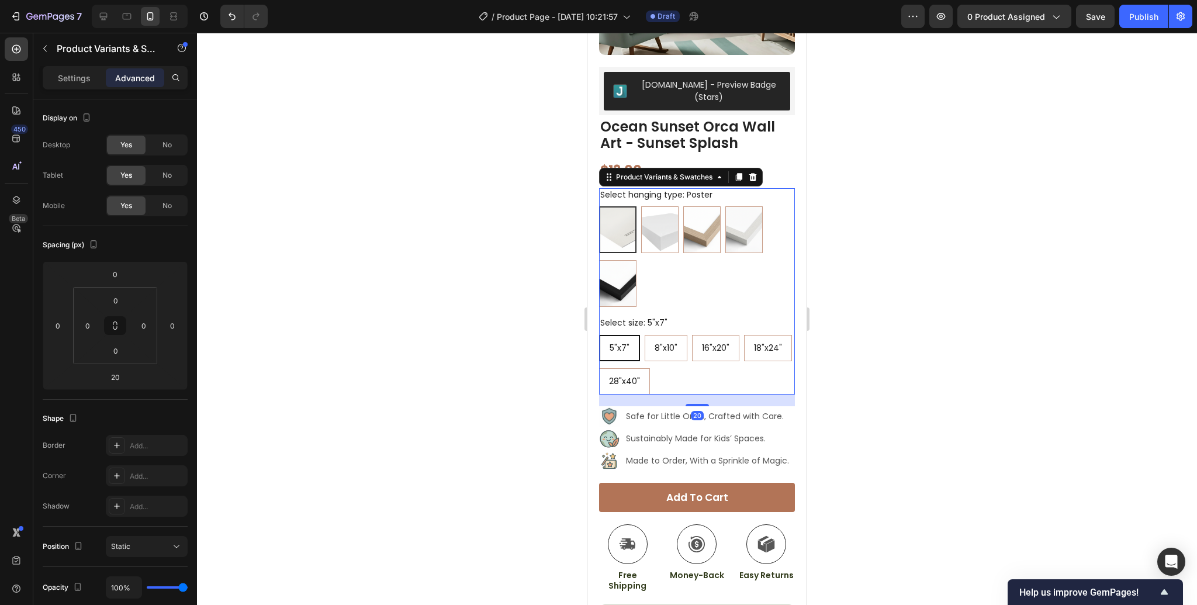
click at [870, 412] on div at bounding box center [697, 319] width 1000 height 572
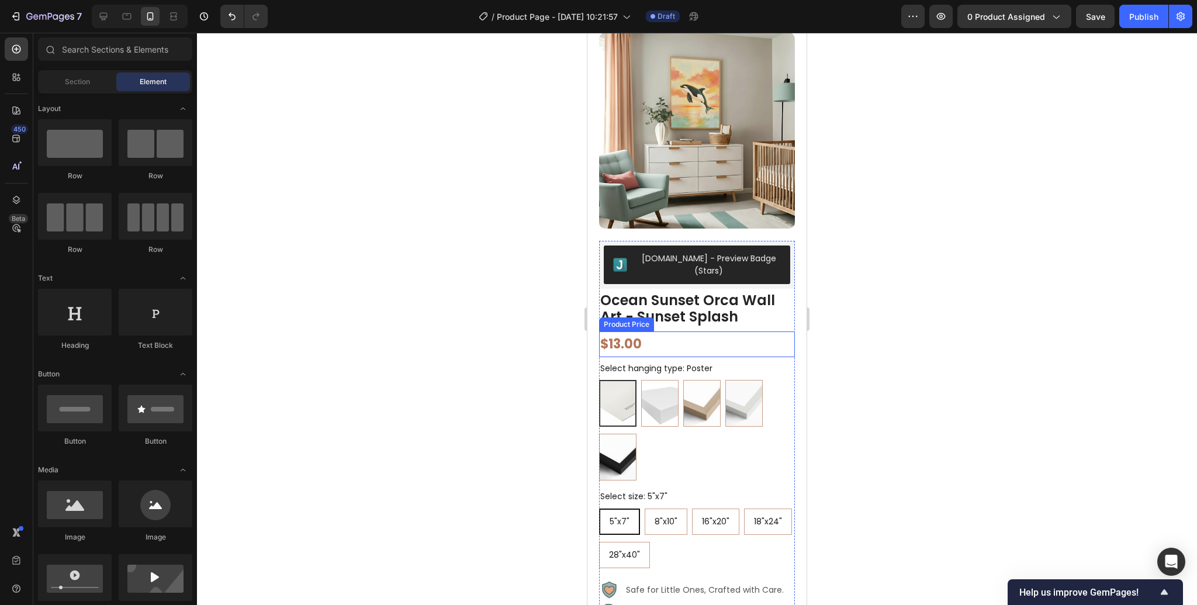
scroll to position [46, 0]
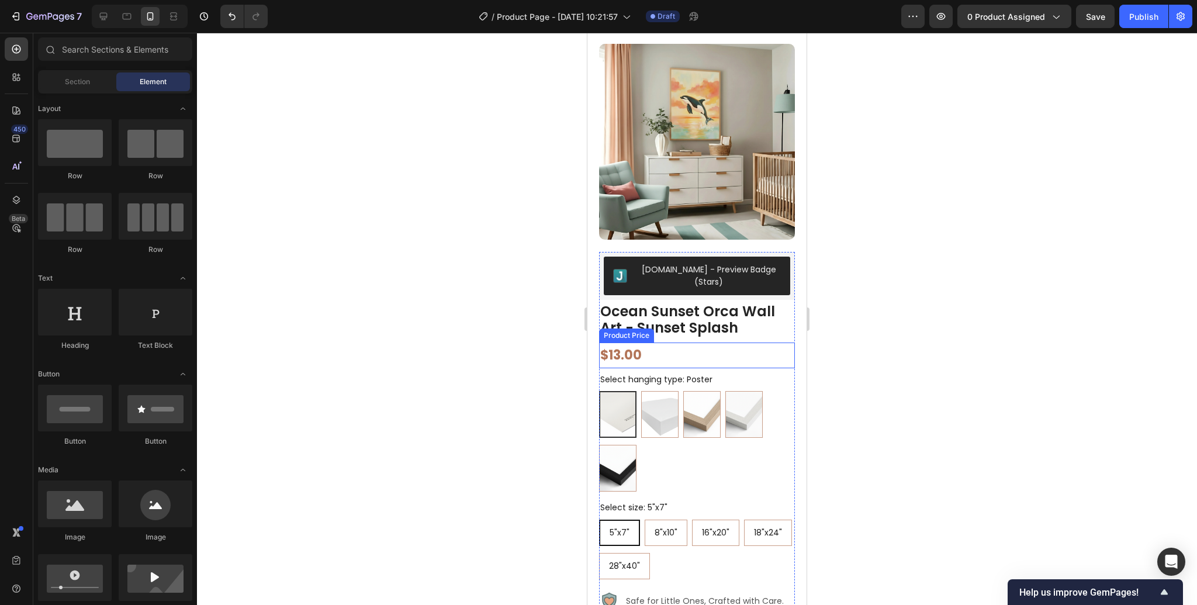
click at [706, 355] on div "$13.00" at bounding box center [697, 356] width 196 height 26
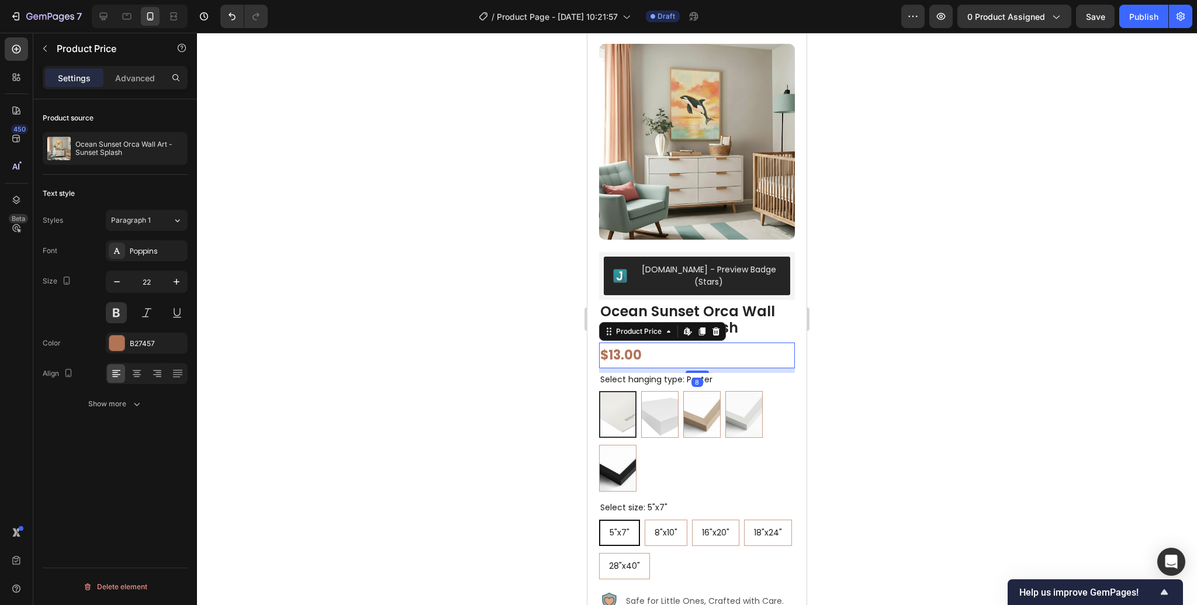
click at [931, 410] on div at bounding box center [697, 319] width 1000 height 572
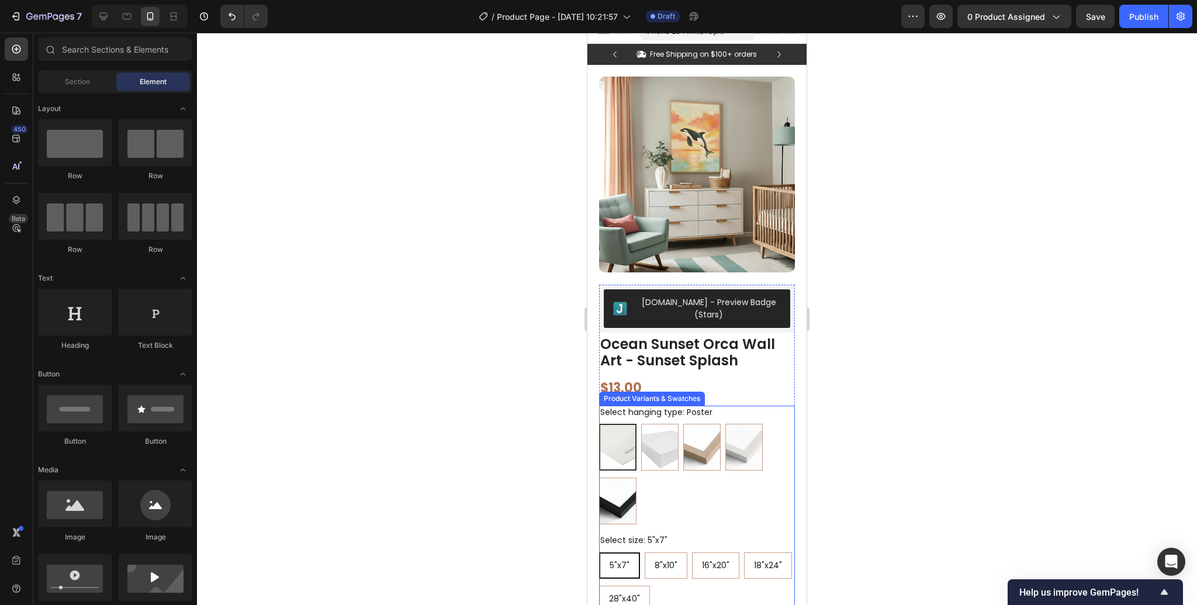
scroll to position [0, 0]
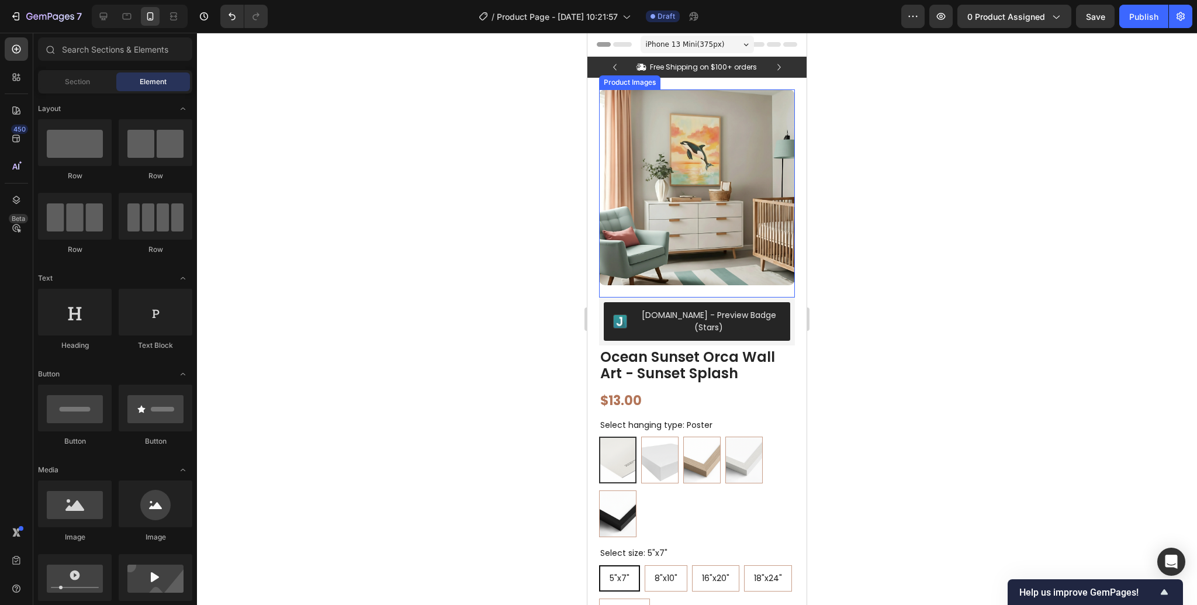
click at [696, 255] on img at bounding box center [697, 187] width 196 height 196
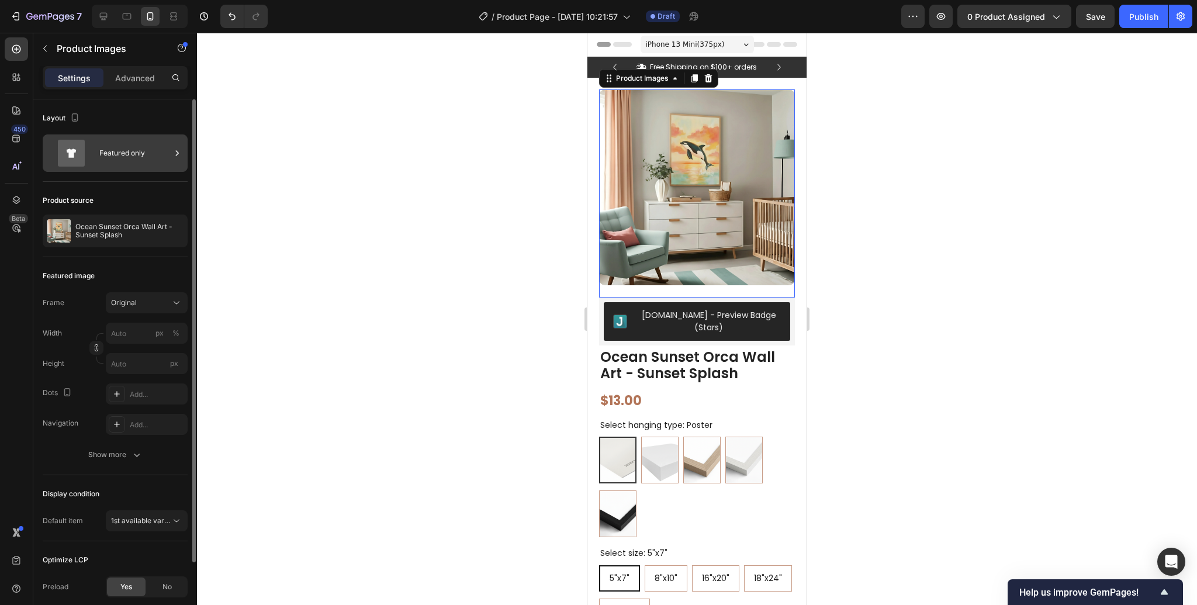
click at [78, 157] on icon at bounding box center [71, 153] width 27 height 27
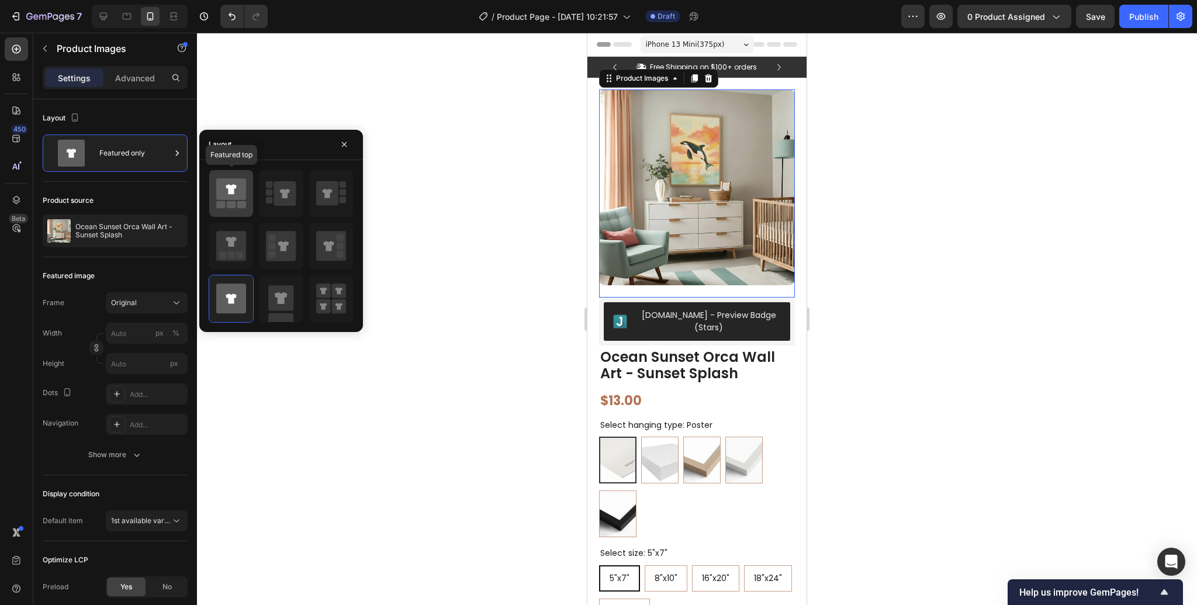
click at [229, 205] on rect at bounding box center [231, 204] width 9 height 7
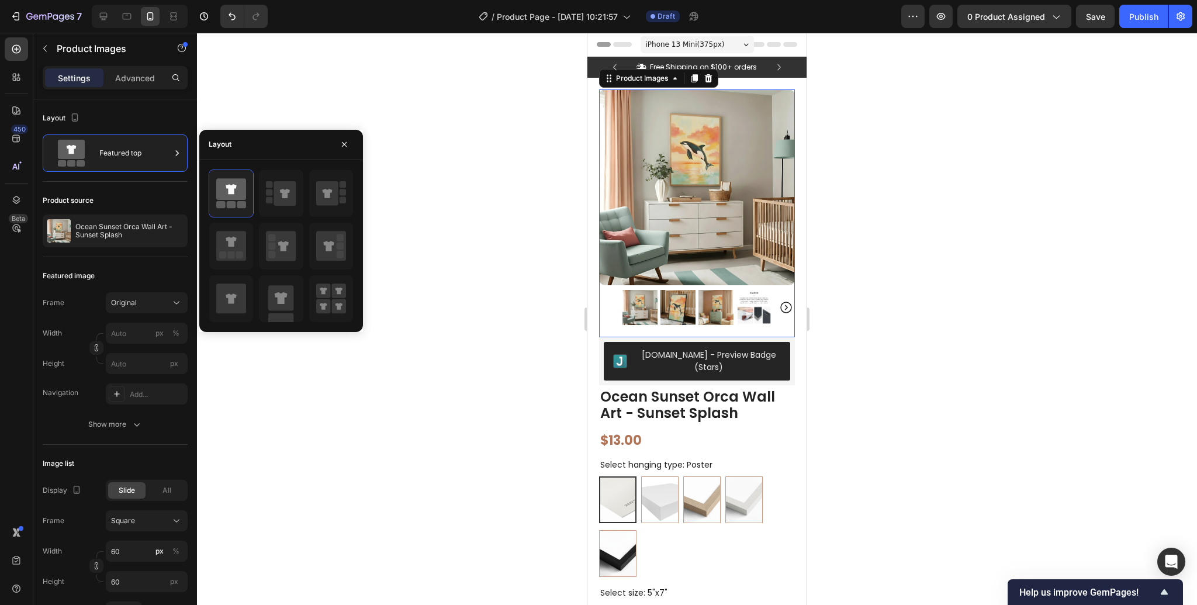
click at [675, 309] on img at bounding box center [678, 307] width 35 height 35
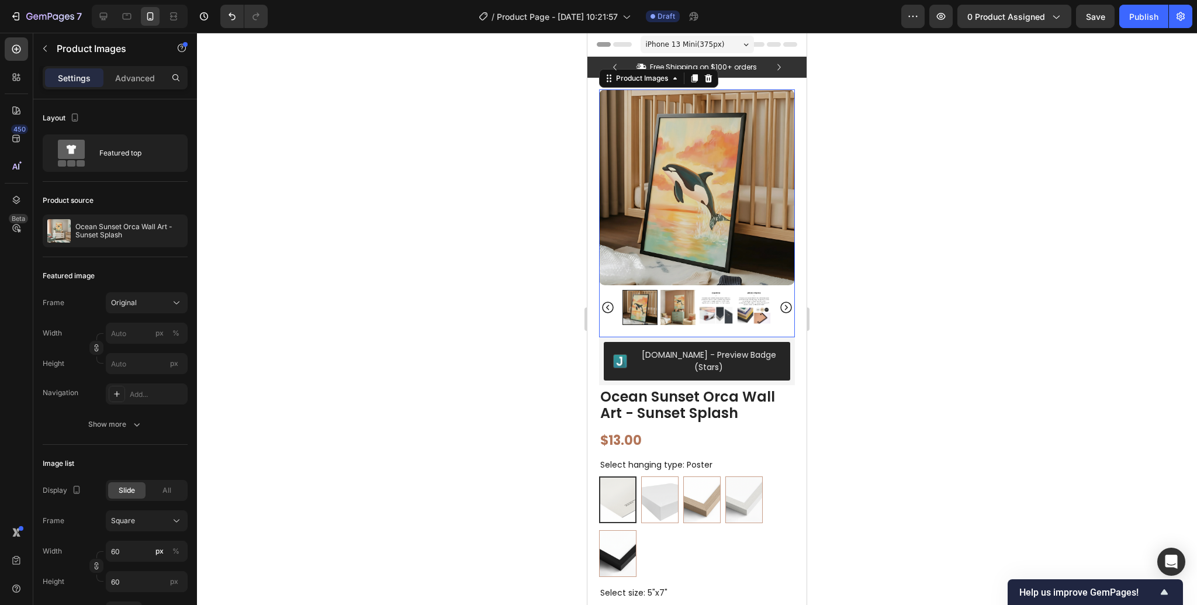
click at [679, 308] on img at bounding box center [678, 307] width 35 height 35
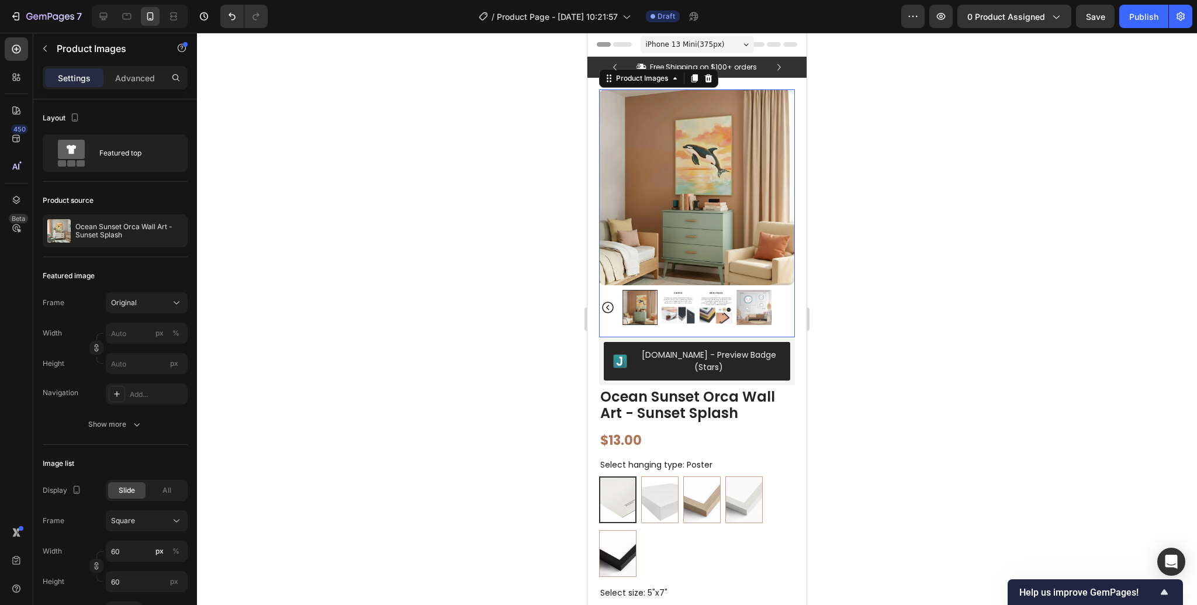
click at [877, 262] on div at bounding box center [697, 319] width 1000 height 572
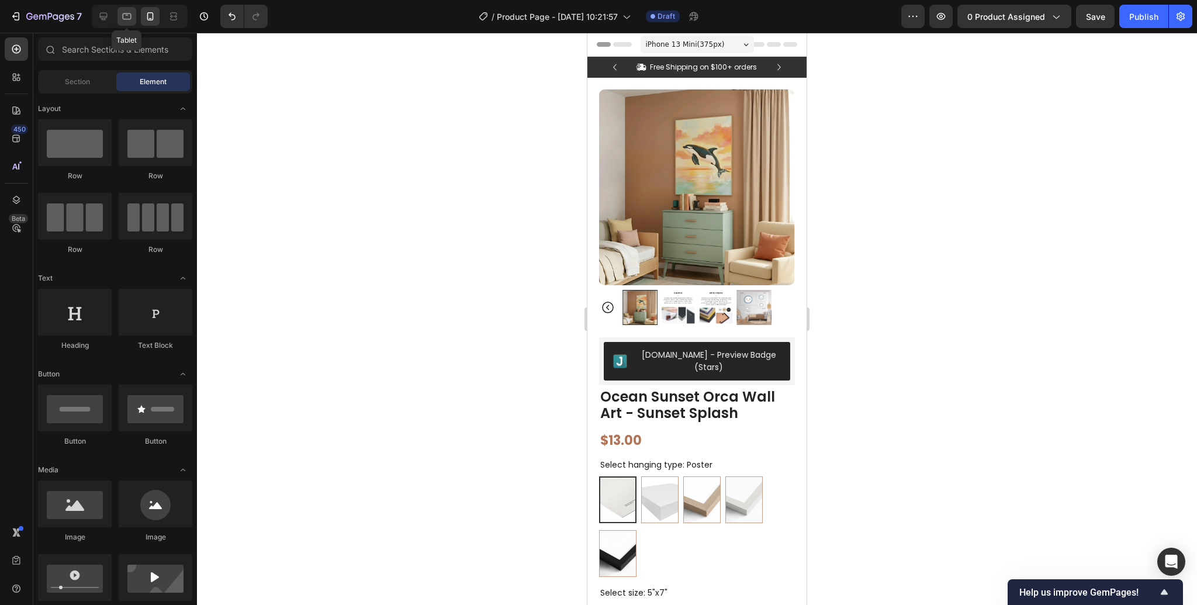
click at [130, 18] on icon at bounding box center [127, 16] width 9 height 6
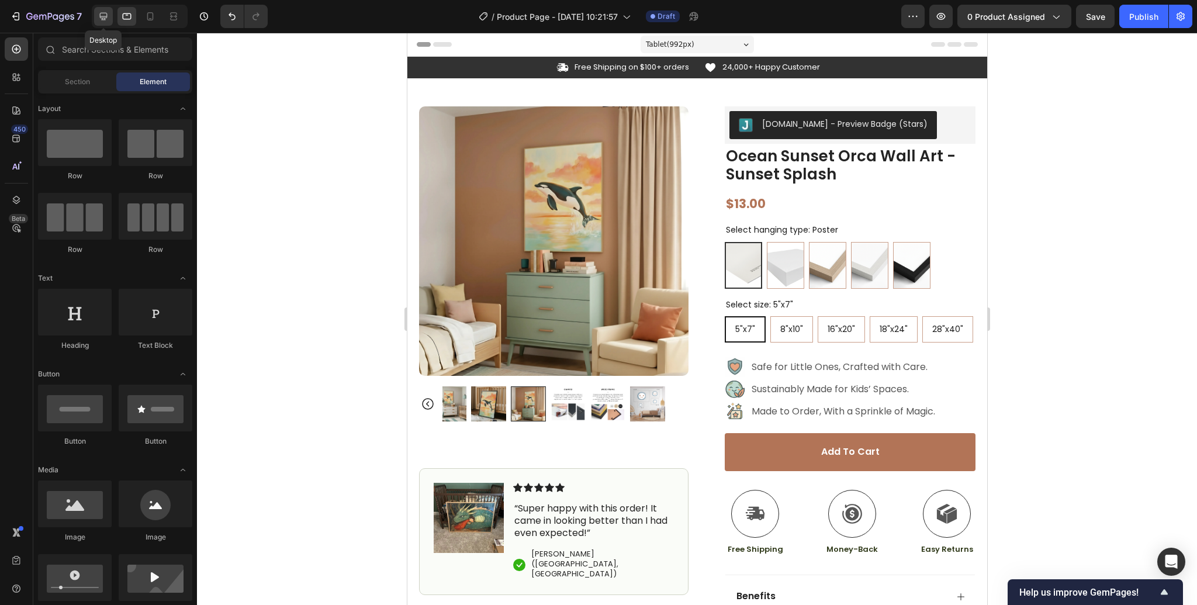
click at [105, 20] on icon at bounding box center [104, 17] width 8 height 8
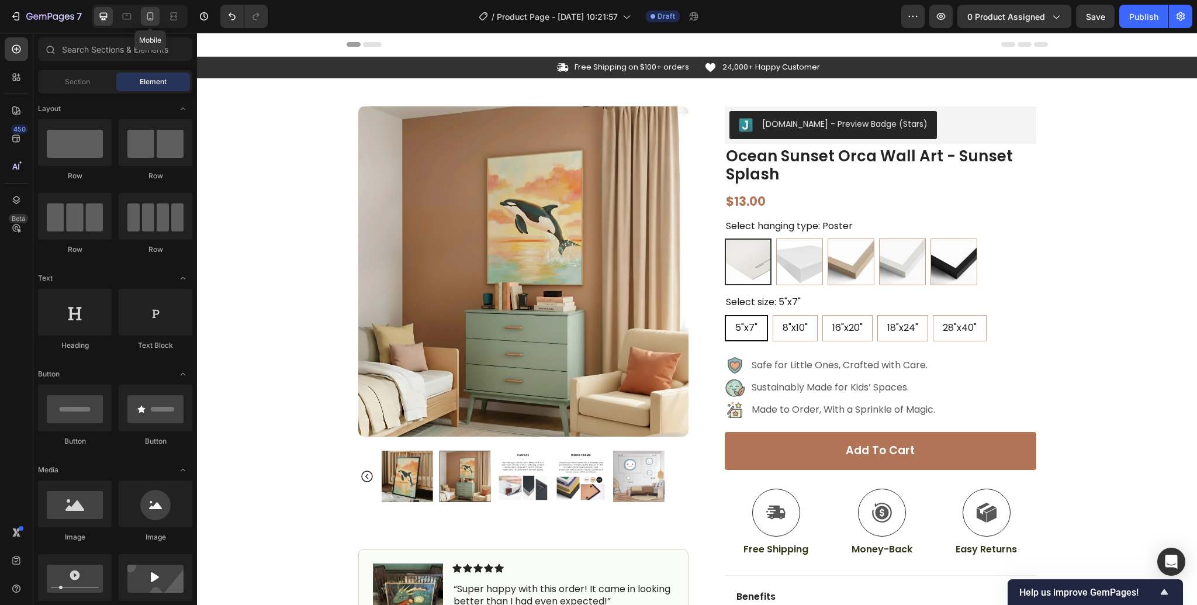
click at [144, 20] on div at bounding box center [150, 16] width 19 height 19
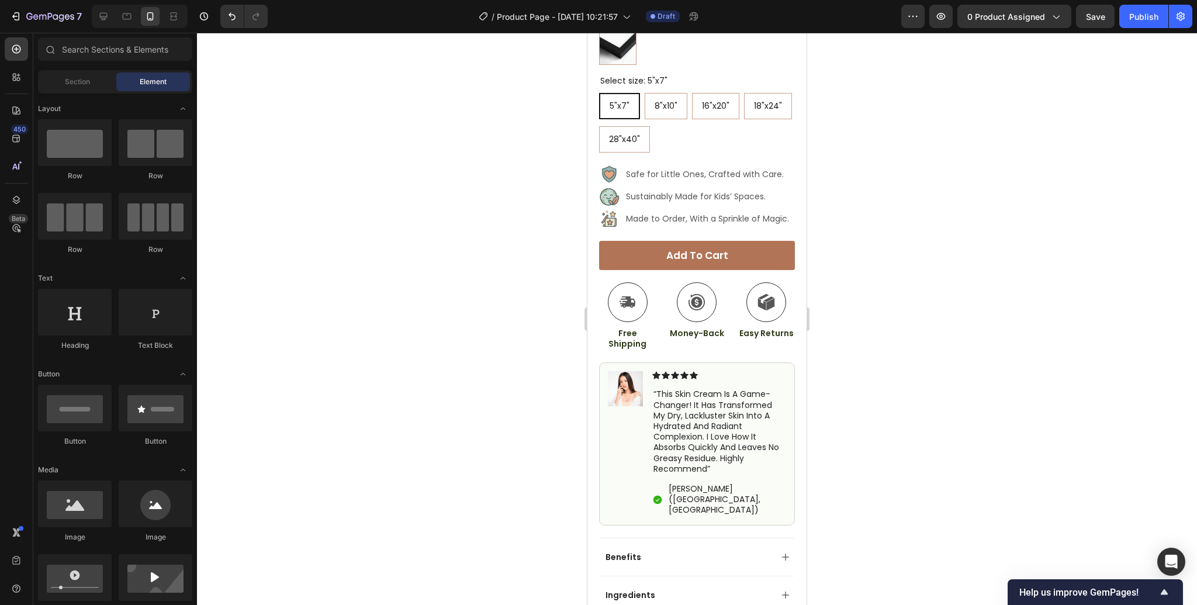
scroll to position [552, 0]
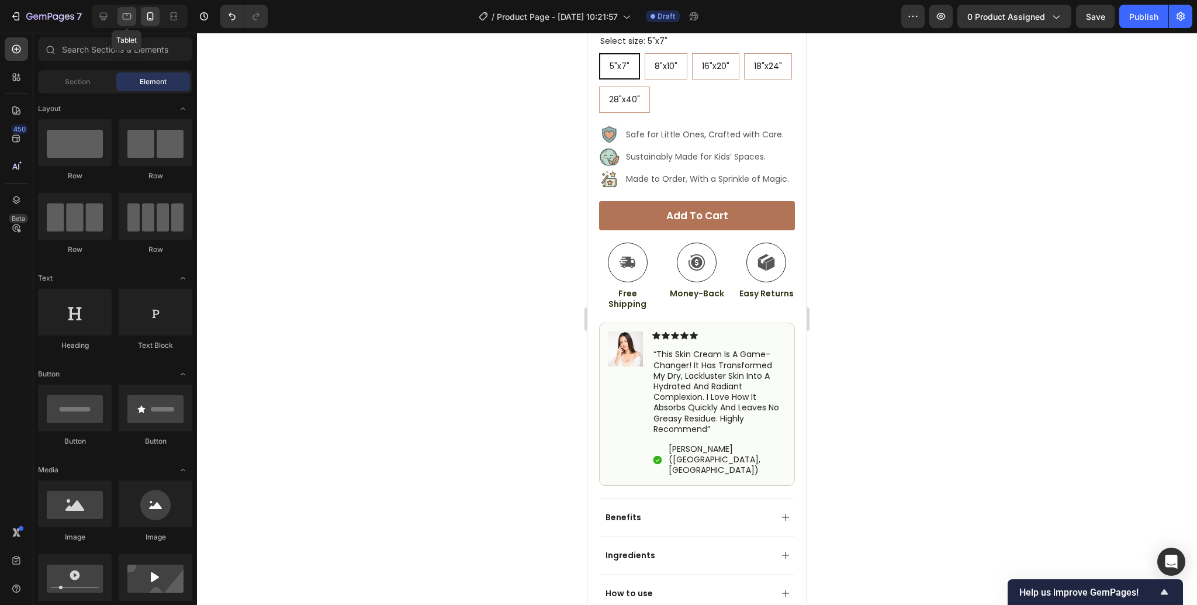
click at [132, 19] on icon at bounding box center [127, 17] width 12 height 12
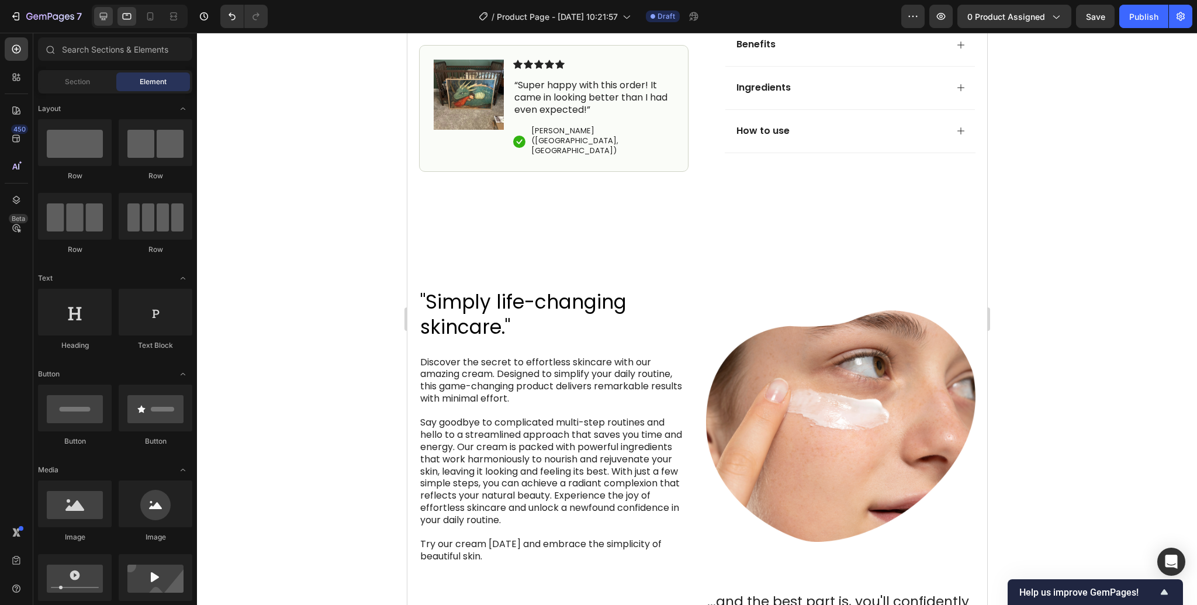
click at [105, 18] on icon at bounding box center [104, 17] width 8 height 8
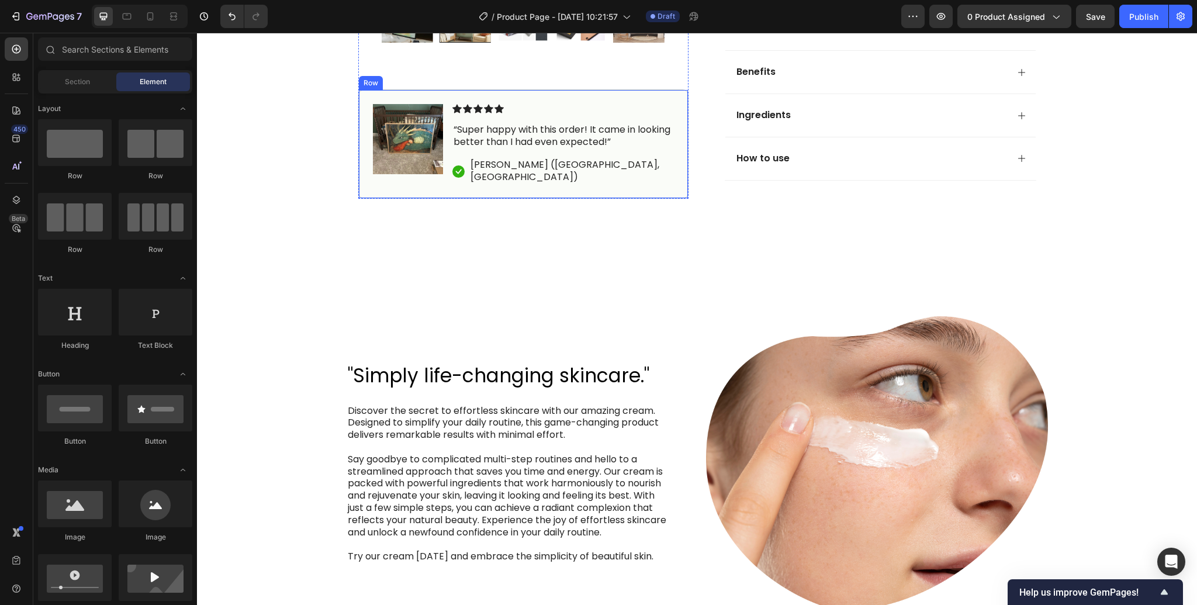
click at [372, 91] on div "Row" at bounding box center [371, 84] width 24 height 14
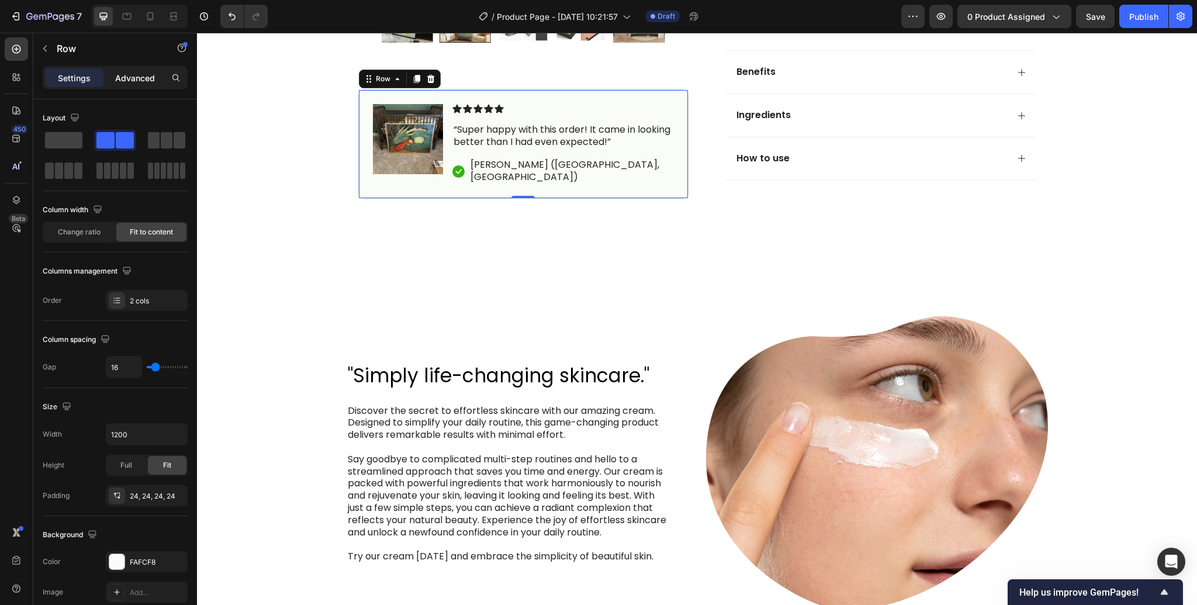
click at [145, 72] on p "Advanced" at bounding box center [135, 78] width 40 height 12
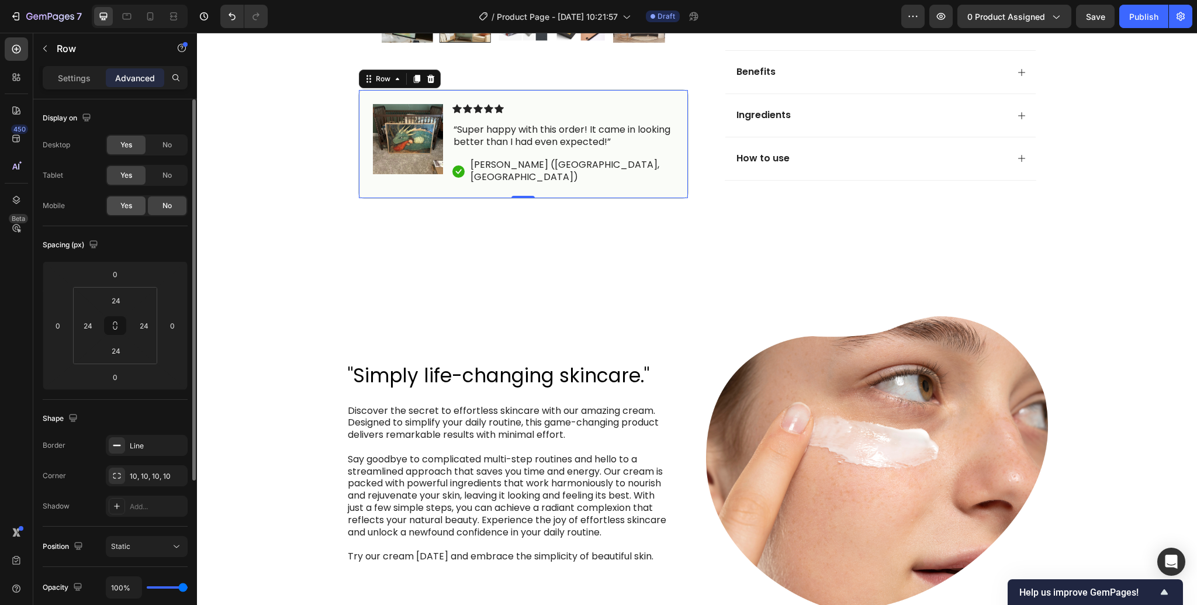
click at [119, 208] on div "Yes" at bounding box center [126, 205] width 39 height 19
click at [147, 17] on icon at bounding box center [150, 17] width 12 height 12
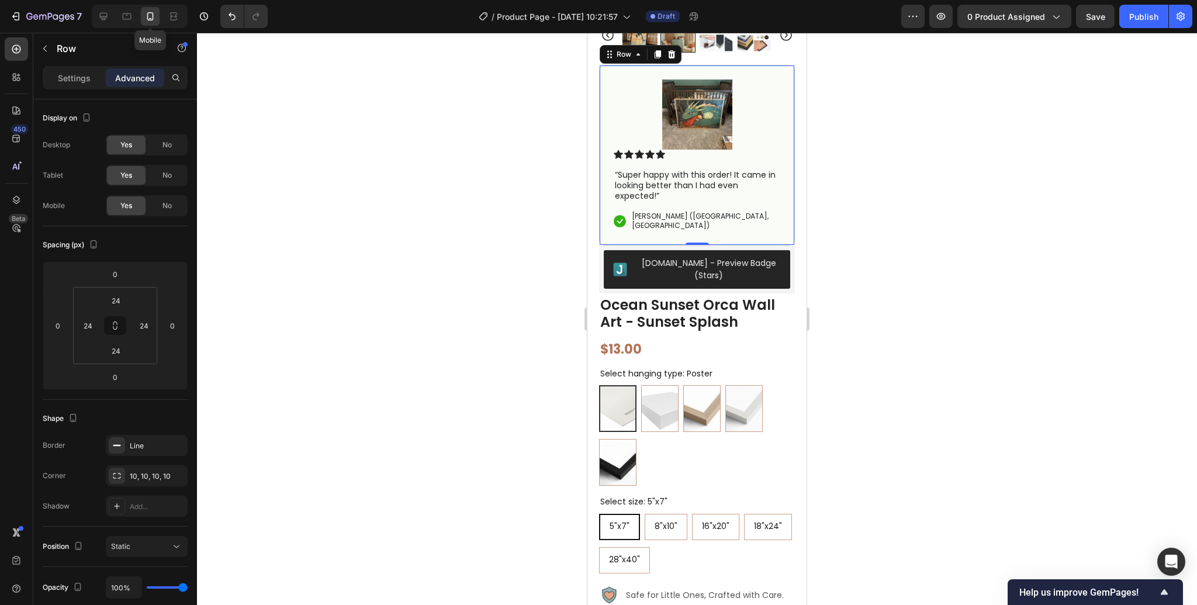
scroll to position [263, 0]
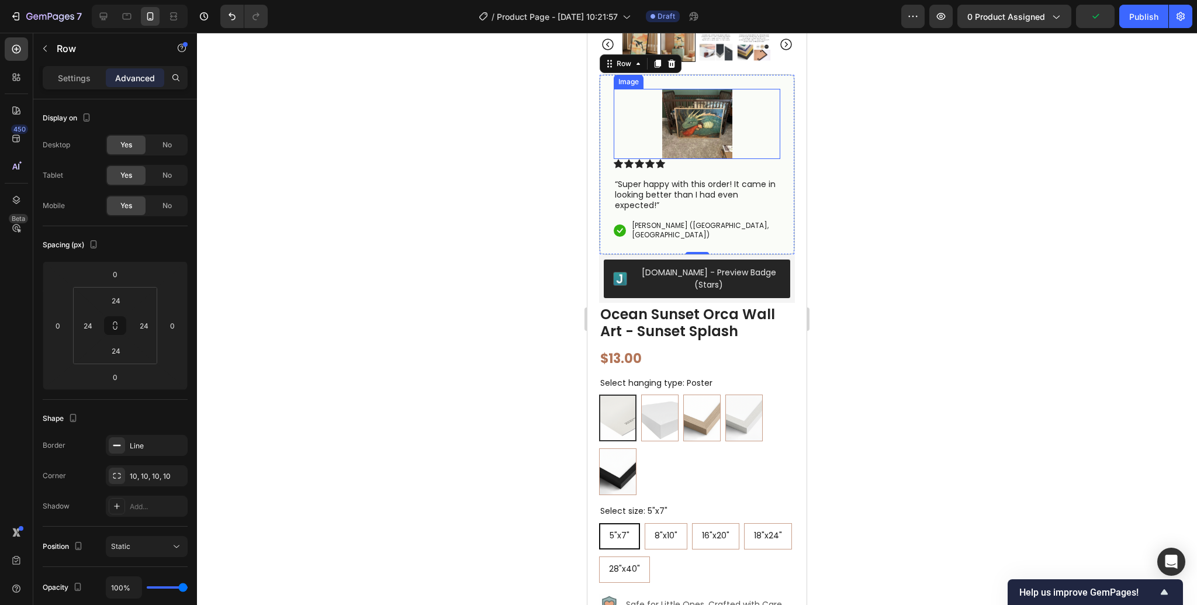
click at [692, 129] on img at bounding box center [697, 124] width 70 height 70
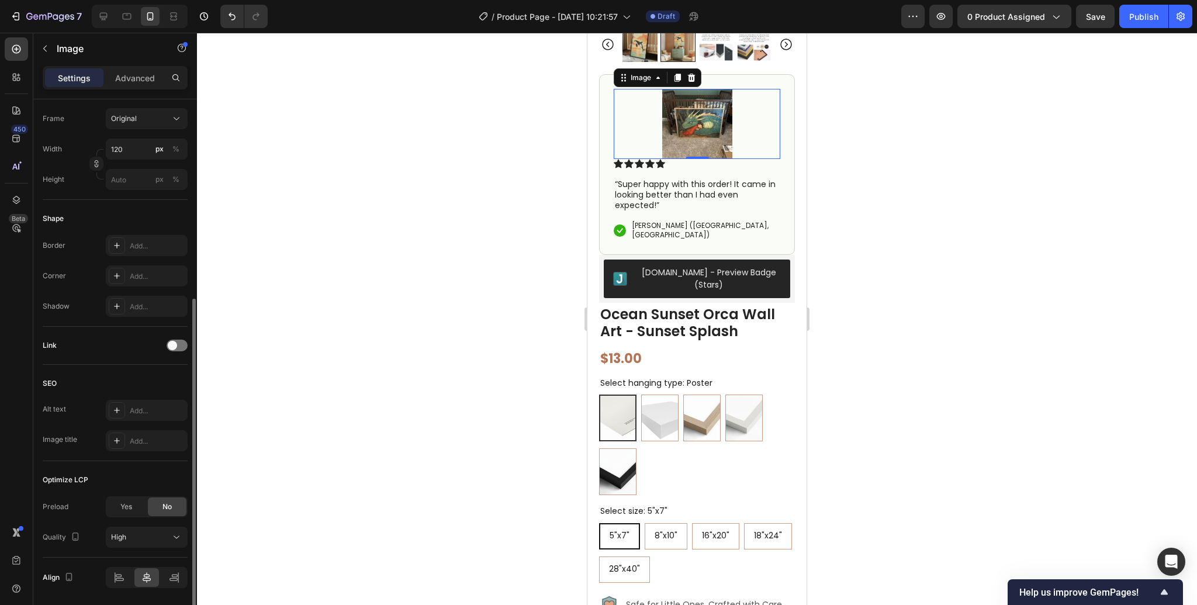
scroll to position [343, 0]
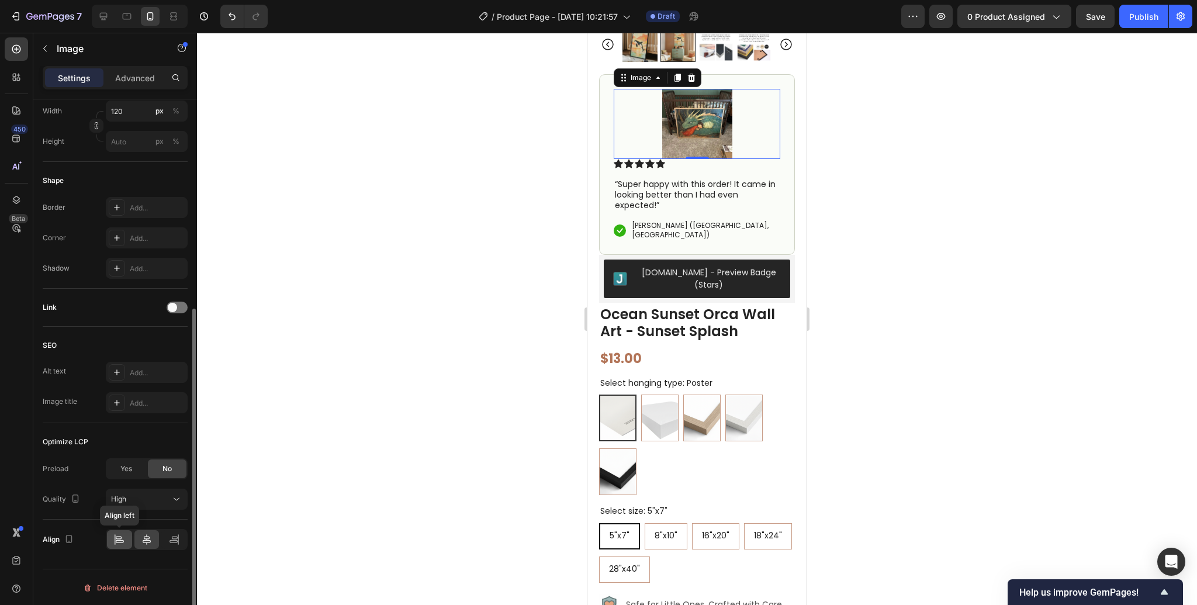
click at [120, 541] on icon at bounding box center [120, 541] width 8 height 3
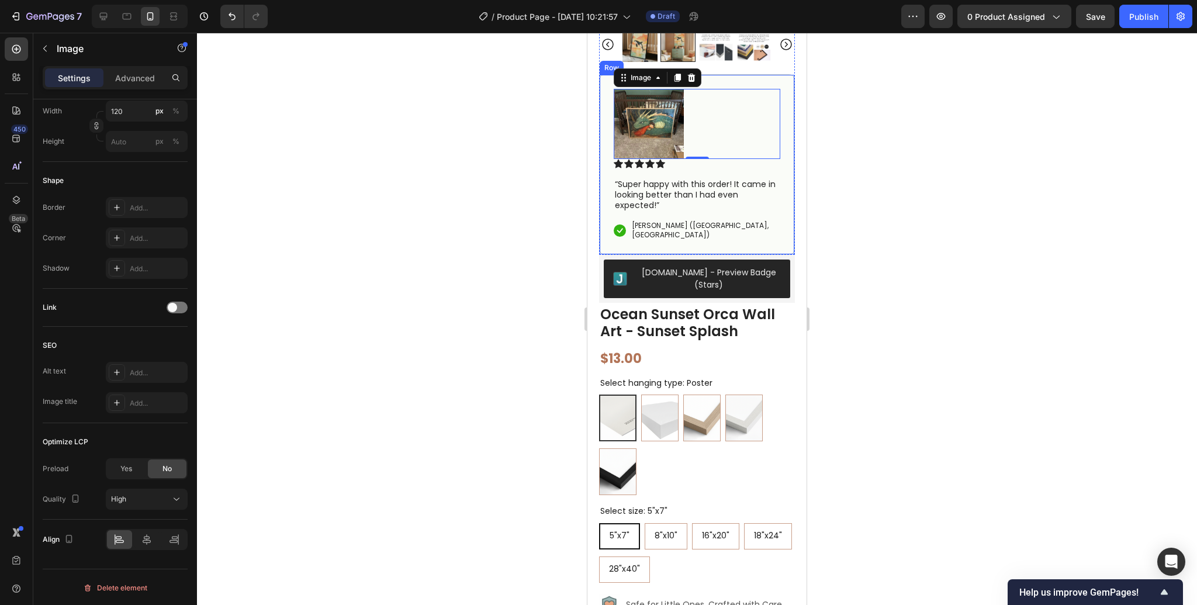
click at [849, 218] on div at bounding box center [697, 319] width 1000 height 572
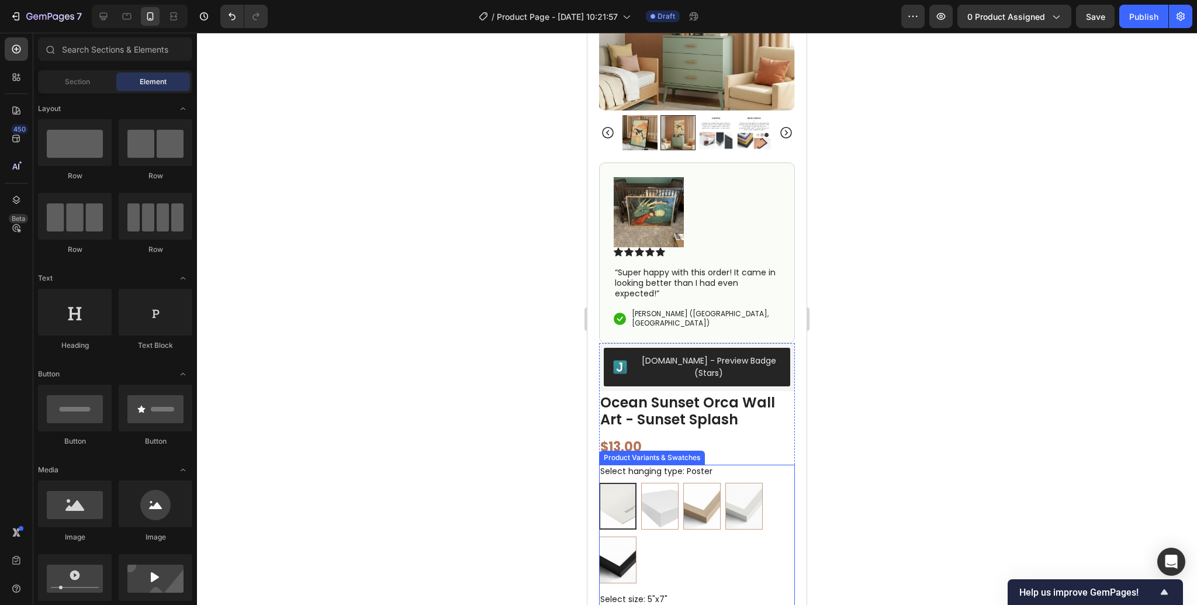
scroll to position [137, 0]
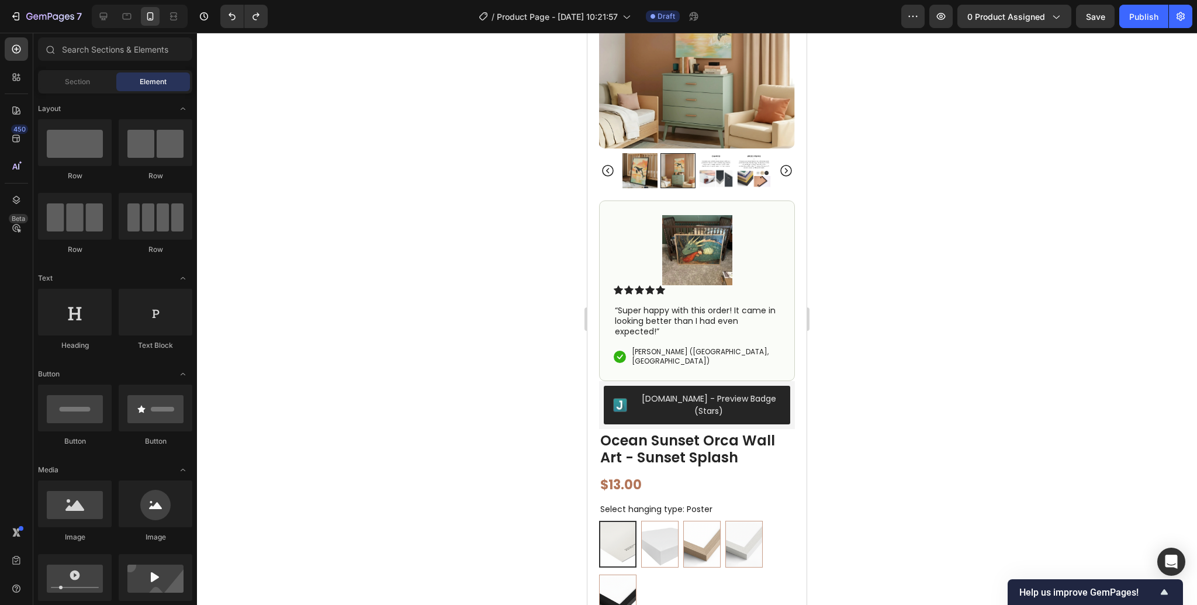
click at [517, 241] on div at bounding box center [697, 319] width 1000 height 572
click at [125, 20] on icon at bounding box center [127, 17] width 12 height 12
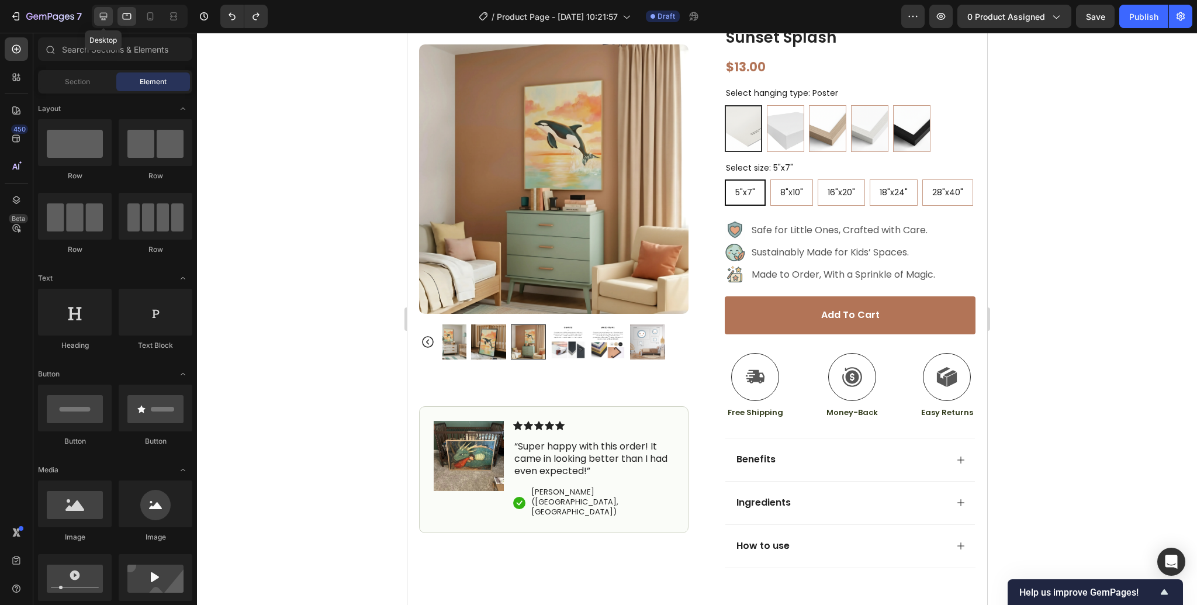
click at [101, 18] on icon at bounding box center [104, 17] width 12 height 12
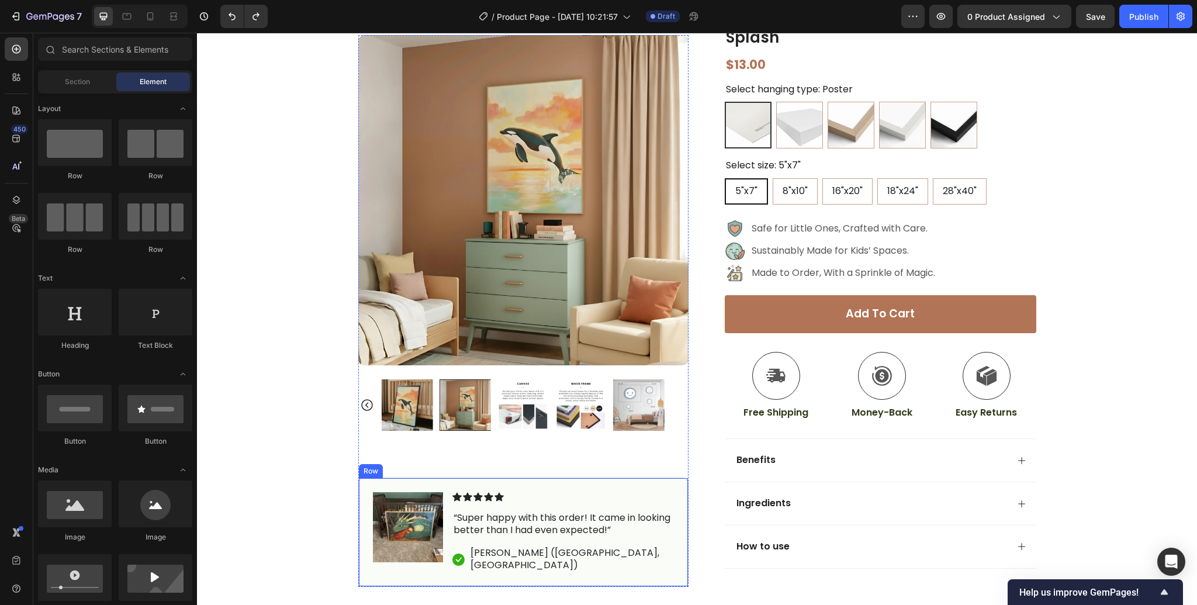
click at [524, 513] on div "Icon Icon Icon Icon Icon Icon List “Super happy with this order! It came in loo…" at bounding box center [563, 533] width 222 height 80
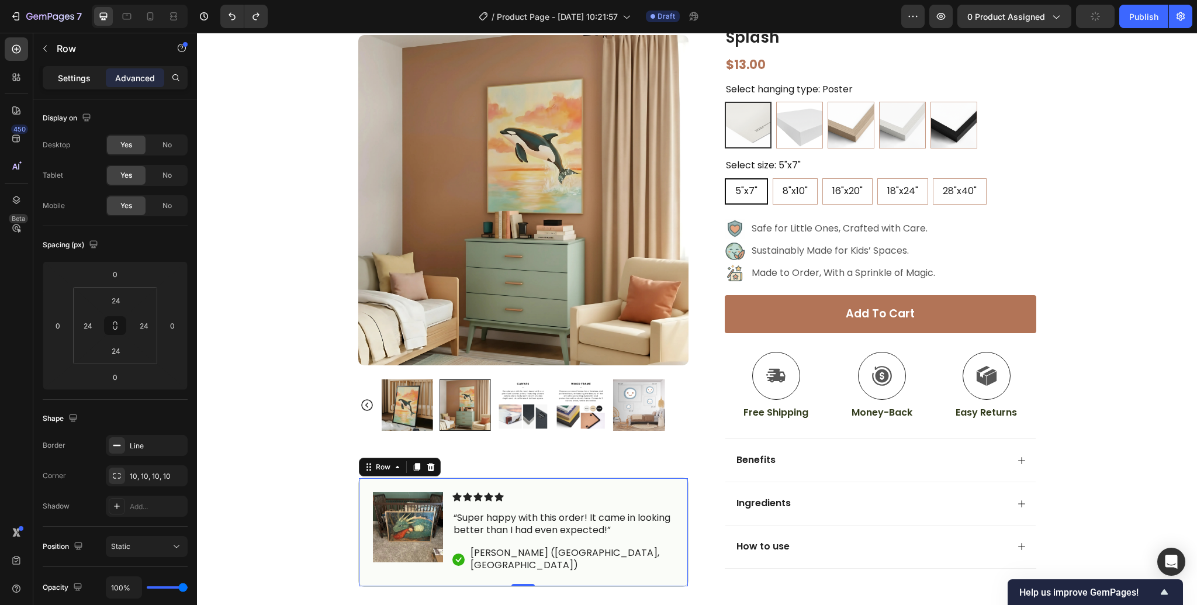
click at [79, 77] on p "Settings" at bounding box center [74, 78] width 33 height 12
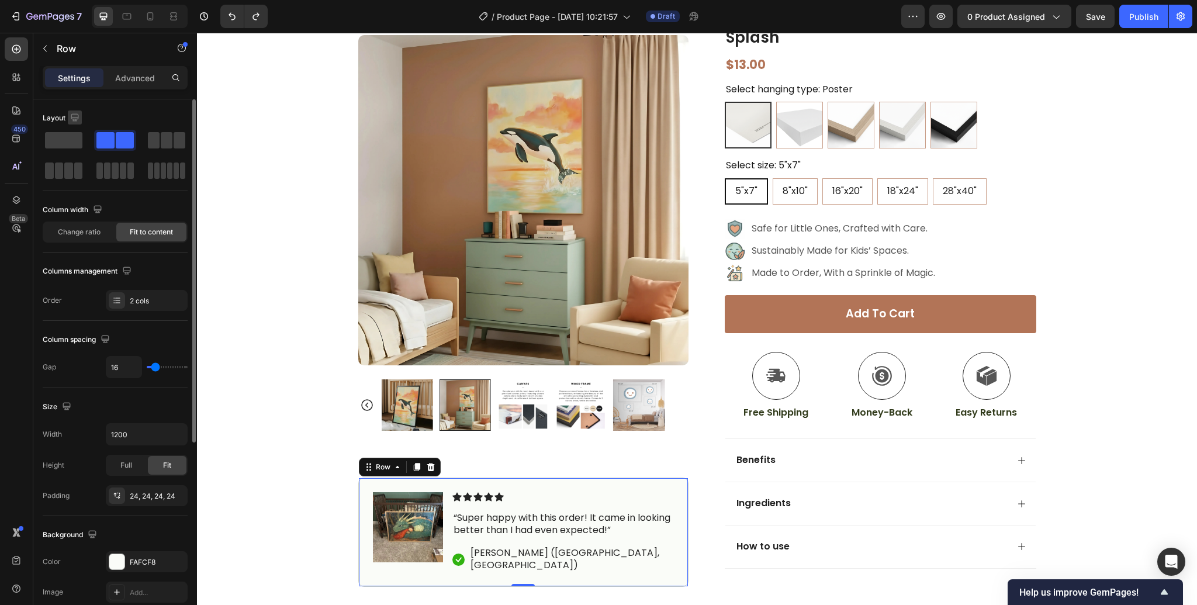
click at [77, 118] on icon "button" at bounding box center [75, 117] width 8 height 8
click at [147, 116] on div "Layout" at bounding box center [115, 118] width 145 height 19
click at [426, 493] on div "Image Icon Icon Icon Icon Icon Icon List “Super happy with this order! It came …" at bounding box center [523, 532] width 330 height 109
click at [125, 72] on p "Advanced" at bounding box center [135, 78] width 40 height 12
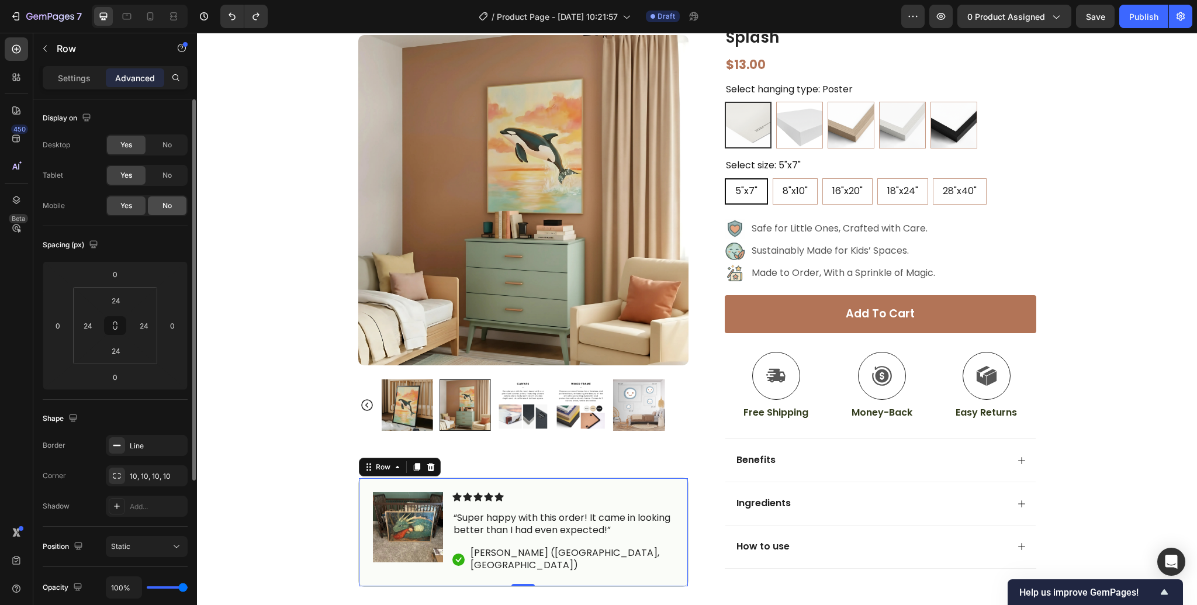
click at [159, 208] on div "No" at bounding box center [167, 205] width 39 height 19
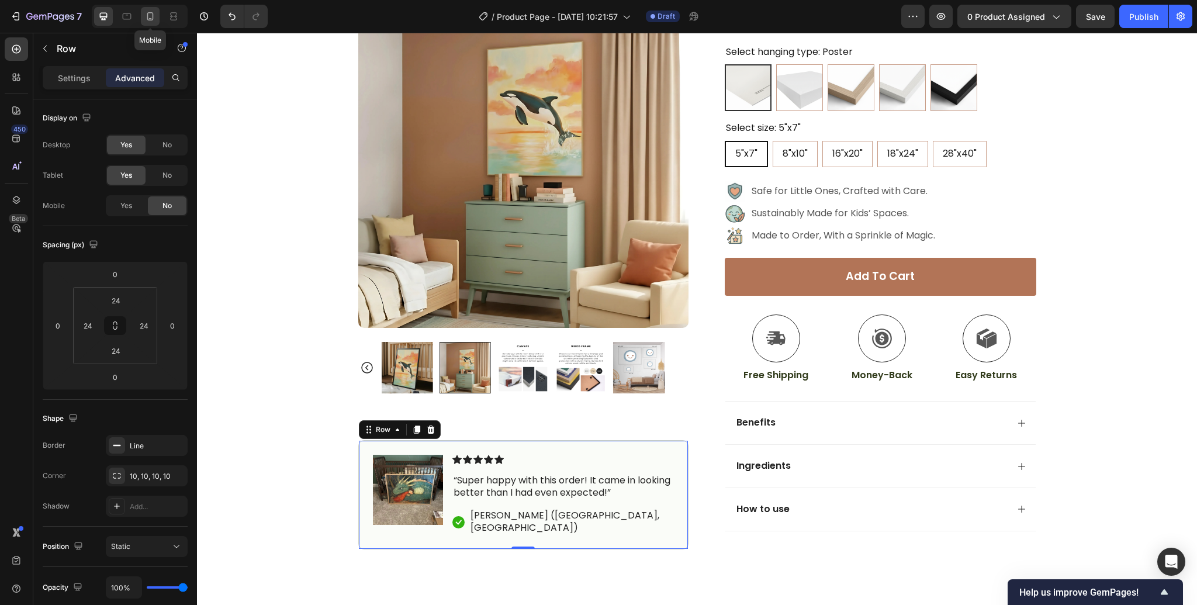
click at [154, 21] on icon at bounding box center [150, 17] width 12 height 12
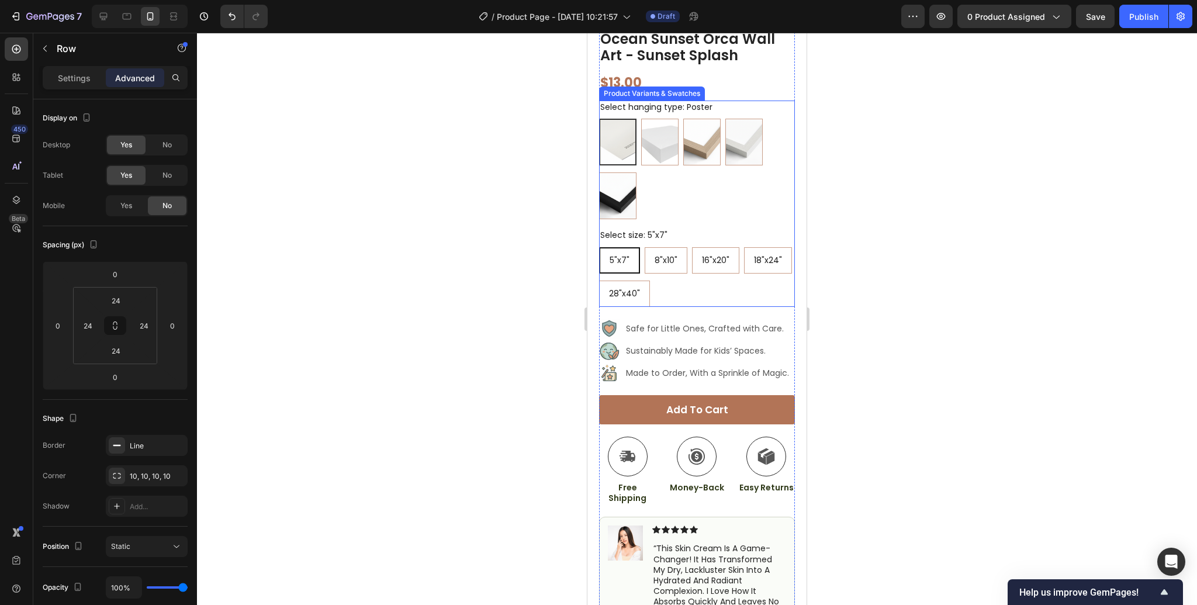
scroll to position [374, 0]
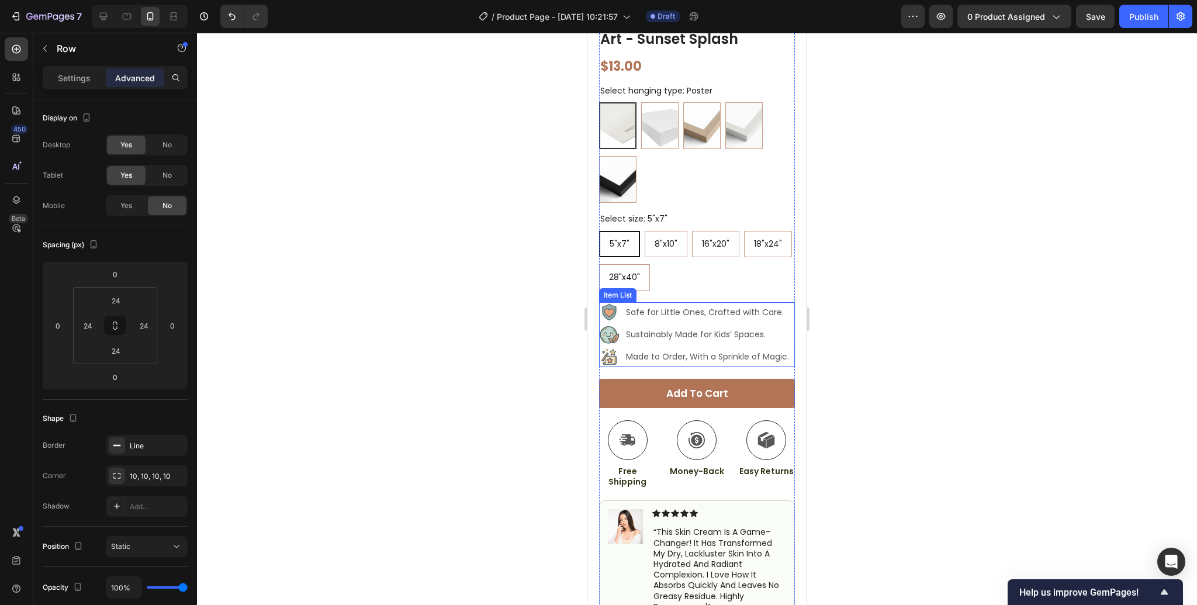
click at [667, 329] on p "Sustainably Made for Kids’ Spaces." at bounding box center [707, 335] width 163 height 12
click at [787, 324] on div "Sustainably Made for Kids’ Spaces." at bounding box center [695, 334] width 192 height 20
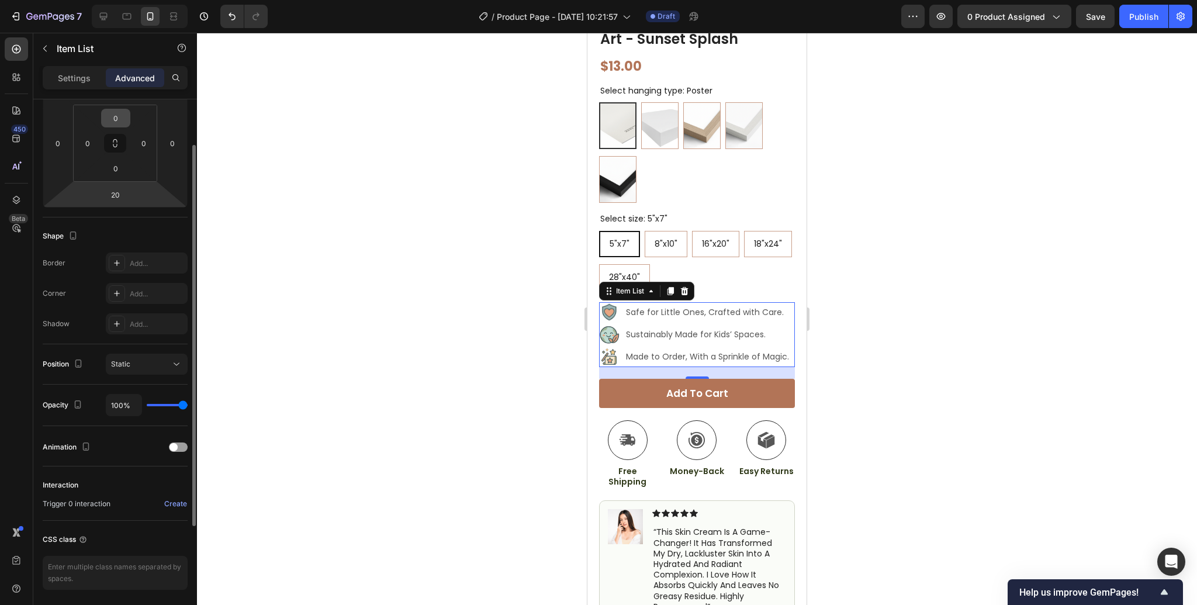
scroll to position [0, 0]
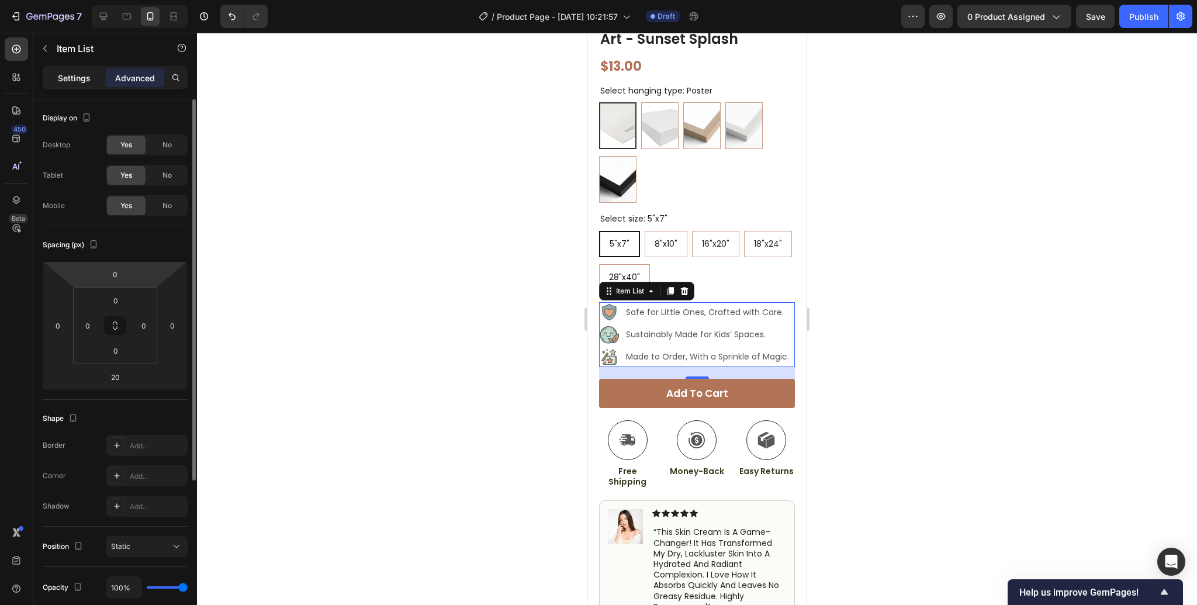
click at [76, 82] on p "Settings" at bounding box center [74, 78] width 33 height 12
type input "8"
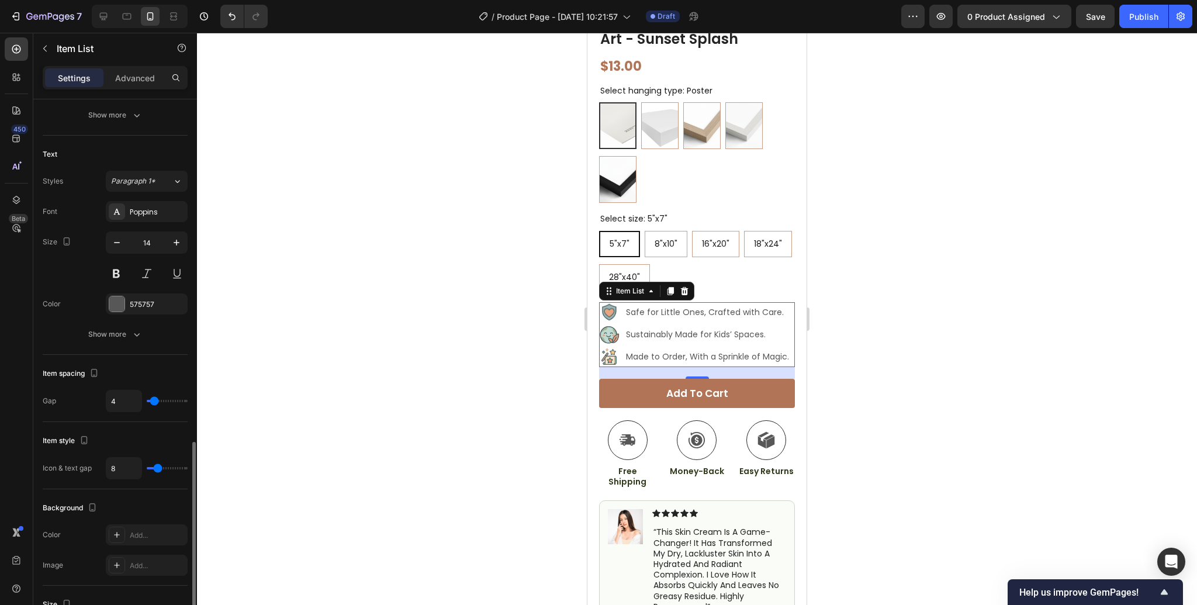
scroll to position [482, 0]
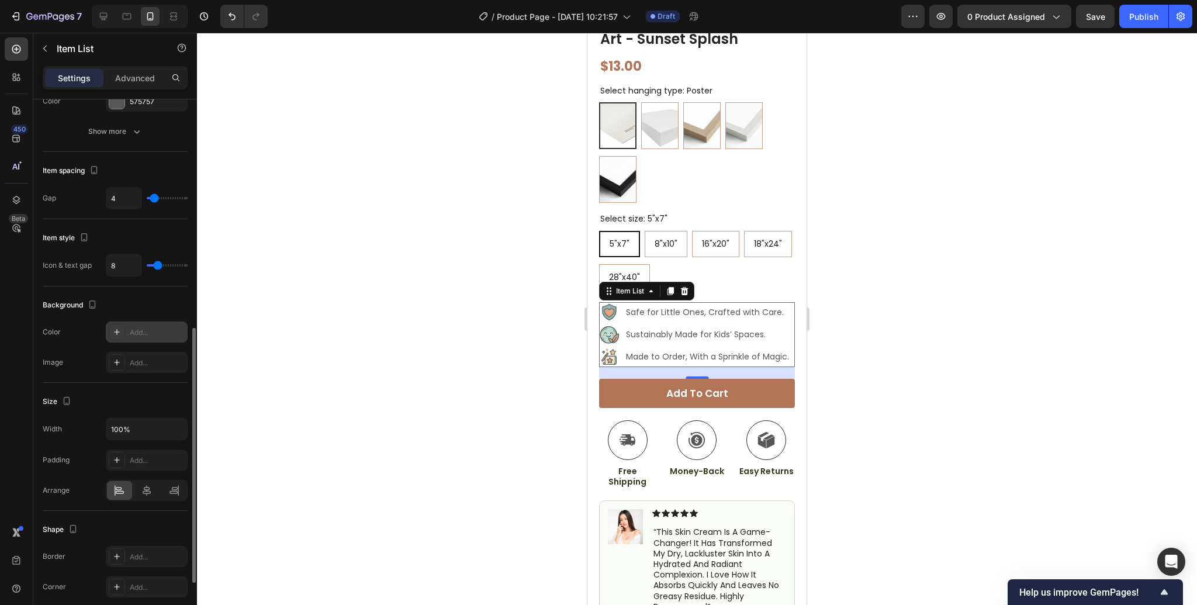
click at [116, 327] on icon at bounding box center [116, 331] width 9 height 9
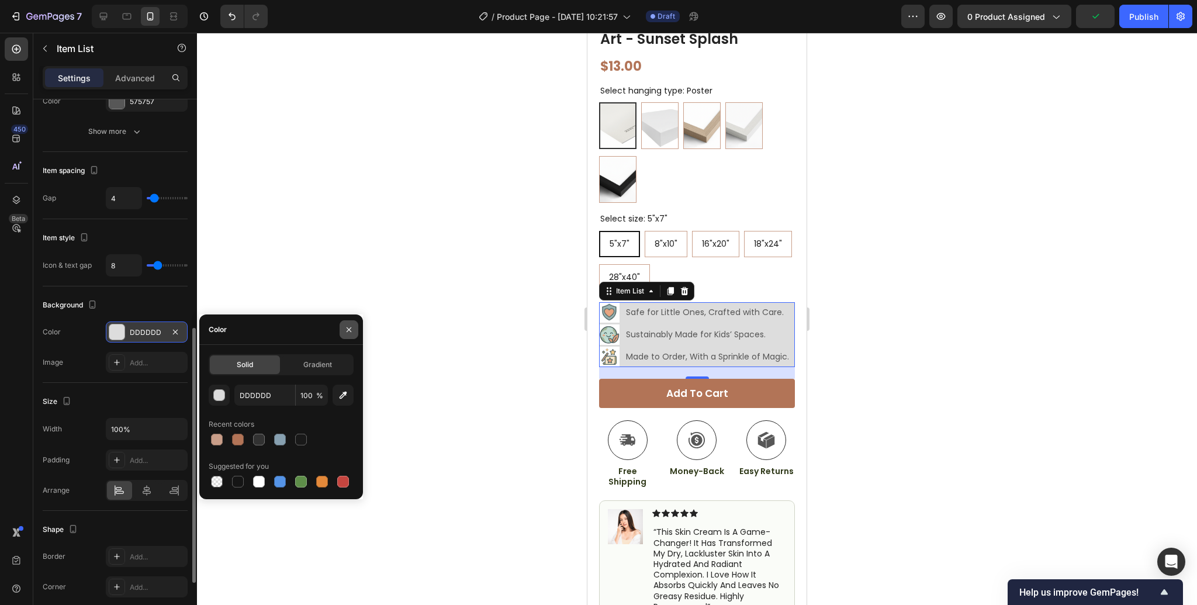
click at [350, 328] on icon "button" at bounding box center [348, 329] width 9 height 9
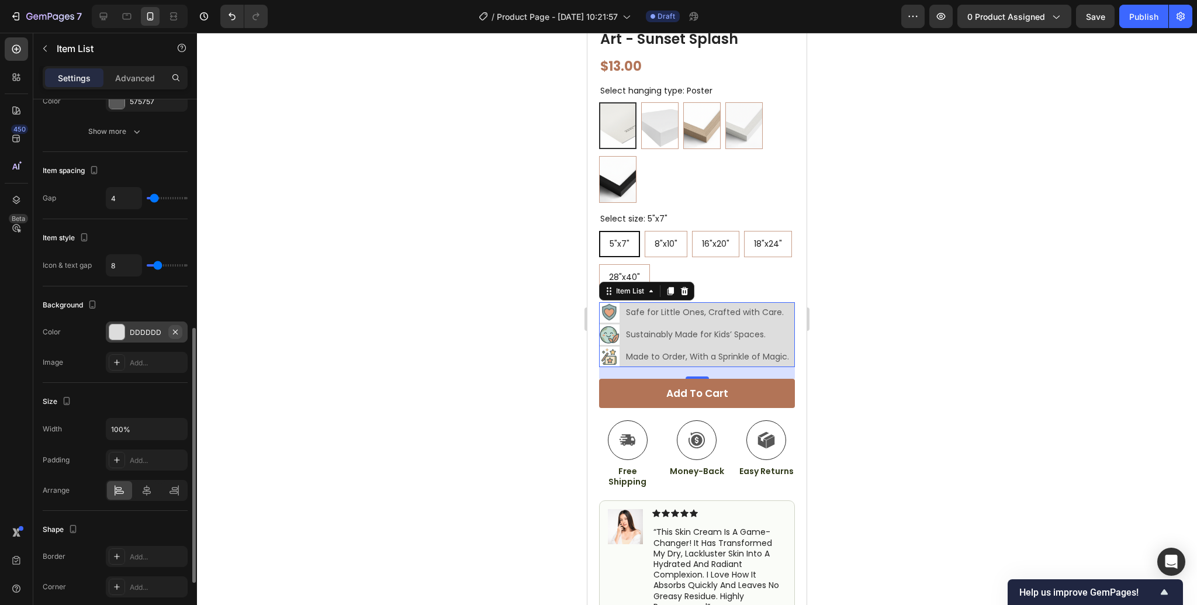
click at [178, 330] on icon "button" at bounding box center [175, 331] width 9 height 9
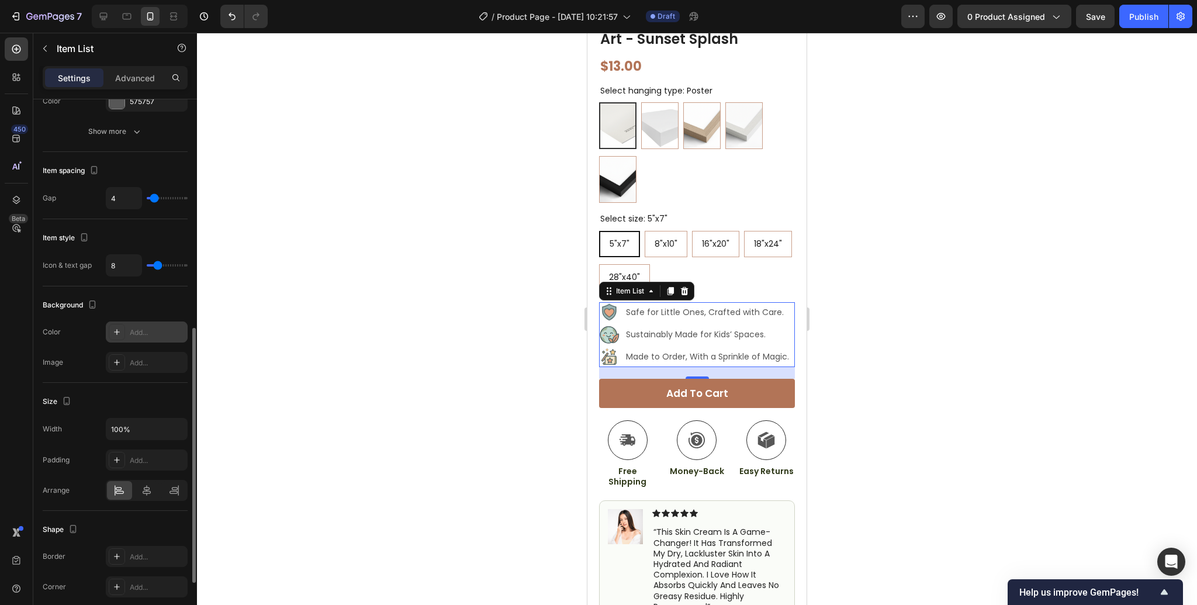
click at [406, 323] on div at bounding box center [697, 319] width 1000 height 572
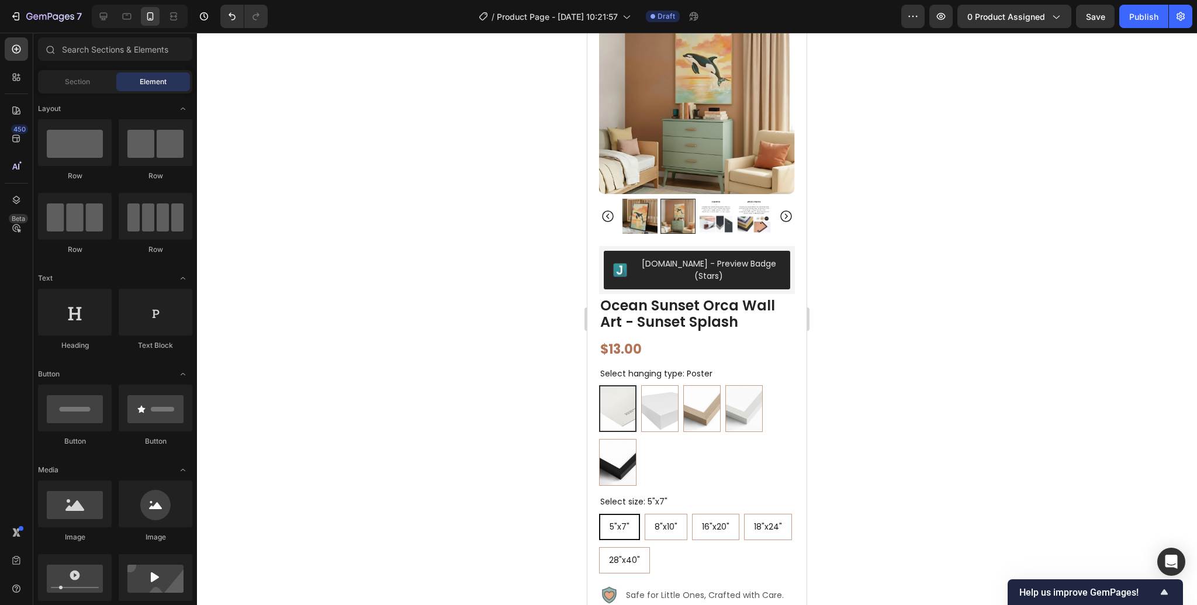
scroll to position [91, 0]
click at [103, 19] on icon at bounding box center [104, 17] width 8 height 8
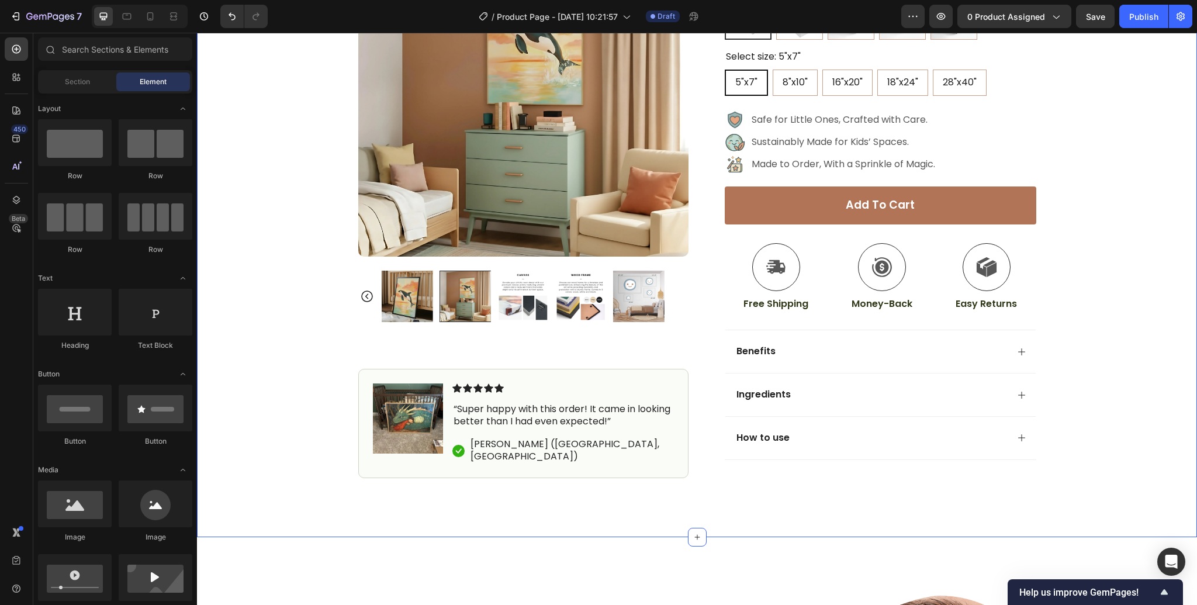
scroll to position [246, 0]
click at [123, 14] on icon at bounding box center [127, 17] width 12 height 12
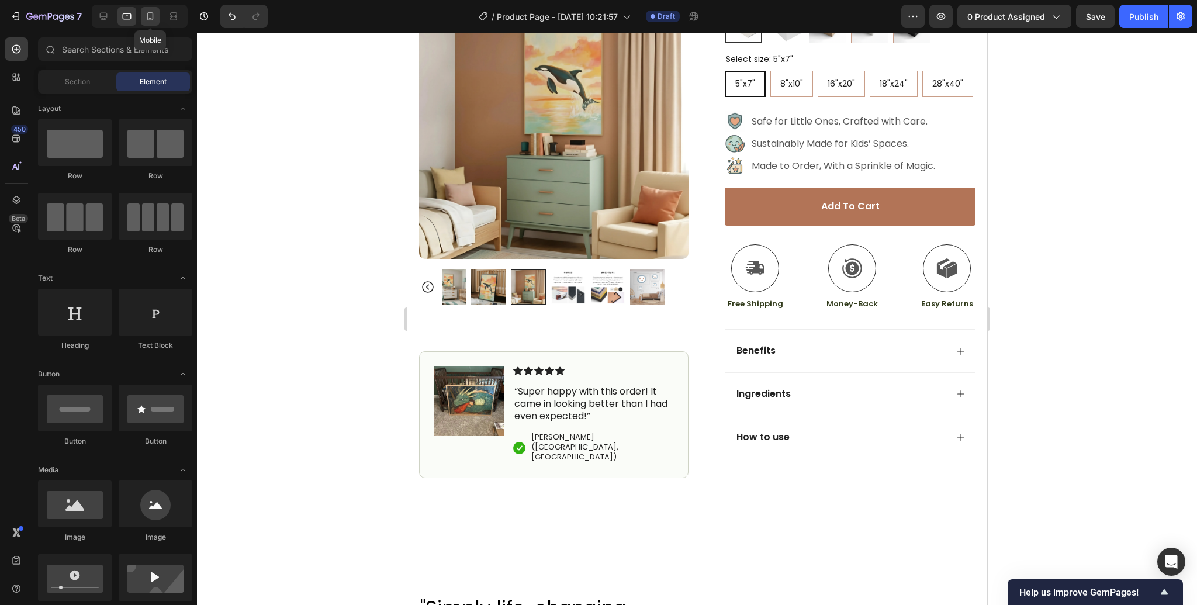
click at [146, 20] on icon at bounding box center [150, 17] width 12 height 12
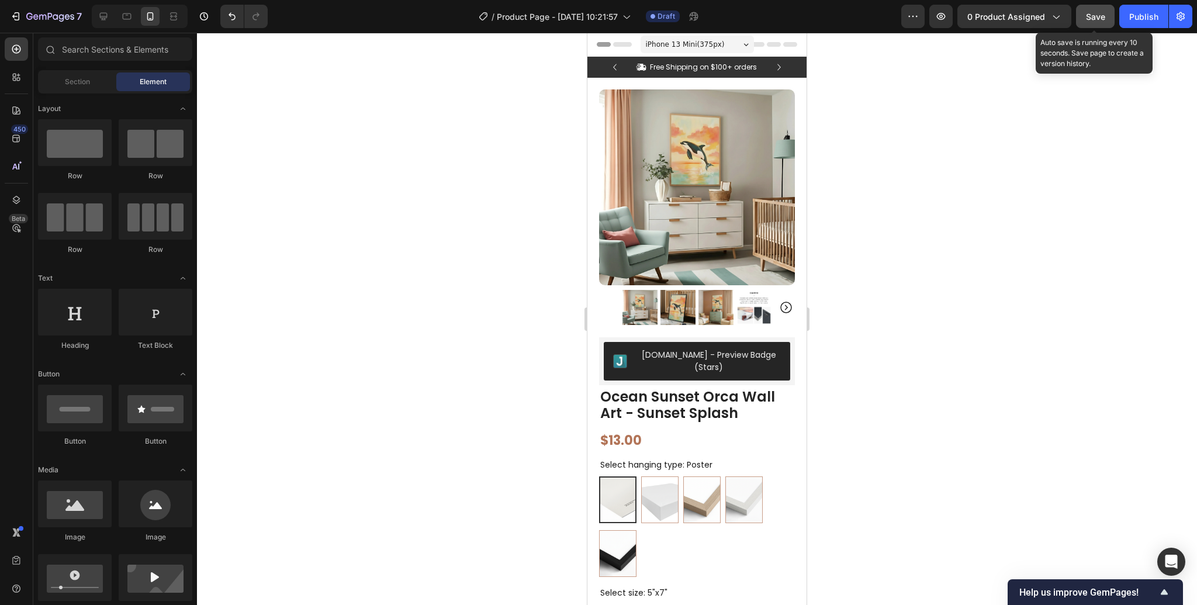
click at [1092, 18] on span "Save" at bounding box center [1095, 17] width 19 height 10
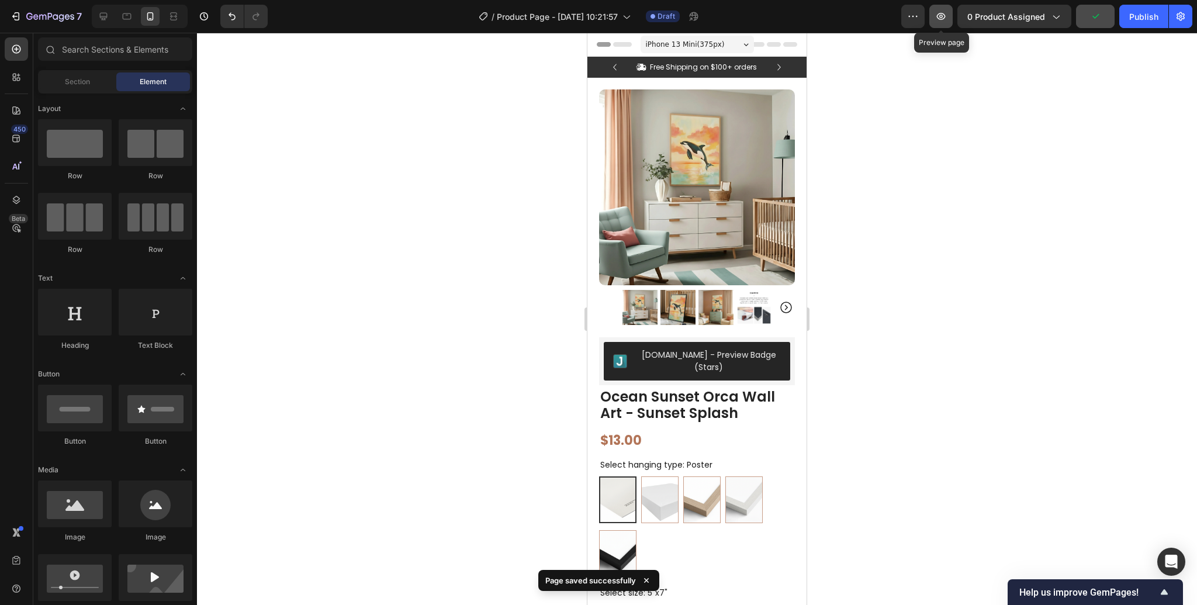
click at [939, 15] on icon "button" at bounding box center [941, 16] width 9 height 7
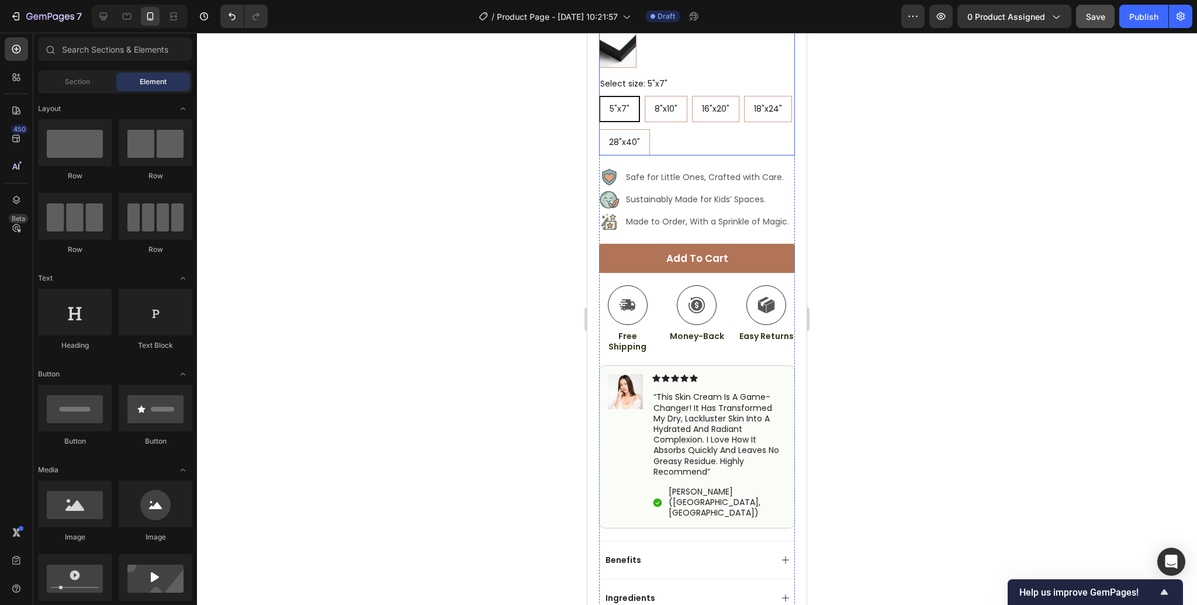
scroll to position [511, 0]
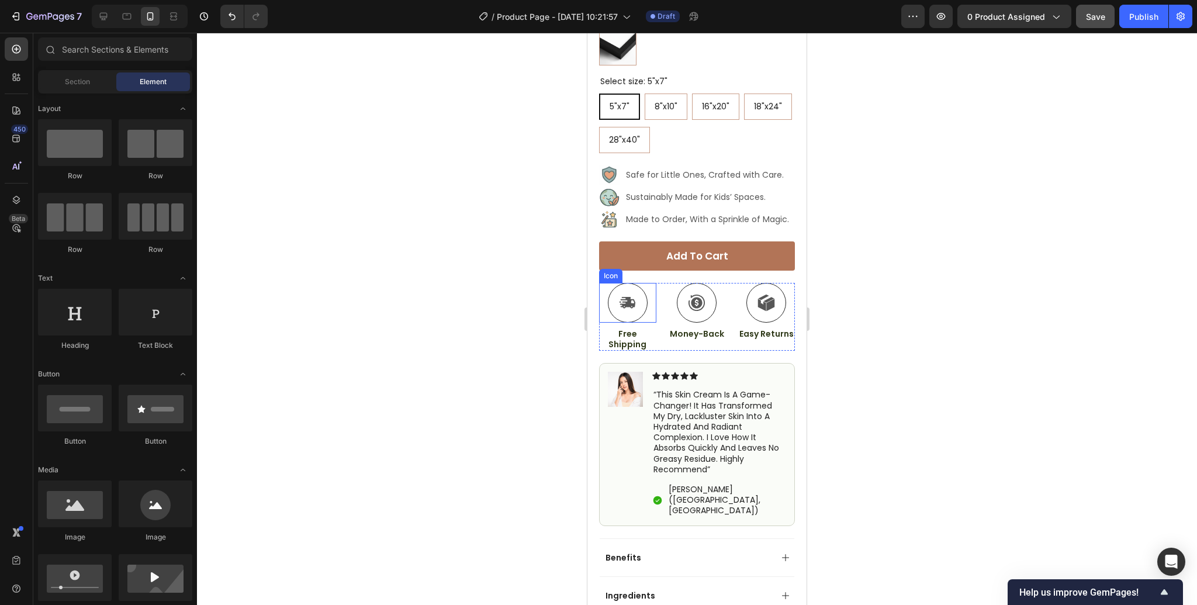
click at [623, 297] on icon at bounding box center [627, 303] width 15 height 12
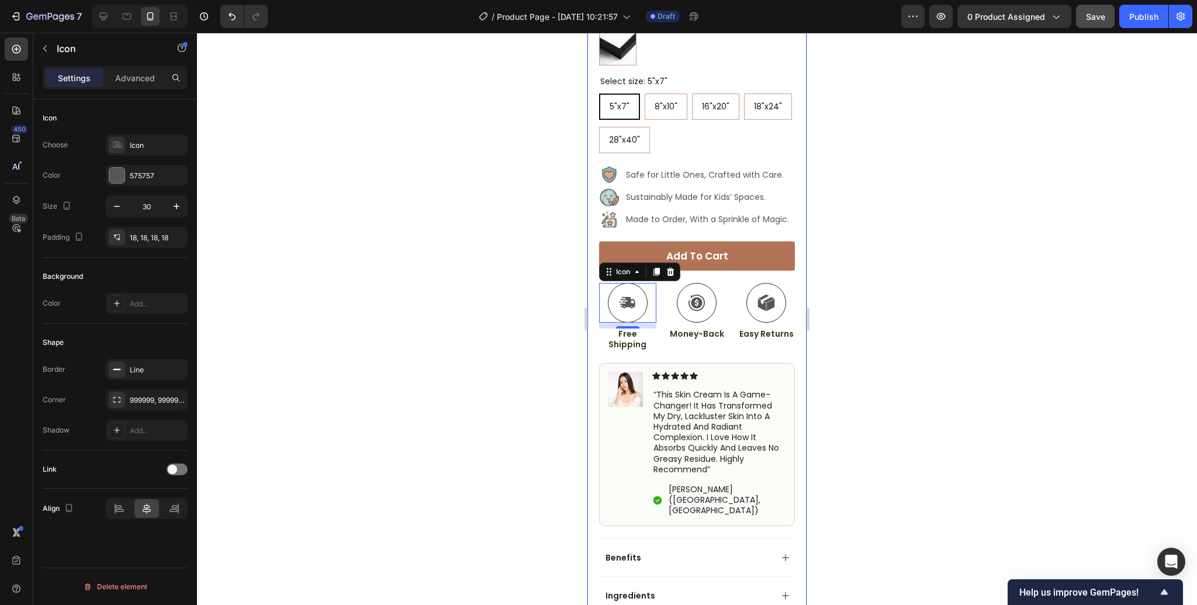
click at [859, 272] on div at bounding box center [697, 319] width 1000 height 572
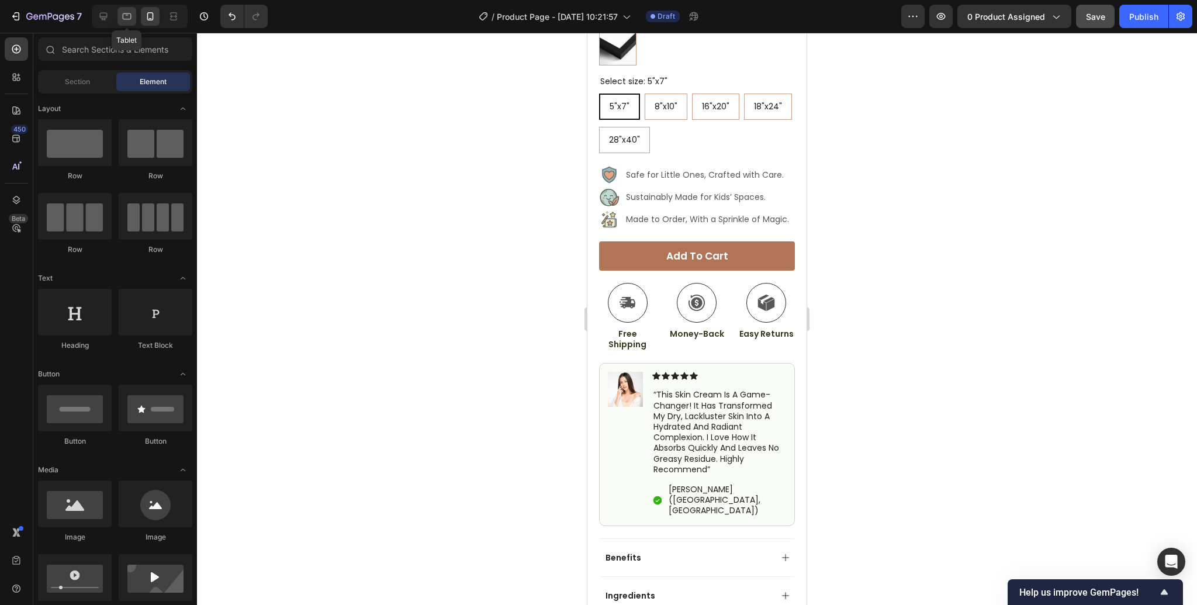
click at [130, 16] on icon at bounding box center [127, 17] width 12 height 12
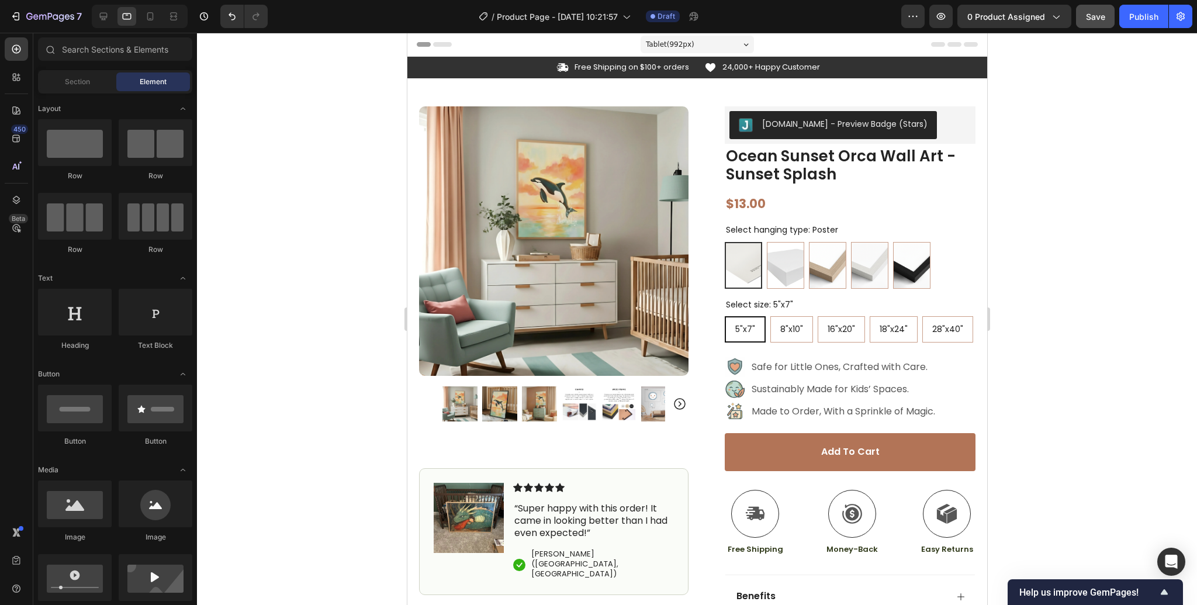
click at [1056, 188] on div at bounding box center [697, 319] width 1000 height 572
click at [748, 203] on div "$13.00" at bounding box center [849, 204] width 251 height 25
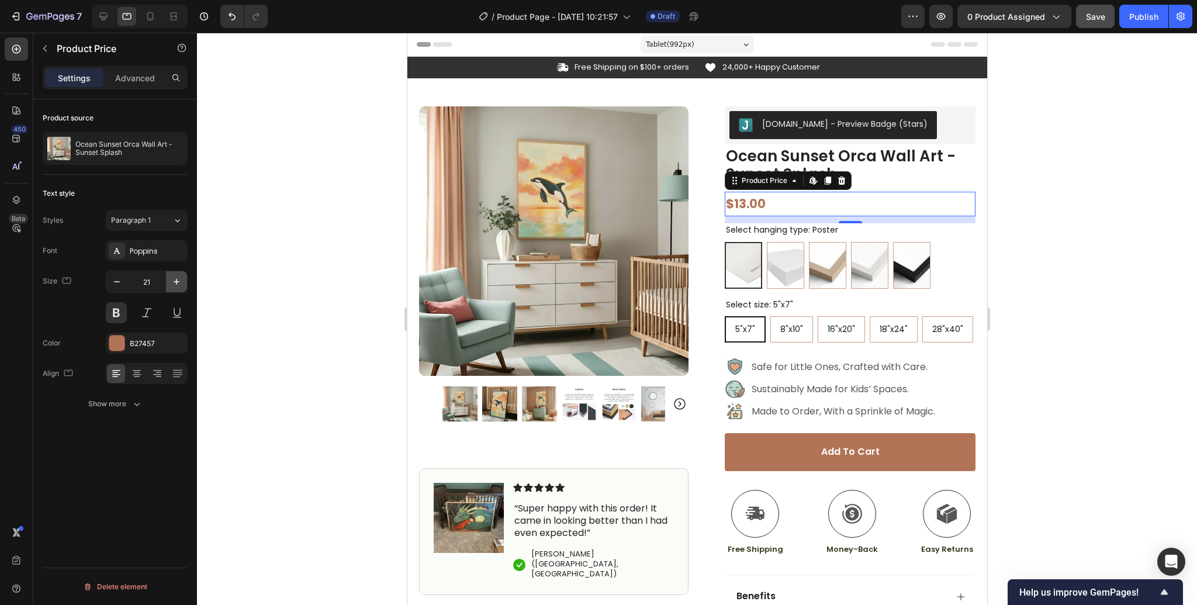
click at [177, 284] on icon "button" at bounding box center [177, 282] width 12 height 12
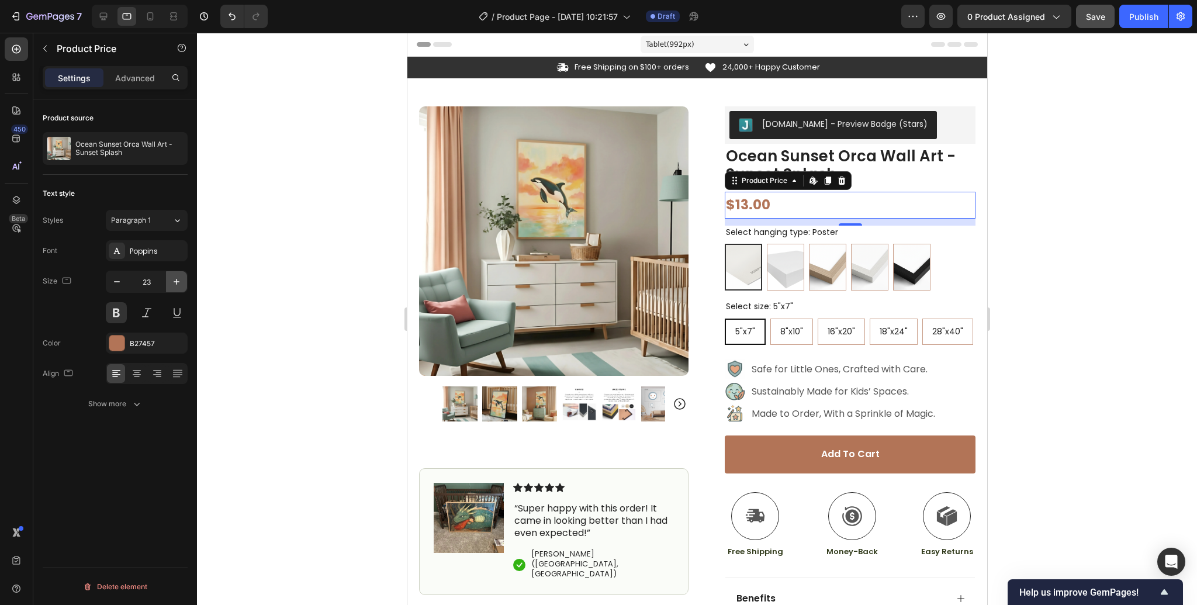
click at [177, 284] on icon "button" at bounding box center [177, 282] width 12 height 12
type input "24"
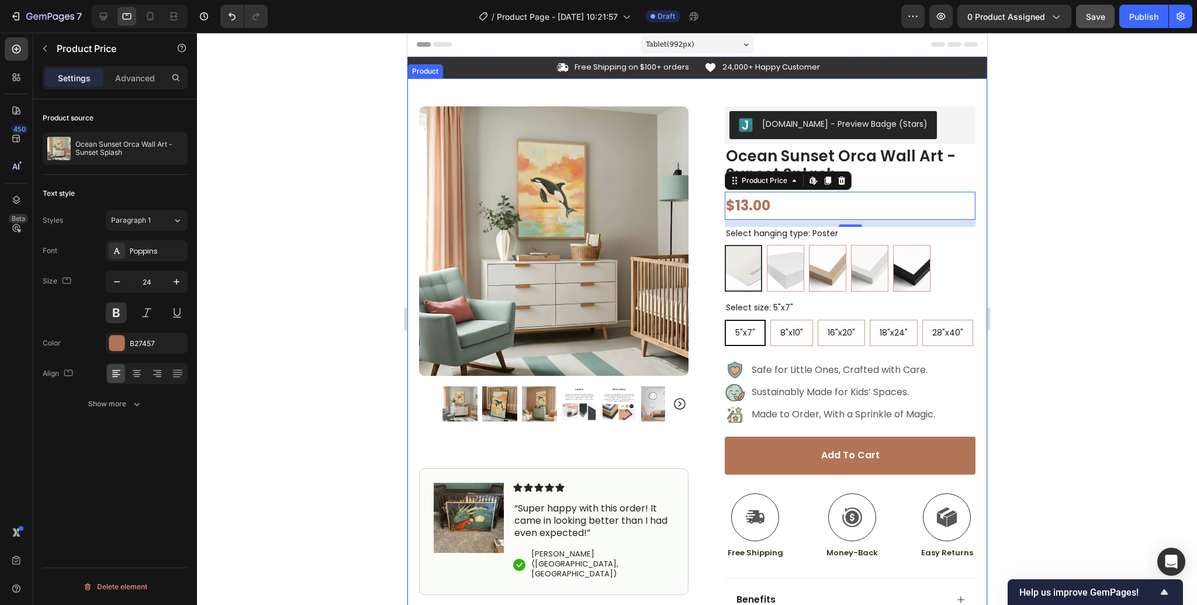
click at [1028, 211] on div at bounding box center [697, 319] width 1000 height 572
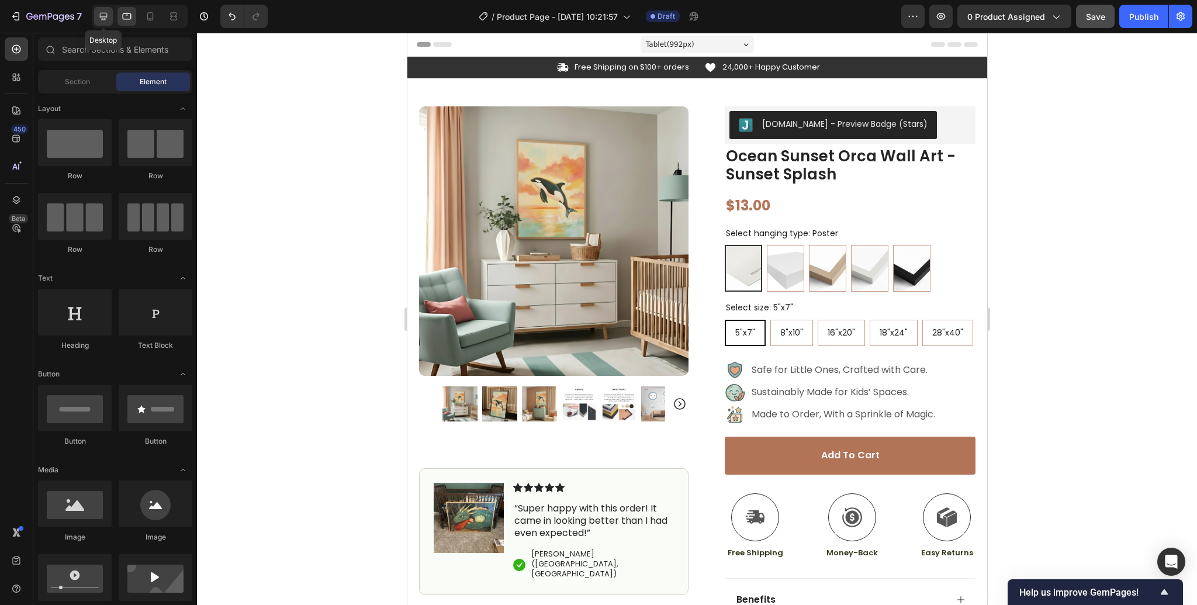
click at [108, 18] on icon at bounding box center [104, 17] width 12 height 12
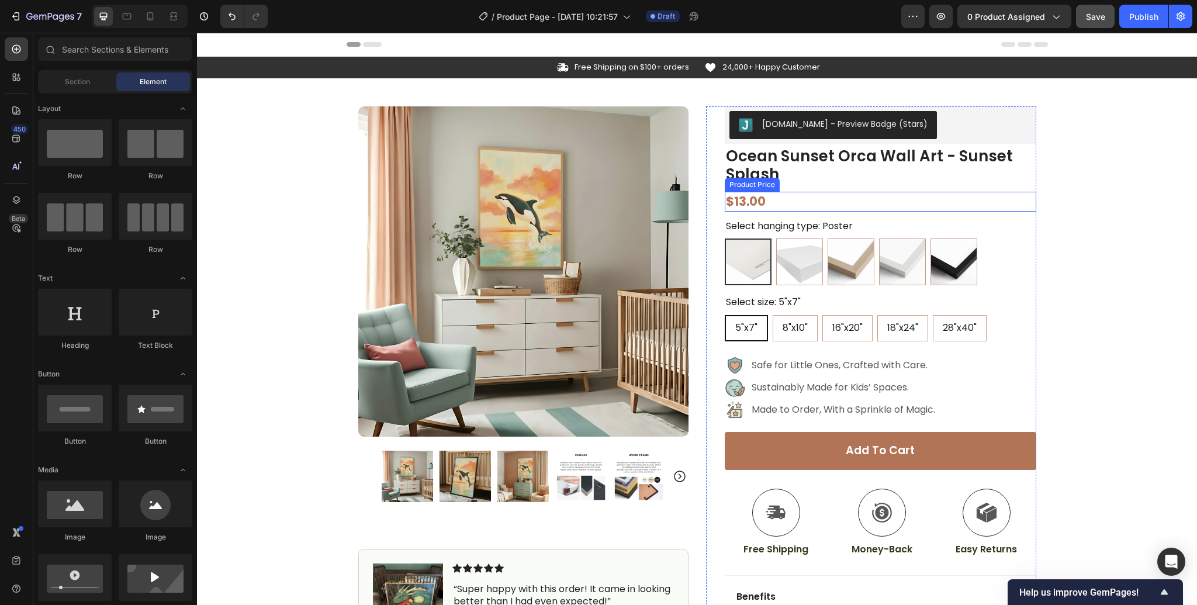
click at [746, 202] on div "$13.00" at bounding box center [881, 201] width 312 height 19
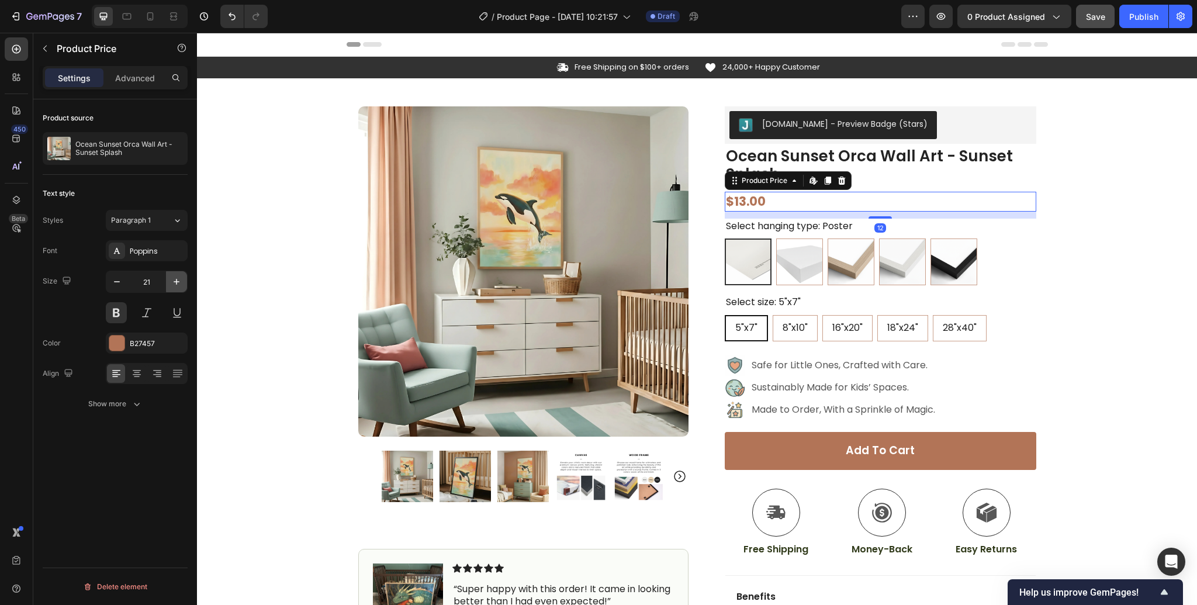
click at [179, 283] on icon "button" at bounding box center [177, 282] width 12 height 12
type input "24"
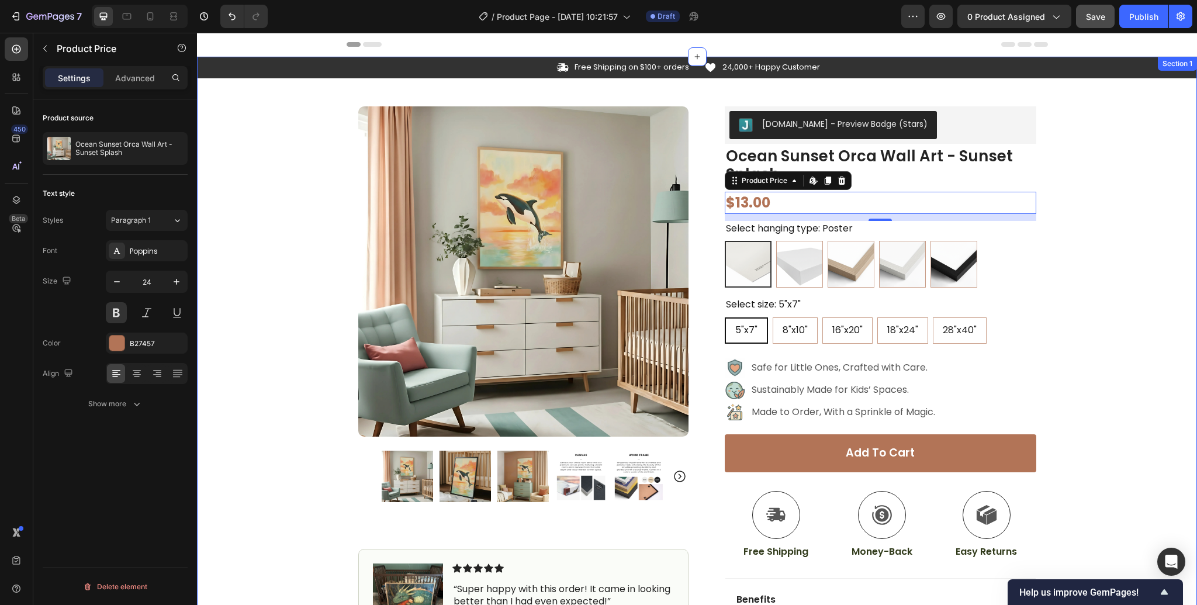
click at [1123, 284] on div "Icon Free Shipping on $100+ orders Text Block Row Icon 24,000+ Happy Customer T…" at bounding box center [697, 392] width 1000 height 670
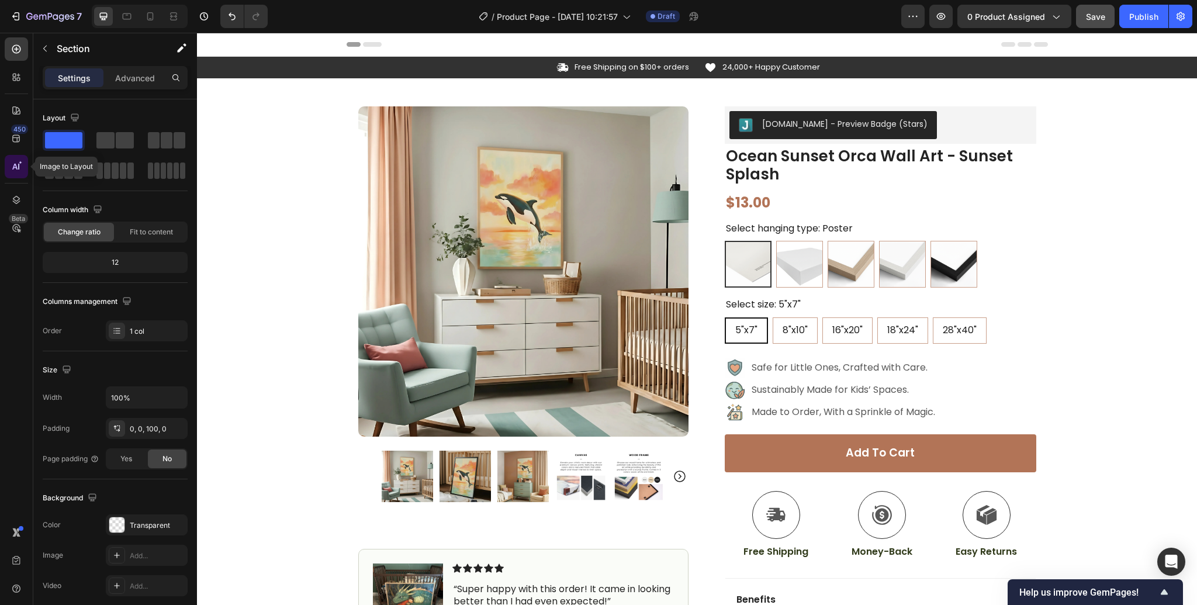
click at [12, 167] on icon at bounding box center [17, 167] width 12 height 12
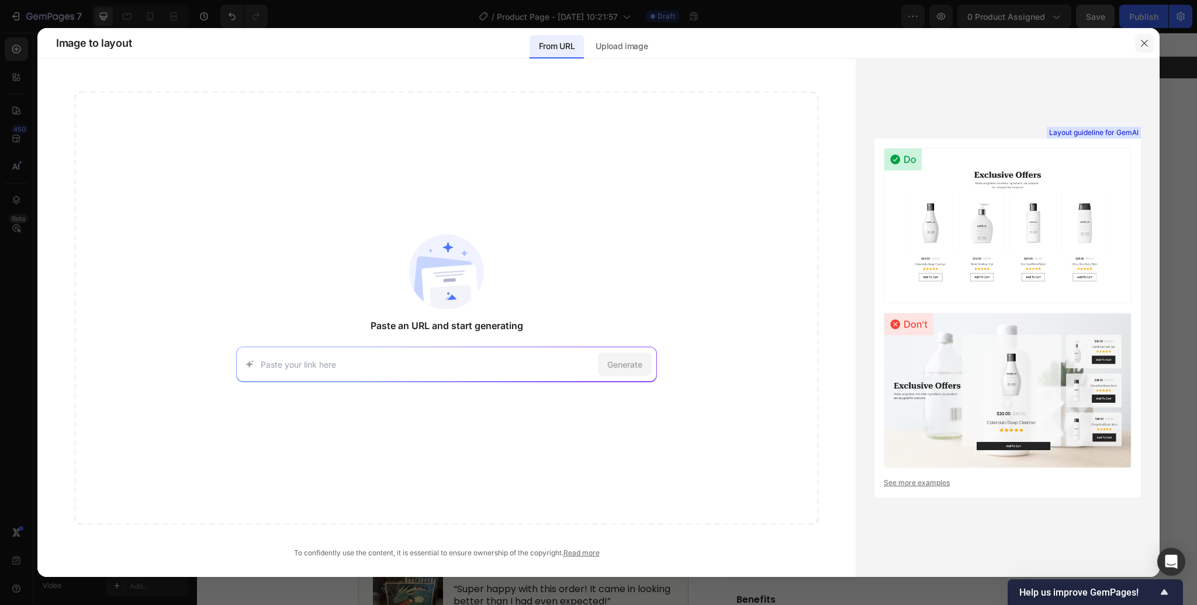
click at [1142, 44] on icon "button" at bounding box center [1144, 43] width 9 height 9
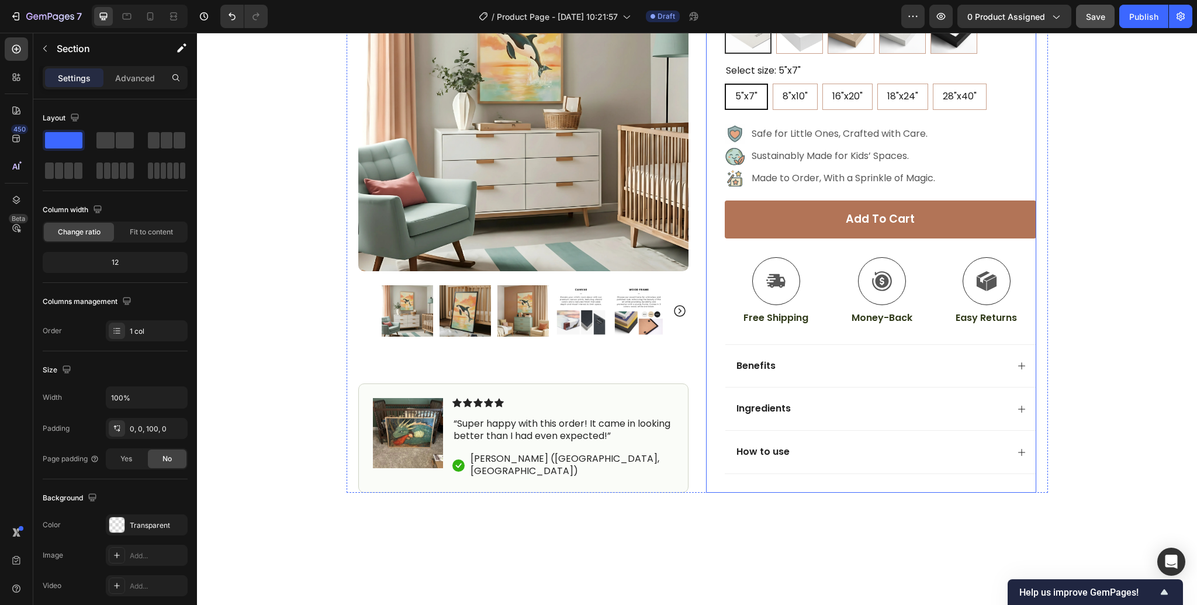
scroll to position [234, 0]
click at [1021, 362] on icon at bounding box center [1021, 365] width 7 height 7
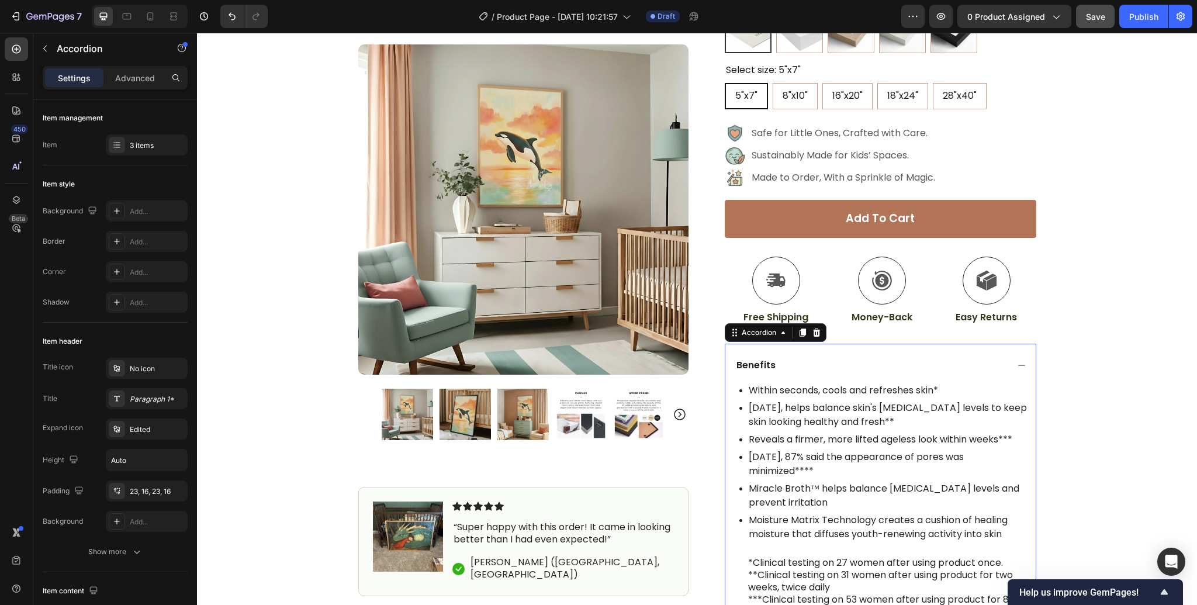
click at [1021, 362] on icon at bounding box center [1021, 365] width 9 height 9
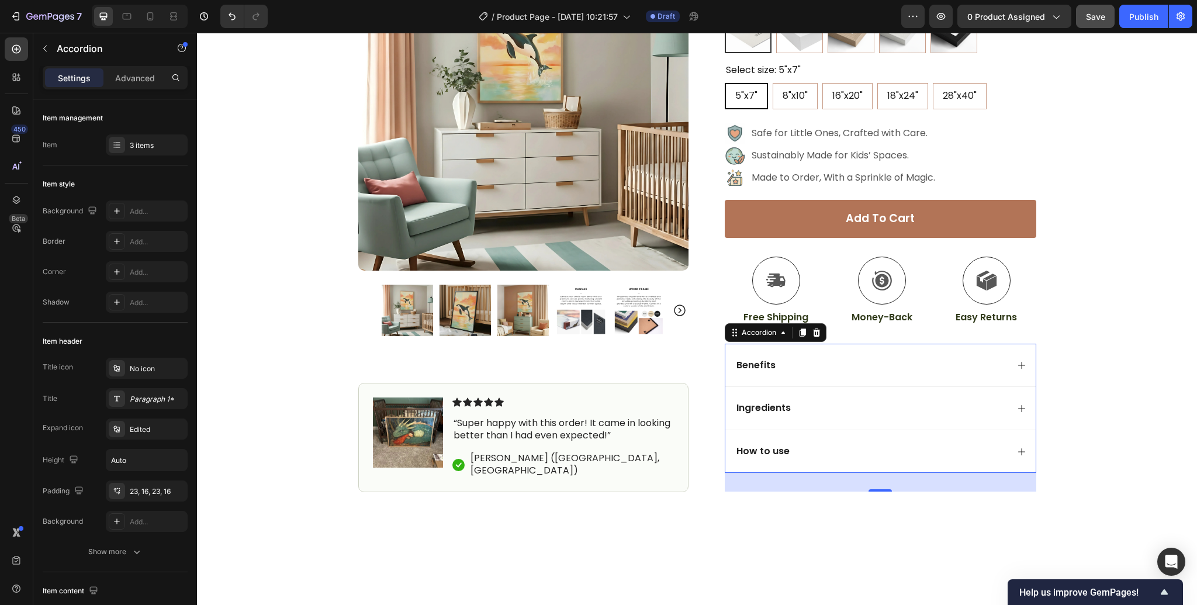
click at [798, 368] on div "Benefits" at bounding box center [871, 366] width 273 height 16
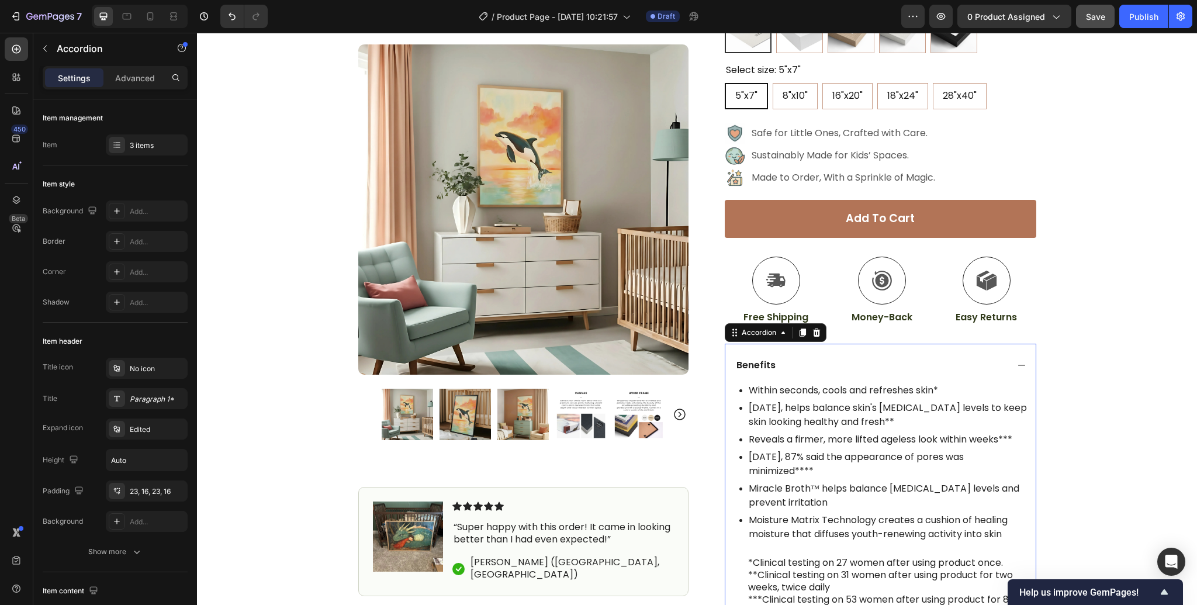
click at [798, 368] on div "Benefits" at bounding box center [871, 366] width 273 height 16
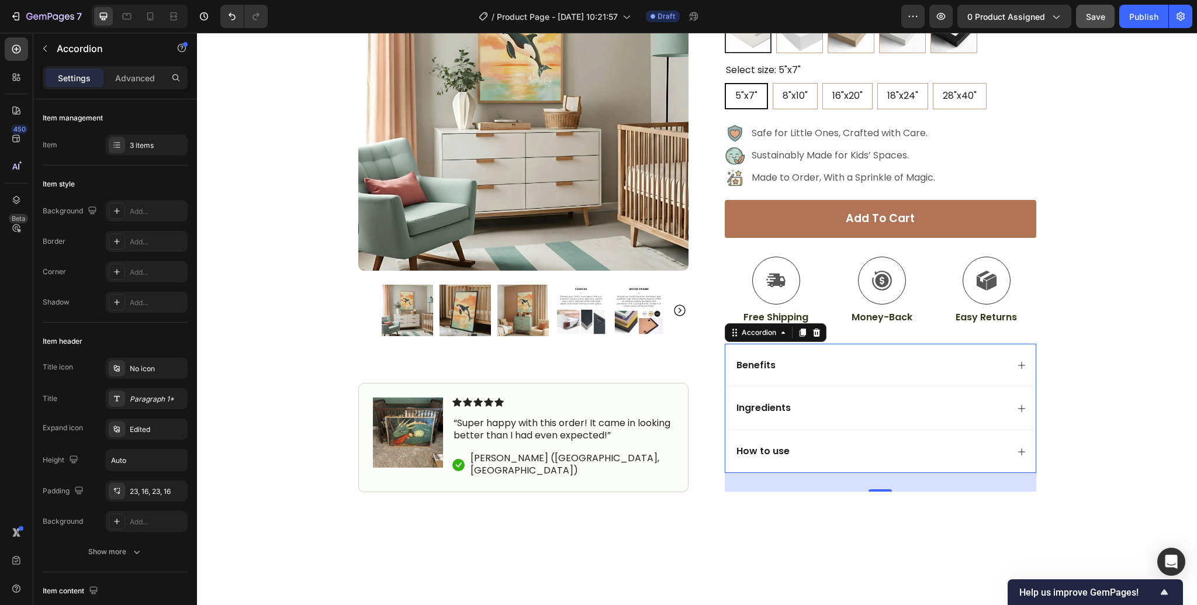
click at [814, 362] on div "Benefits" at bounding box center [871, 366] width 273 height 16
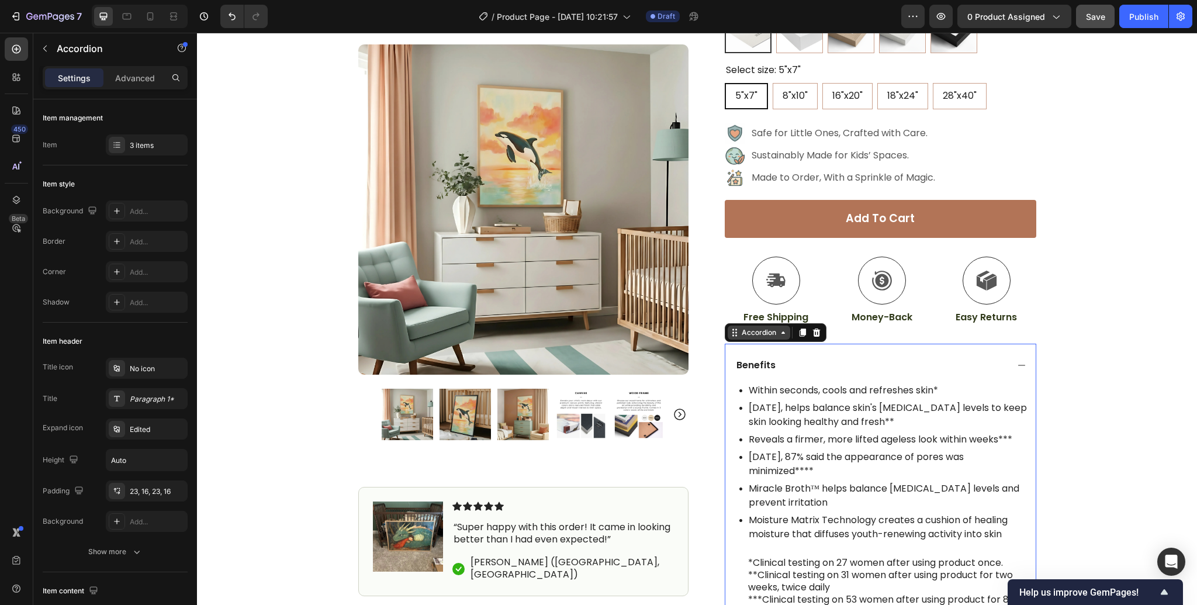
click at [749, 336] on div "Accordion" at bounding box center [758, 332] width 39 height 11
click at [748, 336] on div "Accordion" at bounding box center [758, 332] width 39 height 11
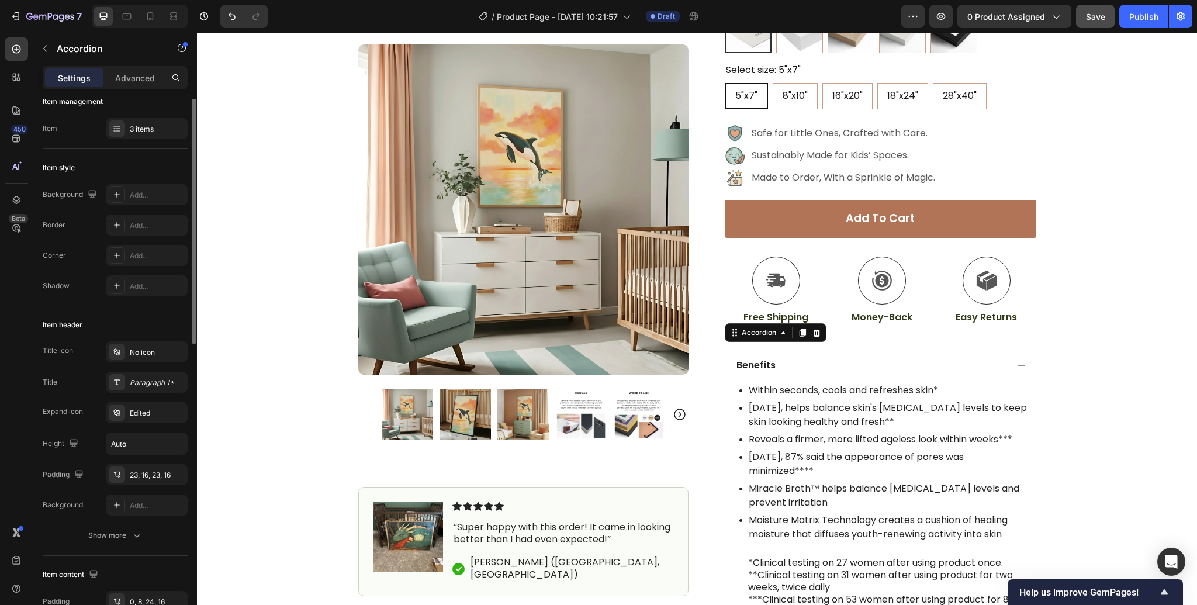
scroll to position [0, 0]
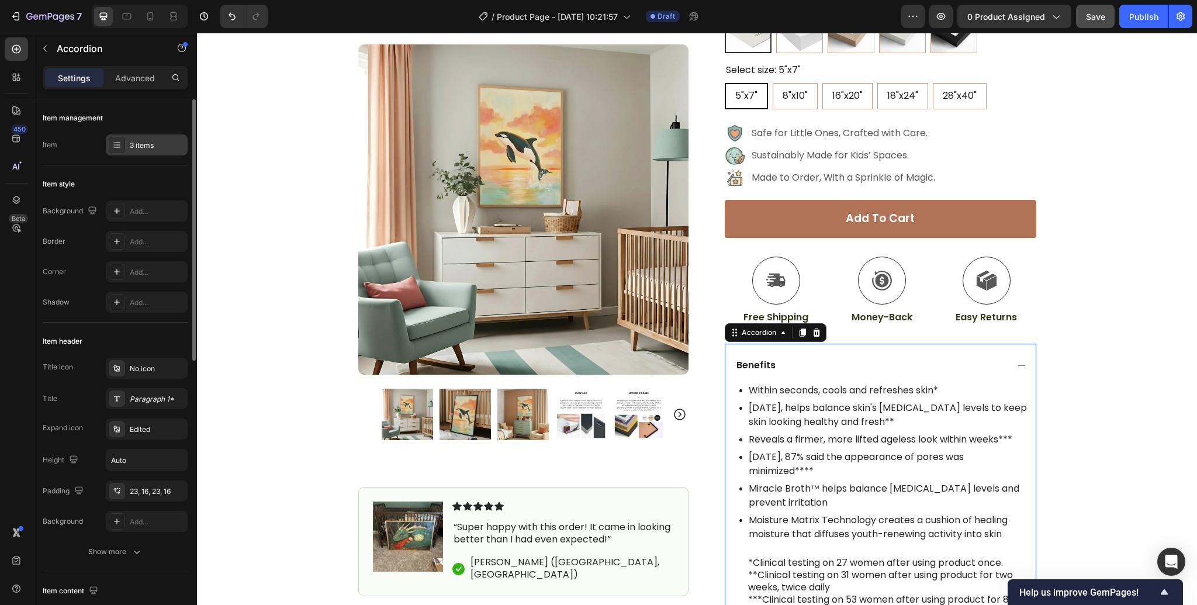
click at [137, 149] on div "3 items" at bounding box center [157, 145] width 55 height 11
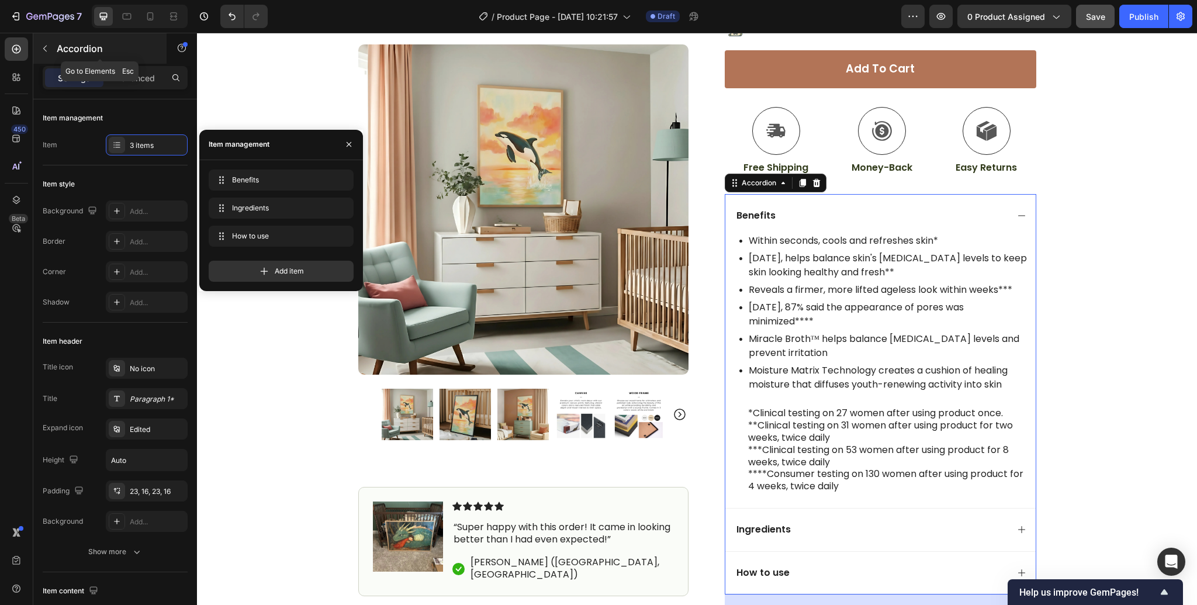
click at [47, 50] on icon "button" at bounding box center [44, 48] width 9 height 9
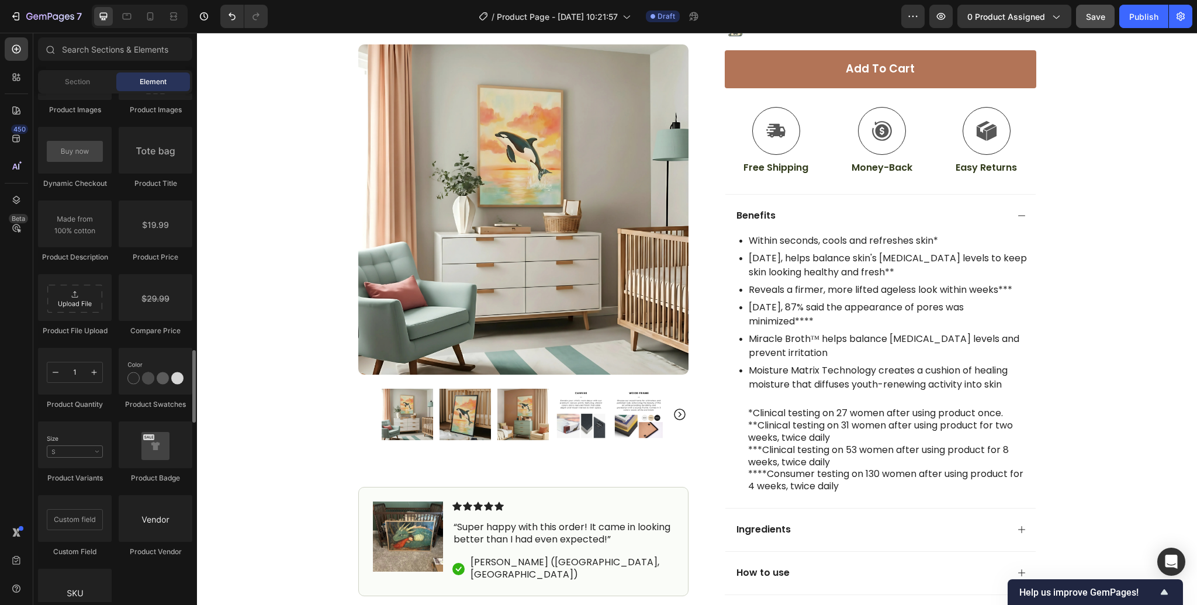
scroll to position [1906, 0]
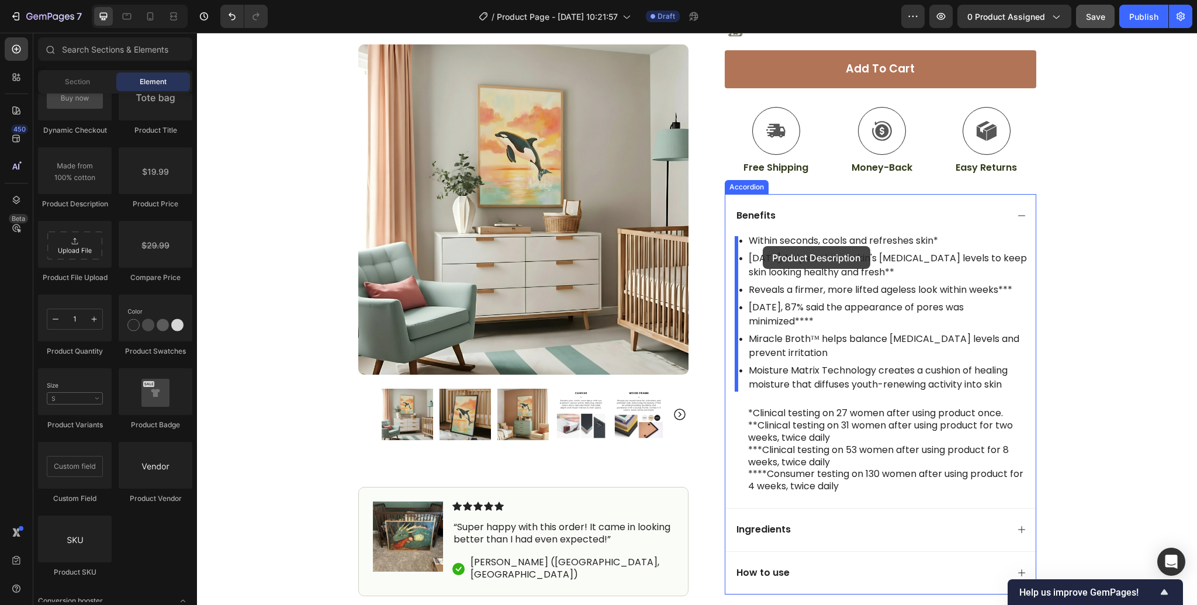
drag, startPoint x: 278, startPoint y: 210, endPoint x: 763, endPoint y: 246, distance: 485.9
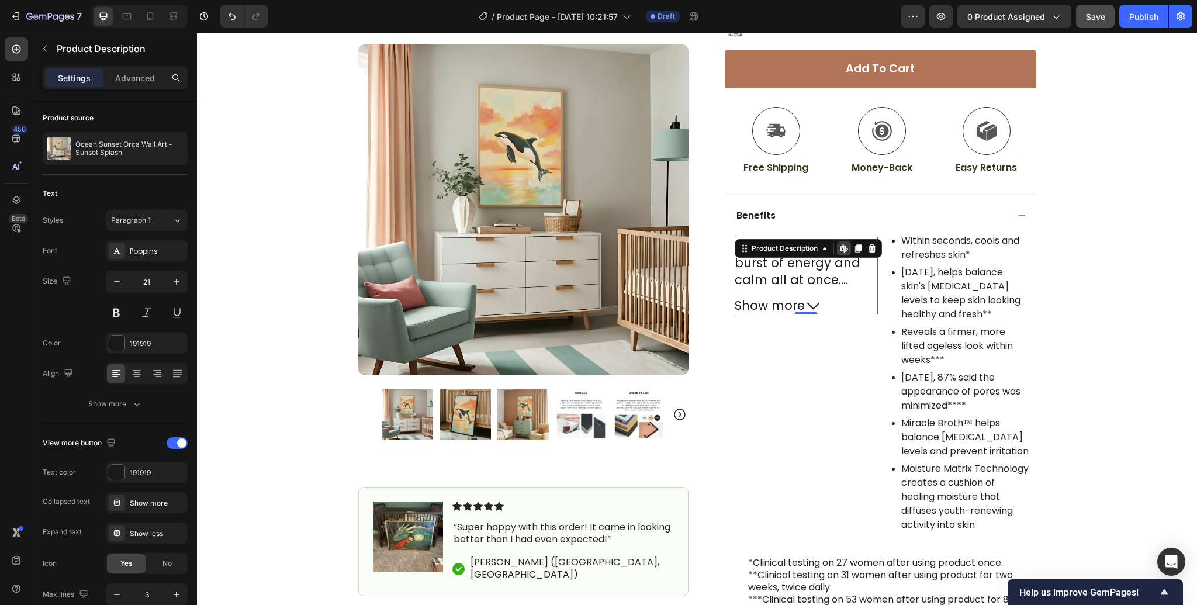
click at [842, 248] on icon at bounding box center [842, 247] width 5 height 7
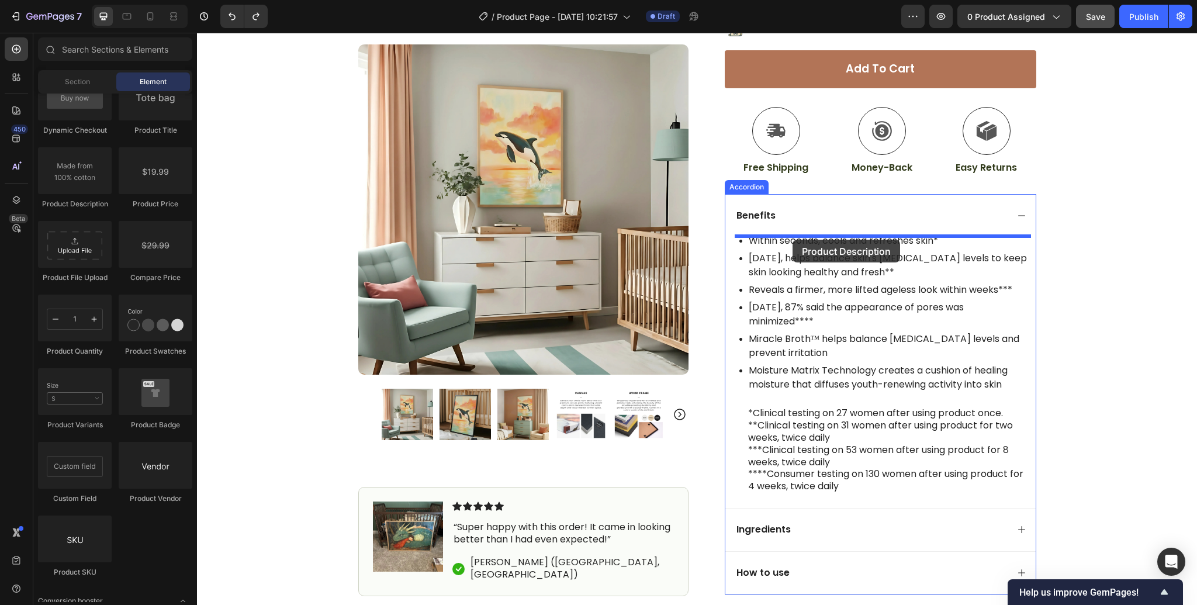
drag, startPoint x: 271, startPoint y: 211, endPoint x: 793, endPoint y: 240, distance: 522.2
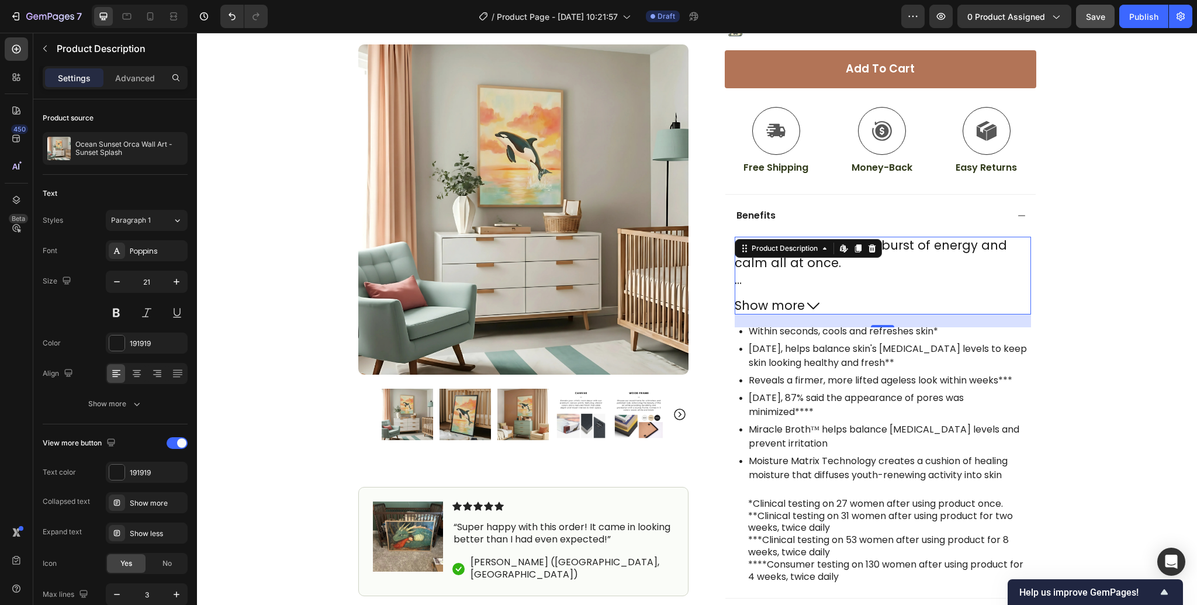
click at [809, 303] on icon at bounding box center [813, 306] width 12 height 12
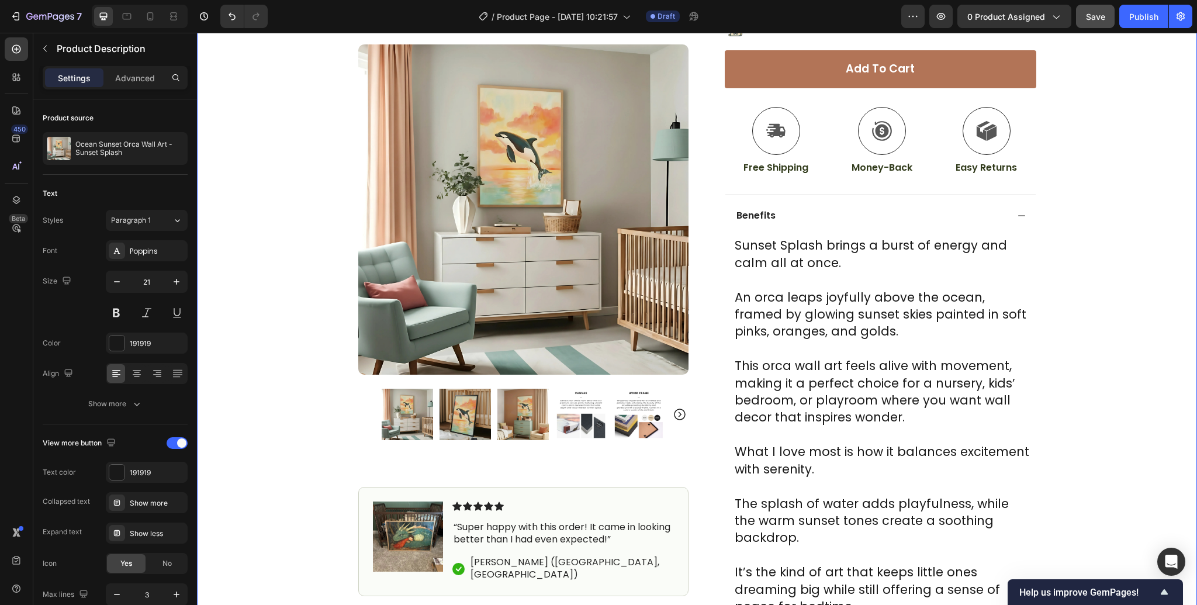
click at [1052, 326] on div "Icon Free Shipping on $100+ orders Text Block Row Icon 24,000+ Happy Customer T…" at bounding box center [697, 481] width 1000 height 1616
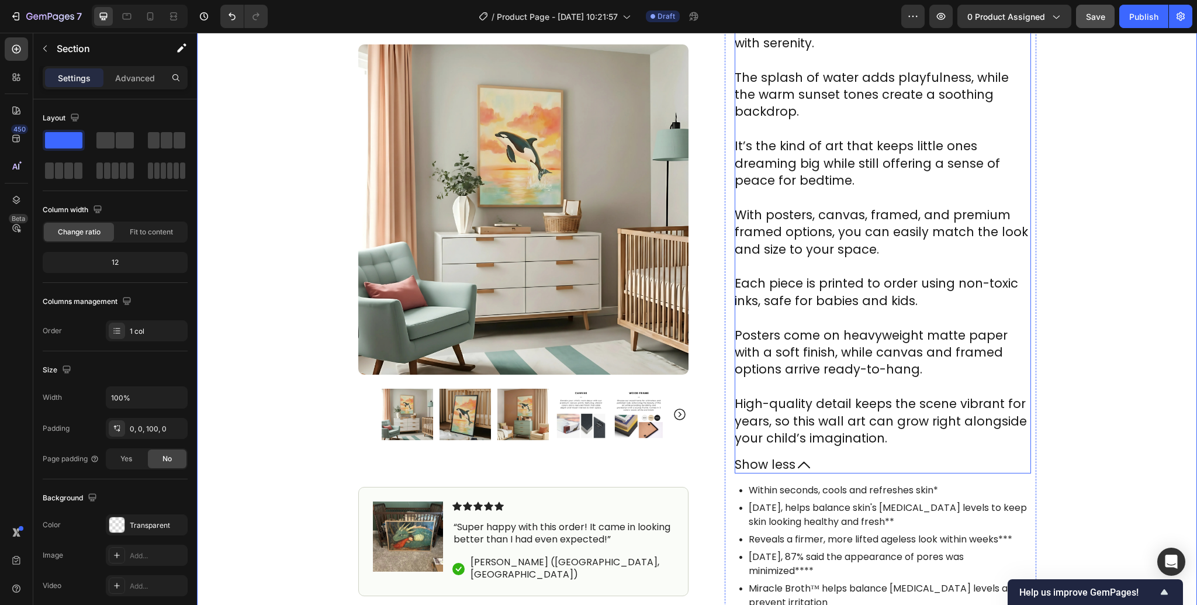
scroll to position [811, 0]
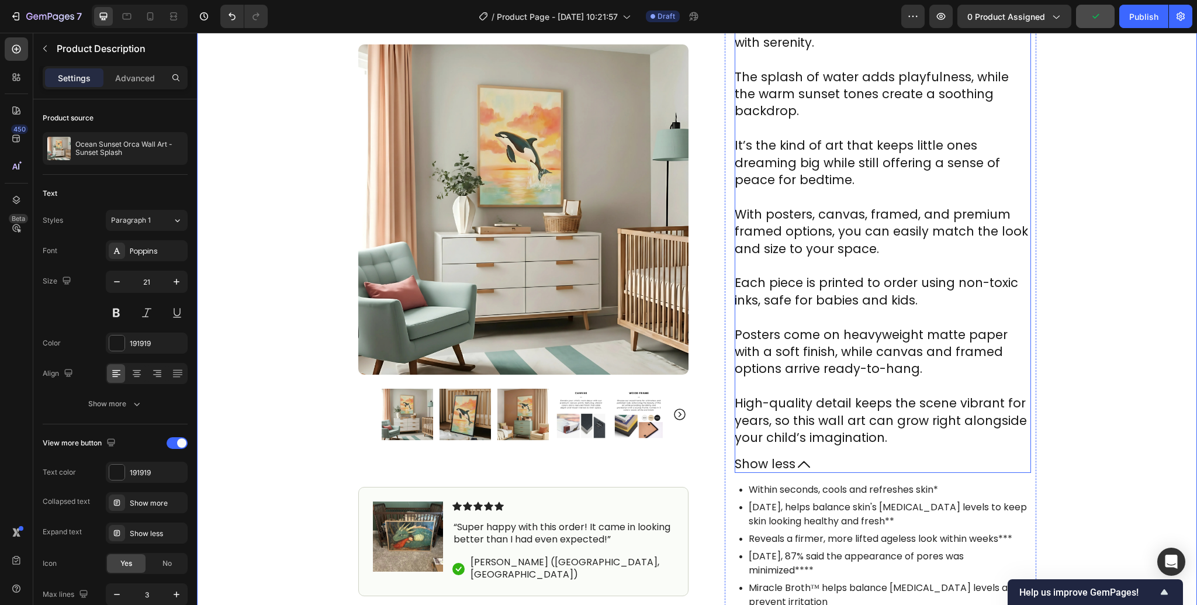
click at [807, 347] on p "Posters come on heavyweight matte paper with a soft finish, while canvas and fr…" at bounding box center [871, 351] width 273 height 51
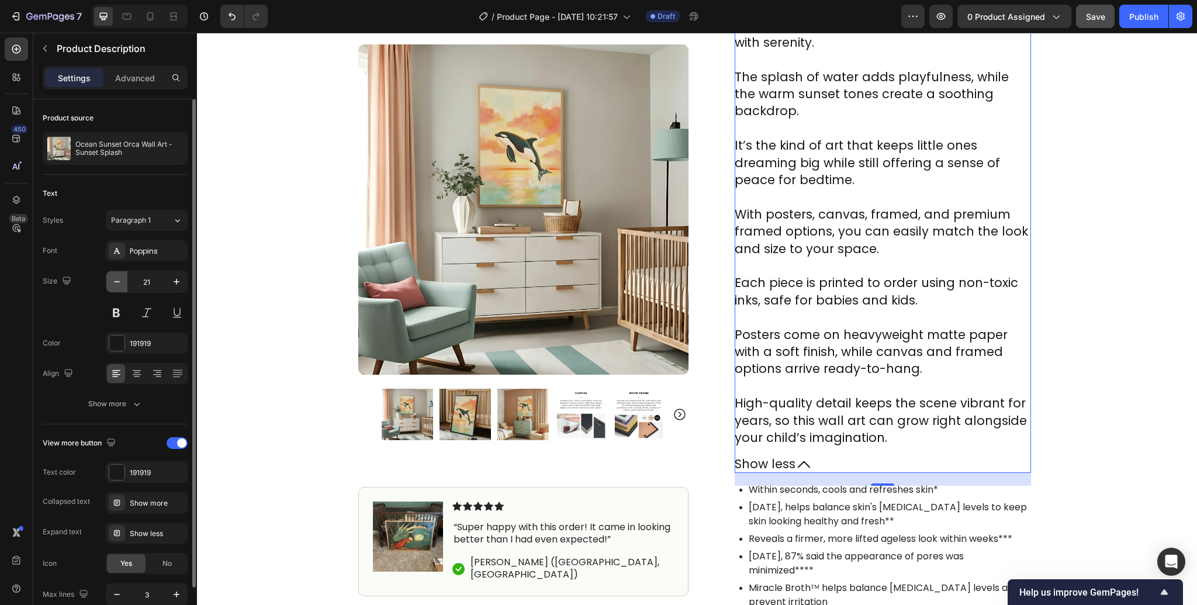
click at [116, 281] on icon "button" at bounding box center [117, 281] width 6 height 1
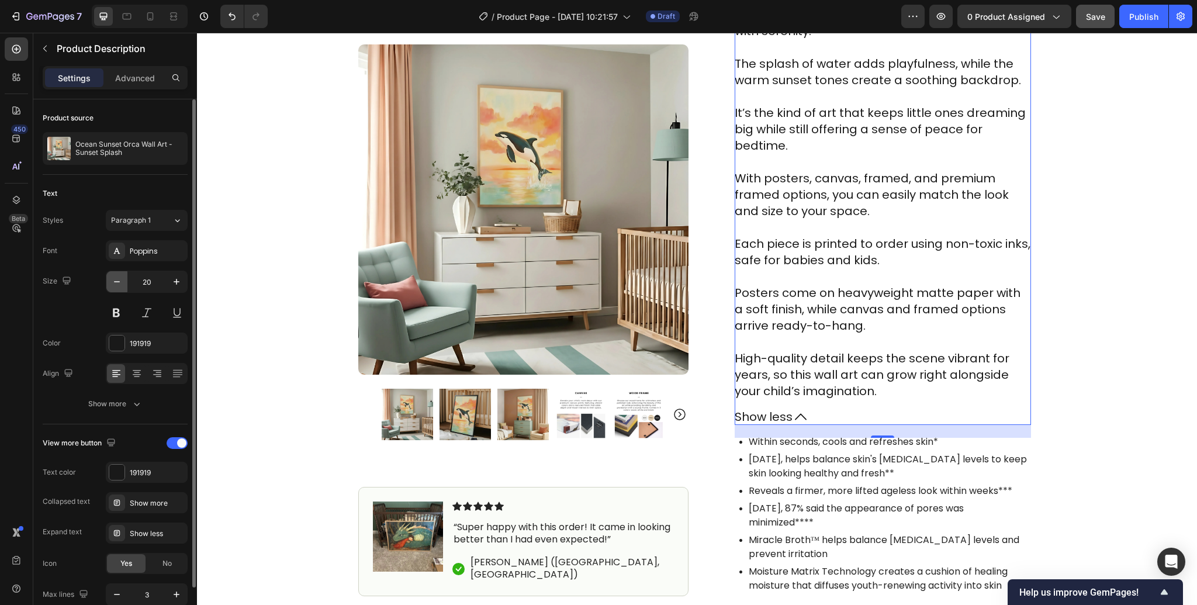
click at [116, 281] on icon "button" at bounding box center [117, 281] width 6 height 1
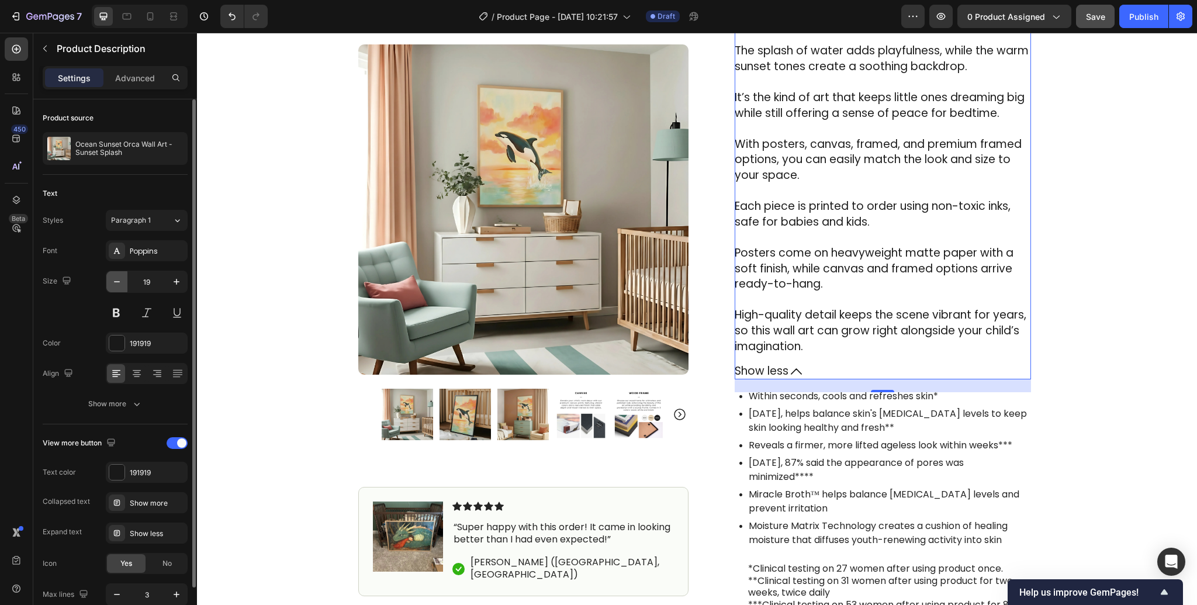
click at [116, 281] on icon "button" at bounding box center [117, 281] width 6 height 1
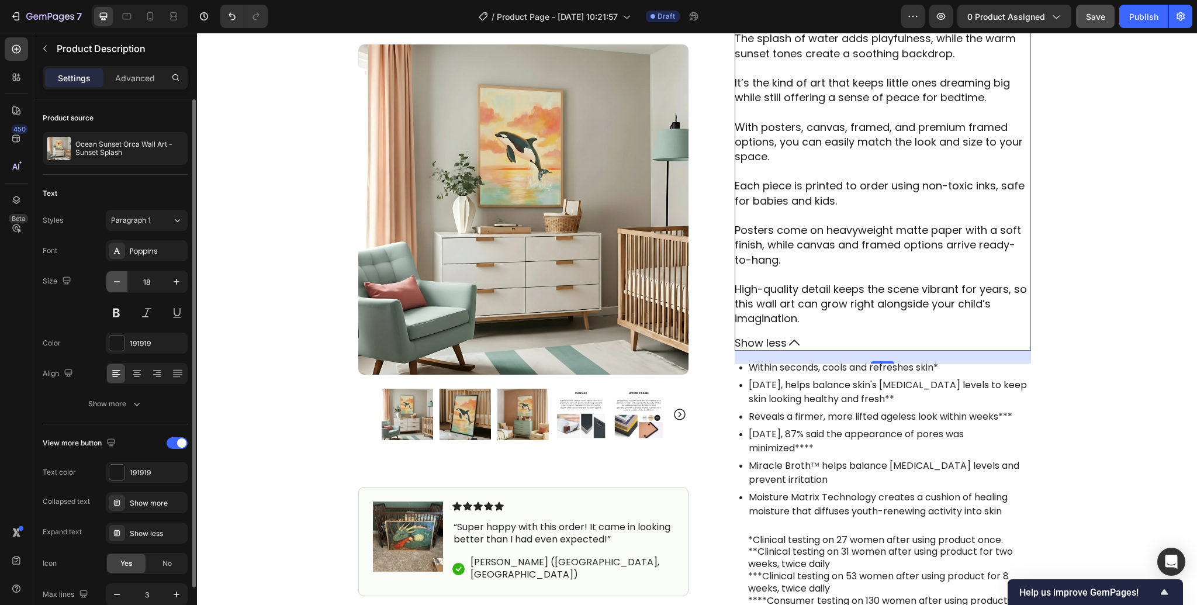
click at [116, 281] on icon "button" at bounding box center [117, 281] width 6 height 1
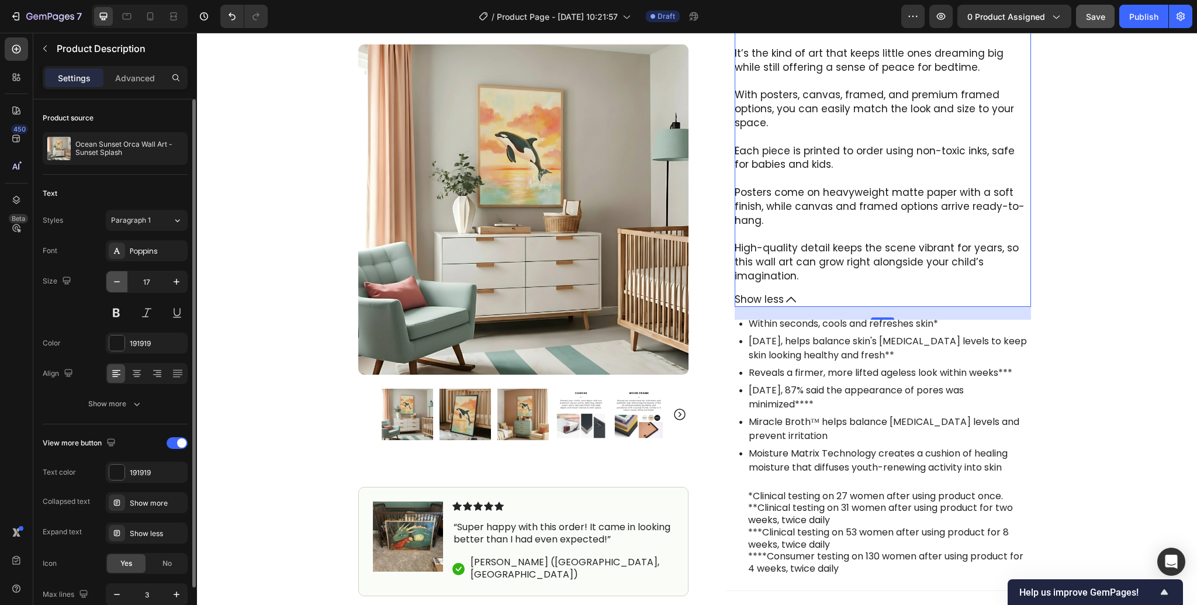
click at [116, 281] on icon "button" at bounding box center [117, 281] width 6 height 1
type input "16"
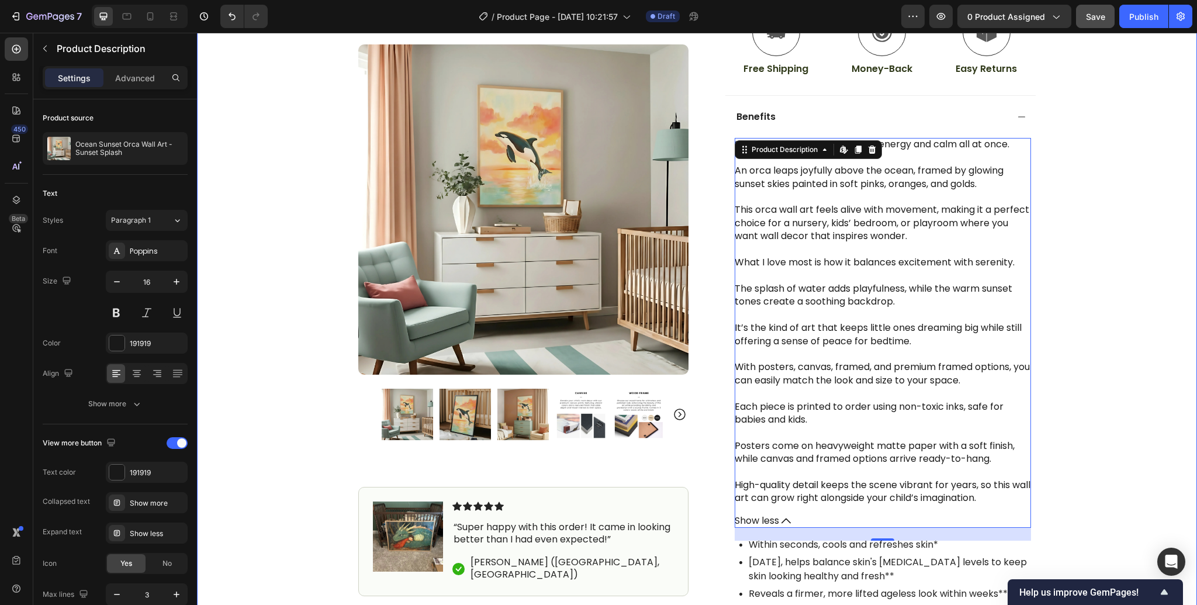
scroll to position [482, 0]
click at [784, 520] on icon at bounding box center [786, 521] width 9 height 9
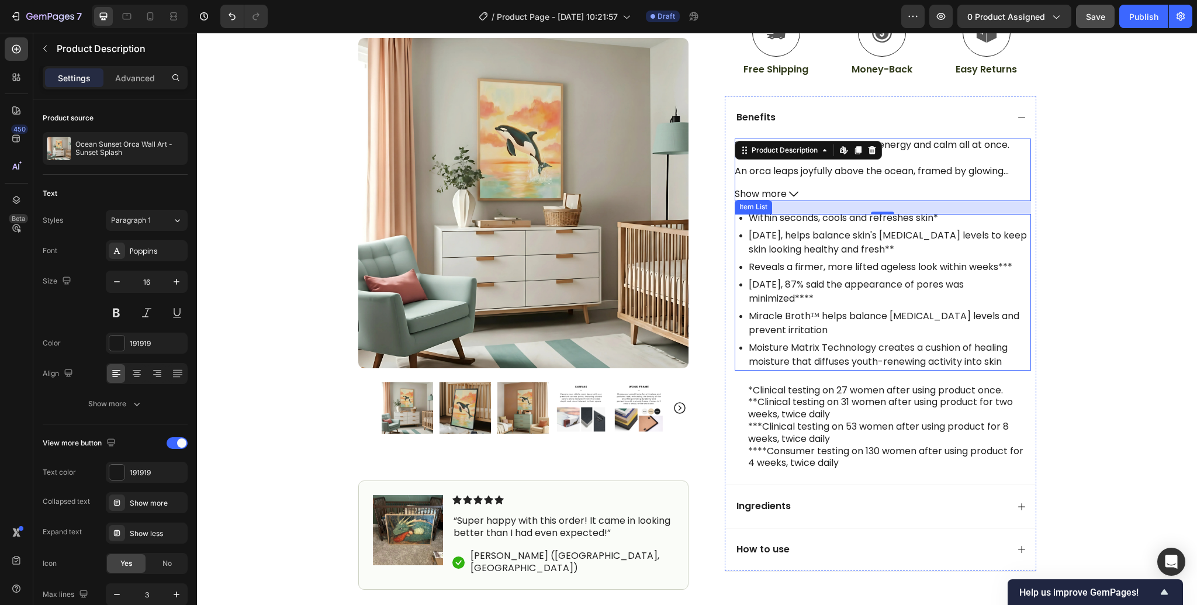
click at [814, 222] on p "Within seconds, cools and refreshes skin*" at bounding box center [889, 218] width 281 height 14
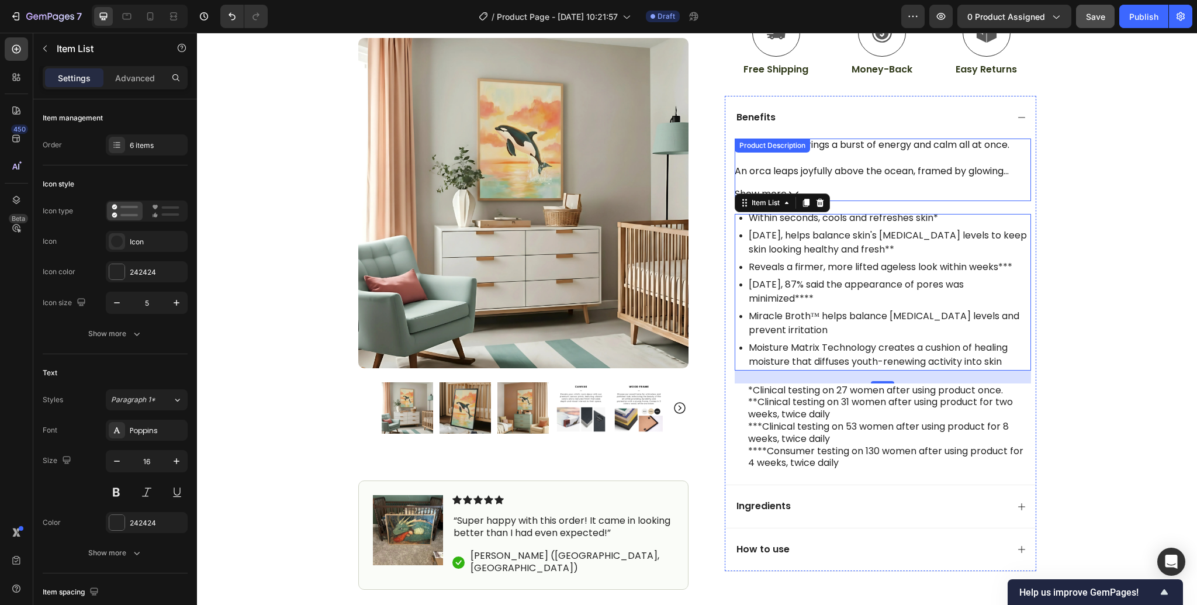
click at [824, 171] on p "An orca leaps joyfully above the ocean, framed by glowing sunset skies painted …" at bounding box center [869, 177] width 269 height 26
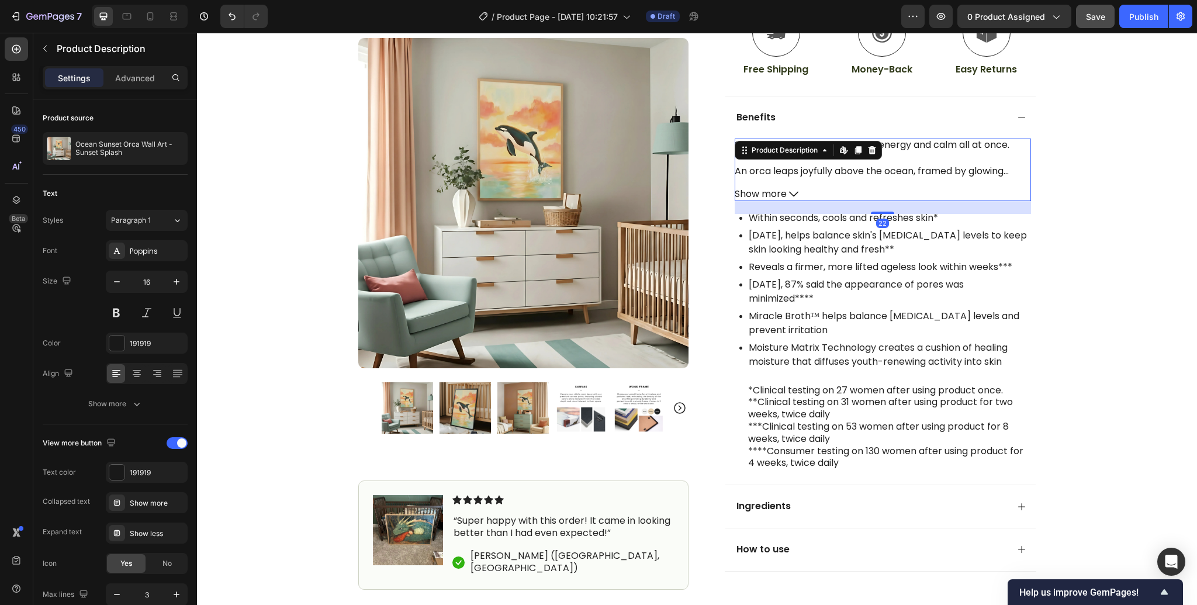
click at [786, 191] on span "Show more" at bounding box center [761, 194] width 52 height 13
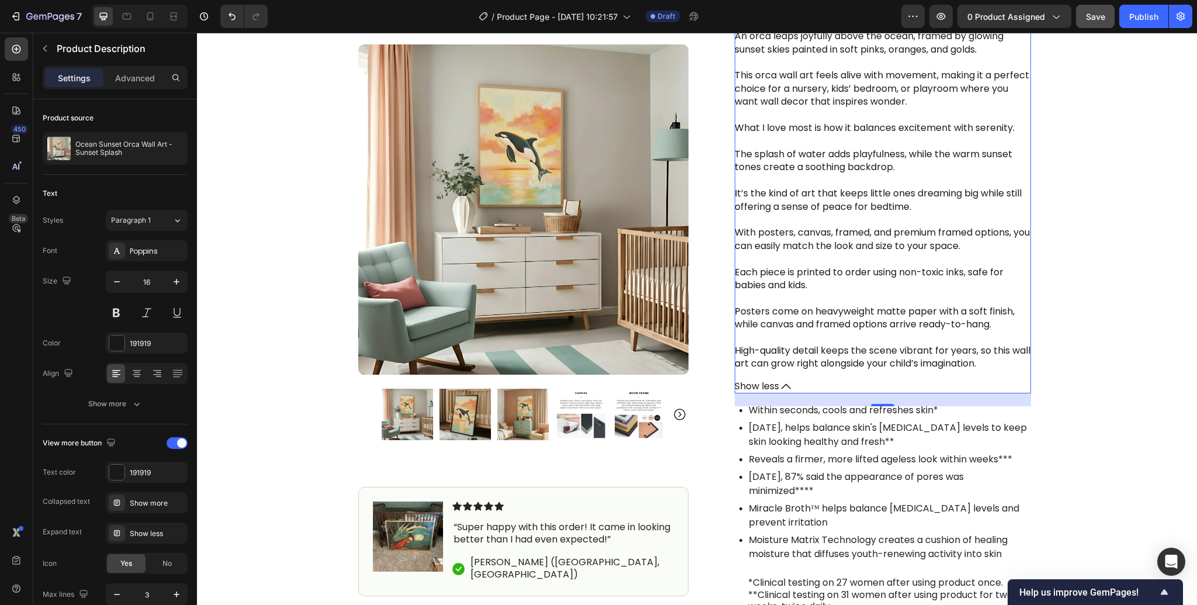
scroll to position [737, 0]
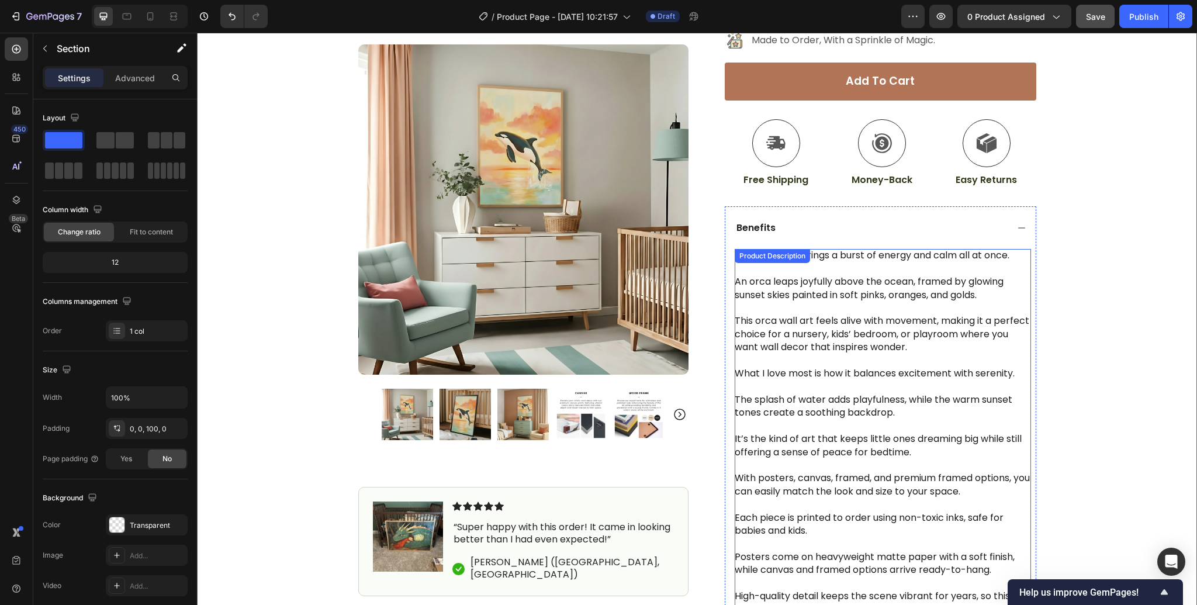
scroll to position [354, 0]
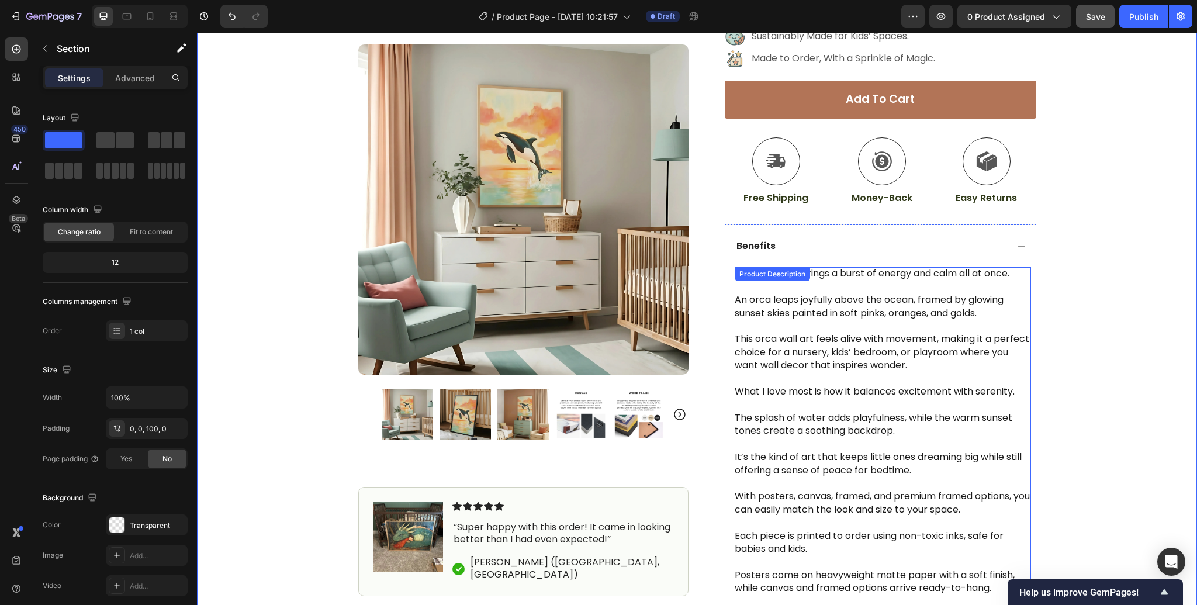
click at [825, 295] on p "An orca leaps joyfully above the ocean, framed by glowing sunset skies painted …" at bounding box center [869, 306] width 269 height 26
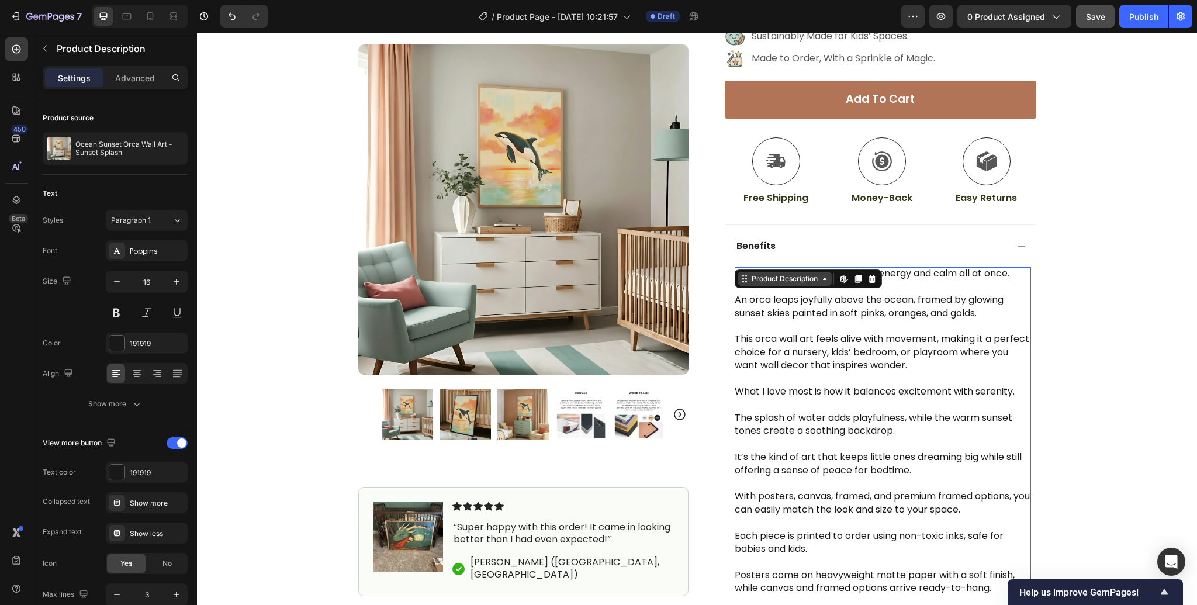
click at [792, 279] on div "Product Description" at bounding box center [784, 279] width 71 height 11
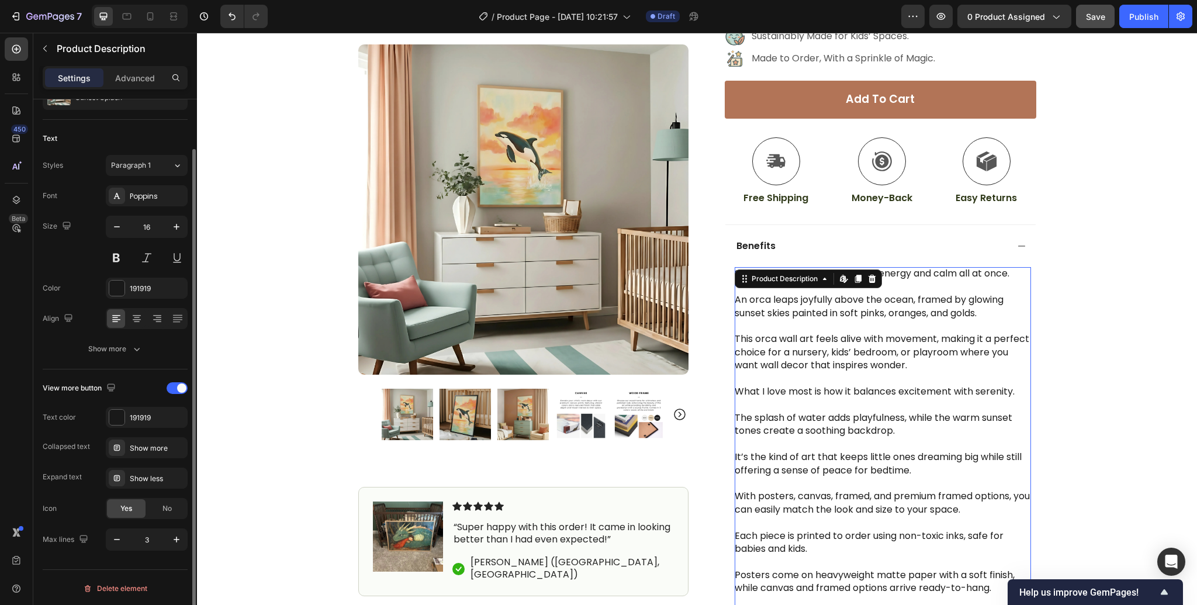
scroll to position [56, 0]
click at [175, 389] on div at bounding box center [177, 388] width 21 height 12
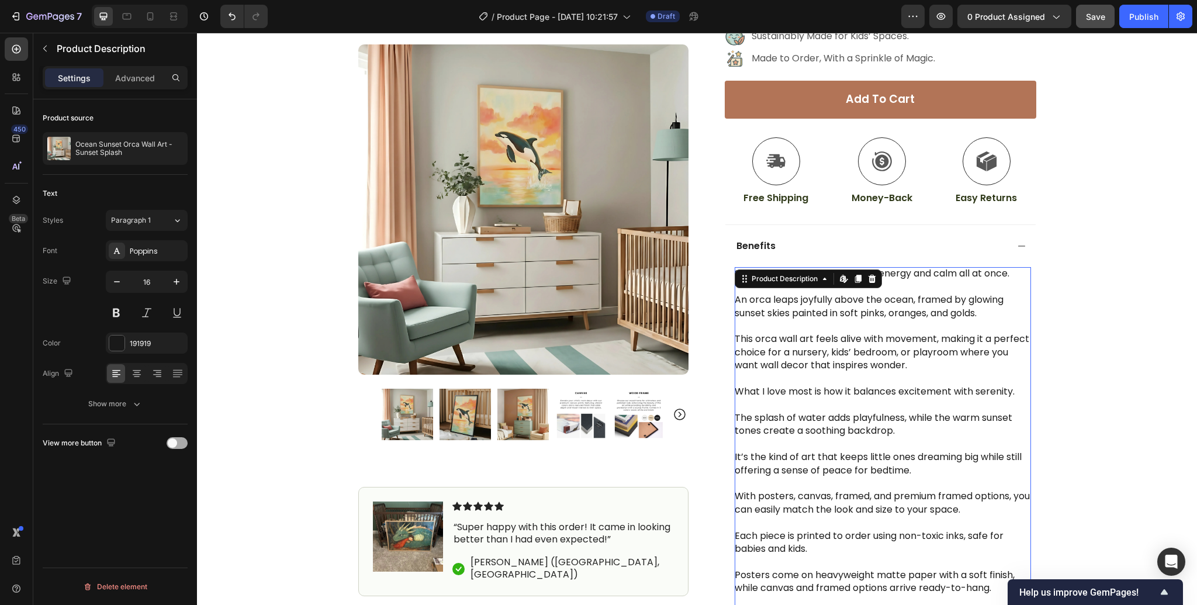
scroll to position [0, 0]
click at [1116, 337] on div "Icon Free Shipping on $100+ orders Text Block Row Icon 24,000+ Happy Customer T…" at bounding box center [697, 363] width 1000 height 1320
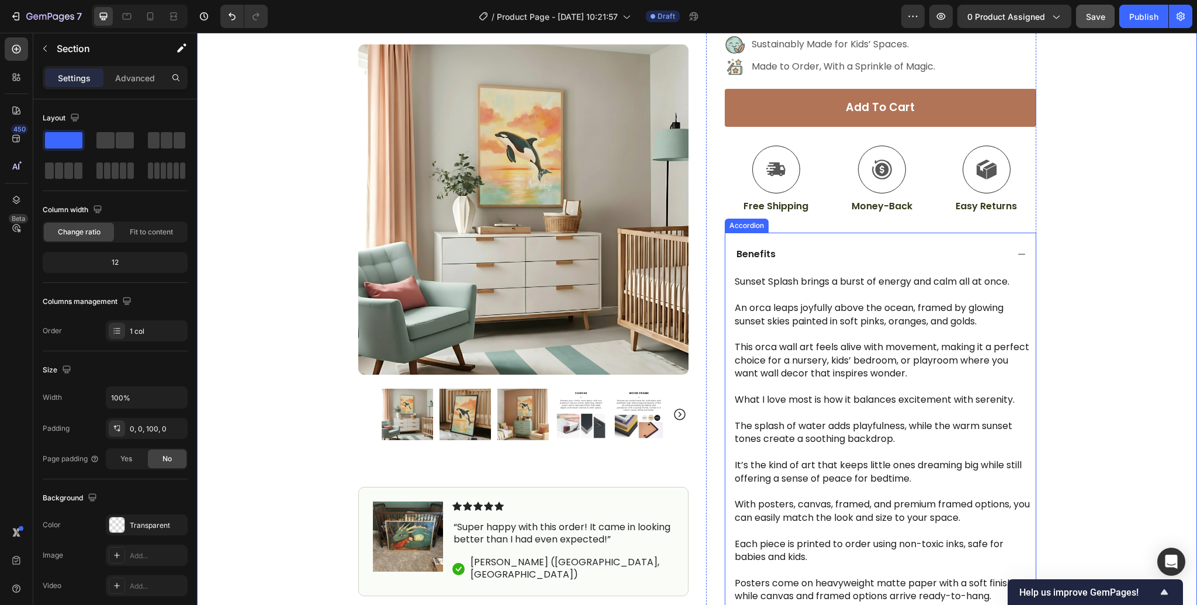
scroll to position [339, 0]
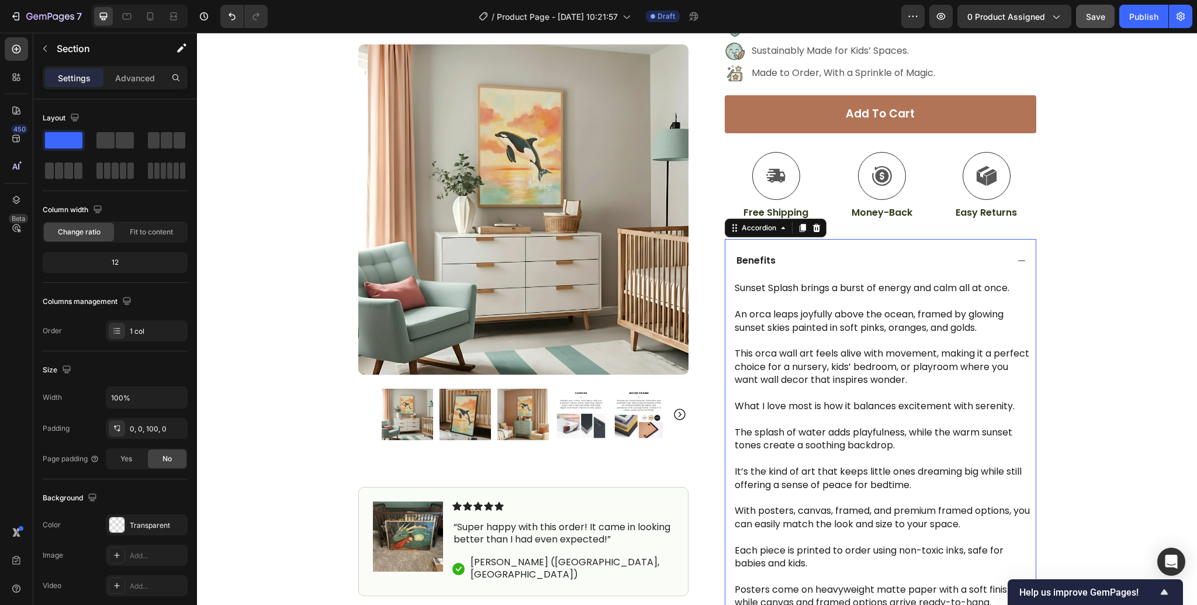
click at [806, 261] on div "Benefits" at bounding box center [871, 261] width 273 height 16
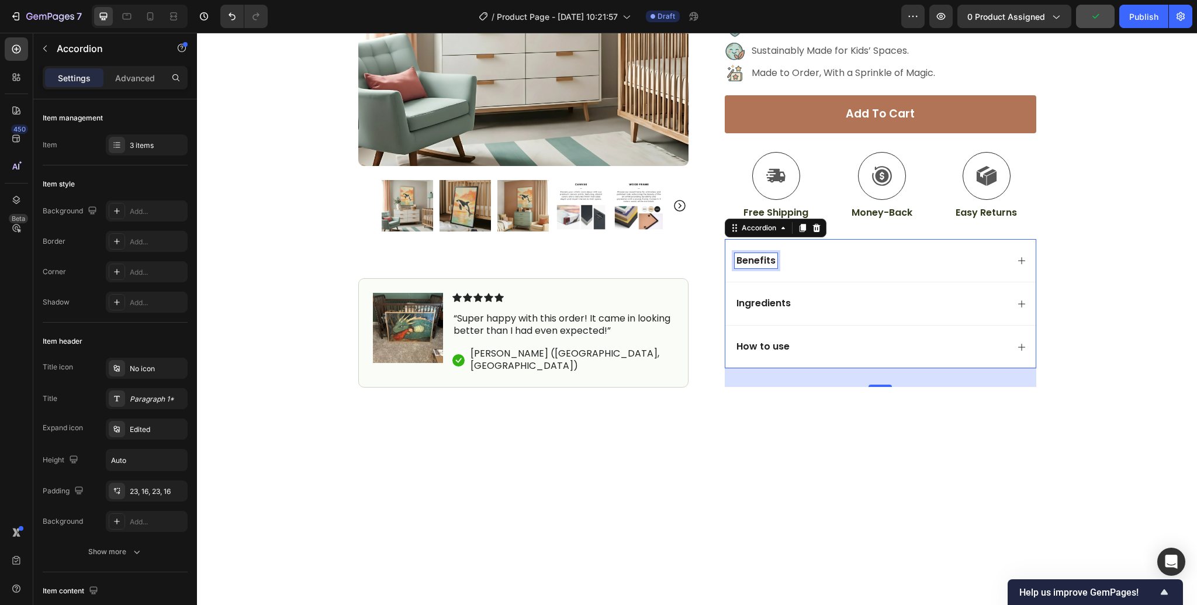
click at [762, 265] on p "Benefits" at bounding box center [756, 261] width 39 height 12
